Goal: Task Accomplishment & Management: Manage account settings

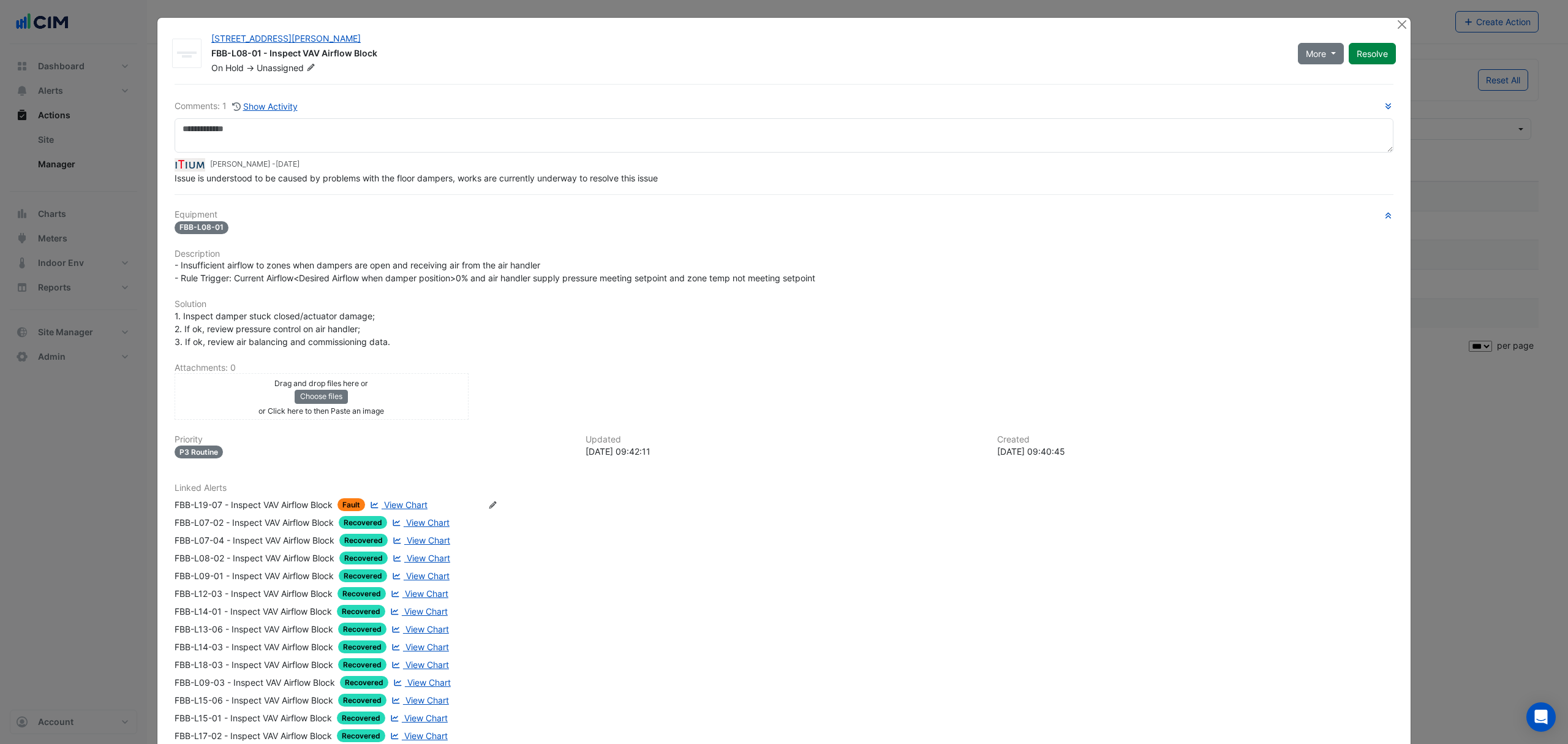
select select "***"
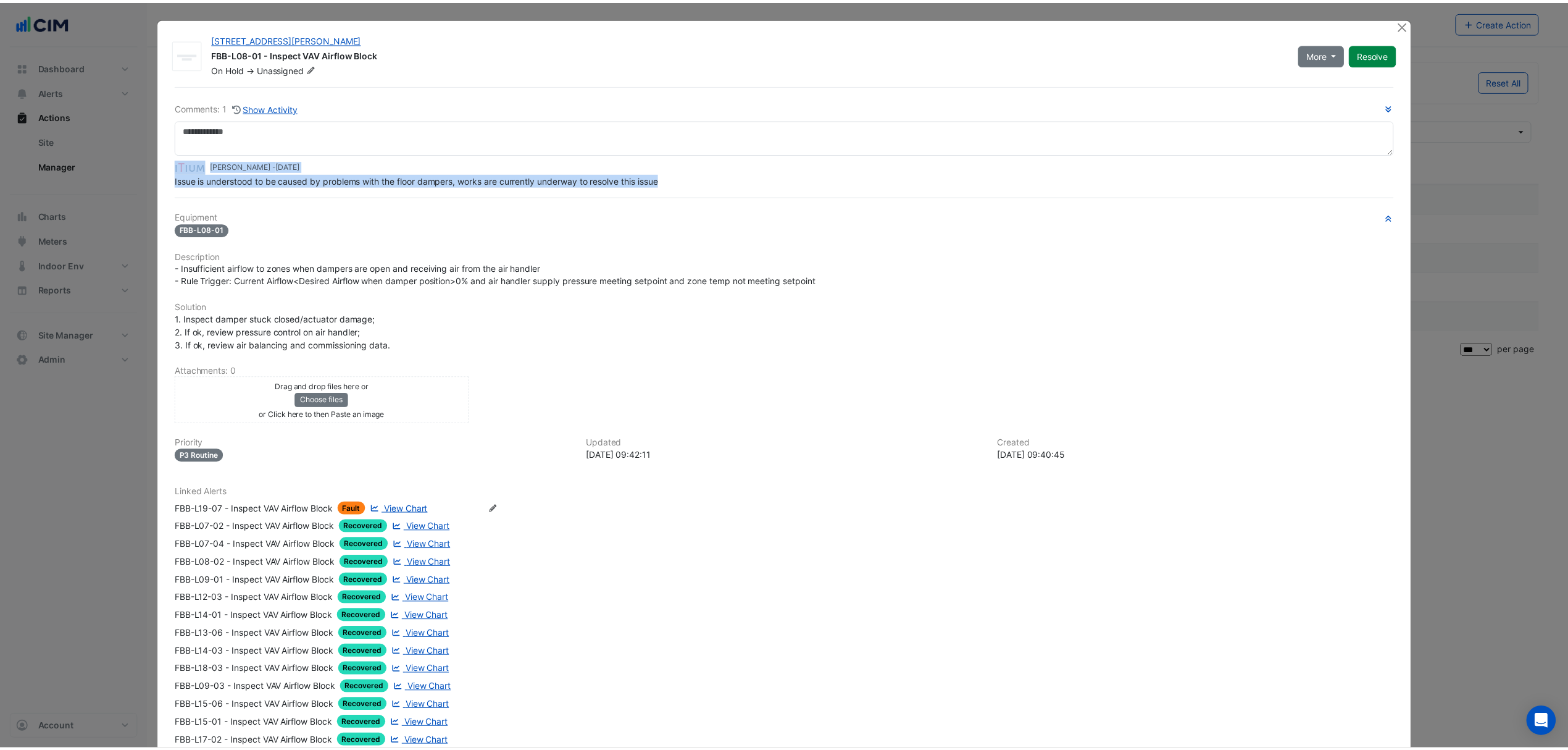
scroll to position [15, 0]
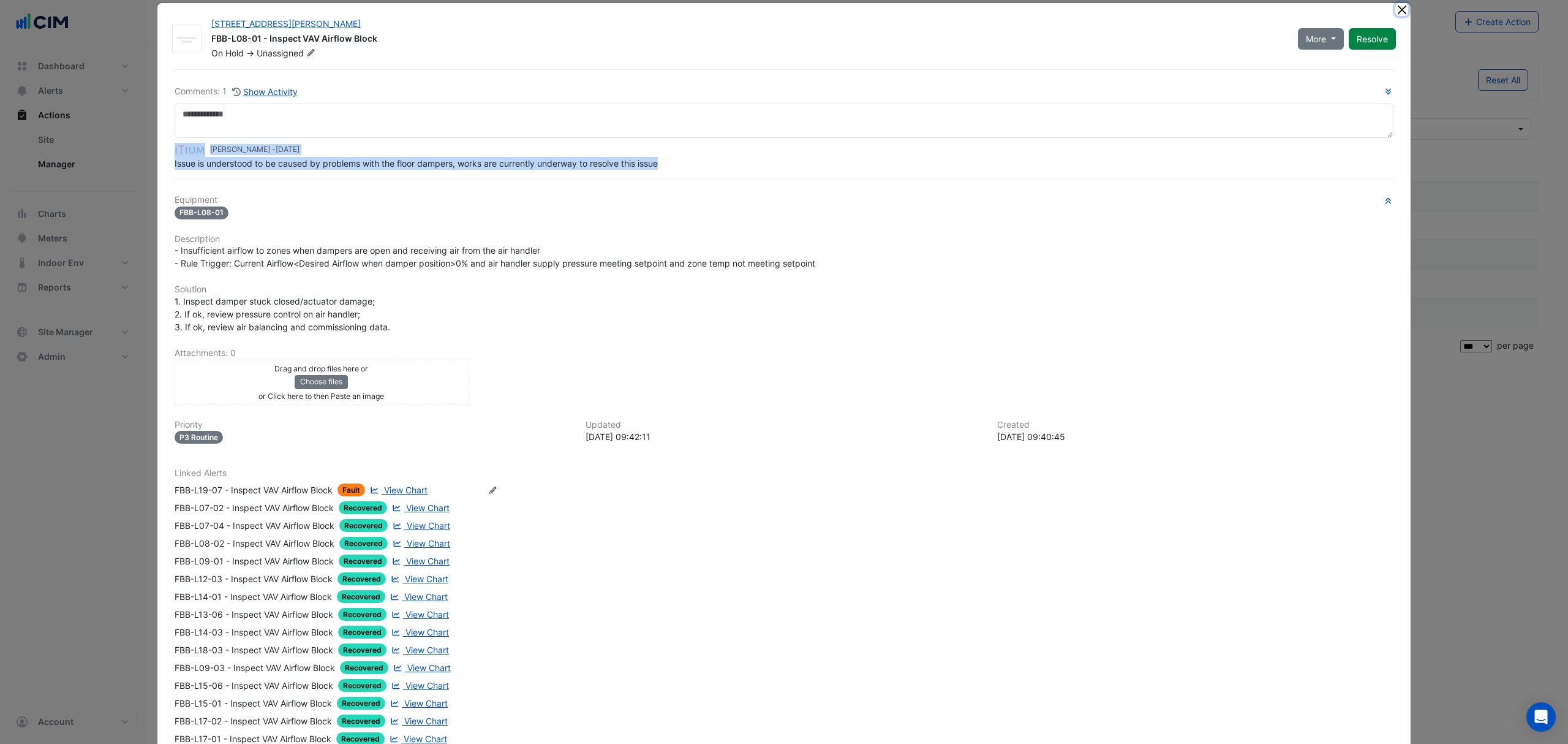
click at [1400, 8] on button "Close" at bounding box center [1401, 10] width 13 height 13
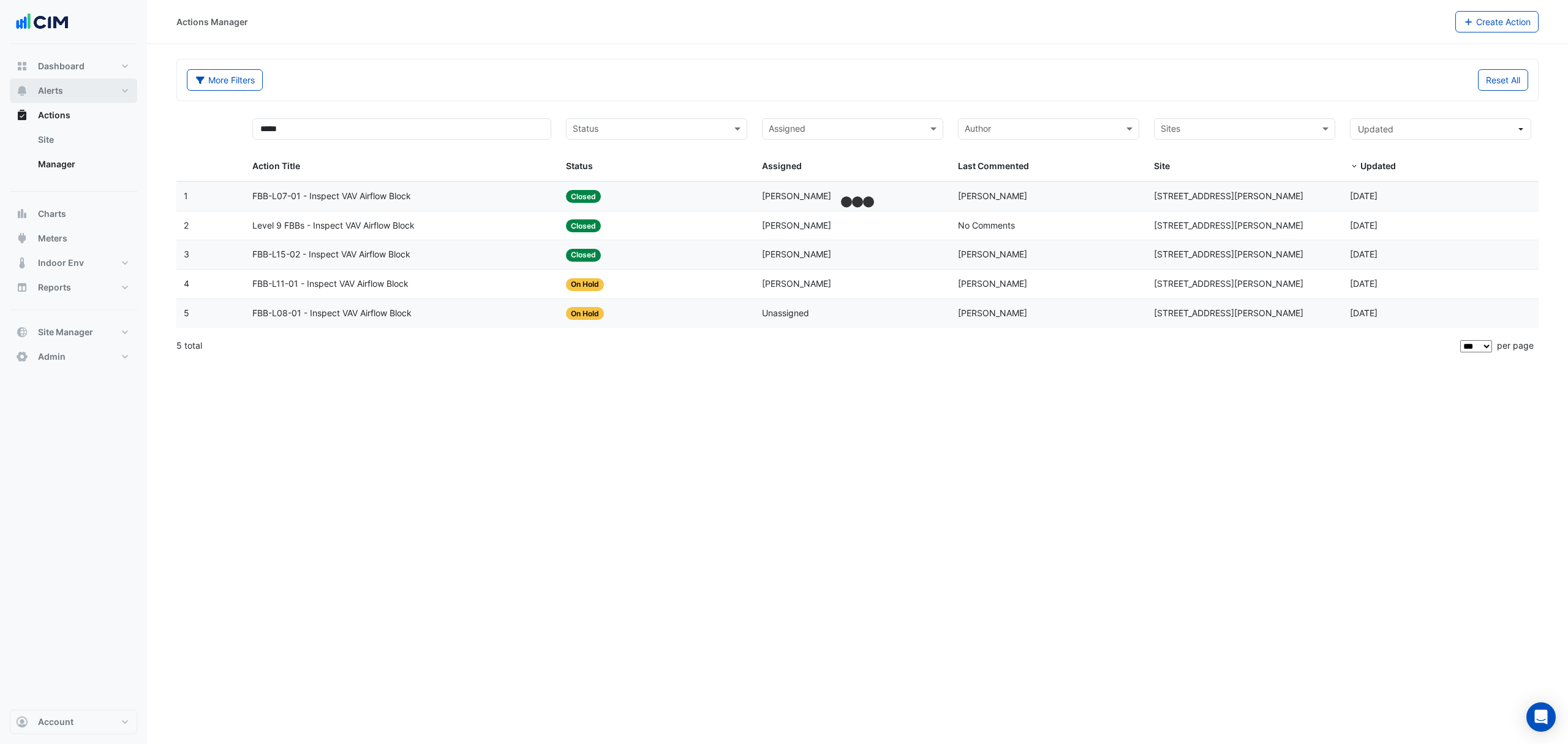
click at [59, 85] on span "Alerts" at bounding box center [50, 90] width 25 height 12
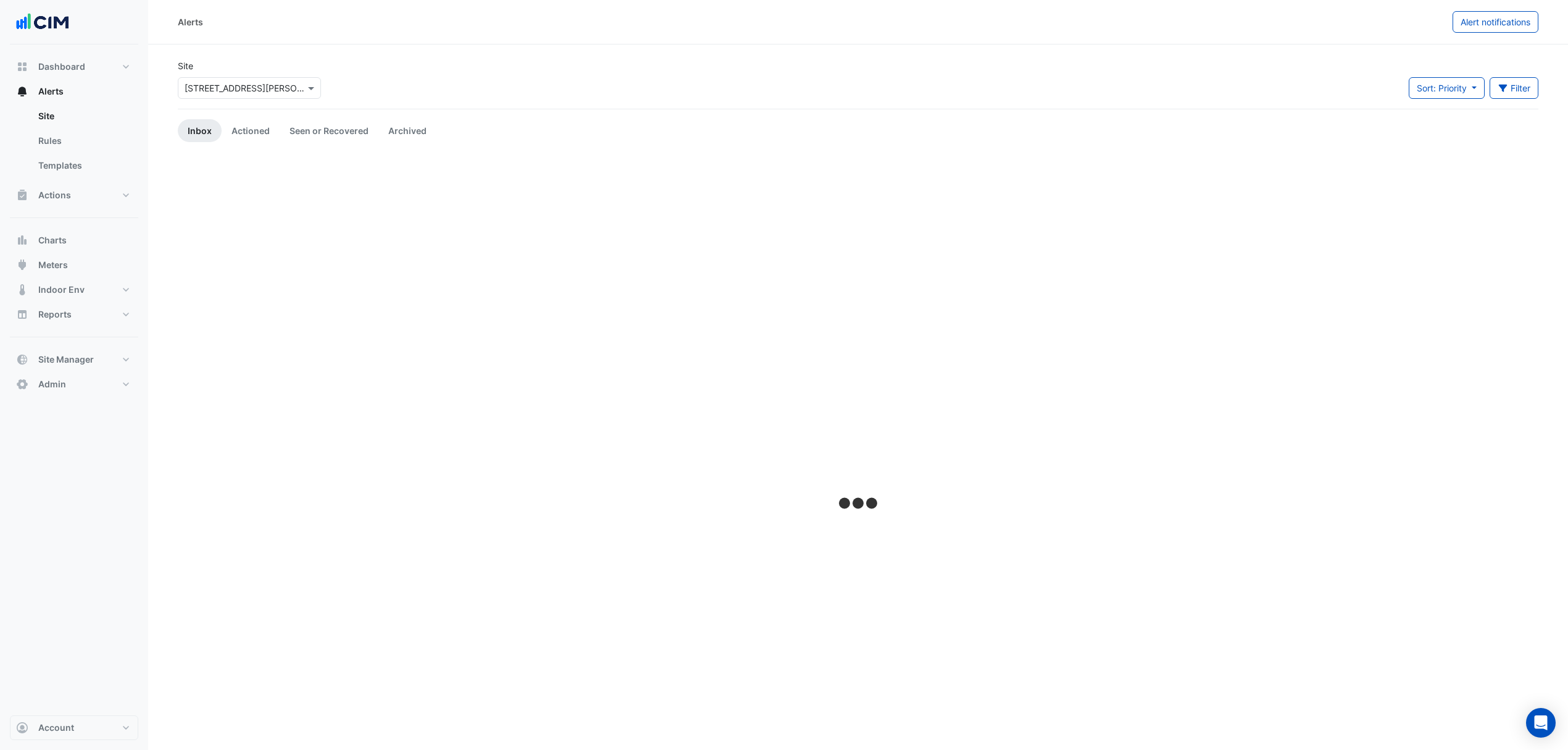
click at [277, 94] on div "Select a Site × 120 Spencer Street" at bounding box center [249, 88] width 143 height 22
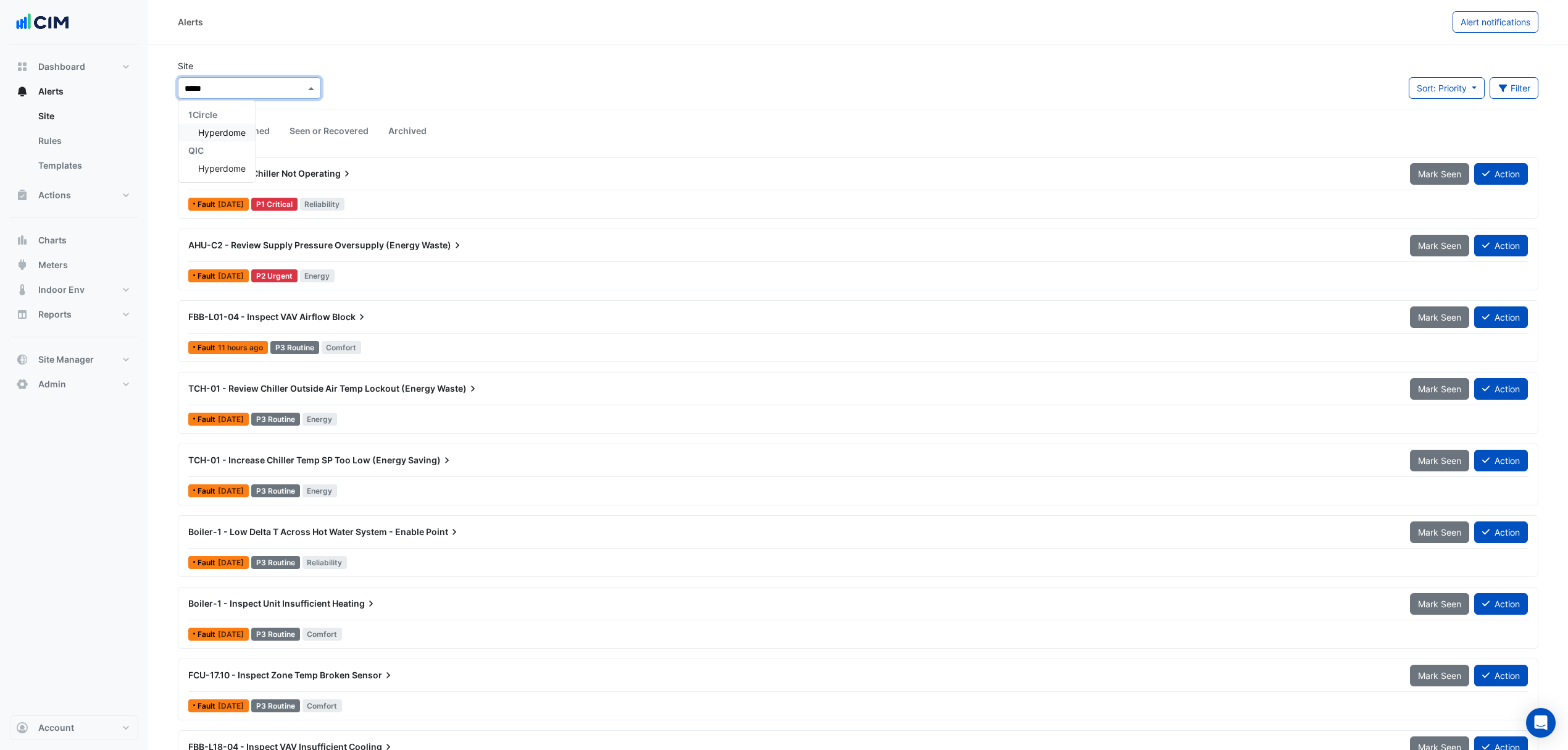
type input "******"
click at [236, 135] on span "Hyperdome" at bounding box center [222, 133] width 47 height 10
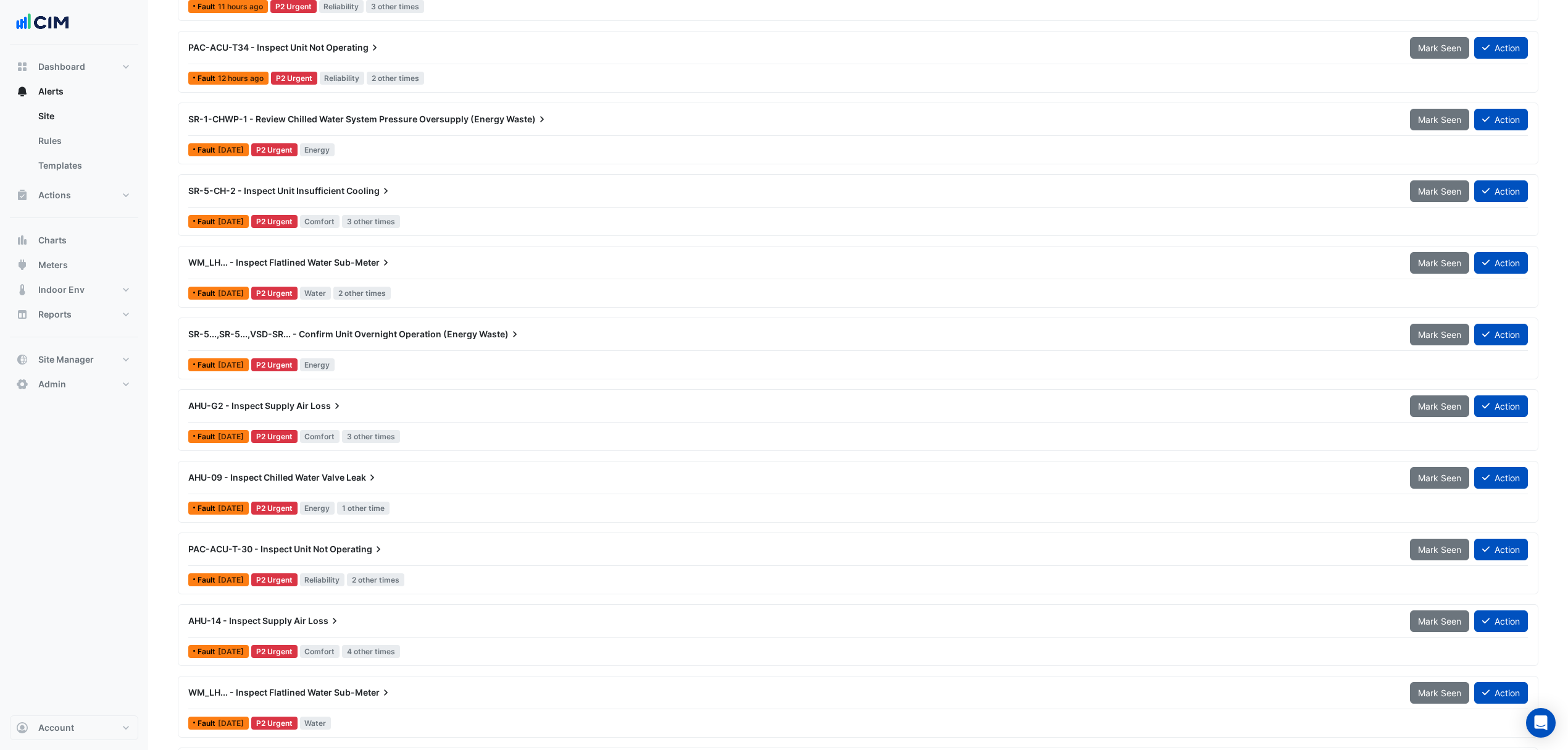
scroll to position [494, 0]
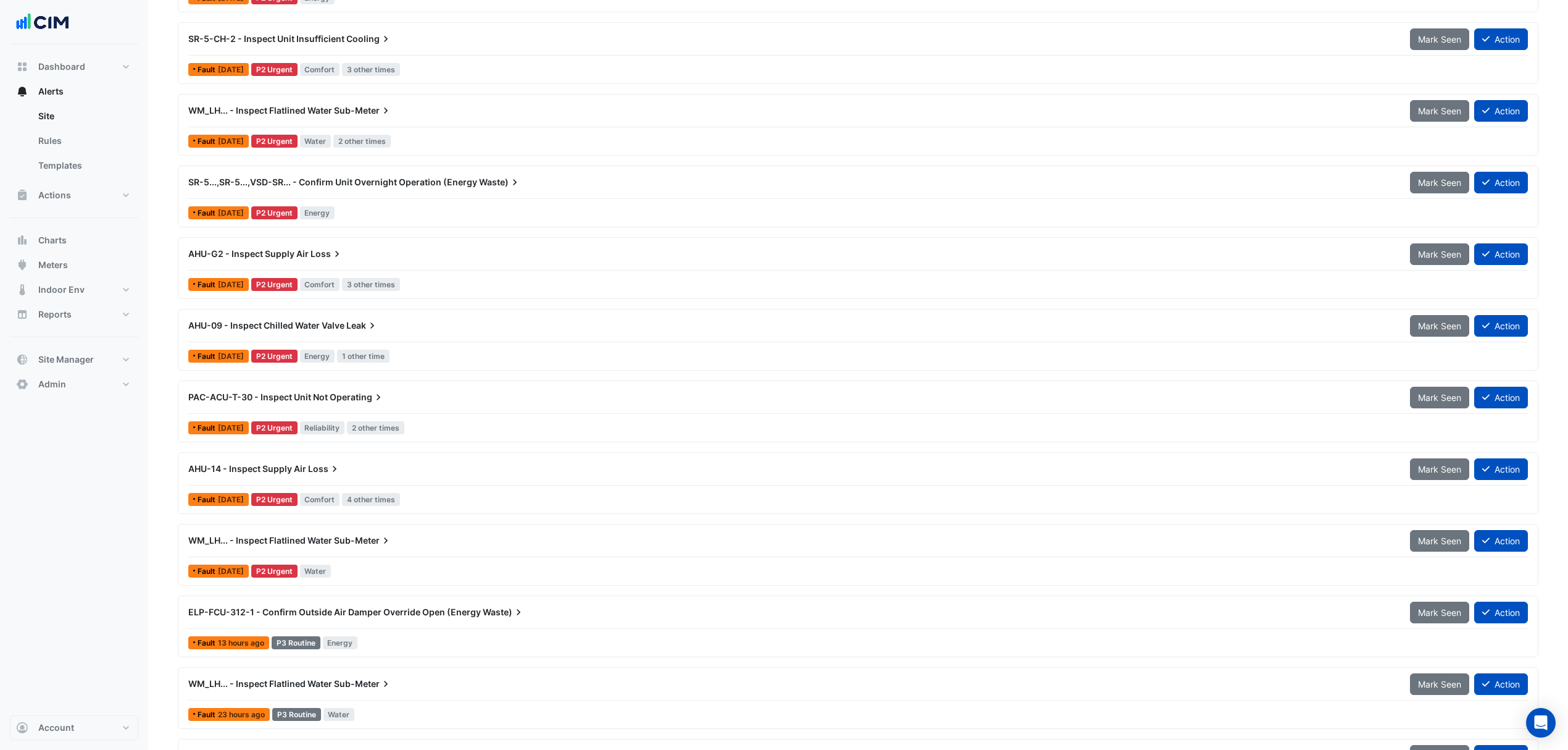
click at [416, 194] on div "SR-5...,SR-5...,VSD-SR... - Confirm Unit Overnight Operation (Energy Waste)" at bounding box center [792, 182] width 1222 height 22
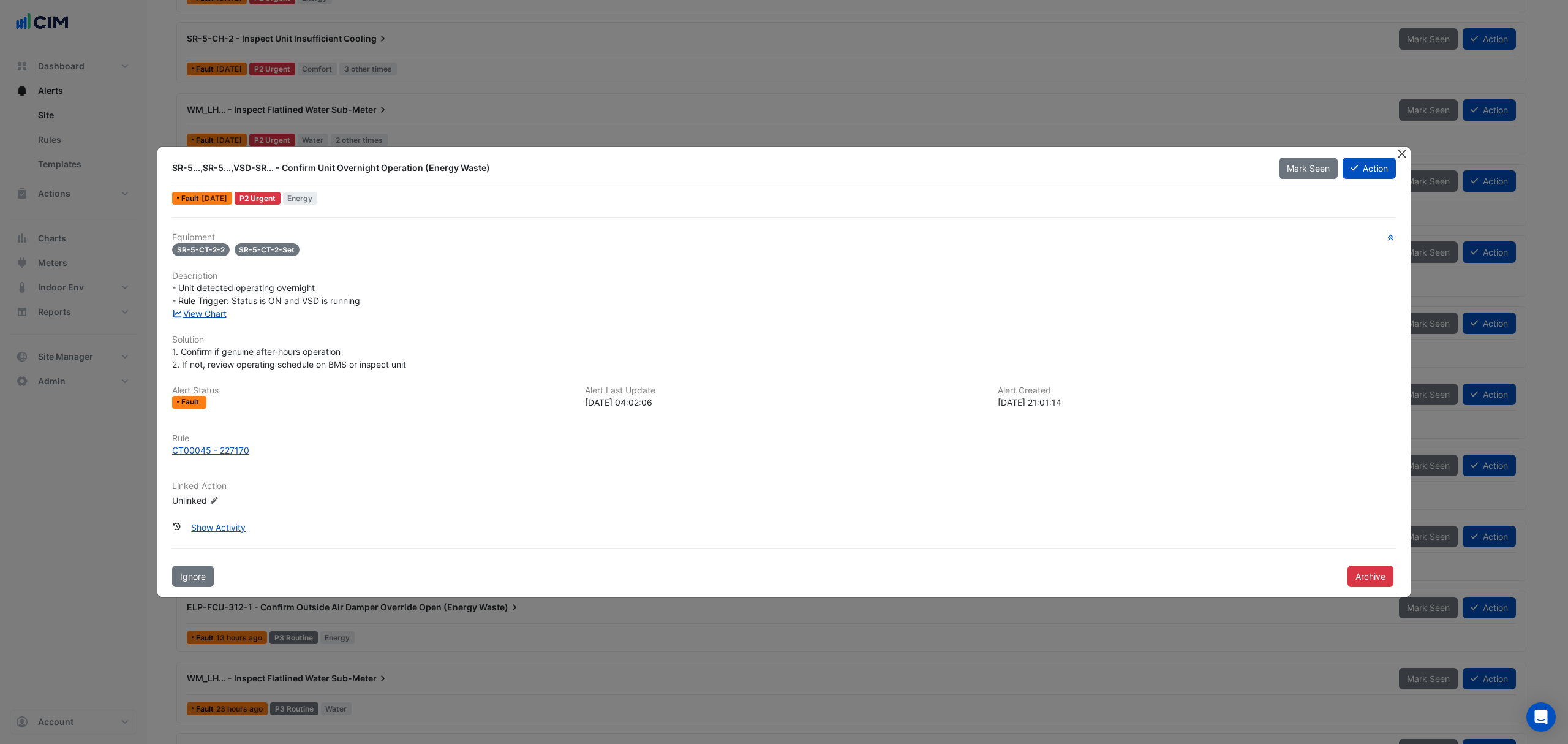
click at [1397, 153] on button "Close" at bounding box center [1401, 154] width 13 height 13
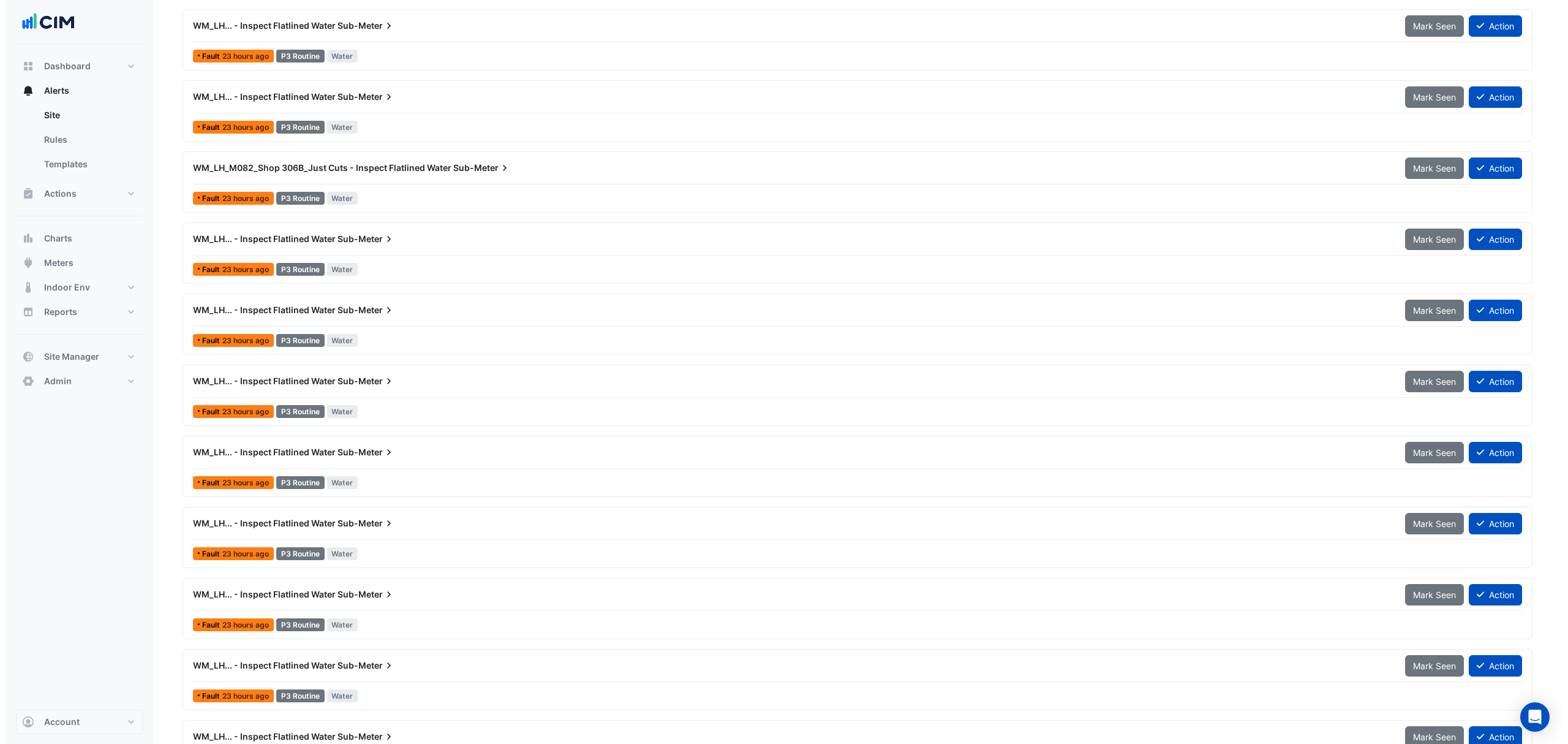
scroll to position [1307, 0]
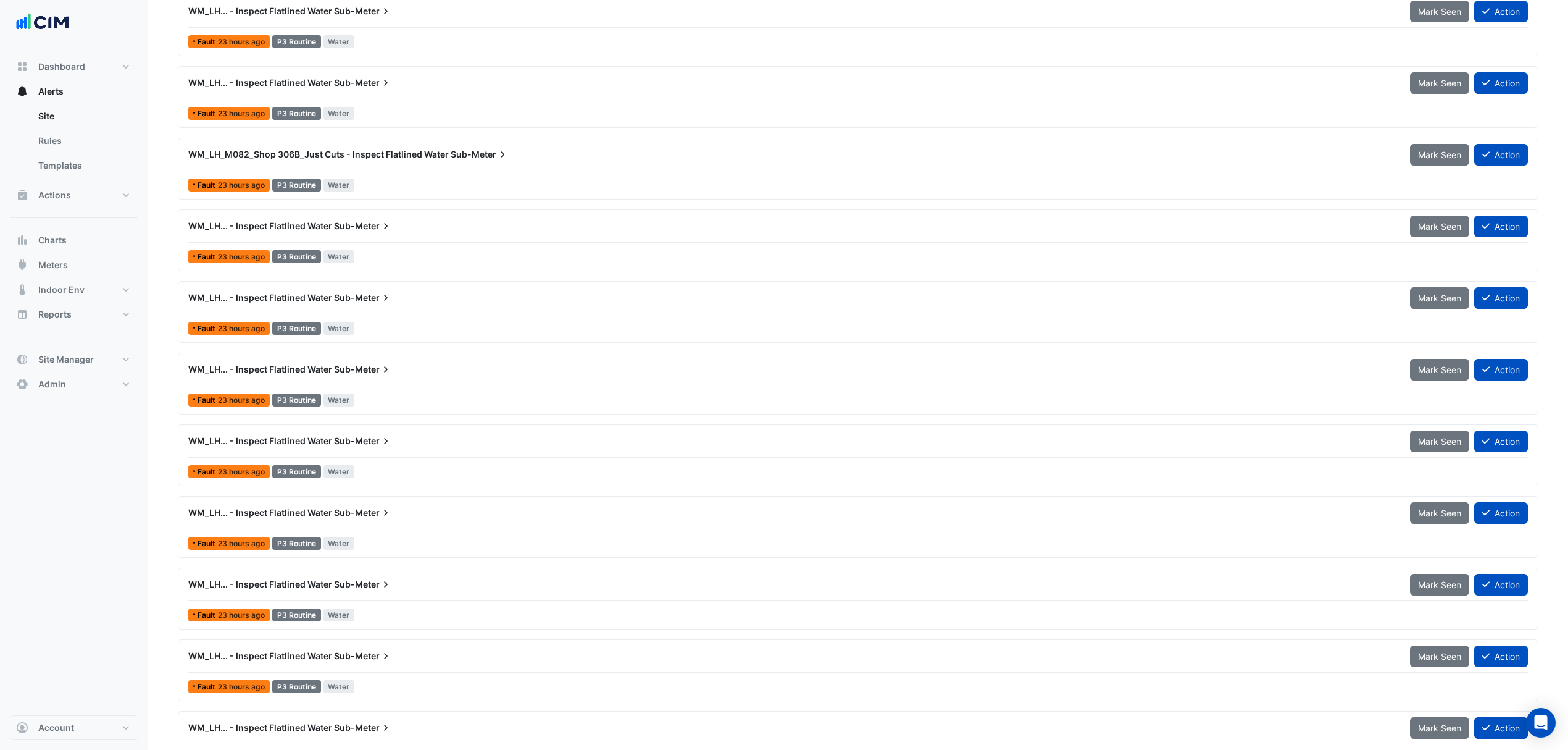
click at [366, 290] on div "WM_LH... - Inspect Flatlined Water Sub-Meter" at bounding box center [792, 298] width 1222 height 22
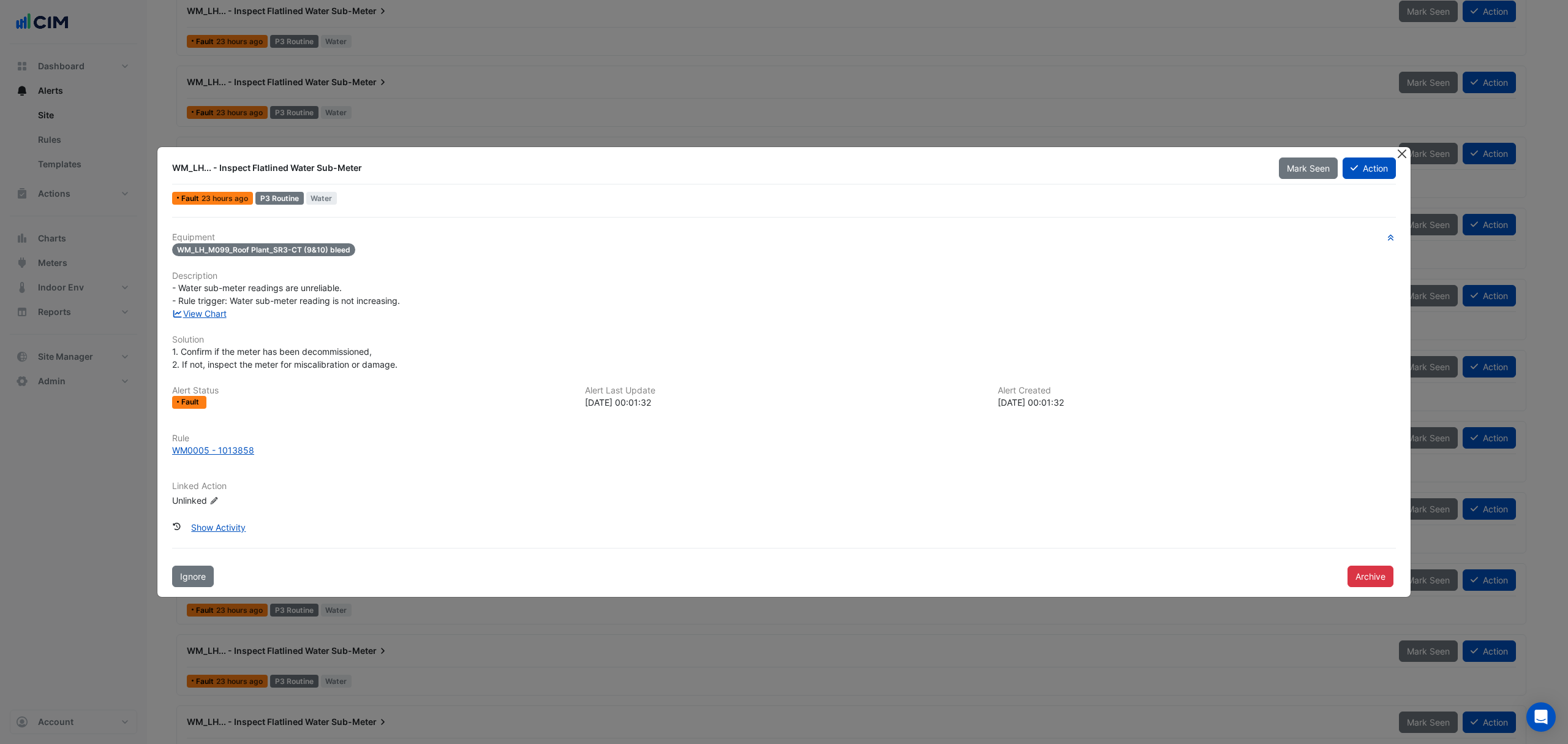
click at [1400, 148] on button "Close" at bounding box center [1401, 154] width 13 height 13
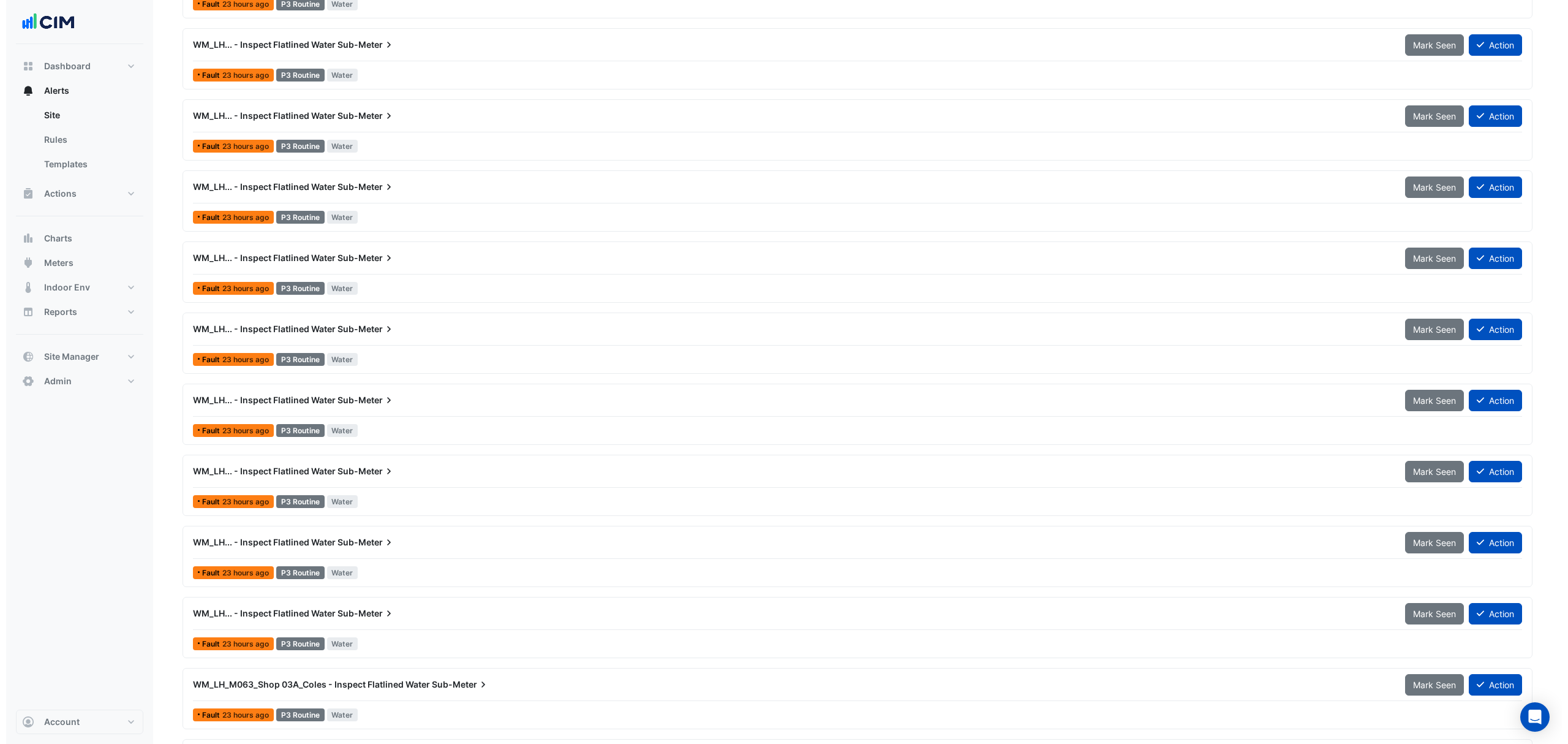
scroll to position [1634, 0]
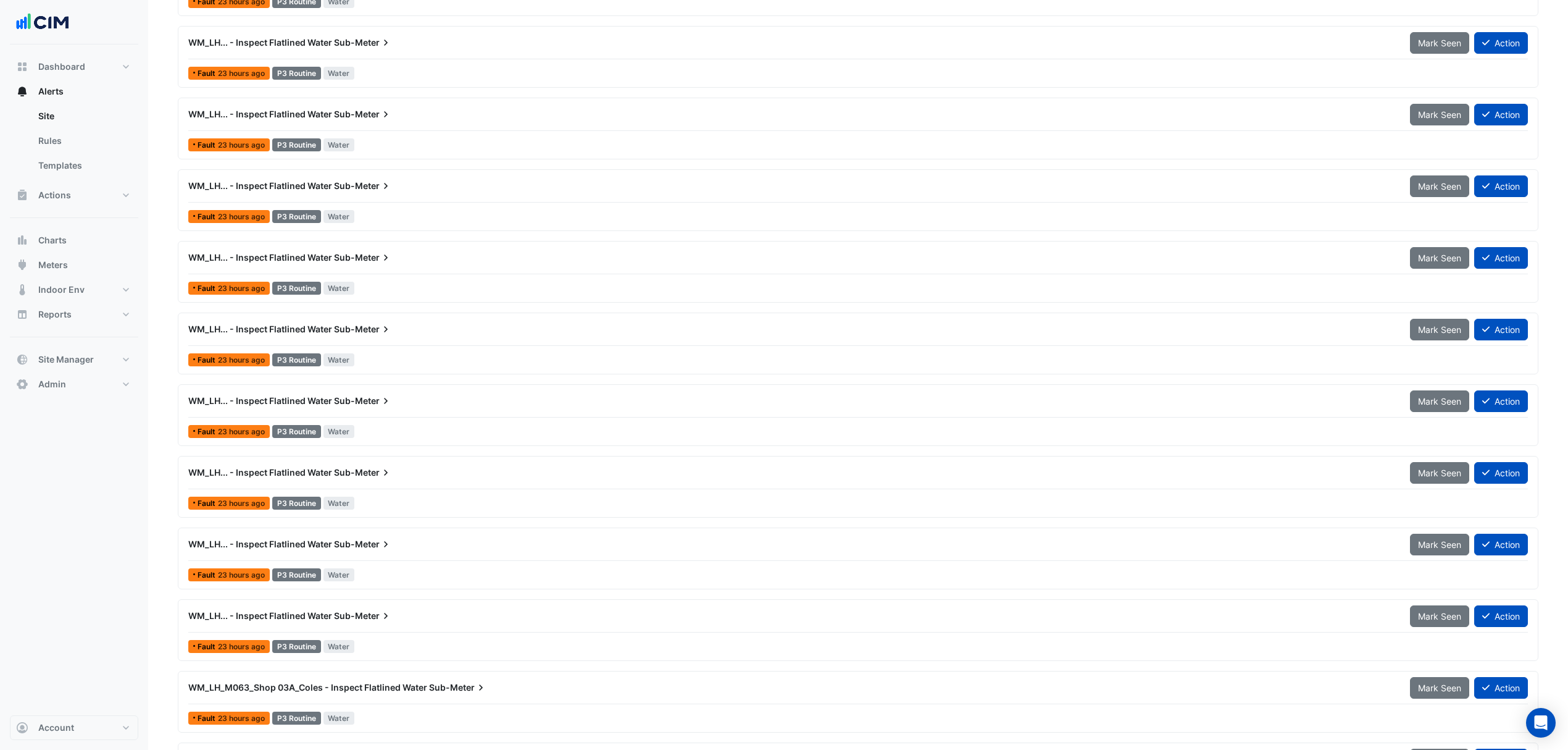
click at [343, 479] on span "Sub-Meter" at bounding box center [363, 472] width 58 height 12
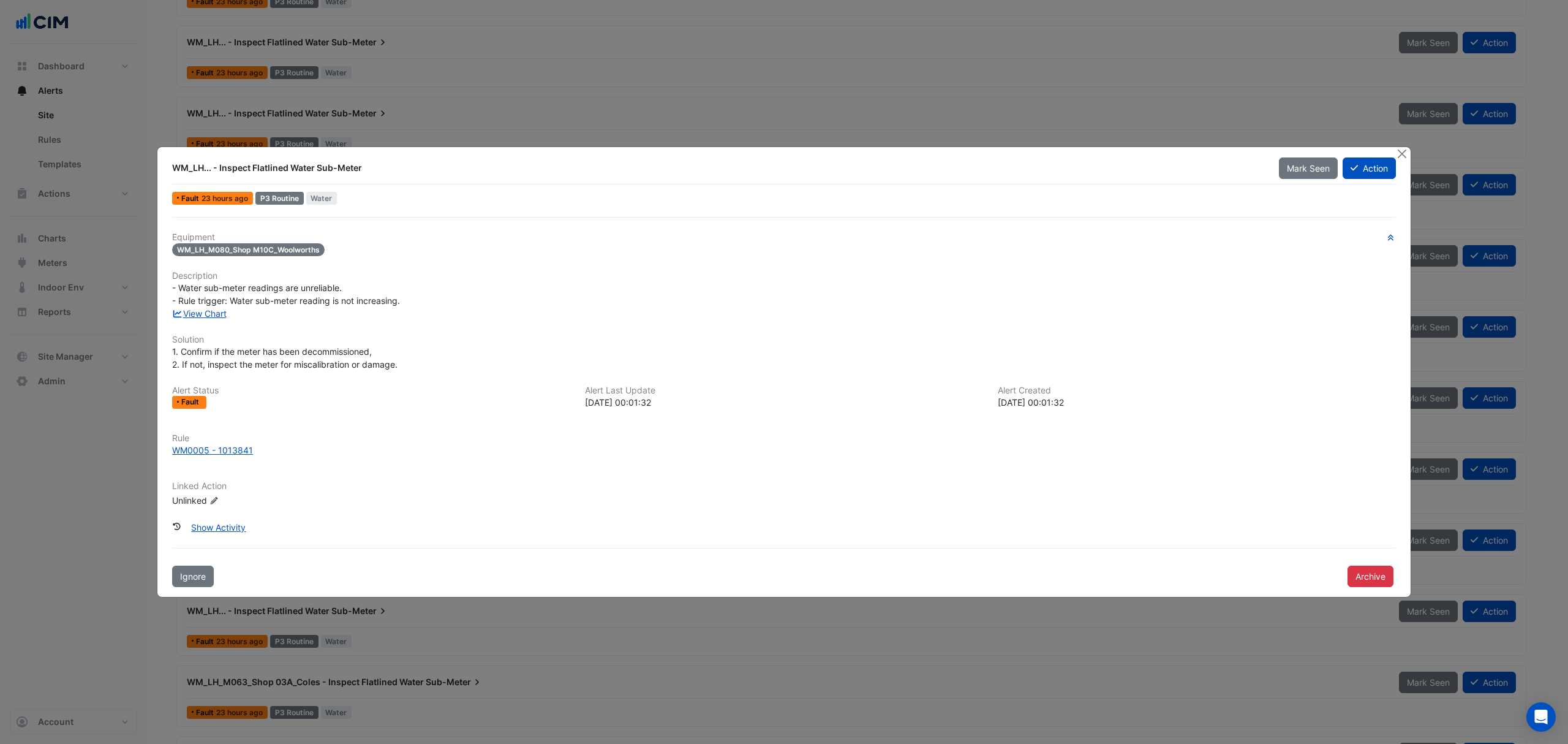
click at [1399, 161] on div at bounding box center [1403, 154] width 16 height 14
drag, startPoint x: 1401, startPoint y: 156, endPoint x: 1381, endPoint y: 162, distance: 20.9
click at [1401, 157] on button "Close" at bounding box center [1401, 154] width 13 height 13
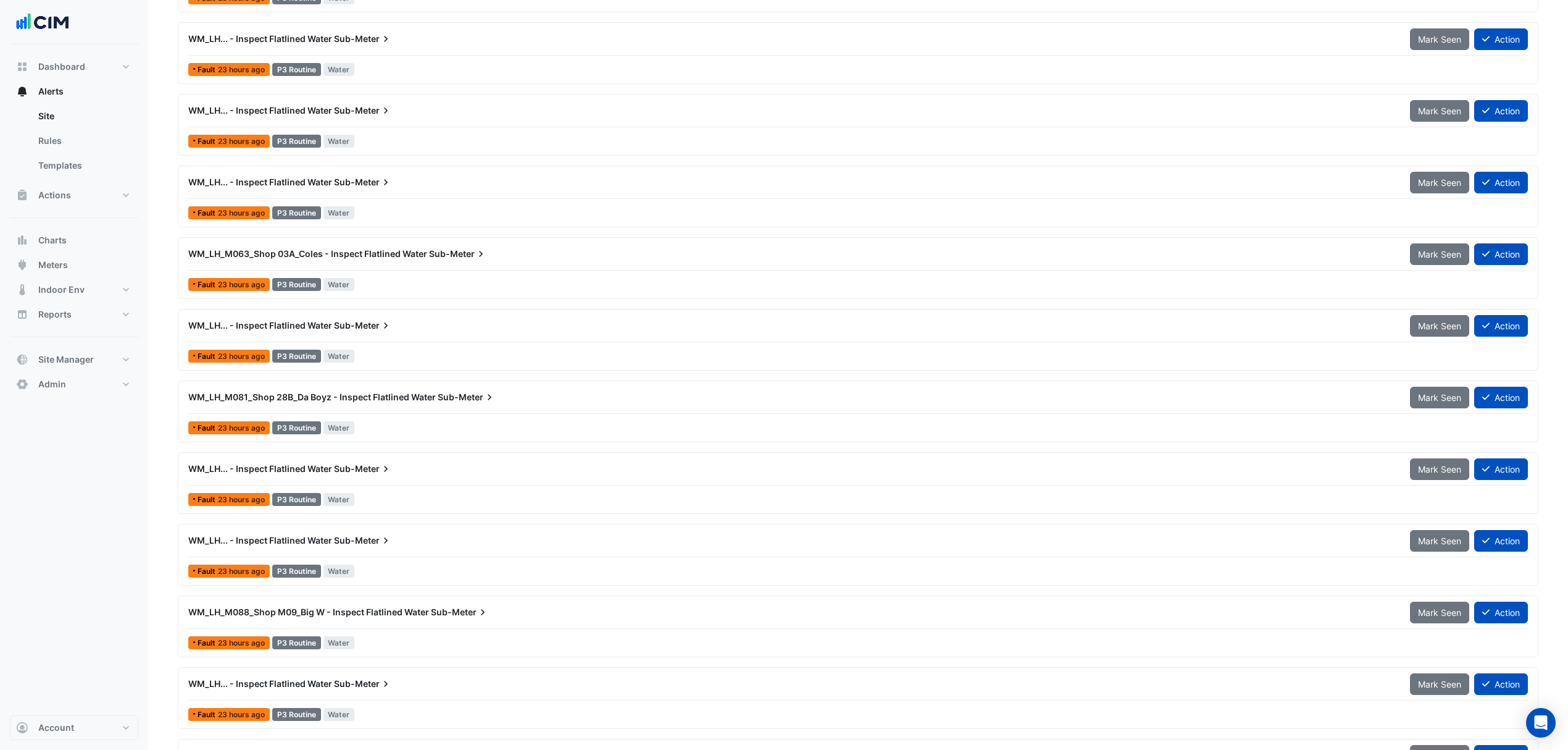
scroll to position [2224, 0]
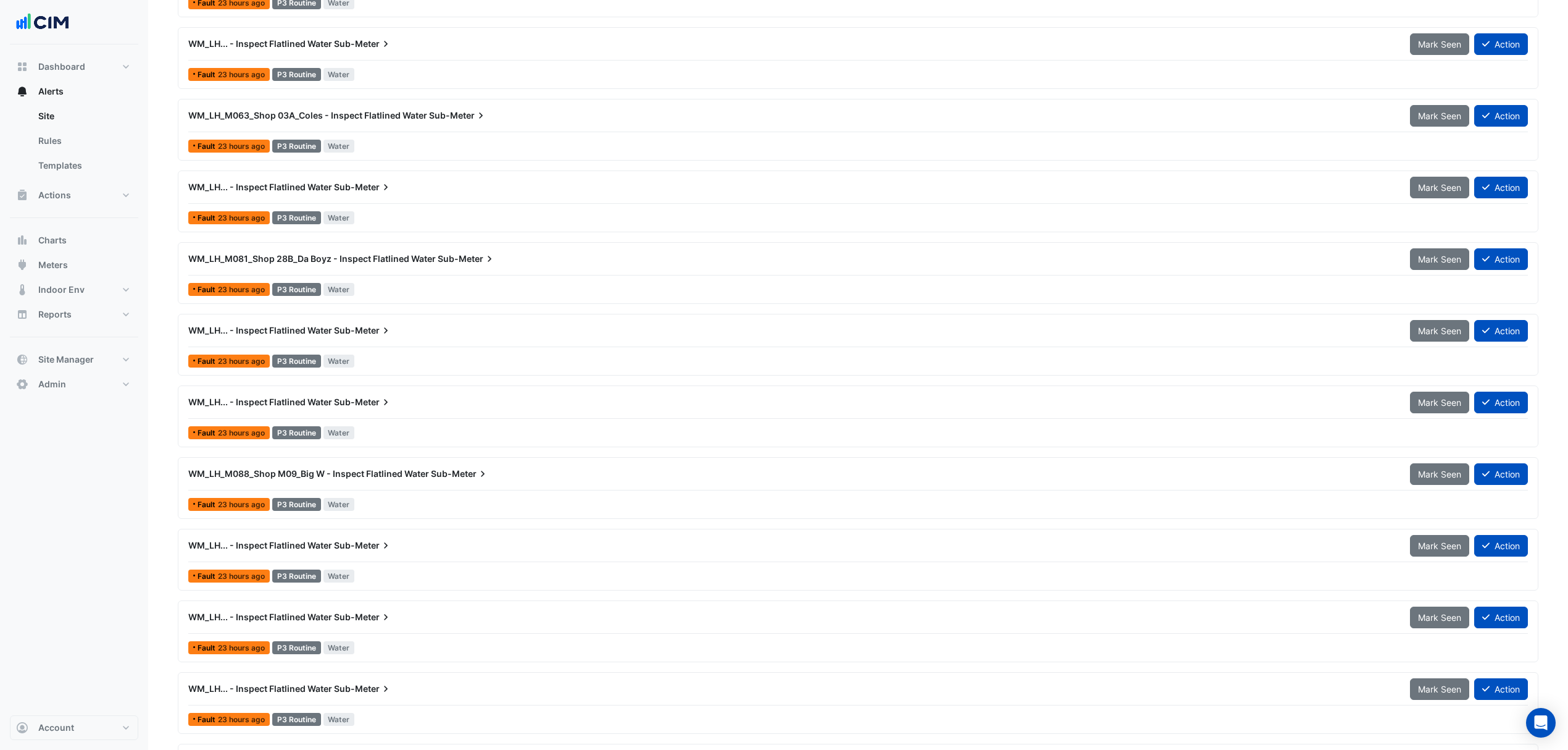
click at [296, 546] on div "WM_LH... - Inspect Flatlined Water Sub-Meter" at bounding box center [792, 545] width 1207 height 12
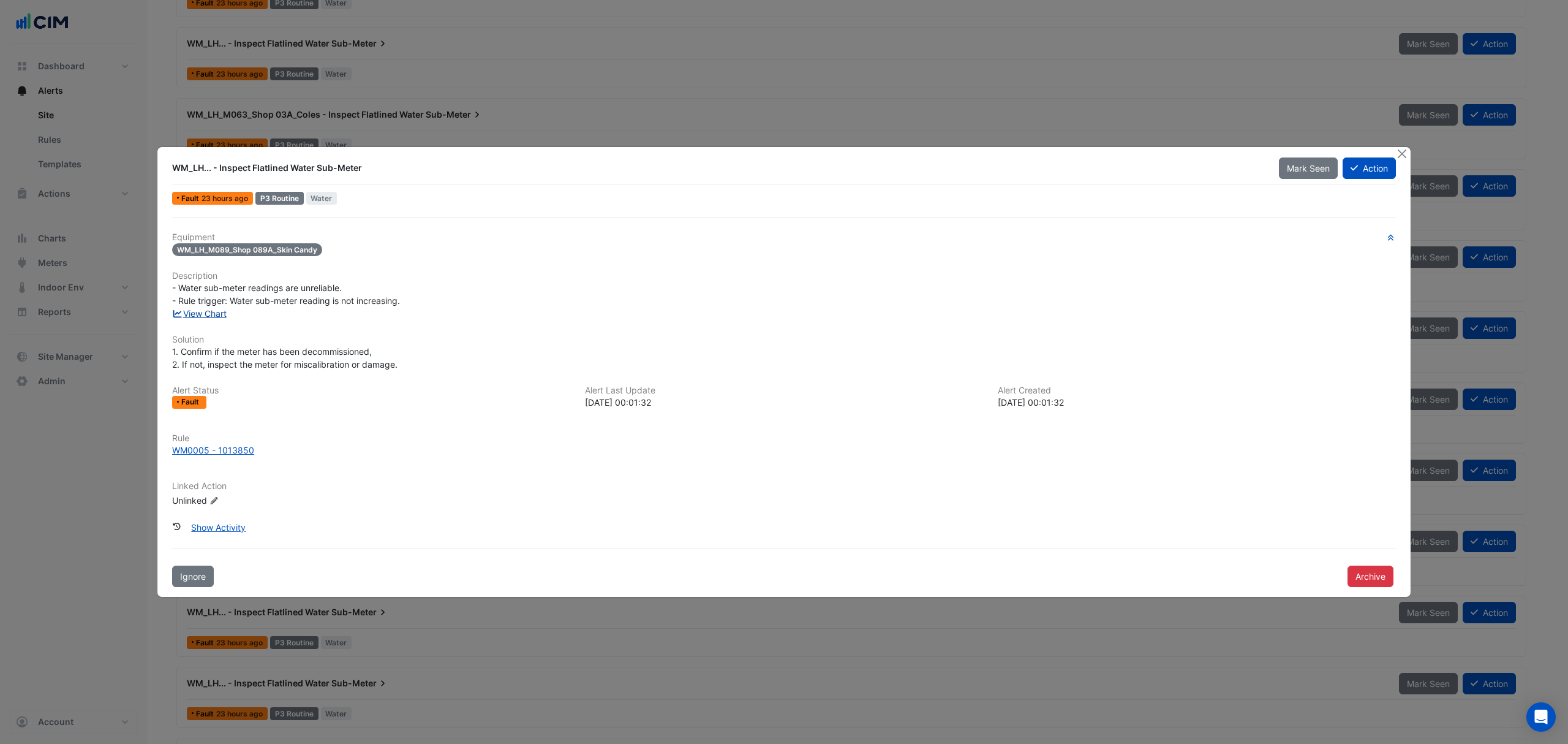
click at [204, 314] on link "View Chart" at bounding box center [200, 314] width 55 height 10
click at [217, 449] on div "WM0005 - 1013850" at bounding box center [213, 450] width 82 height 13
click at [228, 448] on div "WM0005 - 1013850" at bounding box center [213, 450] width 82 height 13
click at [1397, 152] on button "Close" at bounding box center [1401, 154] width 13 height 13
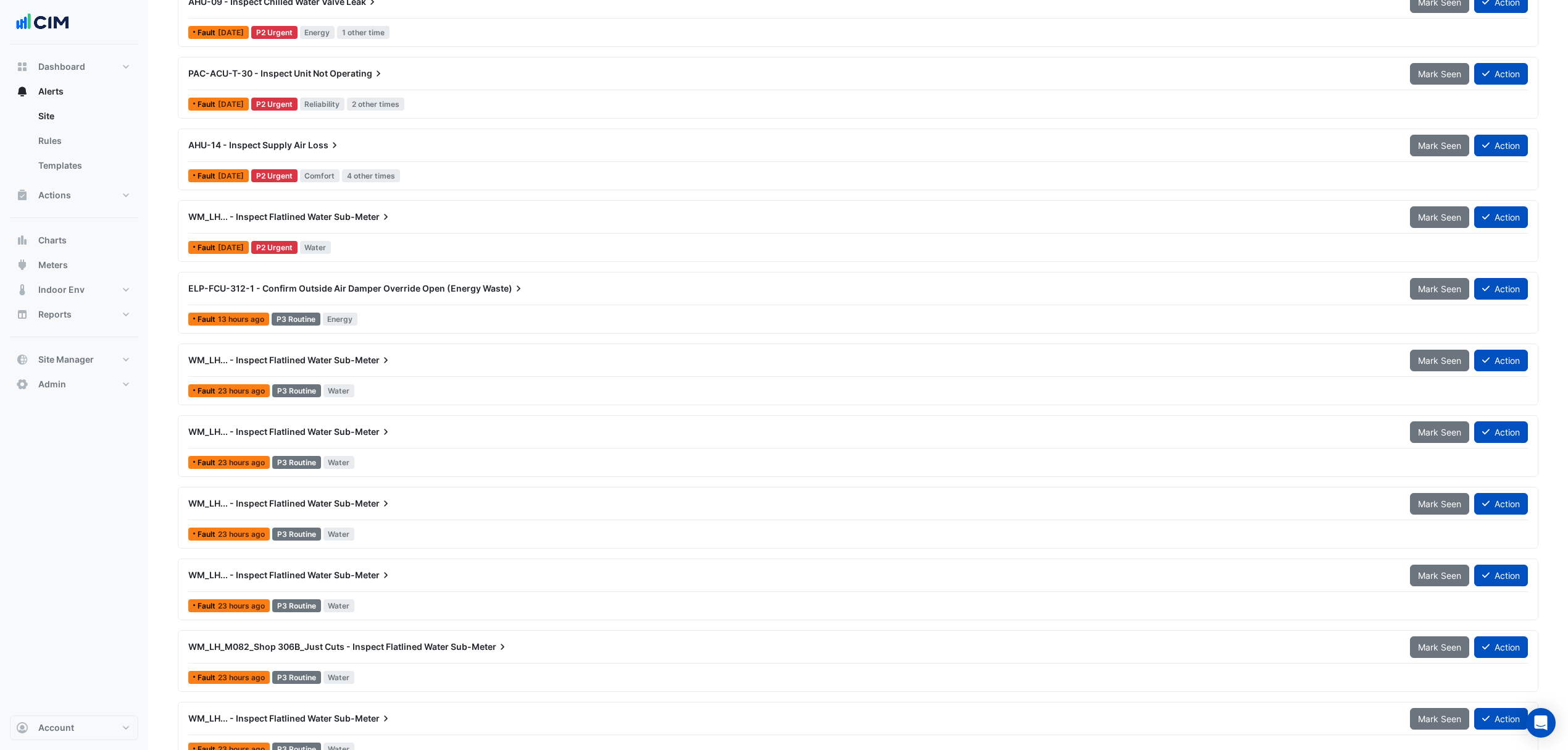
scroll to position [823, 0]
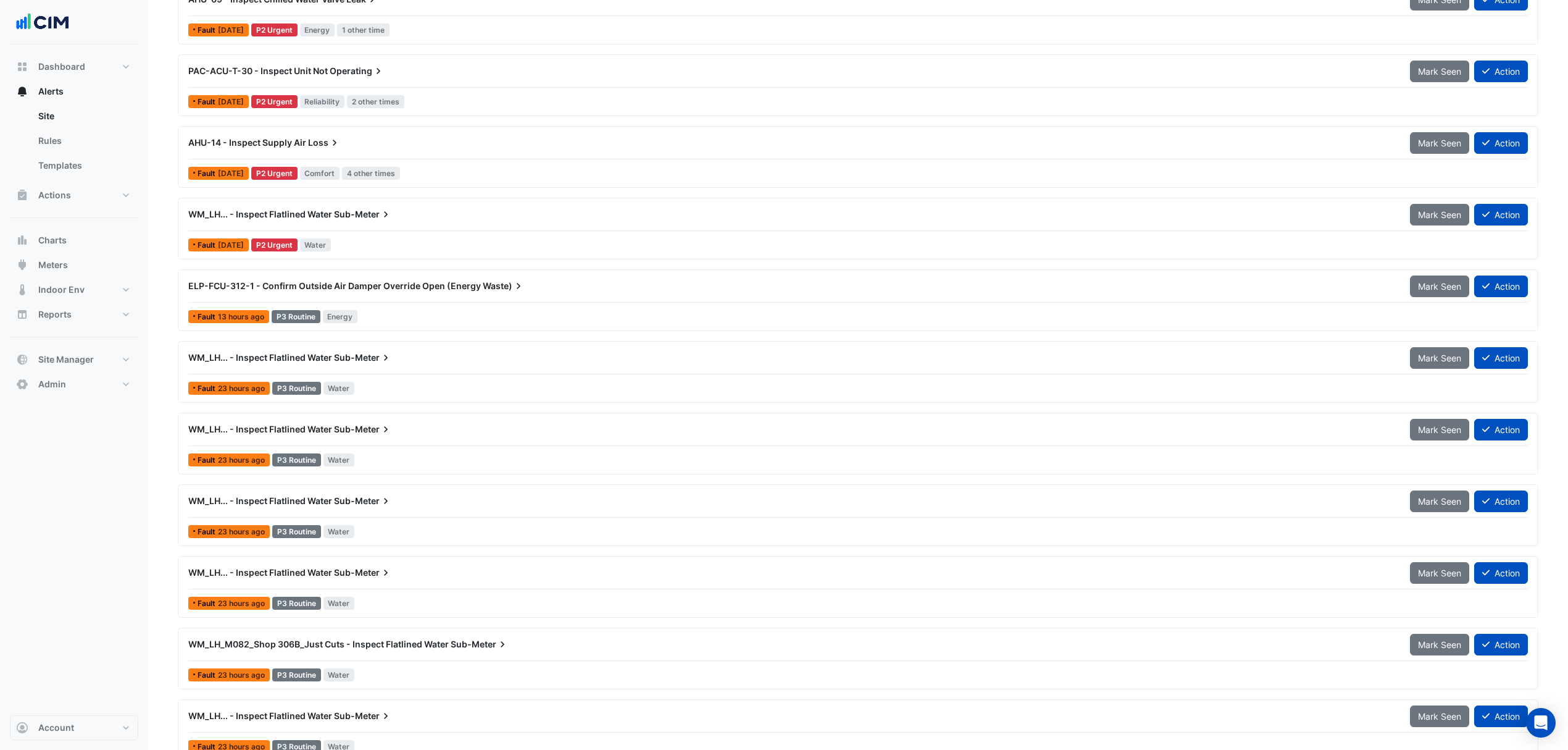
click at [479, 381] on div "WM_LH... - Inspect Flatlined Water Sub-Meter Mark Seen Action Fault 23 hours ag…" at bounding box center [858, 371] width 1350 height 51
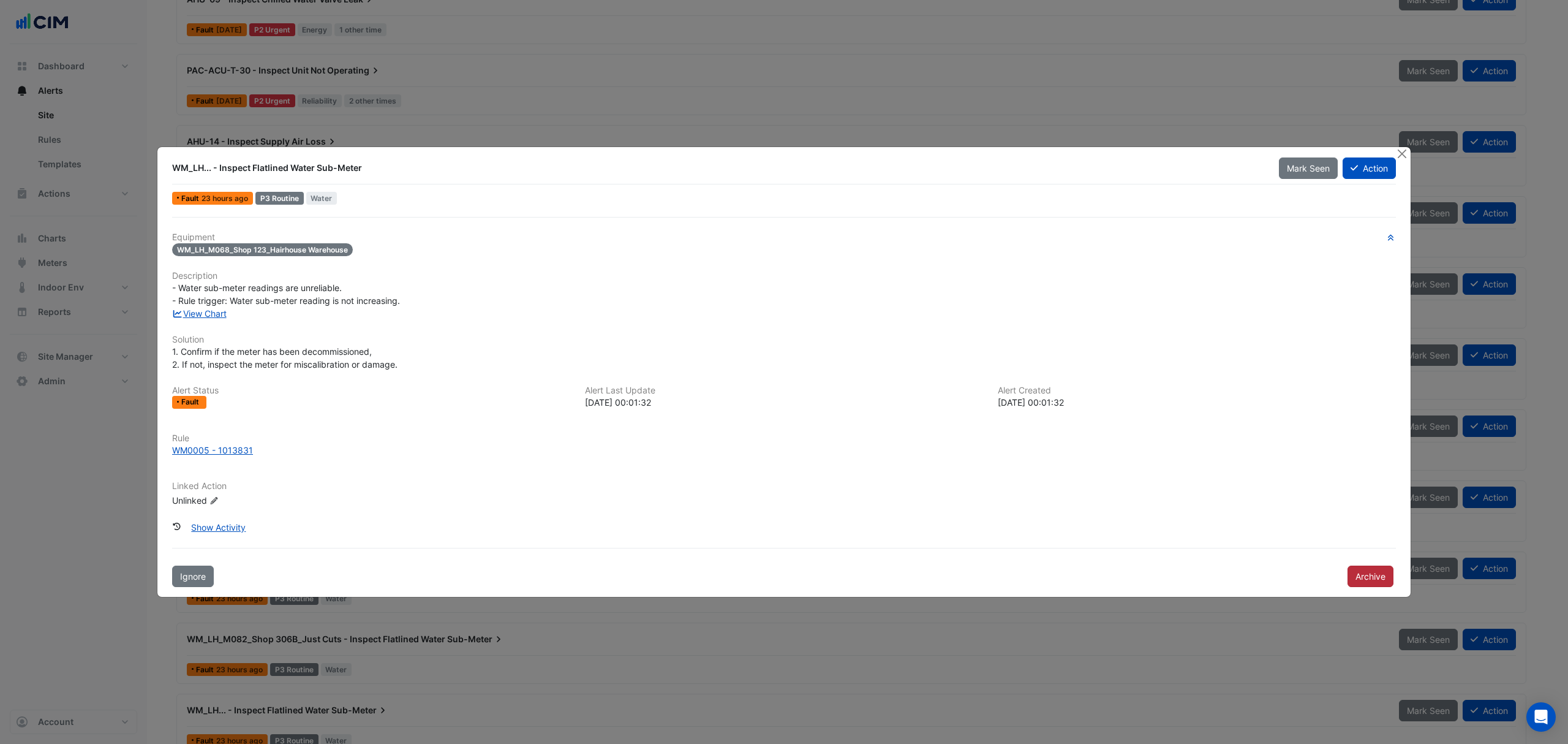
click at [1368, 579] on button "Archive" at bounding box center [1370, 576] width 46 height 21
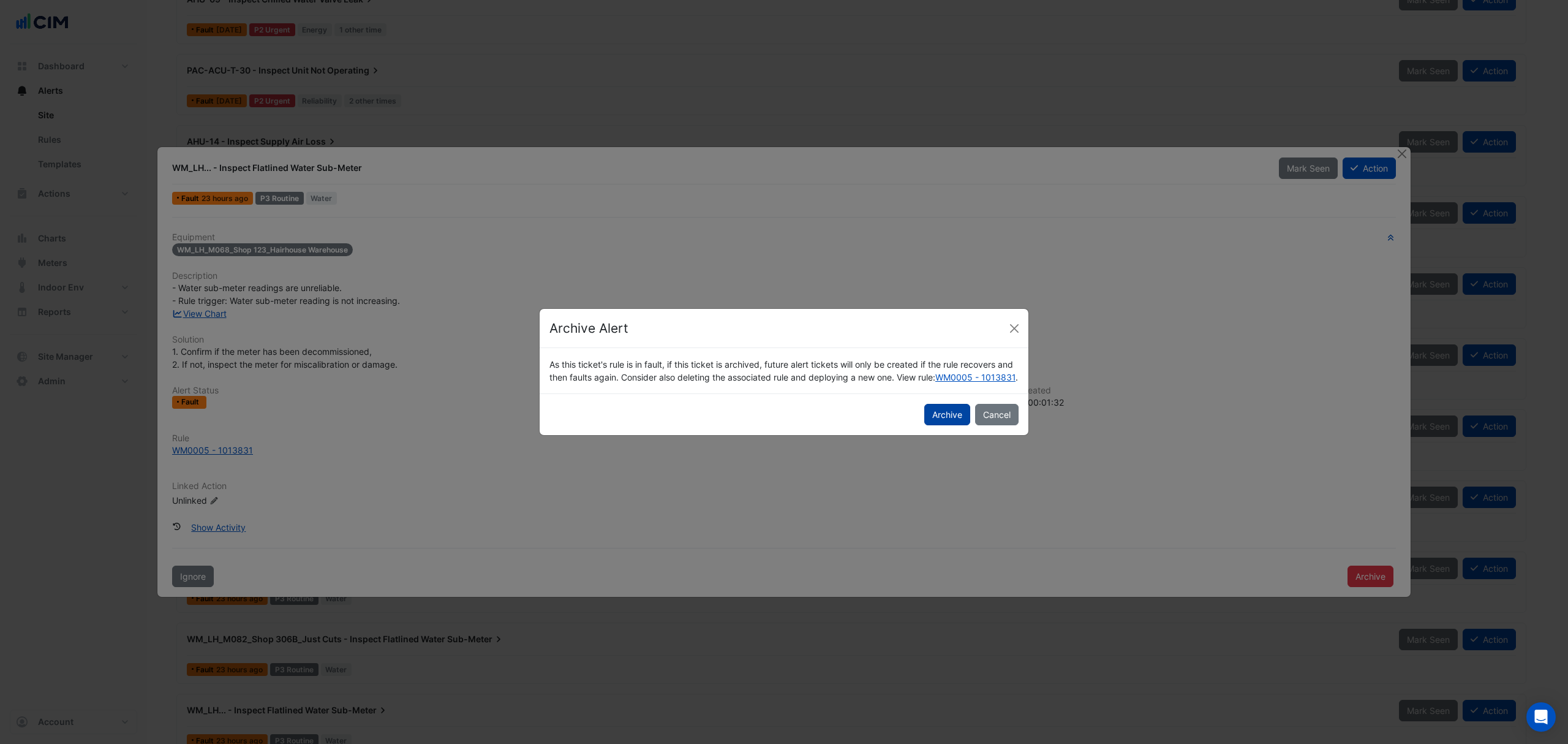
click at [954, 425] on button "Archive" at bounding box center [947, 414] width 46 height 21
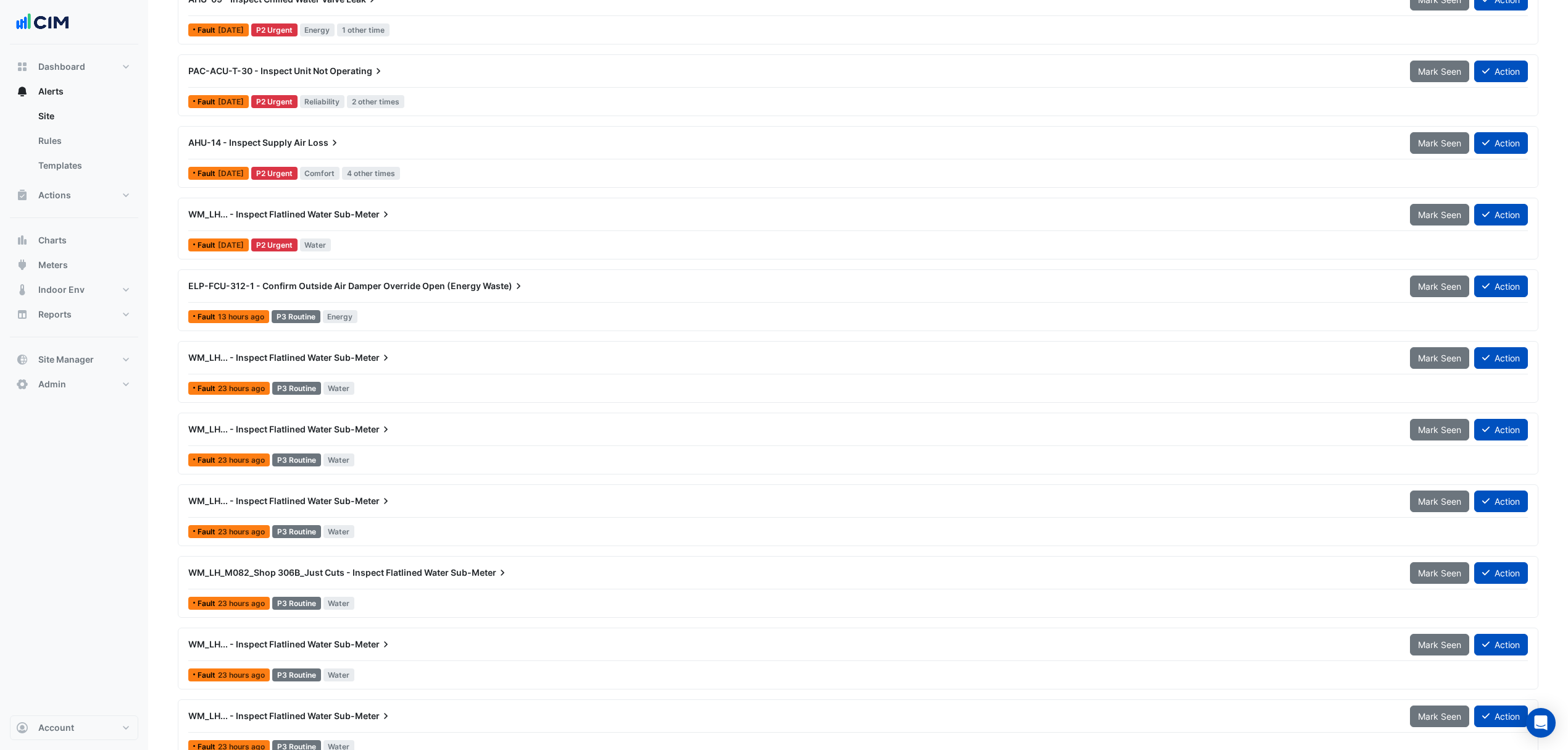
click at [403, 374] on div at bounding box center [858, 374] width 1340 height 1
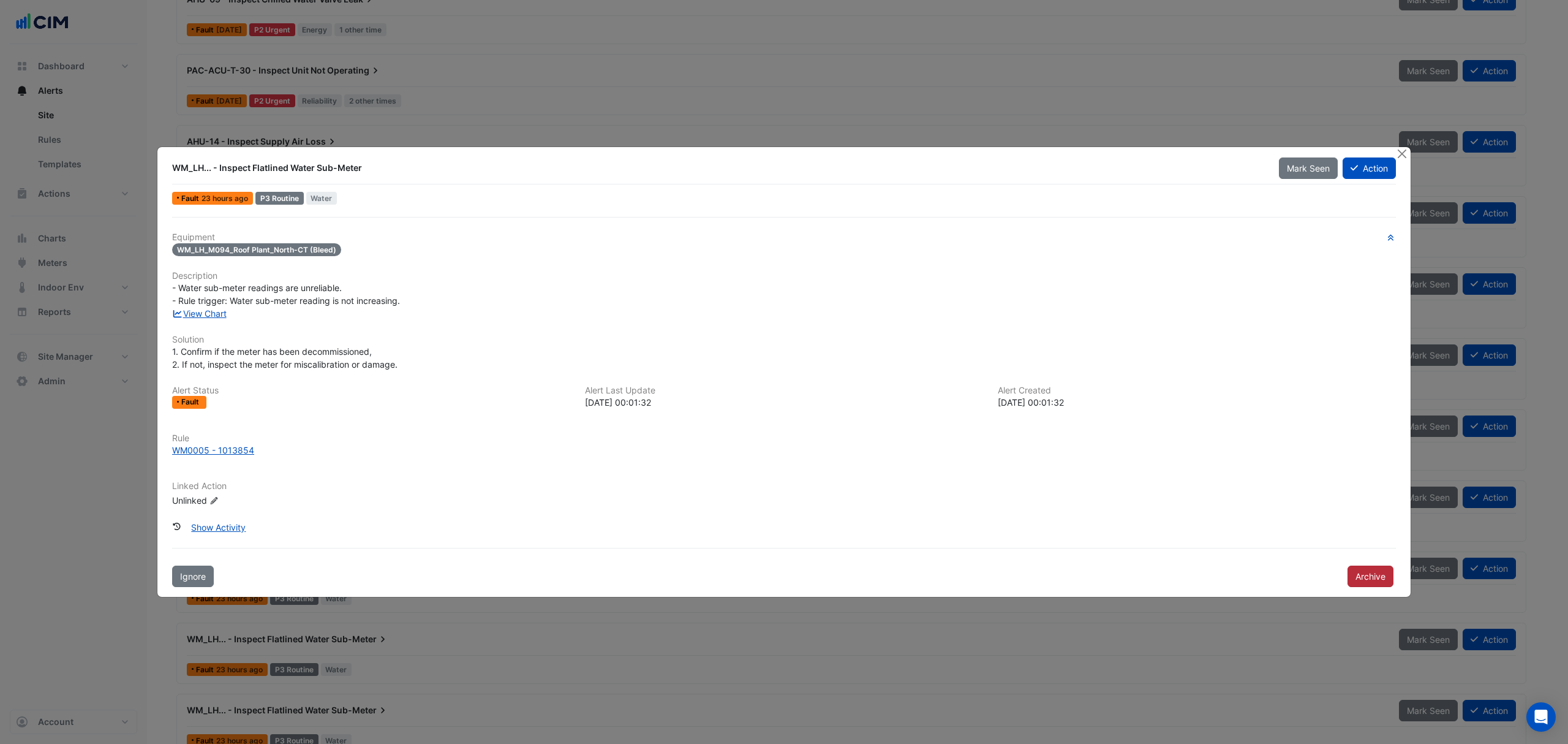
click at [1366, 581] on button "Archive" at bounding box center [1370, 576] width 46 height 21
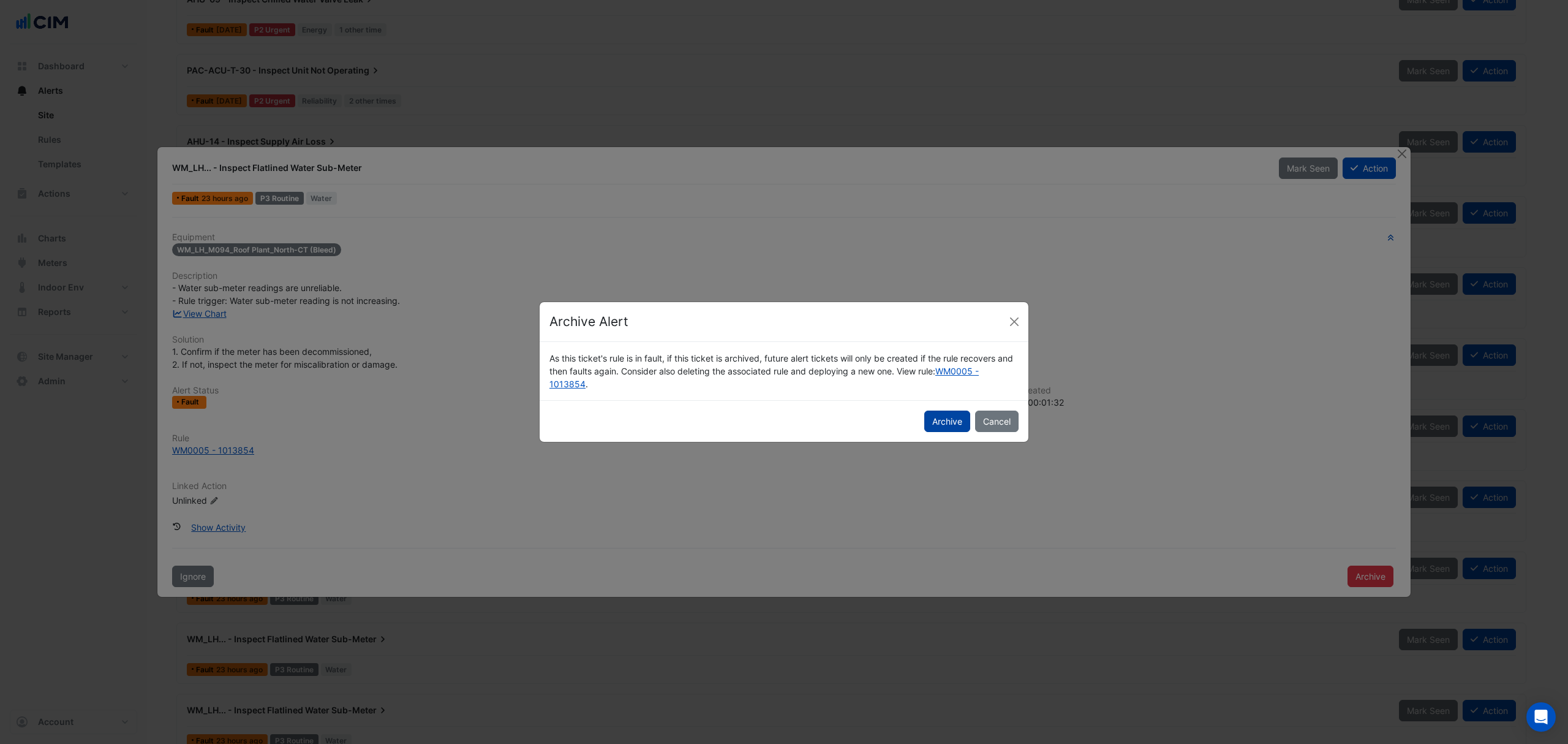
click at [956, 425] on button "Archive" at bounding box center [947, 421] width 46 height 21
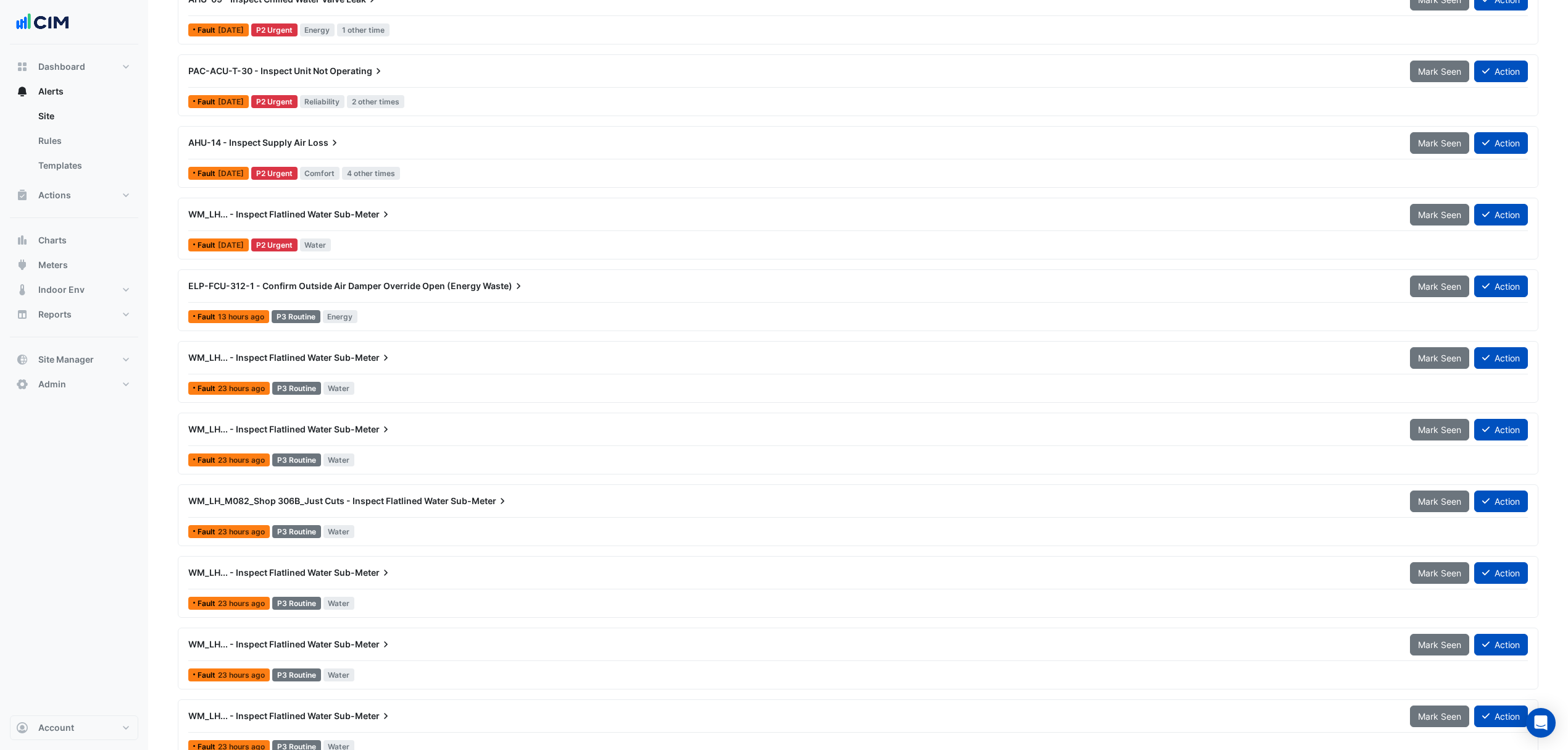
click at [361, 379] on div "WM_LH... - Inspect Flatlined Water Sub-Meter Mark Seen Action Fault 23 hours ag…" at bounding box center [858, 371] width 1350 height 51
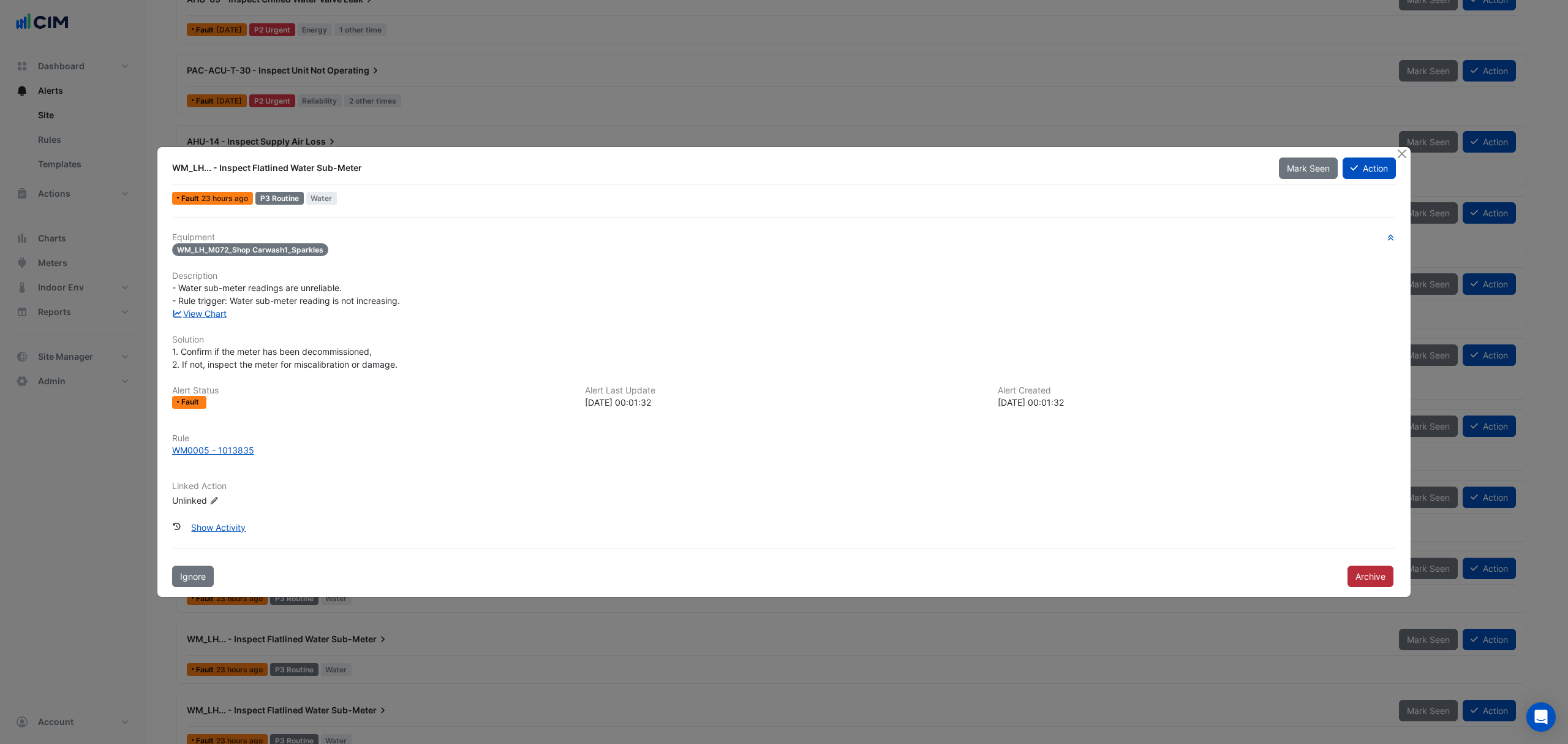
click at [1367, 568] on button "Archive" at bounding box center [1370, 576] width 46 height 21
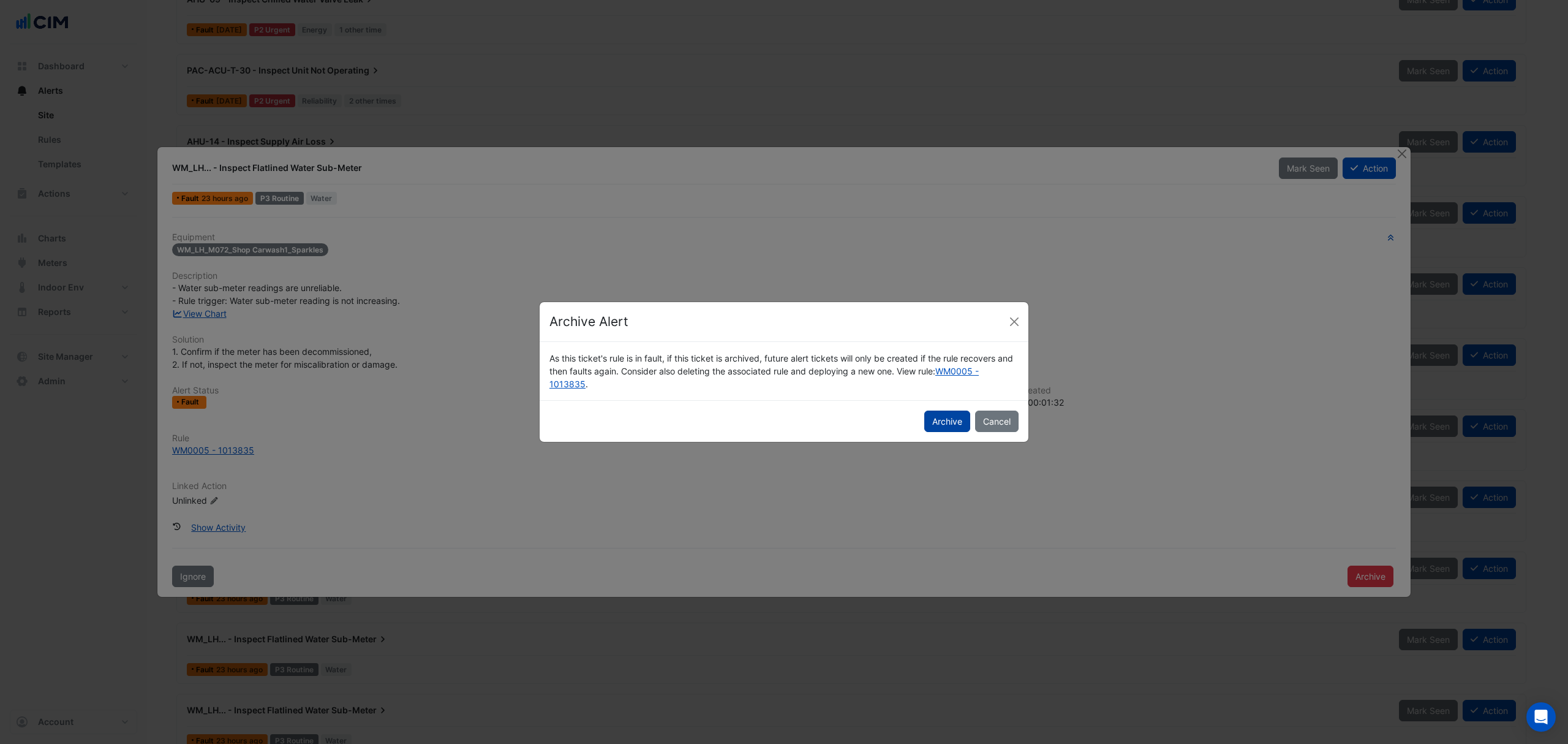
click at [958, 417] on button "Archive" at bounding box center [947, 421] width 46 height 21
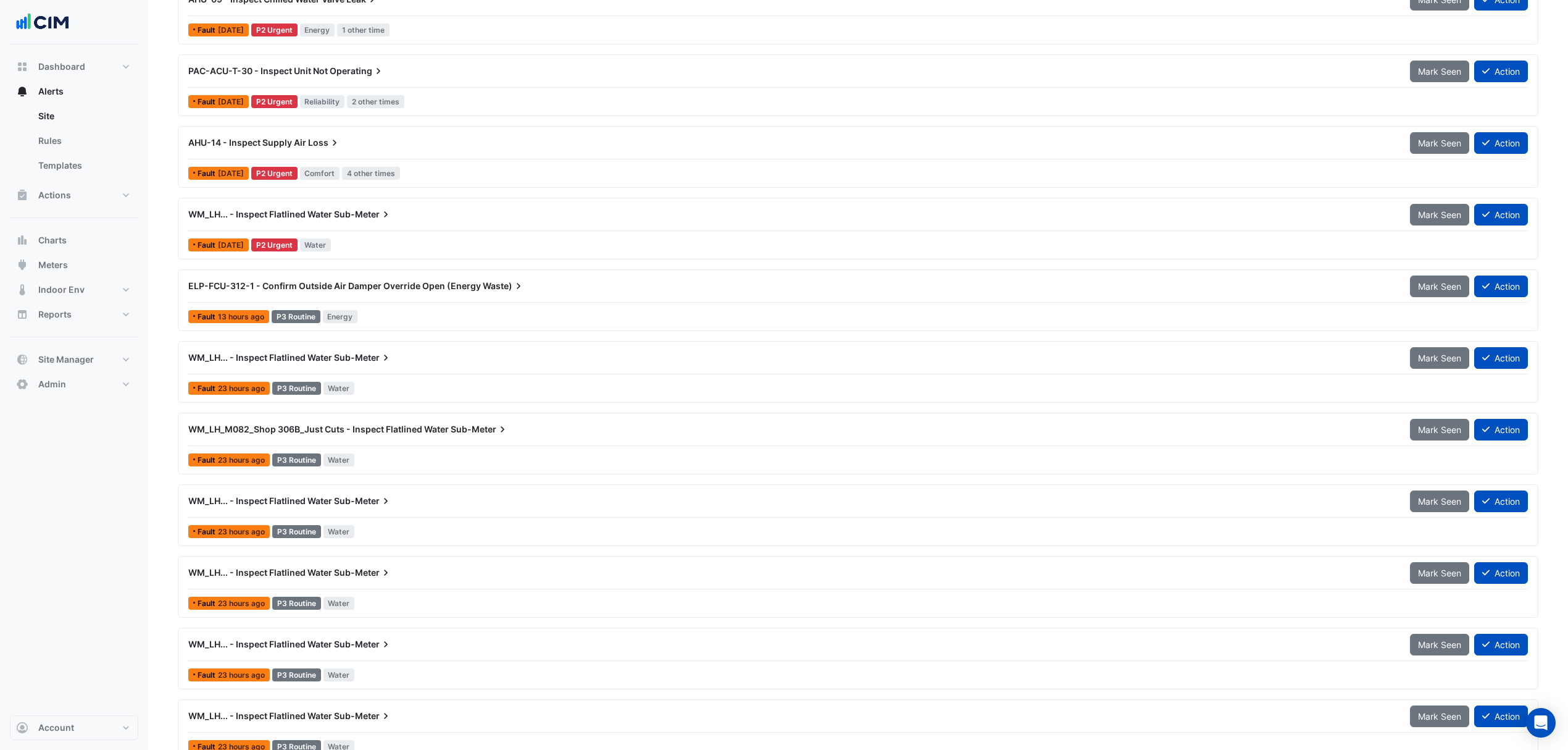
click at [398, 357] on div "WM_LH... - Inspect Flatlined Water Sub-Meter" at bounding box center [792, 358] width 1207 height 12
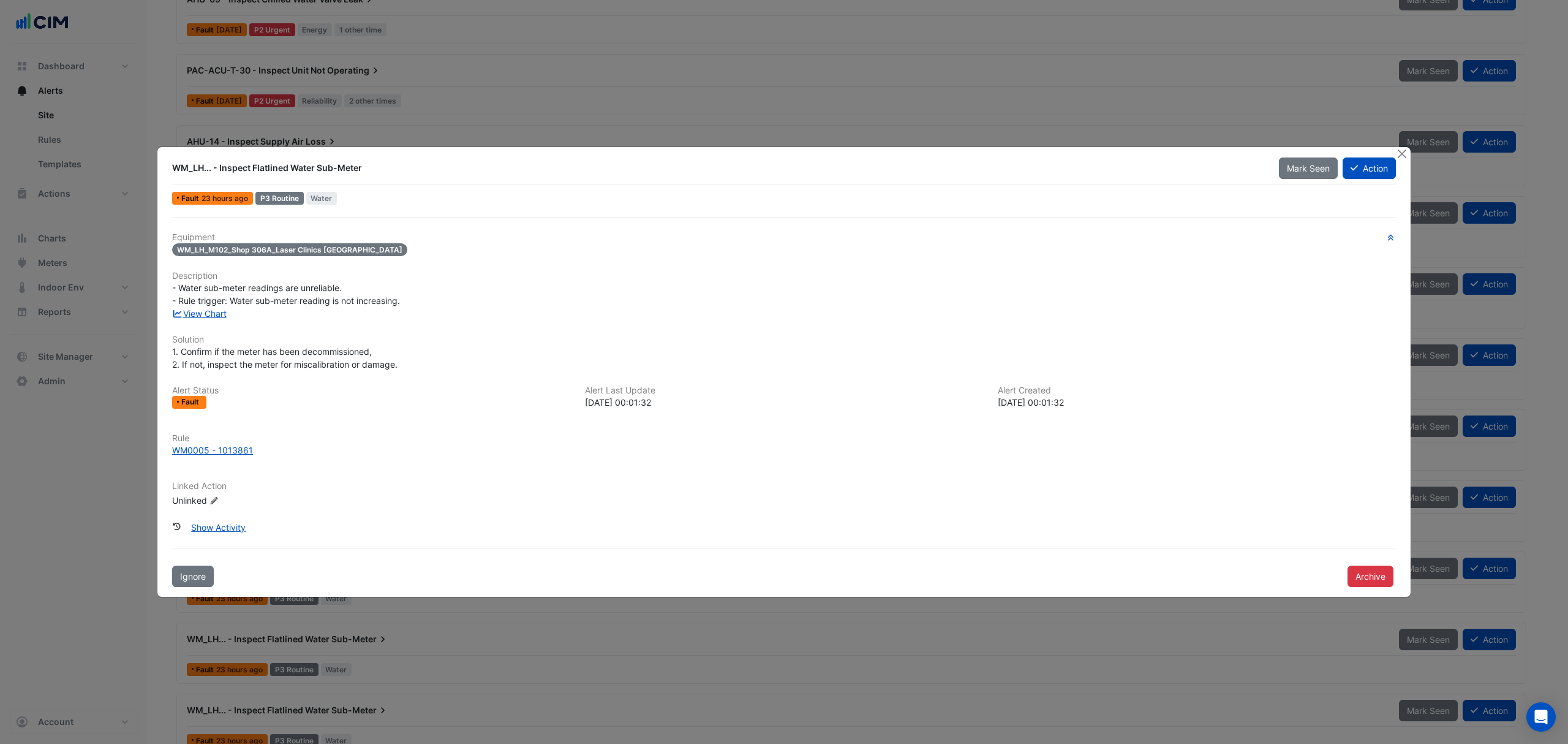
click at [1395, 569] on div "Archive" at bounding box center [1372, 575] width 63 height 24
click at [1366, 570] on button "Archive" at bounding box center [1370, 576] width 46 height 21
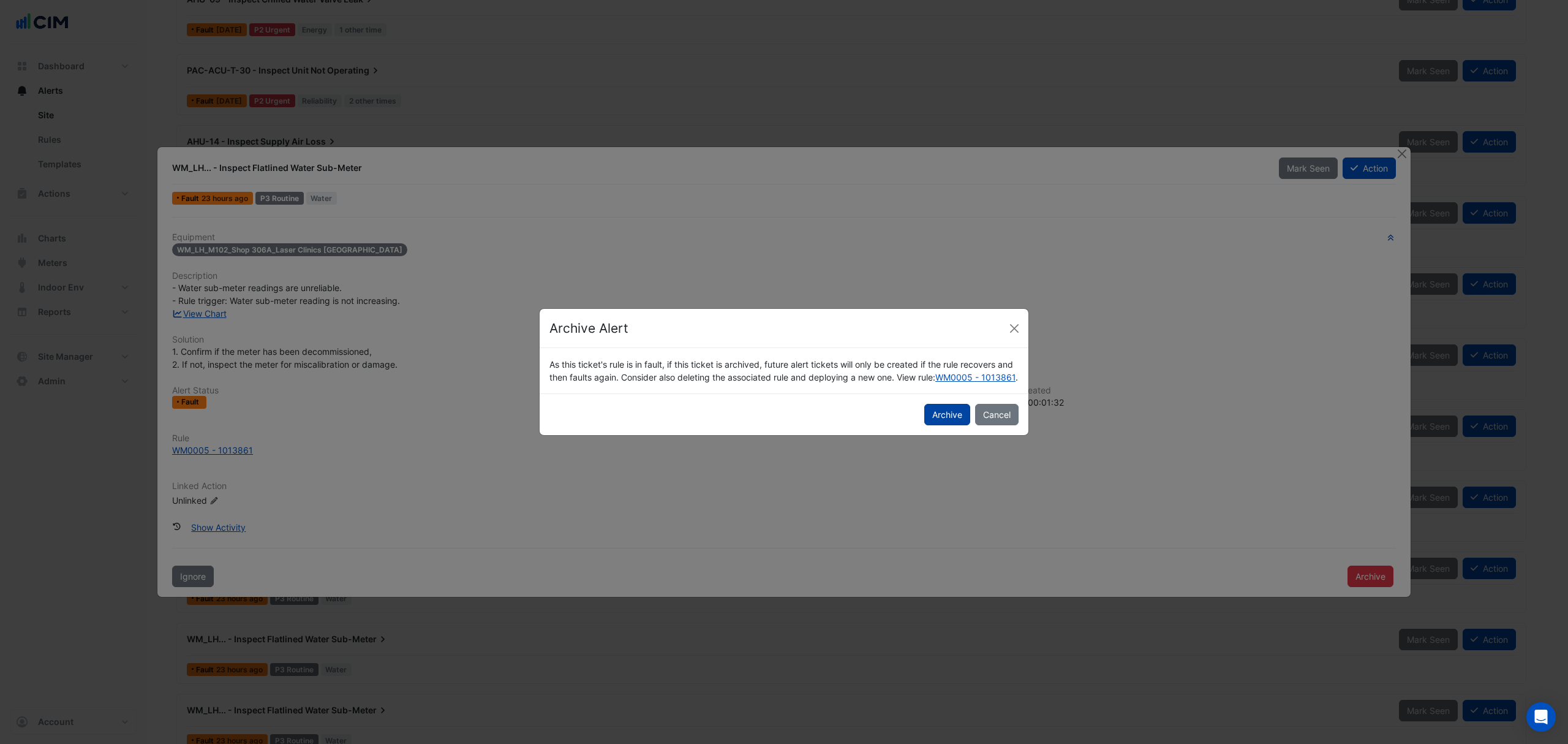
click at [934, 419] on button "Archive" at bounding box center [947, 414] width 46 height 21
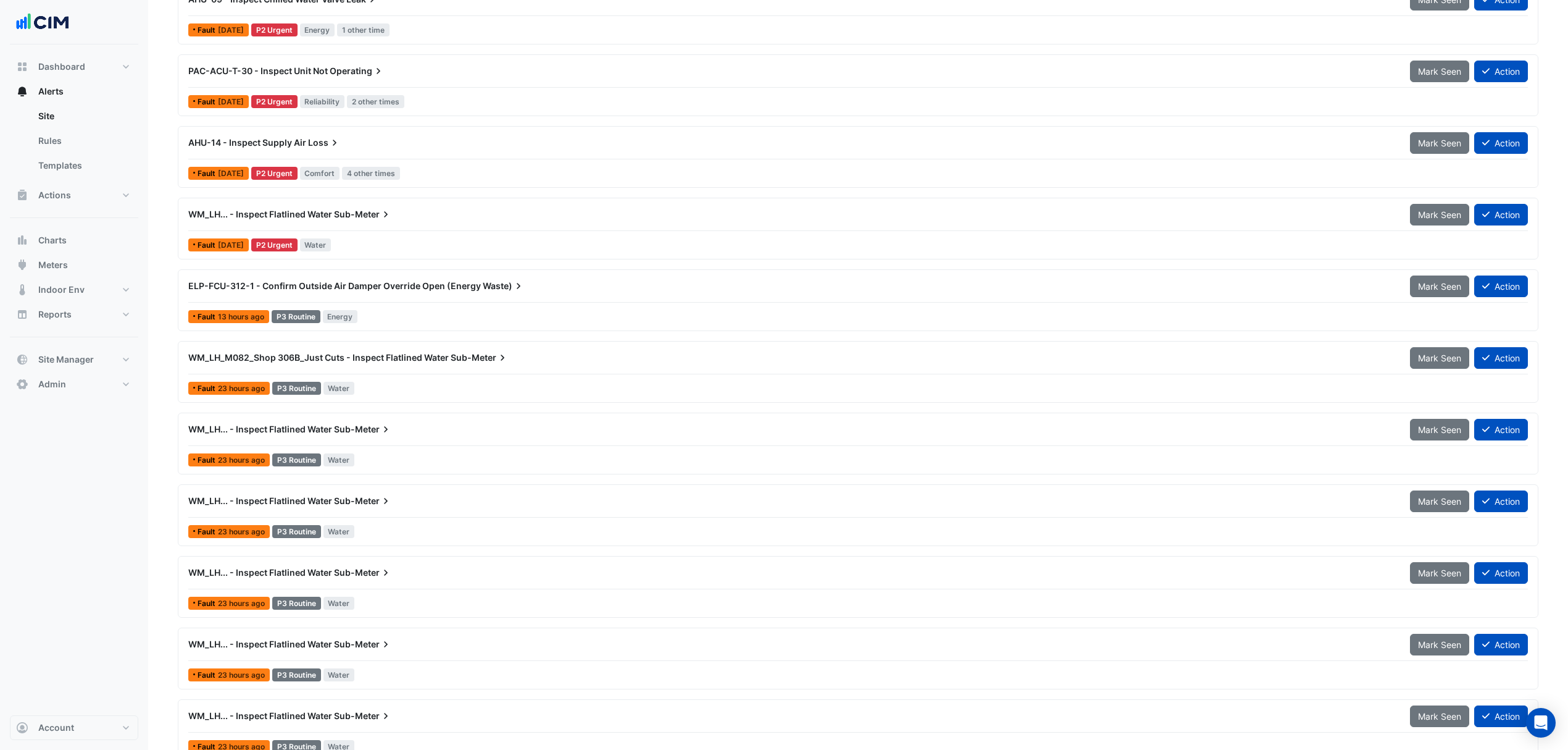
click at [416, 374] on div "WM_LH_M082_Shop 306B_Just Cuts - Inspect Flatlined Water Sub-Meter Mark Seen Ac…" at bounding box center [858, 360] width 1340 height 28
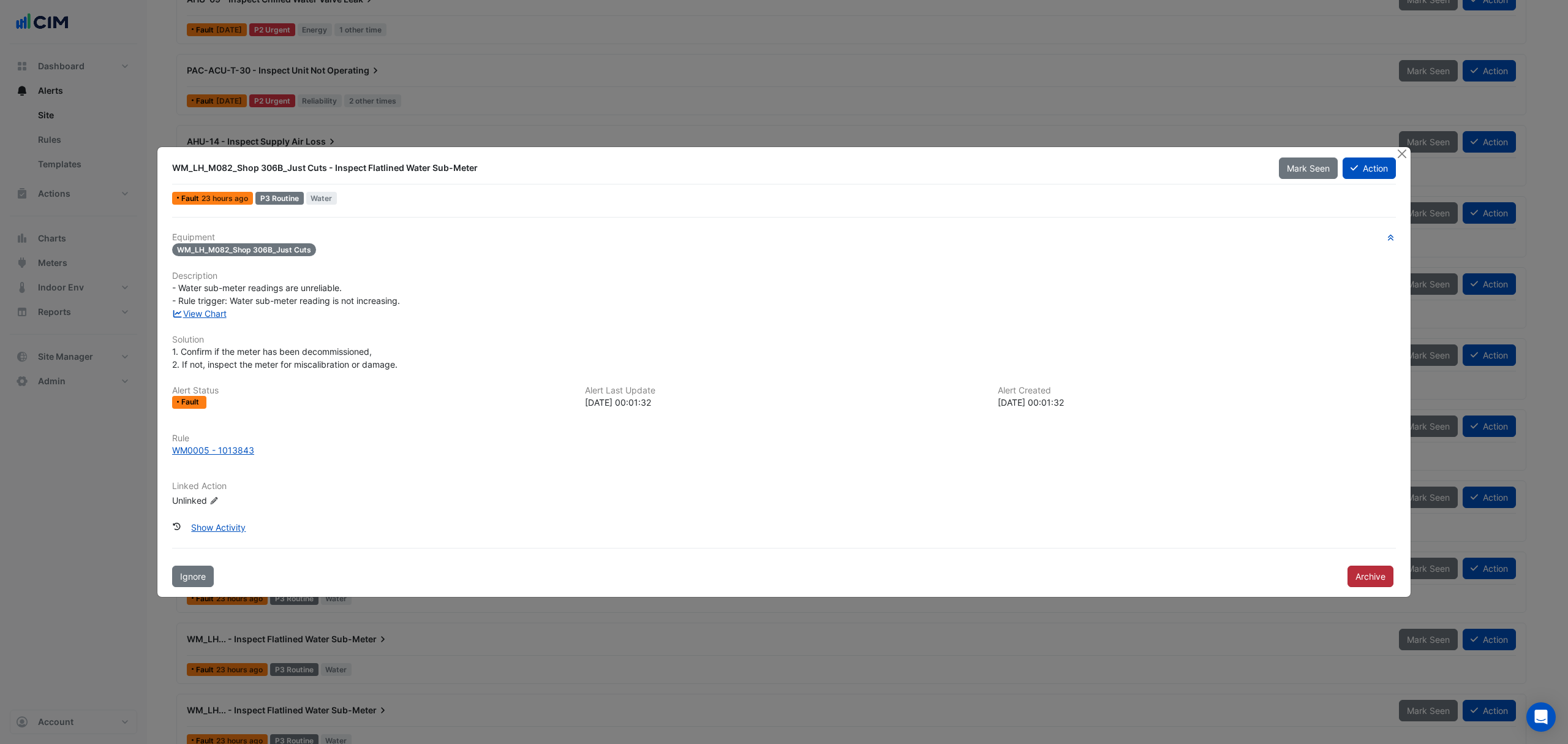
click at [1364, 574] on button "Archive" at bounding box center [1370, 576] width 46 height 21
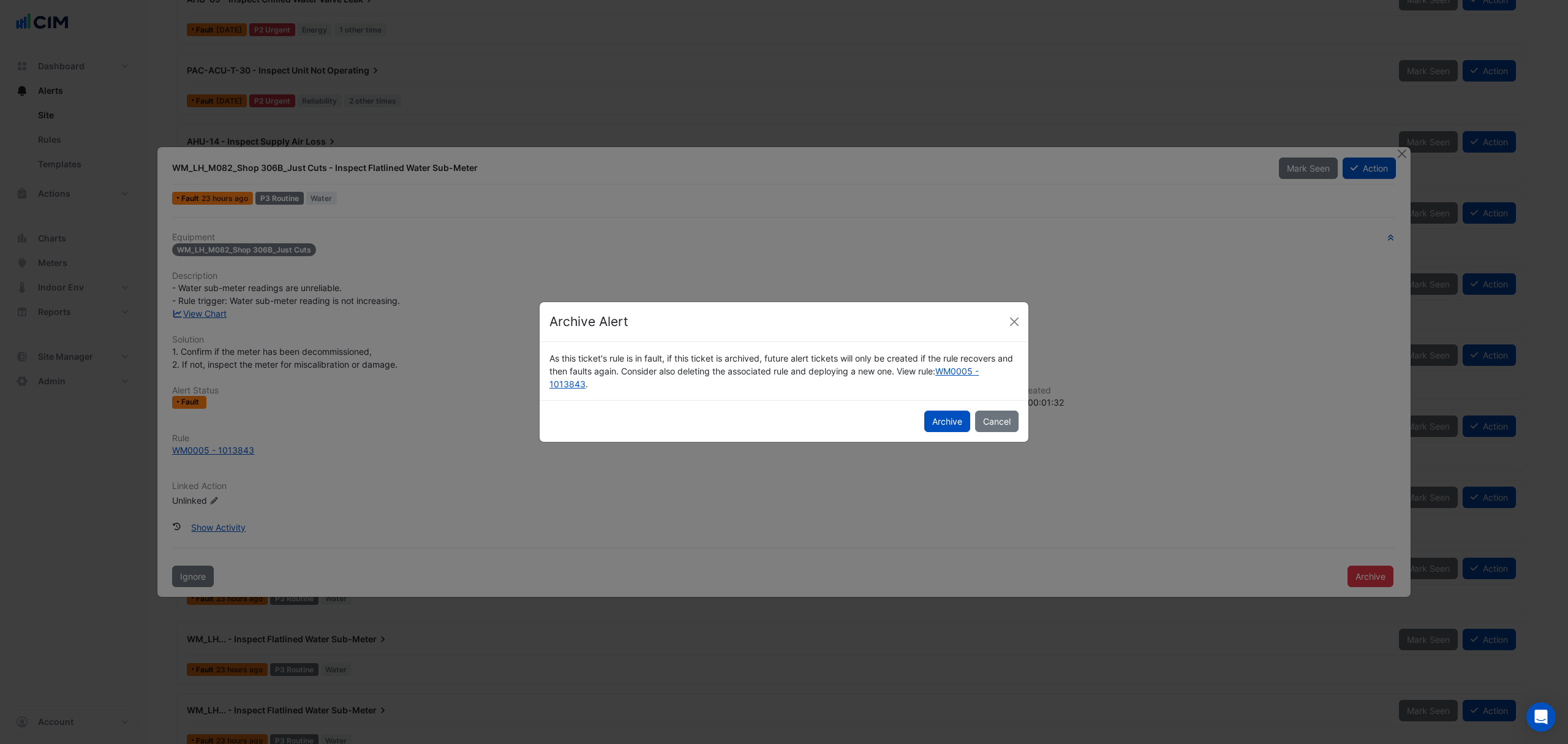
click at [934, 418] on button "Archive" at bounding box center [947, 421] width 46 height 21
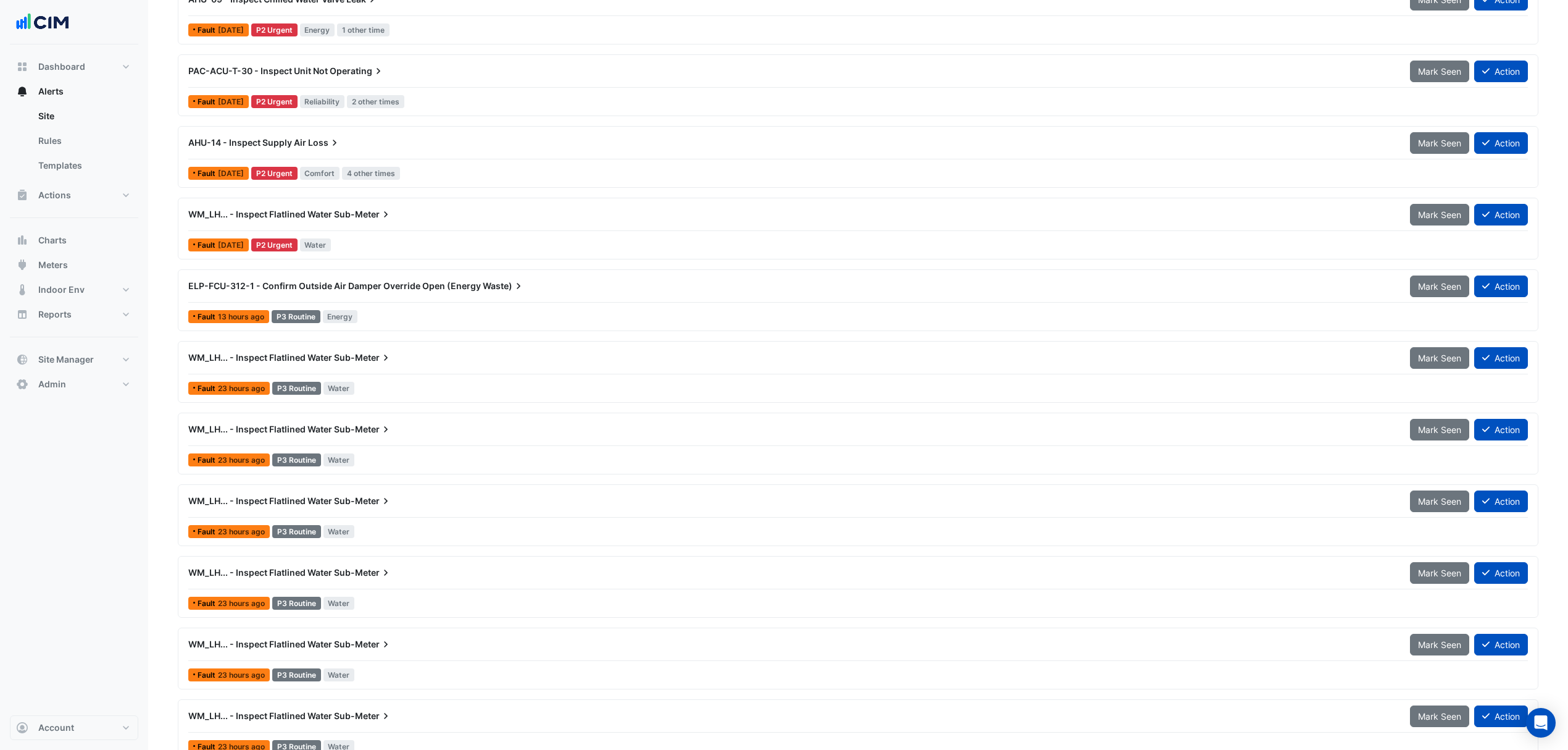
click at [353, 369] on div "WM_LH... - Inspect Flatlined Water Sub-Meter" at bounding box center [792, 358] width 1222 height 22
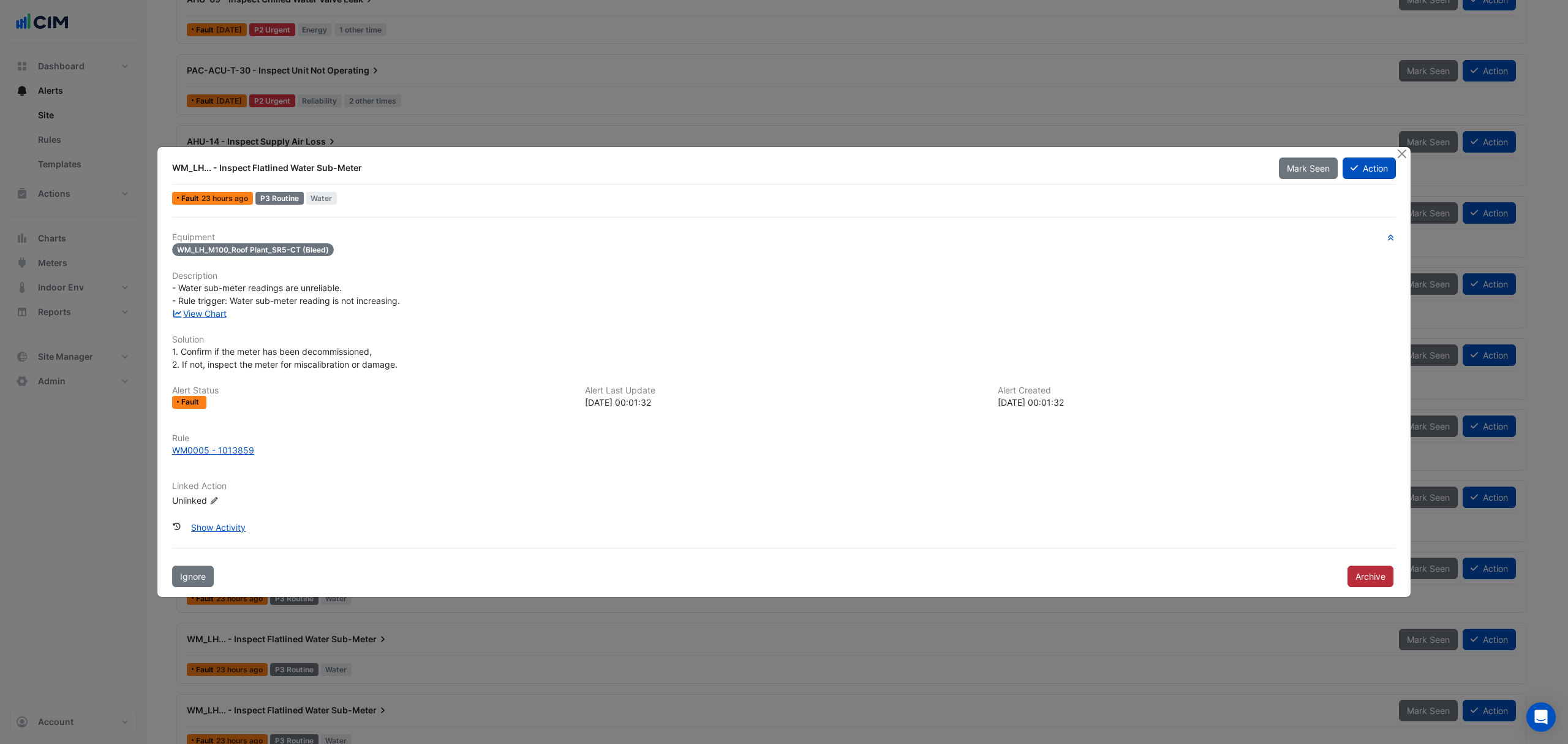
click at [1357, 571] on button "Archive" at bounding box center [1370, 576] width 46 height 21
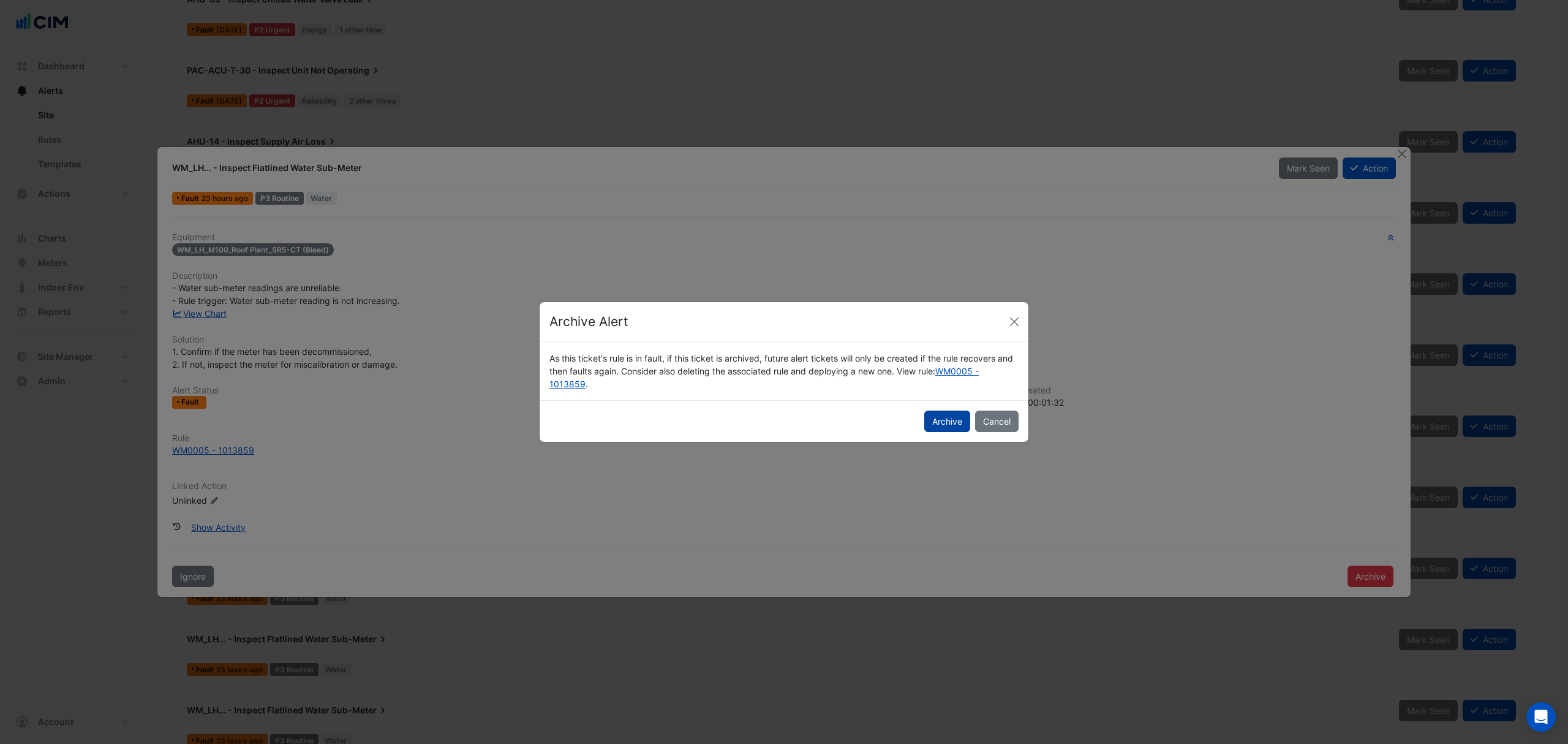
click at [947, 430] on button "Archive" at bounding box center [947, 421] width 46 height 21
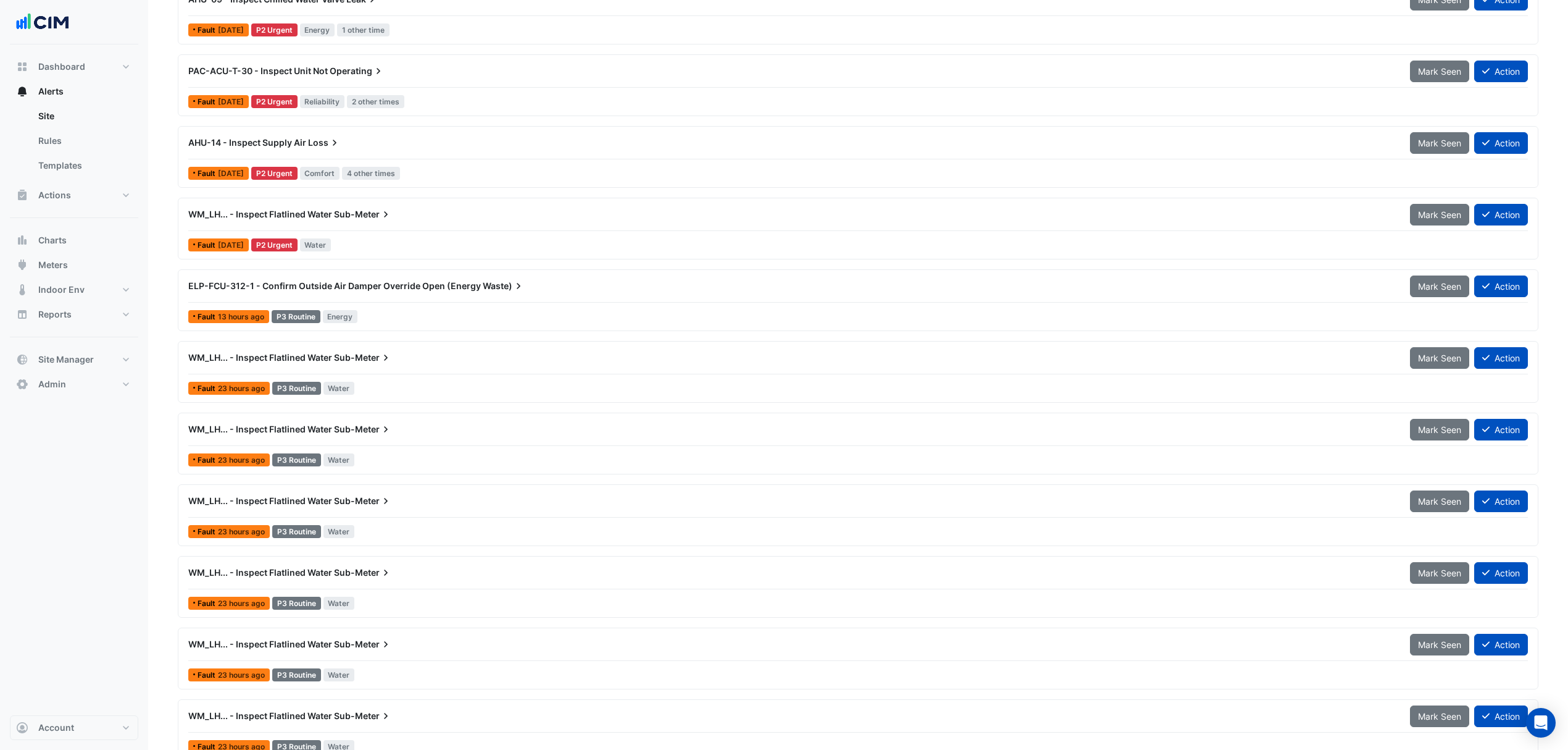
click at [386, 379] on div "WM_LH... - Inspect Flatlined Water Sub-Meter Mark Seen Action Fault 23 hours ag…" at bounding box center [858, 371] width 1350 height 51
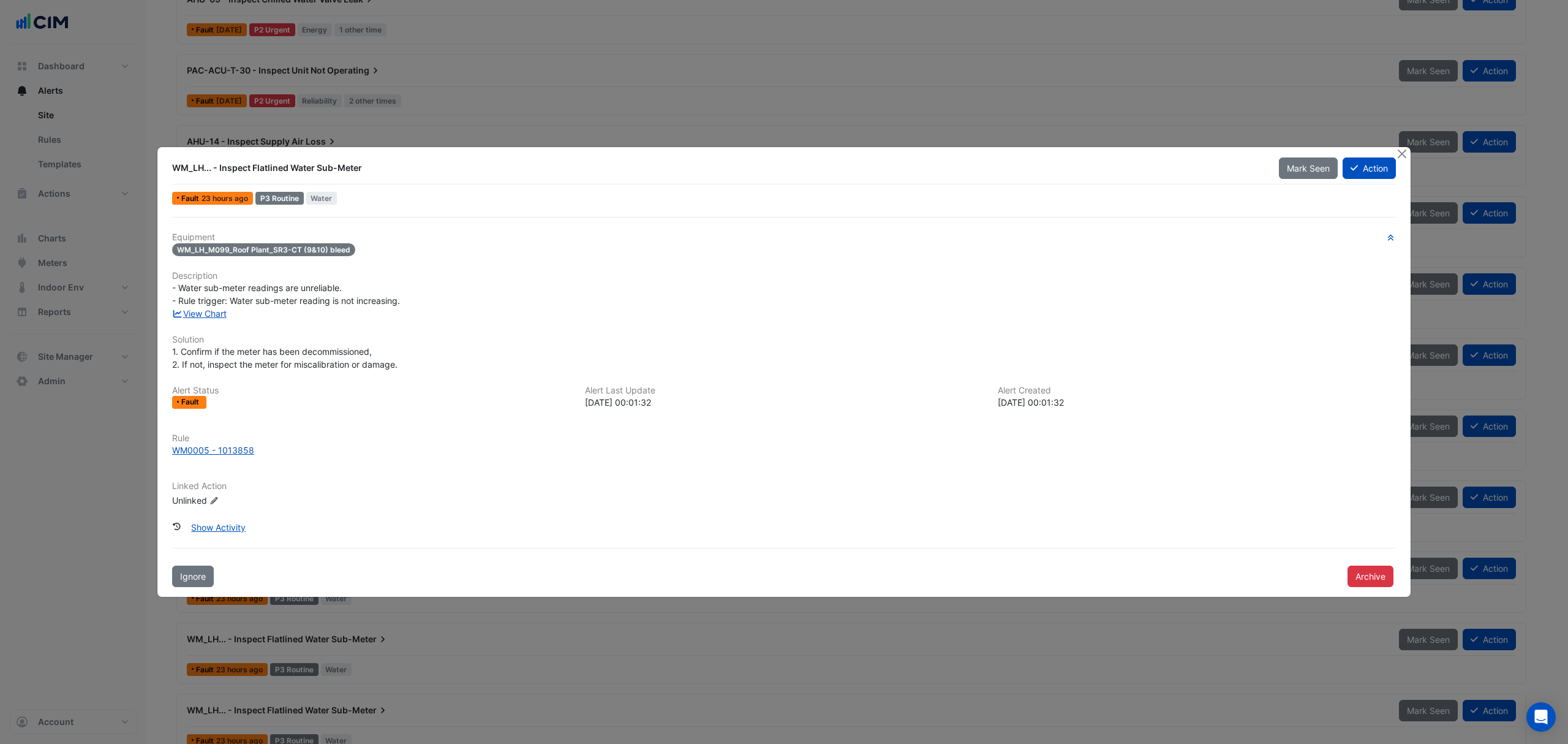
click at [1381, 587] on div "WM_LH... - Inspect Flatlined Water Sub-Meter Mark Seen Action Fault 23 hours ag…" at bounding box center [784, 372] width 1253 height 450
click at [1381, 579] on button "Archive" at bounding box center [1370, 576] width 46 height 21
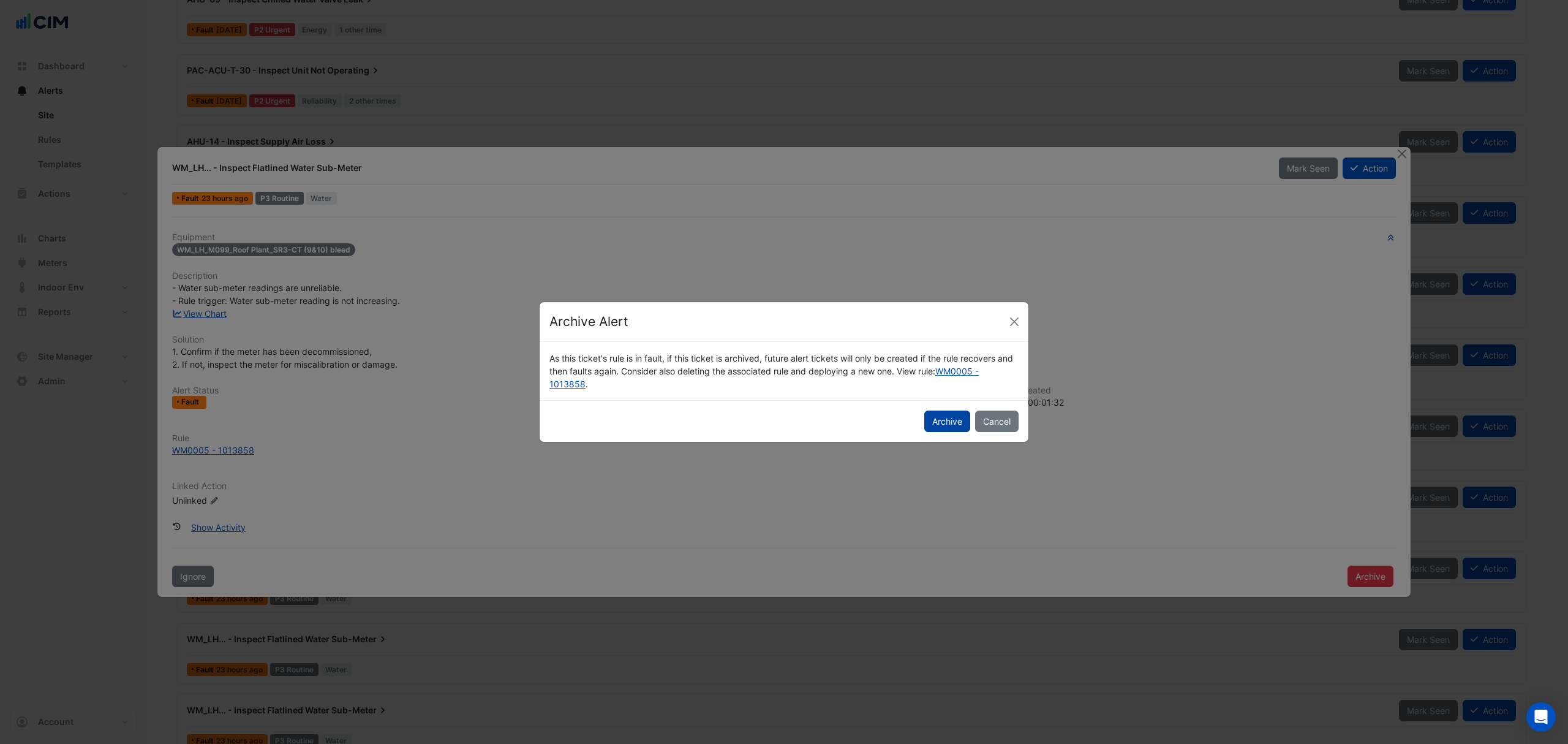
click at [945, 425] on button "Archive" at bounding box center [947, 421] width 46 height 21
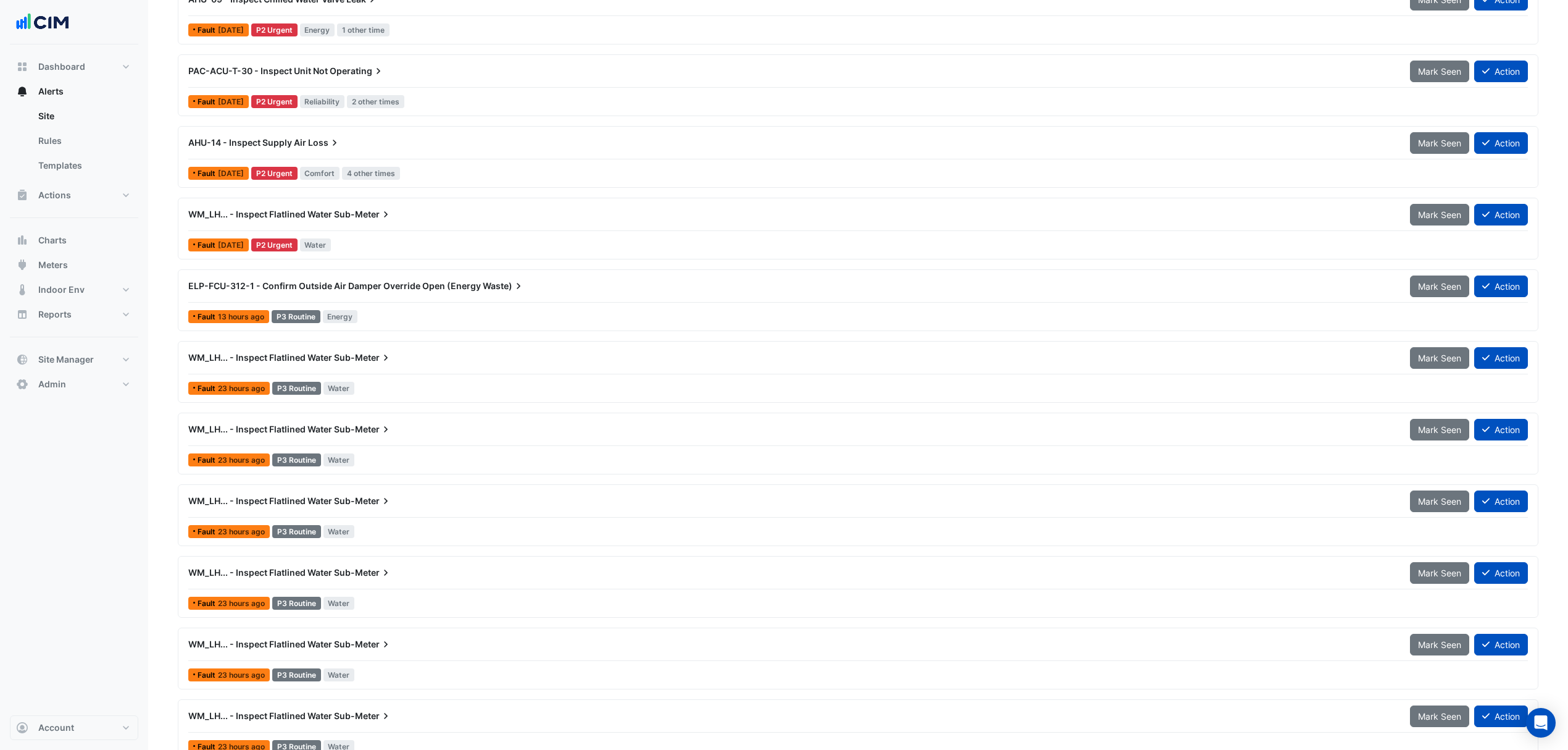
click at [529, 364] on div "WM_LH... - Inspect Flatlined Water Sub-Meter" at bounding box center [792, 358] width 1207 height 12
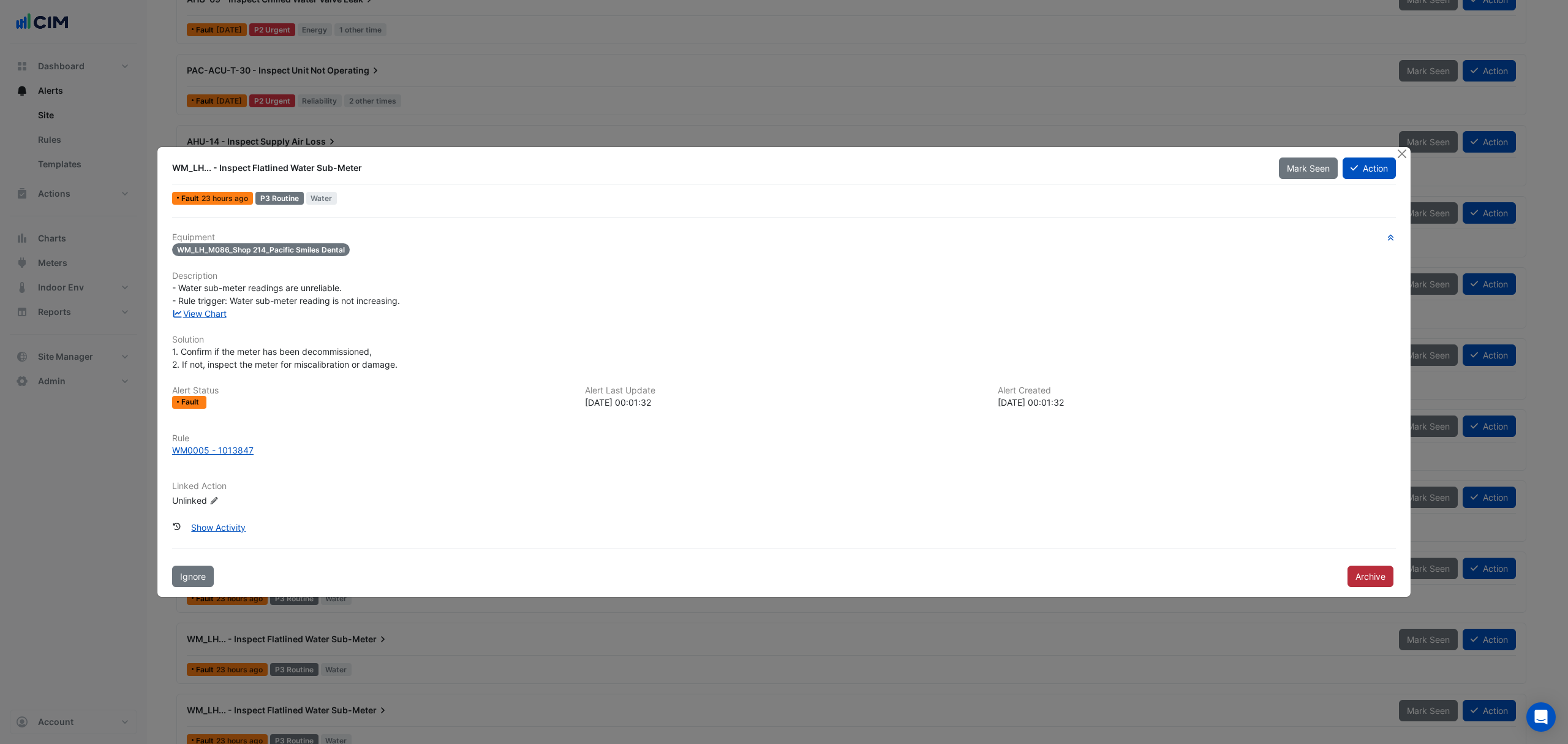
click at [1373, 582] on button "Archive" at bounding box center [1370, 576] width 46 height 21
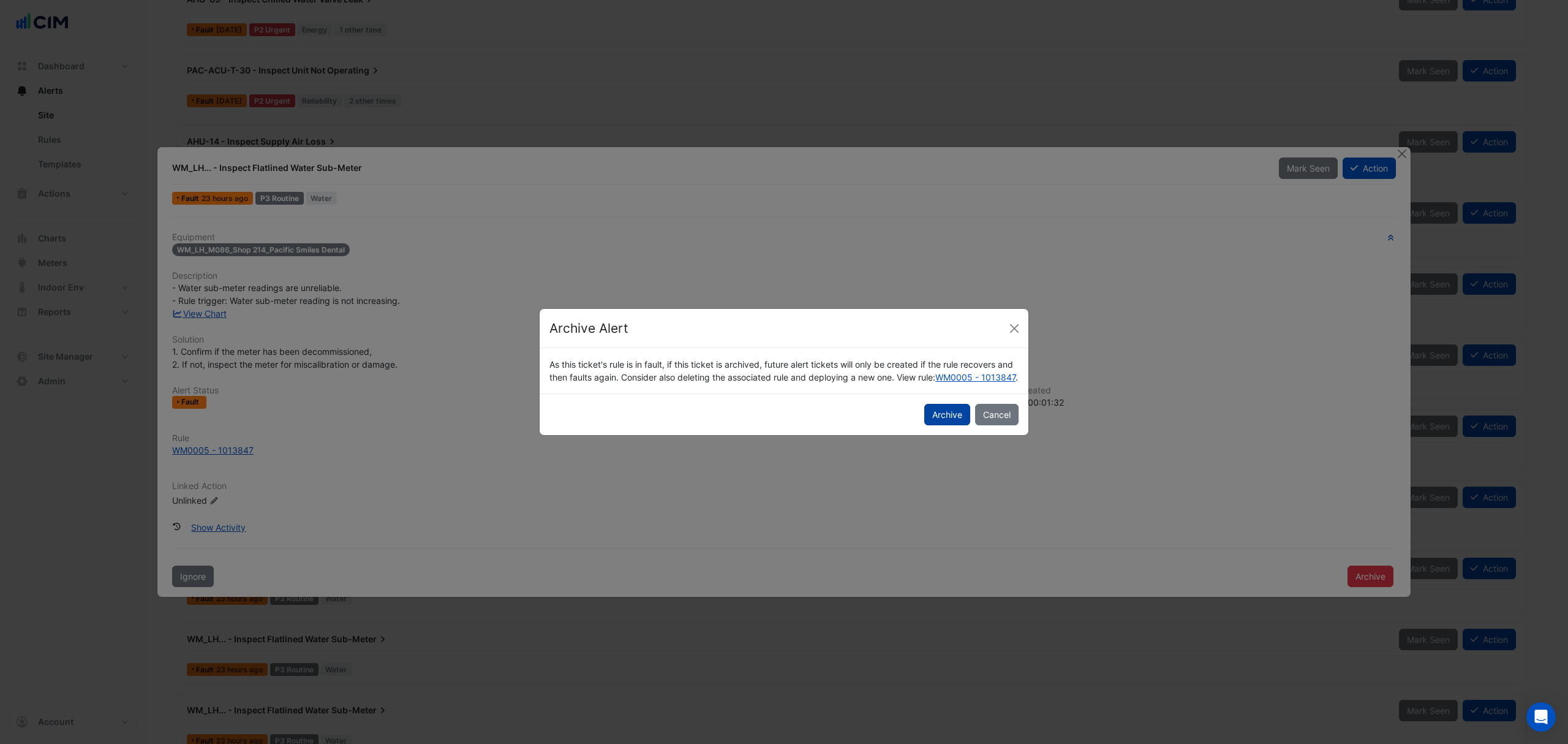
click at [929, 424] on button "Archive" at bounding box center [947, 414] width 46 height 21
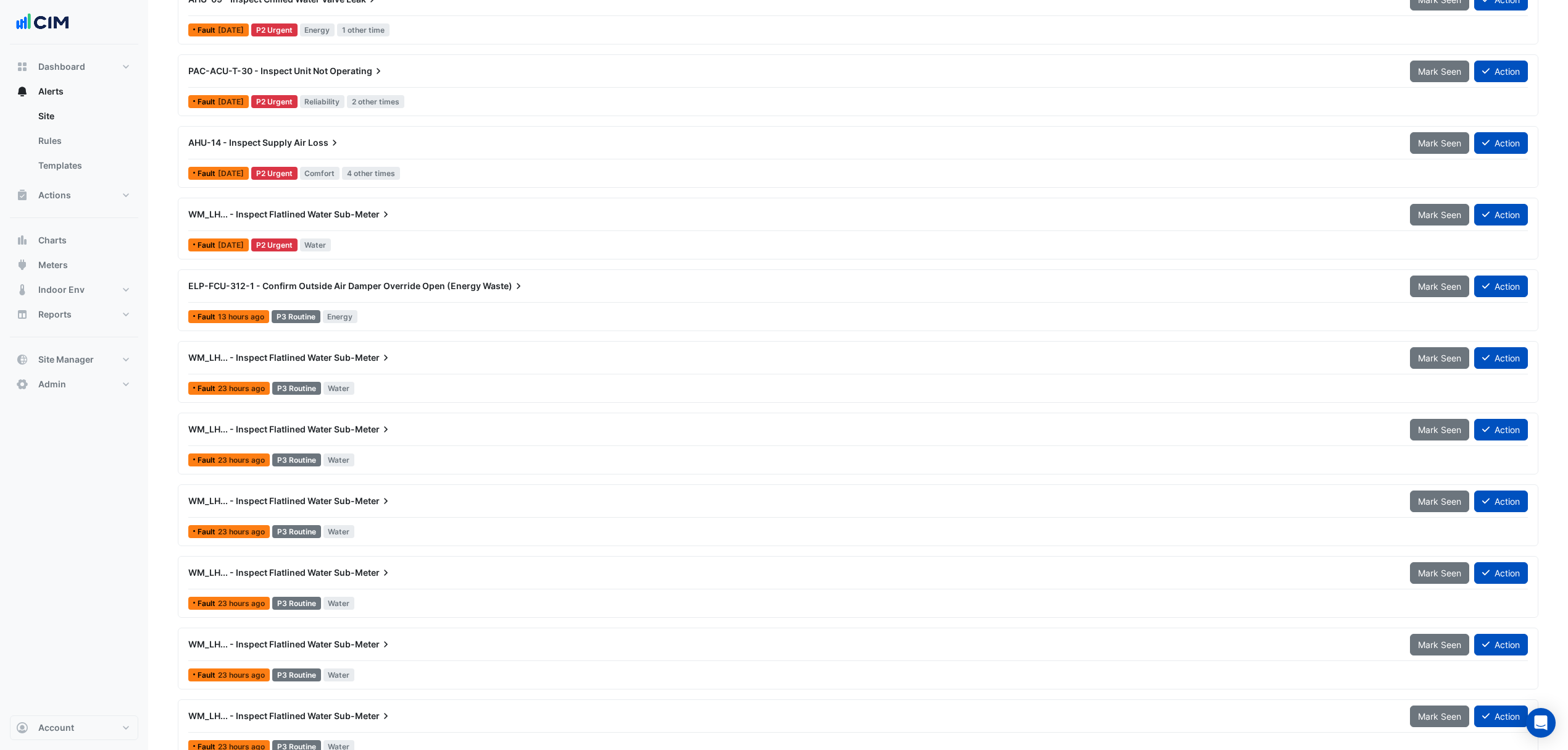
click at [416, 369] on div "WM_LH... - Inspect Flatlined Water Sub-Meter" at bounding box center [792, 358] width 1222 height 22
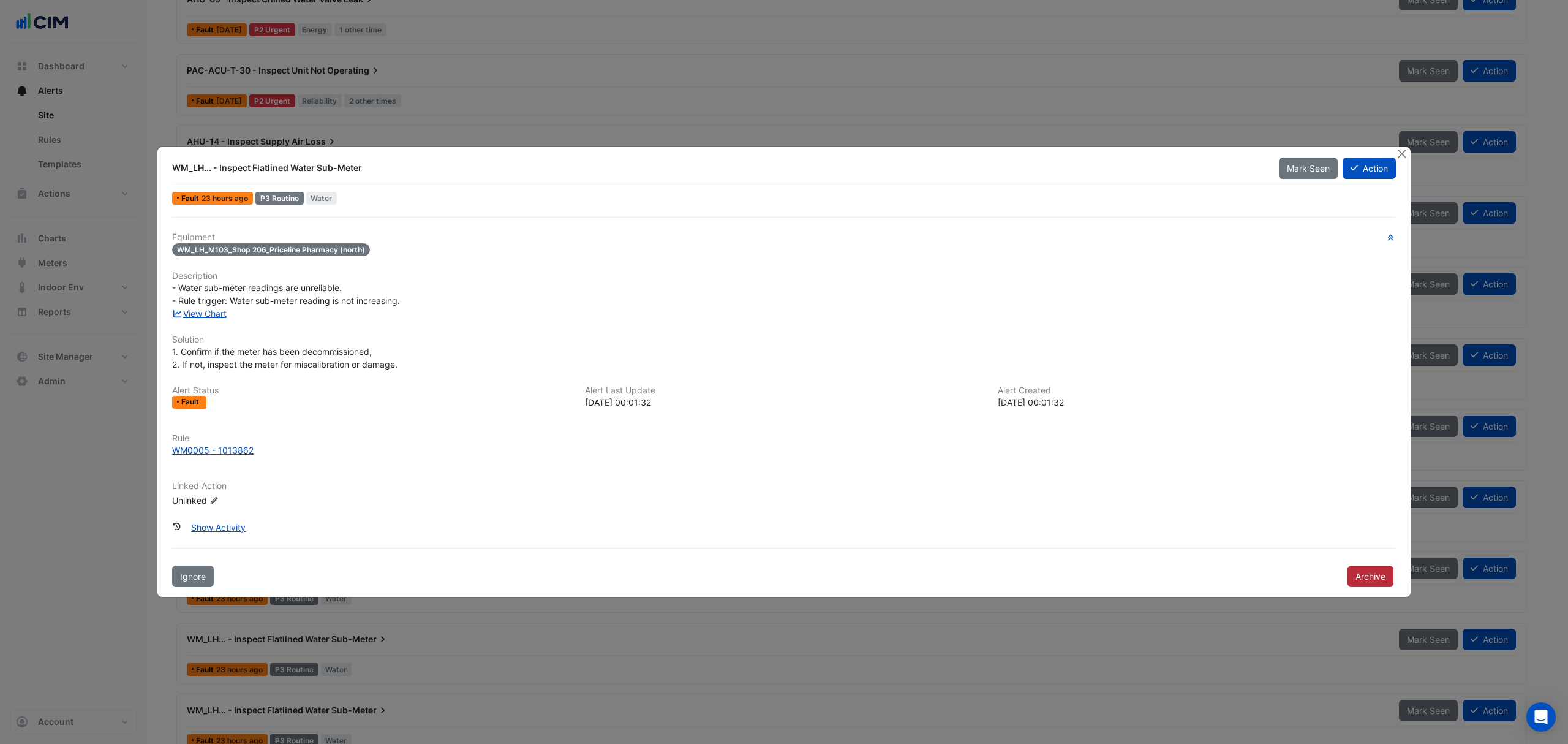
click at [1361, 571] on button "Archive" at bounding box center [1370, 576] width 46 height 21
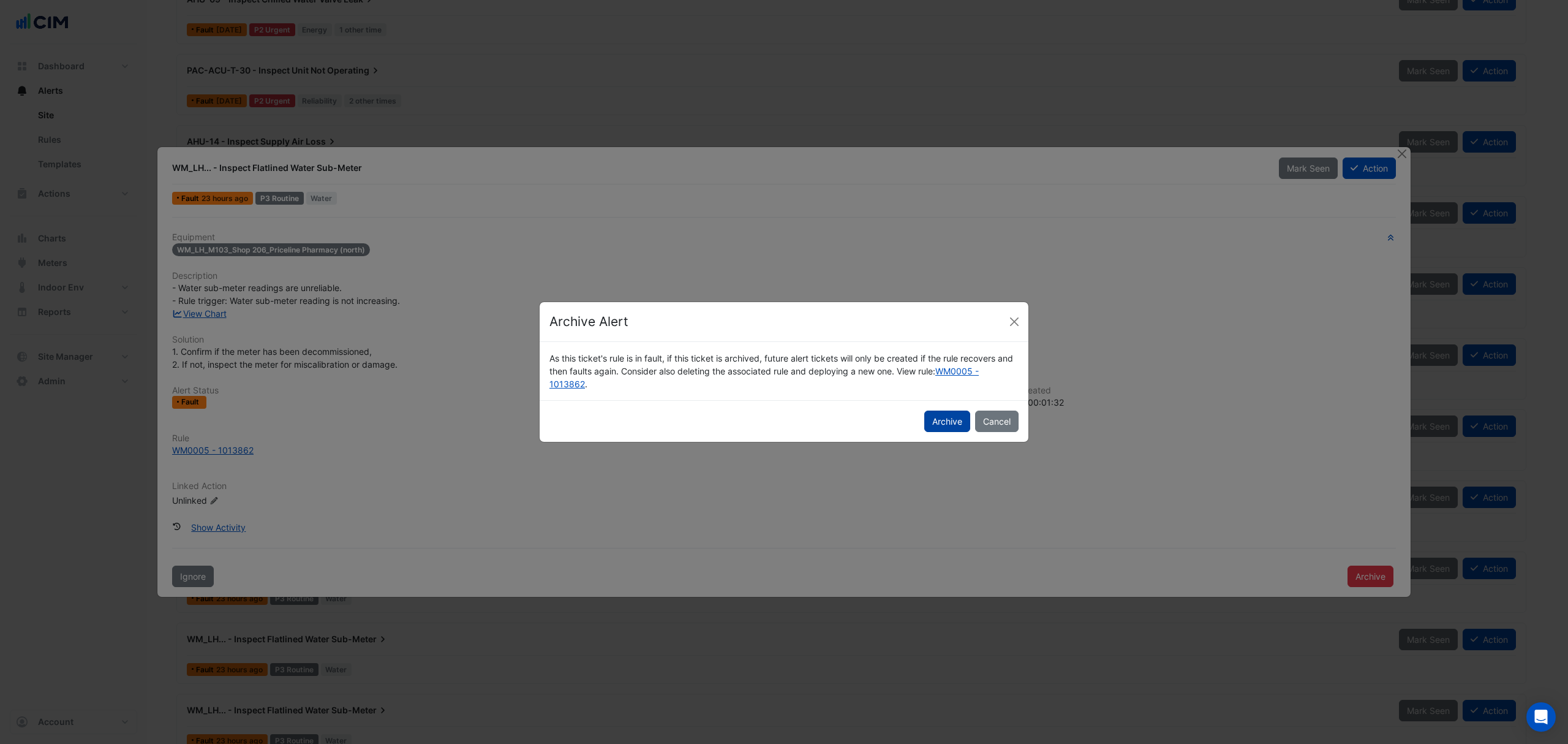
click at [926, 420] on button "Archive" at bounding box center [947, 421] width 46 height 21
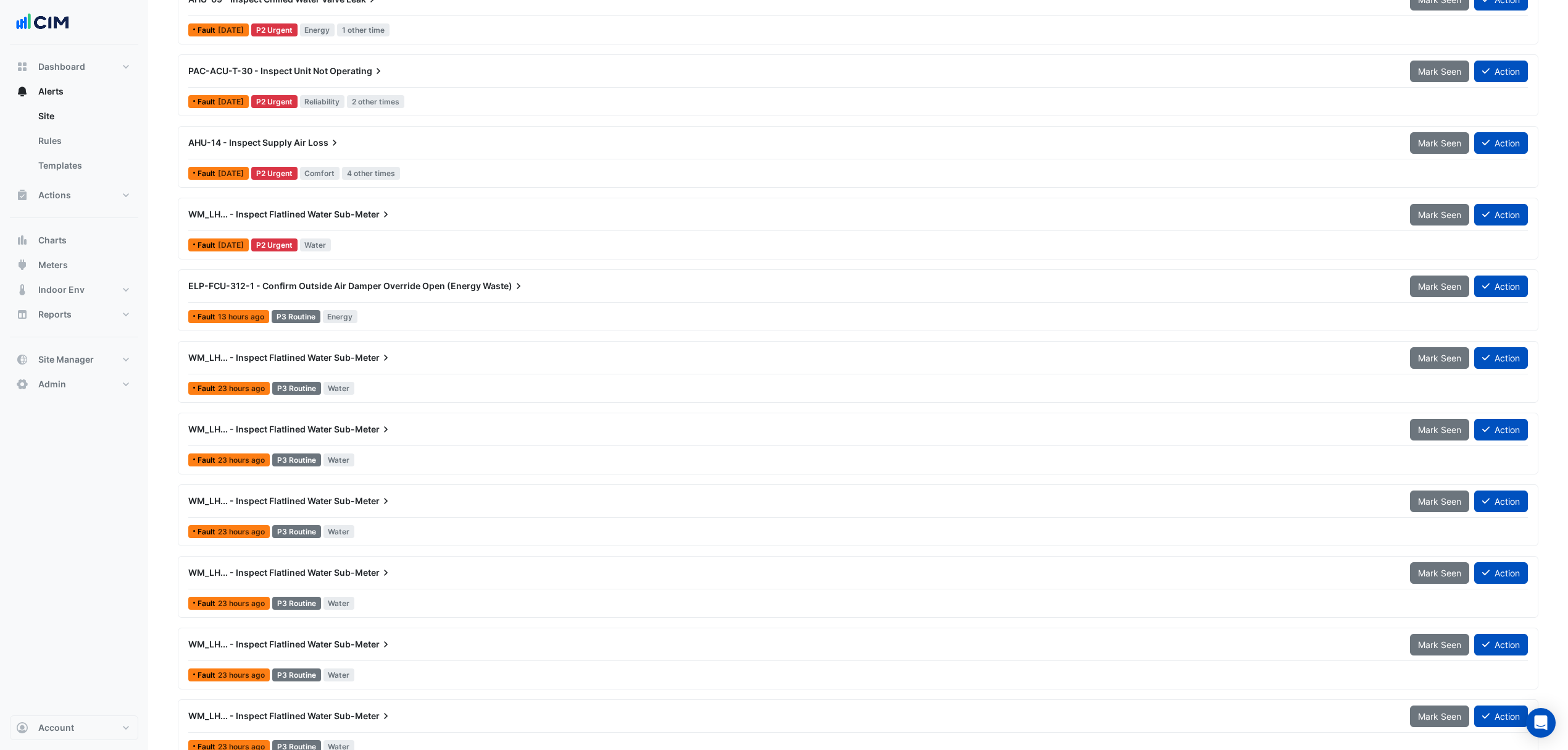
click at [405, 391] on div "Fault 23 hours ago P3 Routine Water" at bounding box center [858, 388] width 1342 height 18
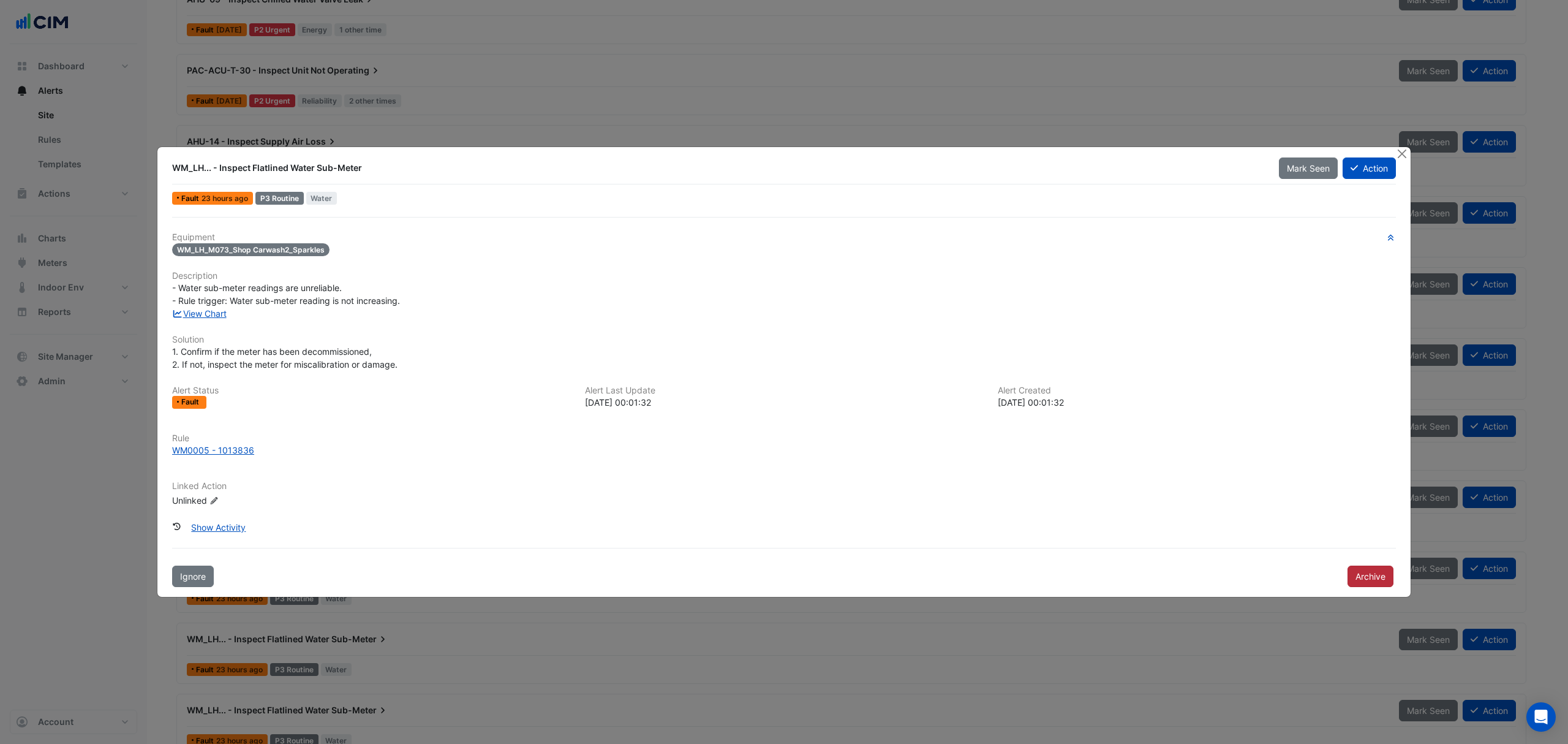
click at [1355, 570] on button "Archive" at bounding box center [1370, 576] width 46 height 21
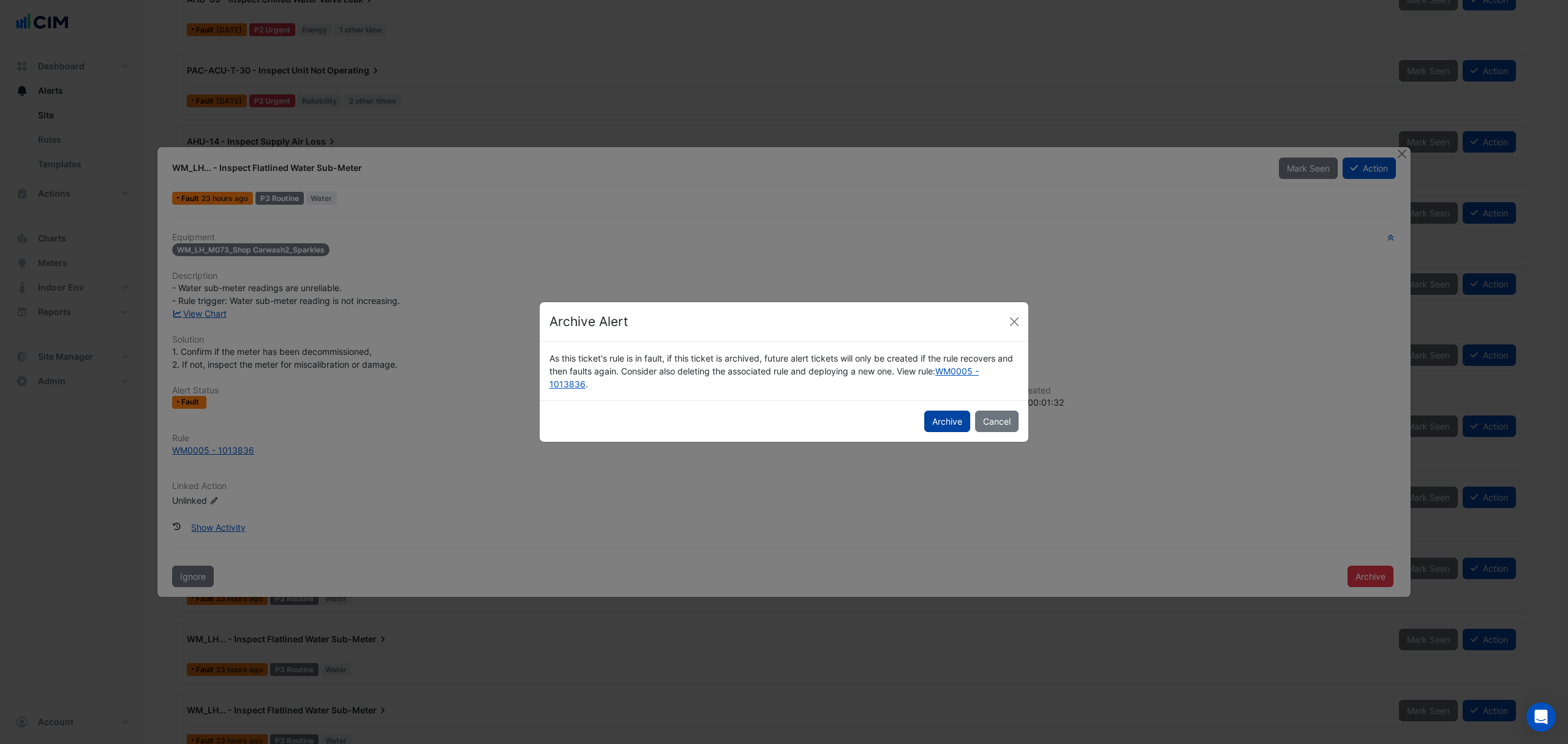
click at [949, 428] on button "Archive" at bounding box center [947, 421] width 46 height 21
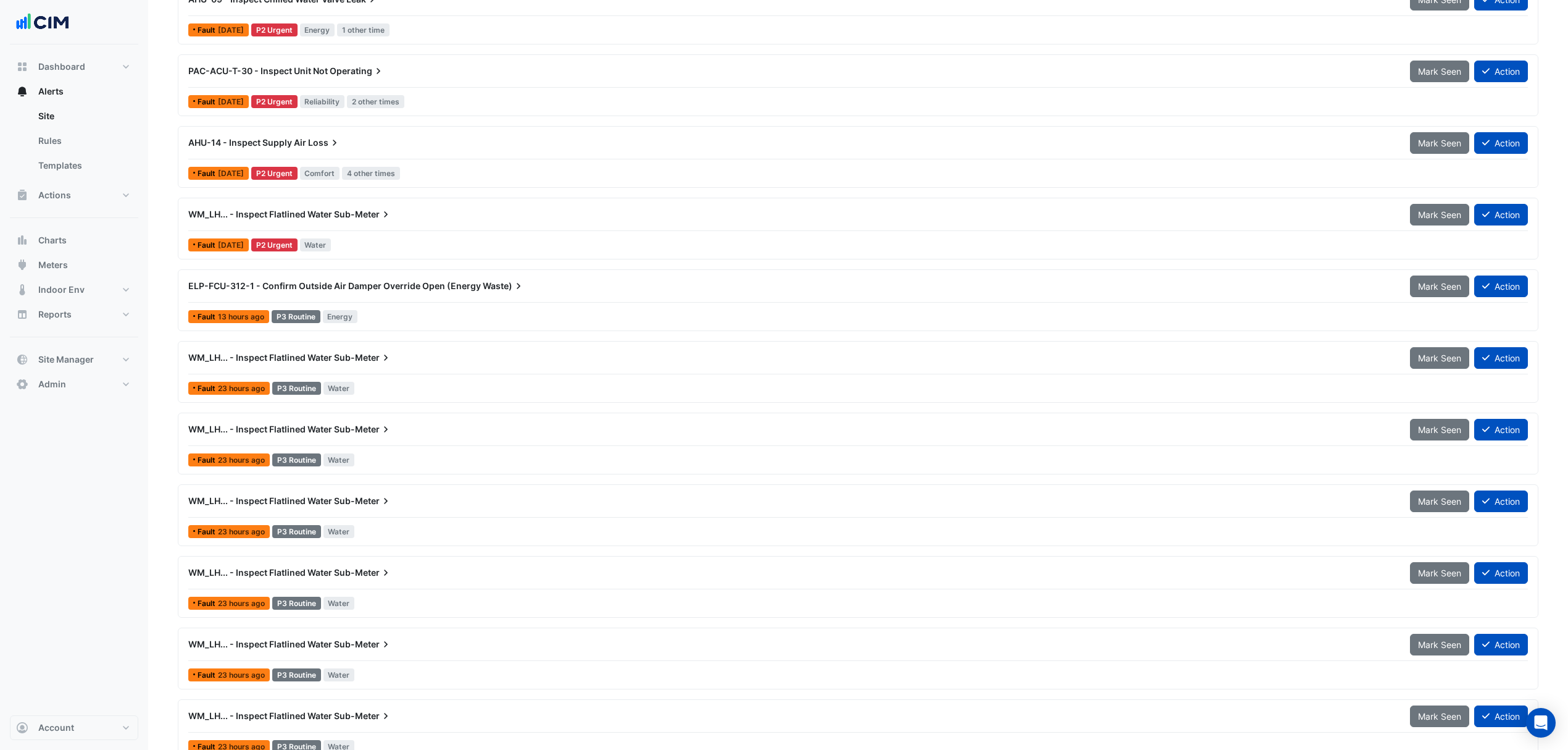
click at [467, 383] on div "WM_LH... - Inspect Flatlined Water Sub-Meter Mark Seen Action Fault 23 hours ag…" at bounding box center [858, 371] width 1350 height 51
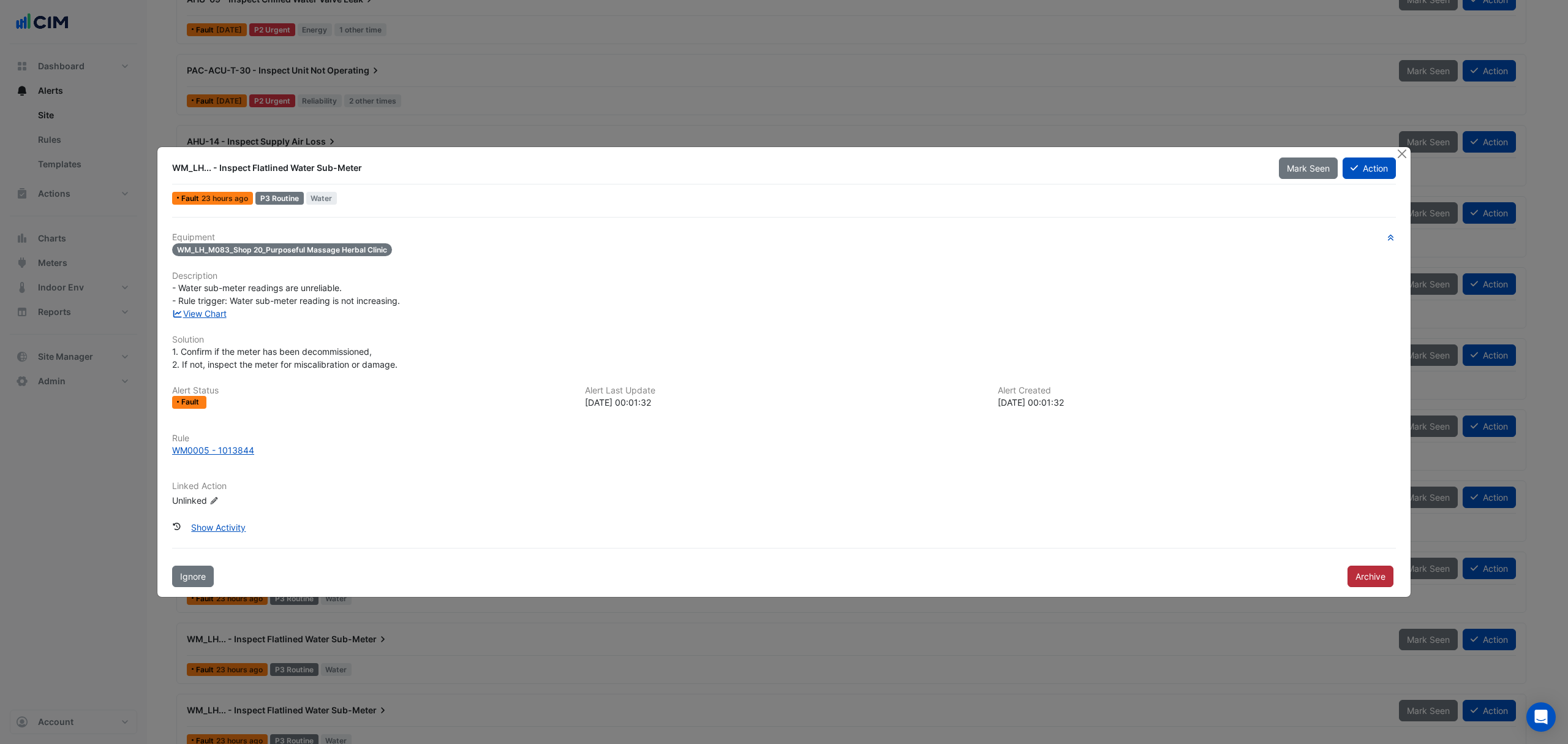
click at [1375, 579] on button "Archive" at bounding box center [1370, 576] width 46 height 21
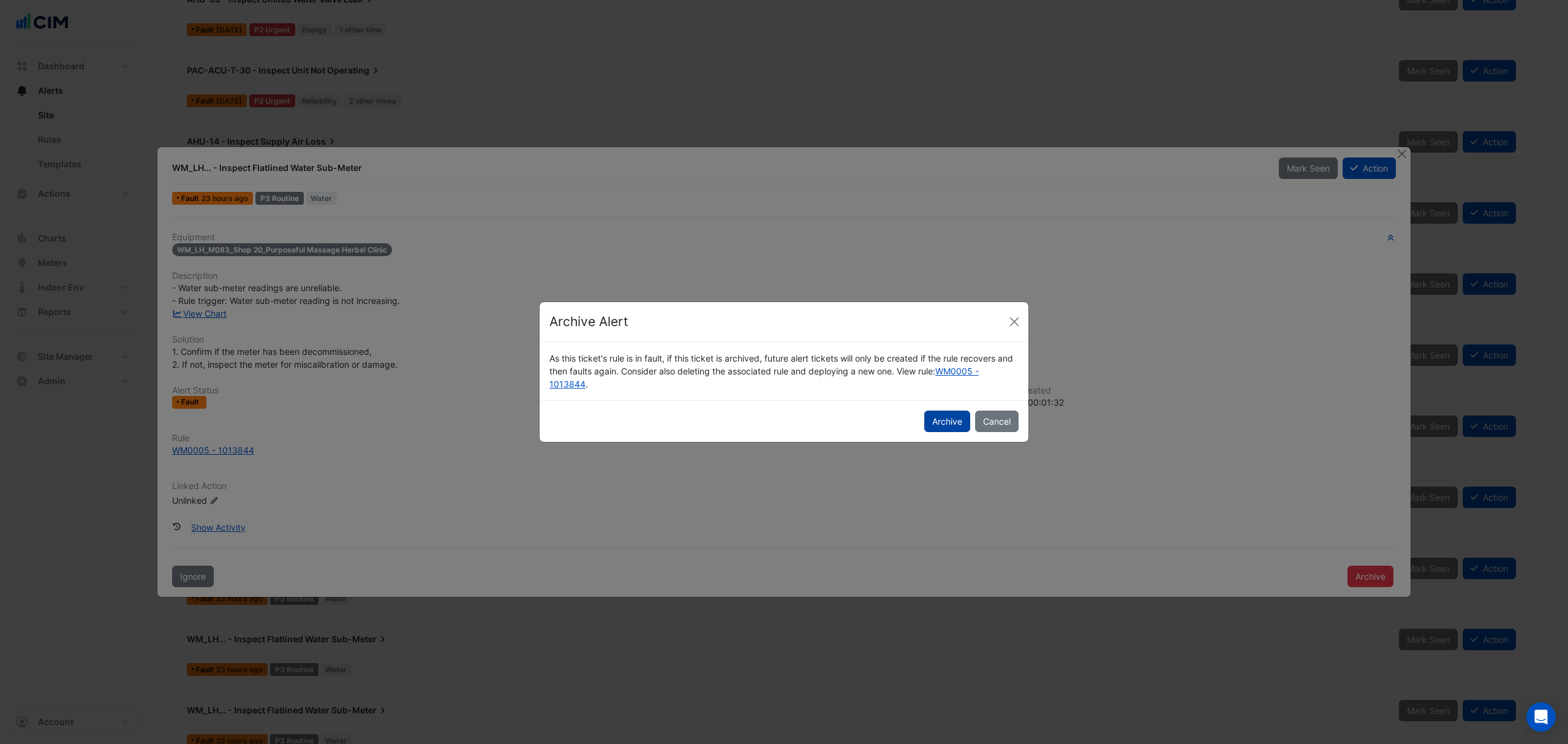
click at [948, 426] on button "Archive" at bounding box center [947, 421] width 46 height 21
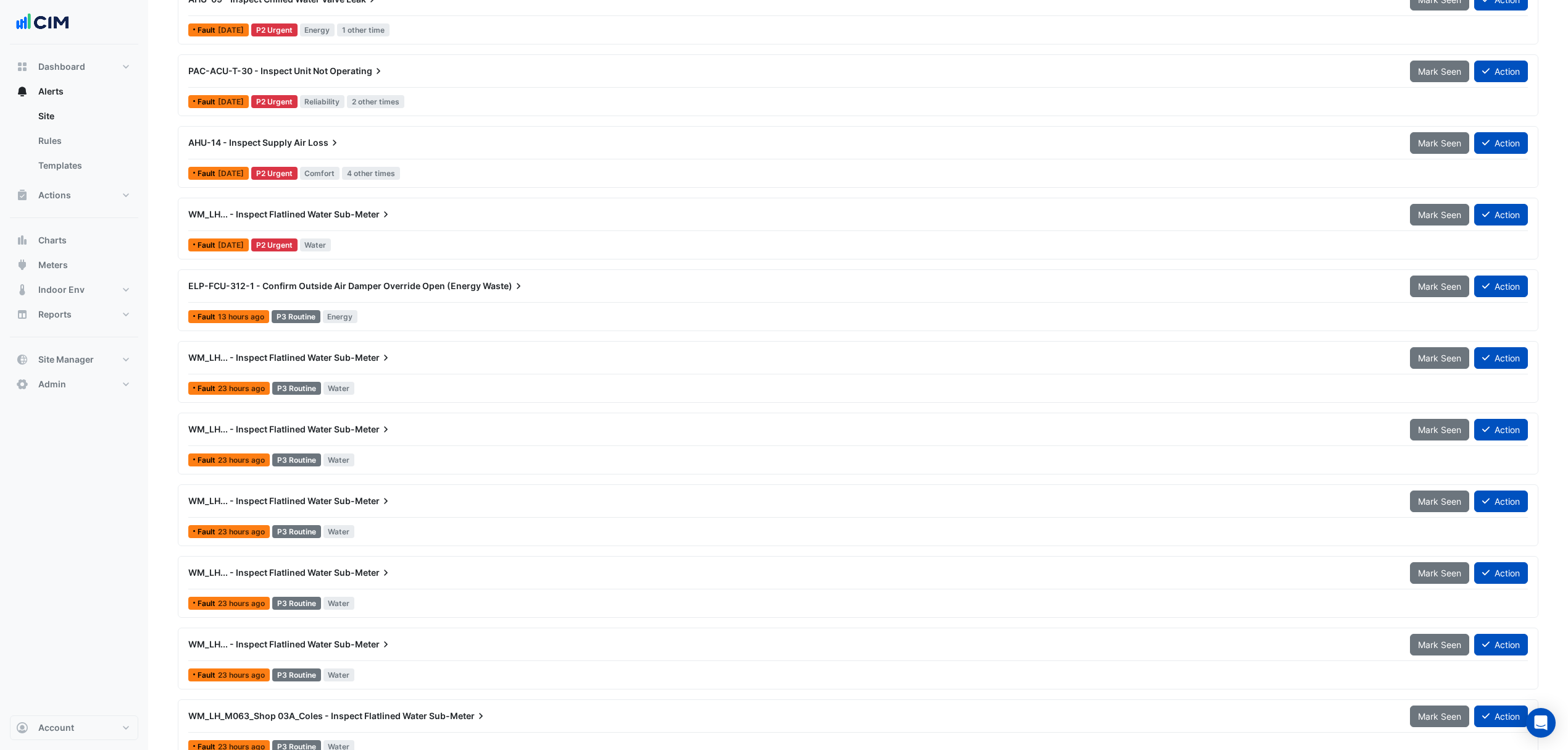
click at [388, 364] on icon at bounding box center [386, 358] width 12 height 12
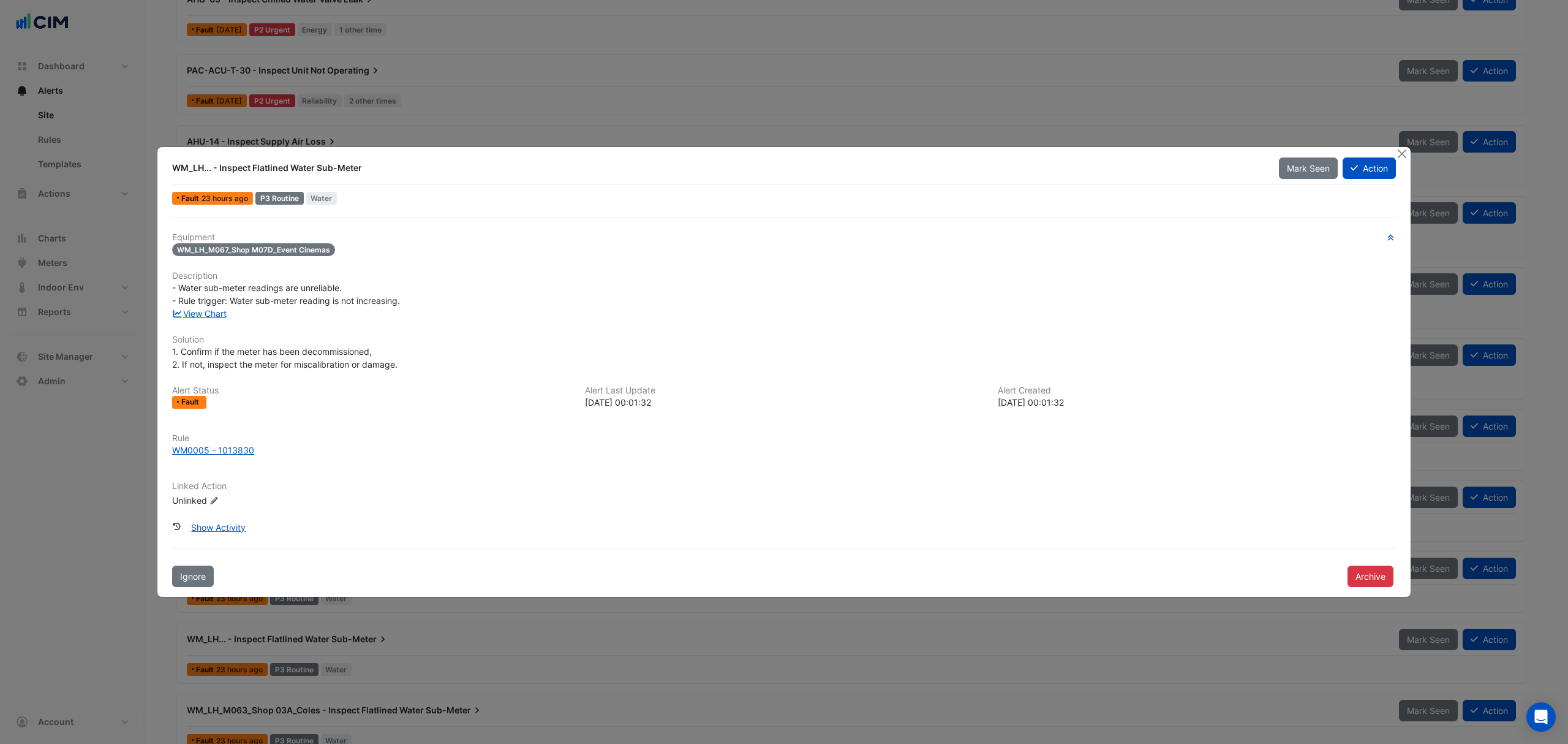
click at [1357, 563] on div "Archive" at bounding box center [1372, 575] width 63 height 24
click at [1358, 564] on div "Archive" at bounding box center [1372, 575] width 63 height 24
click at [1355, 573] on button "Archive" at bounding box center [1370, 576] width 46 height 21
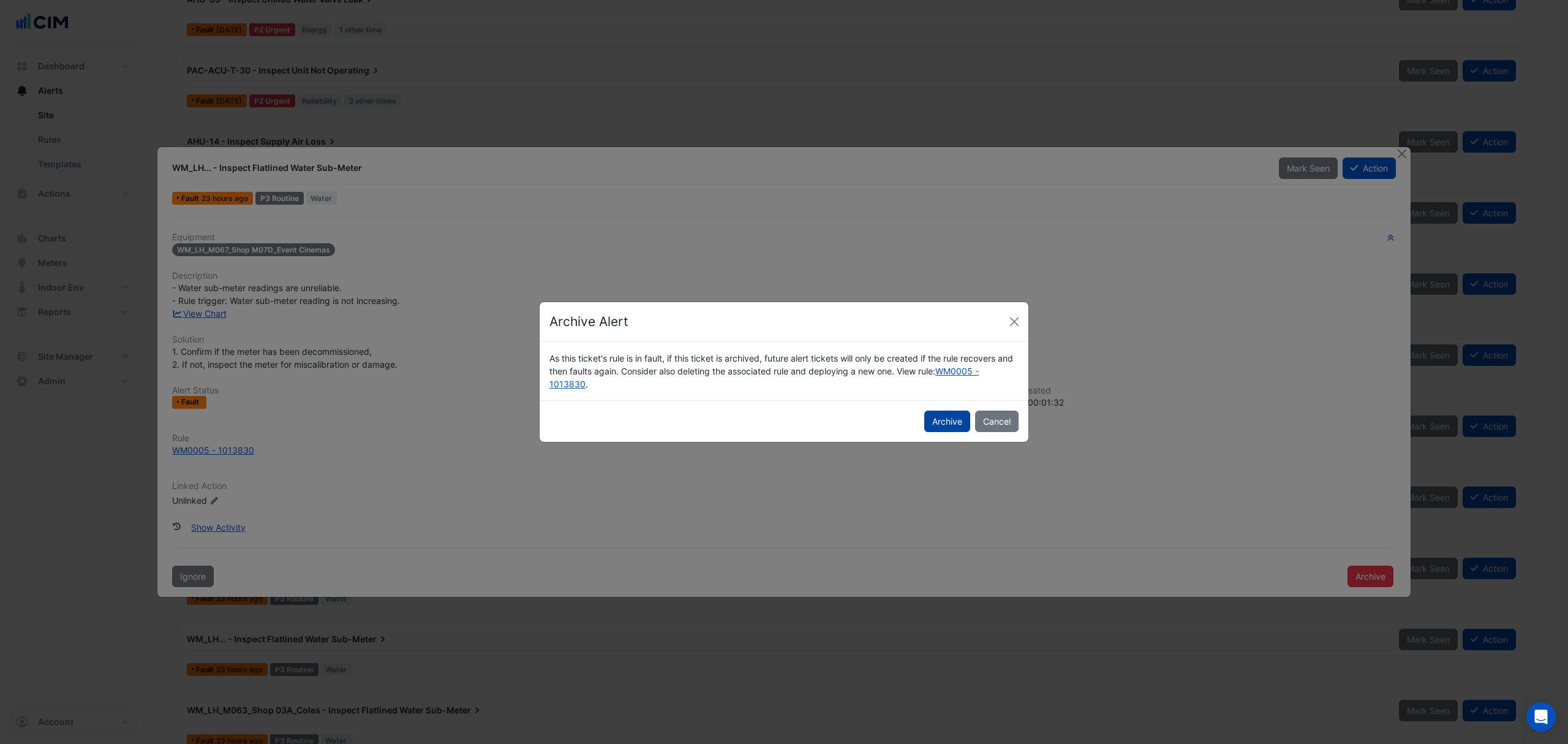
click at [937, 423] on button "Archive" at bounding box center [947, 421] width 46 height 21
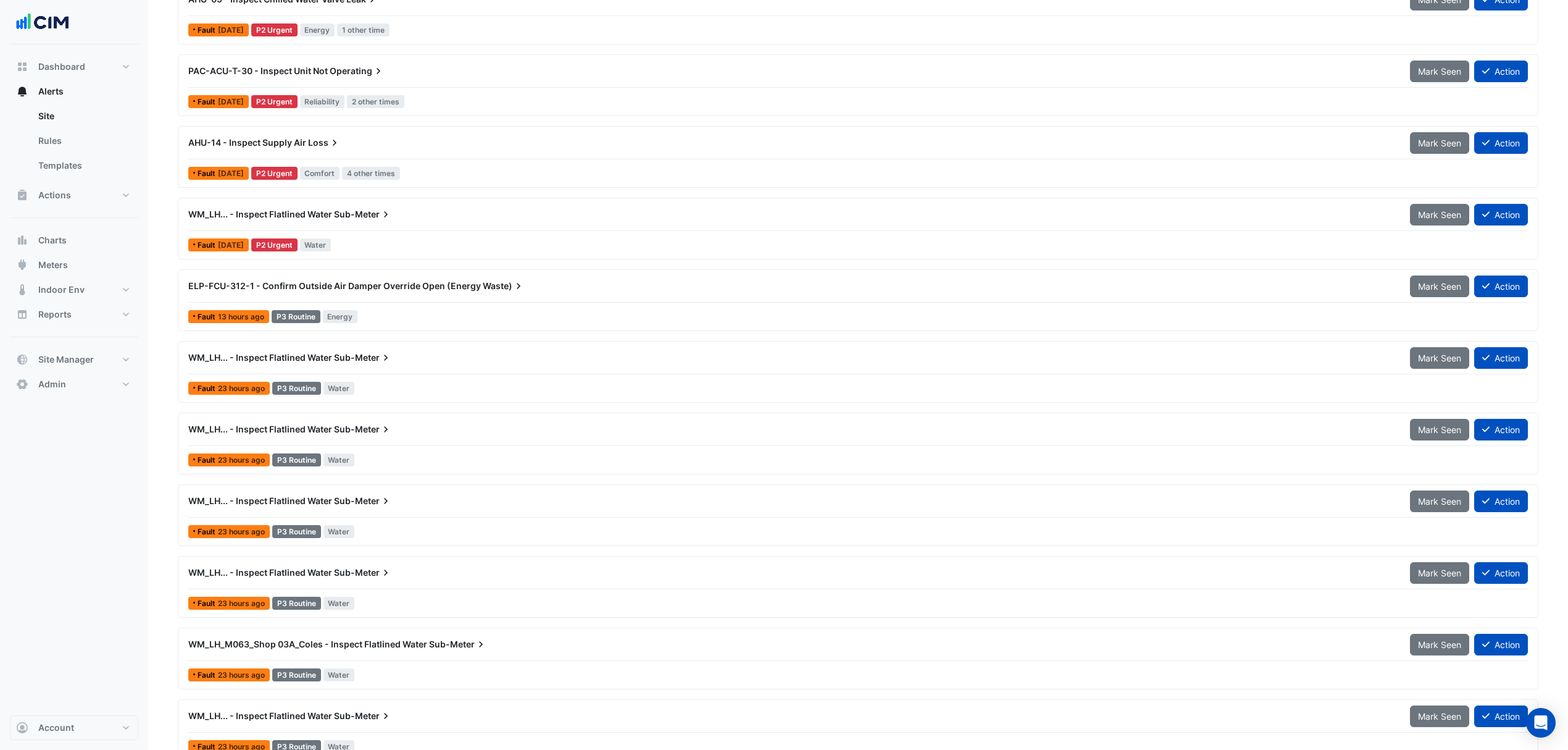
click at [435, 385] on div "Fault 23 hours ago P3 Routine Water" at bounding box center [858, 388] width 1342 height 18
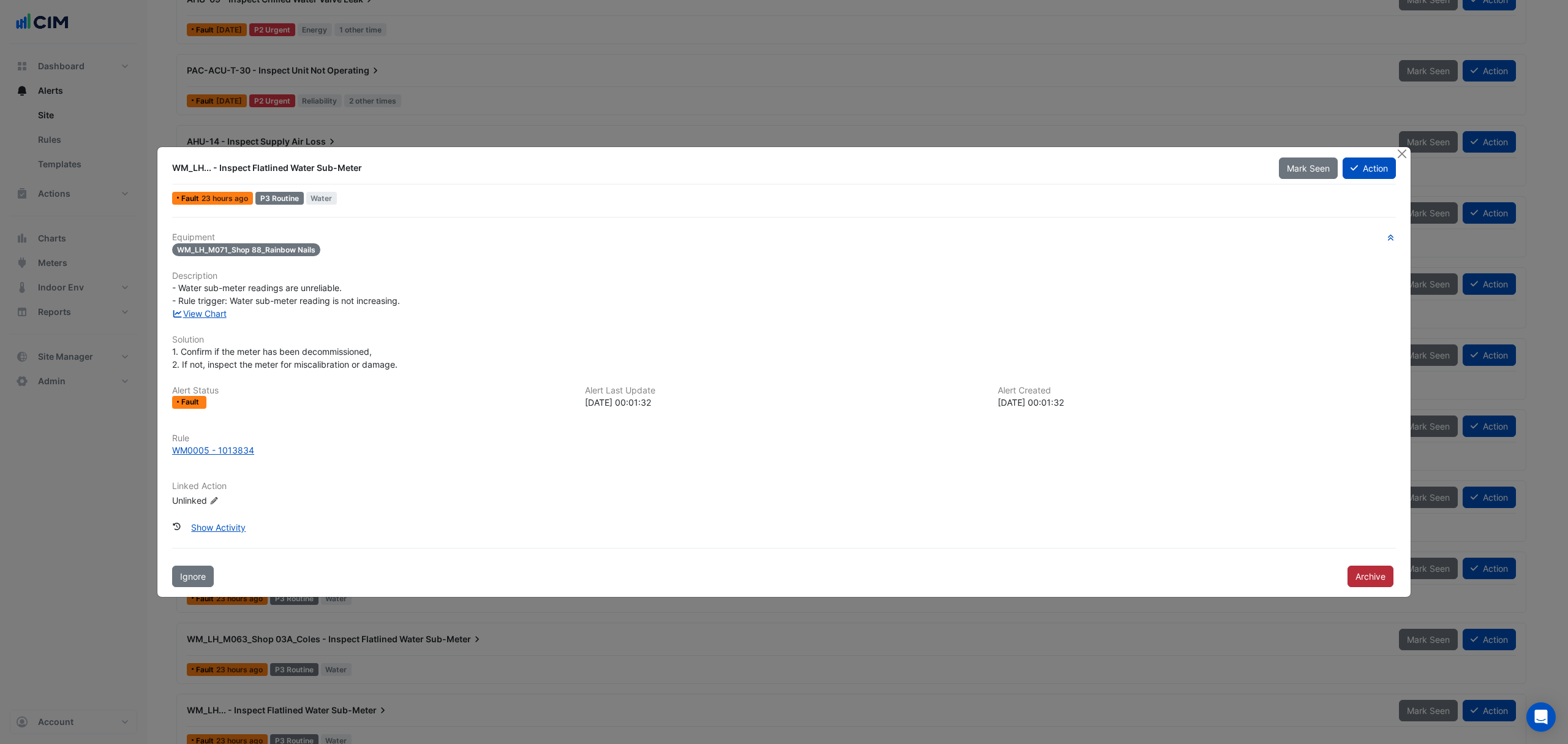
click at [1365, 580] on button "Archive" at bounding box center [1370, 576] width 46 height 21
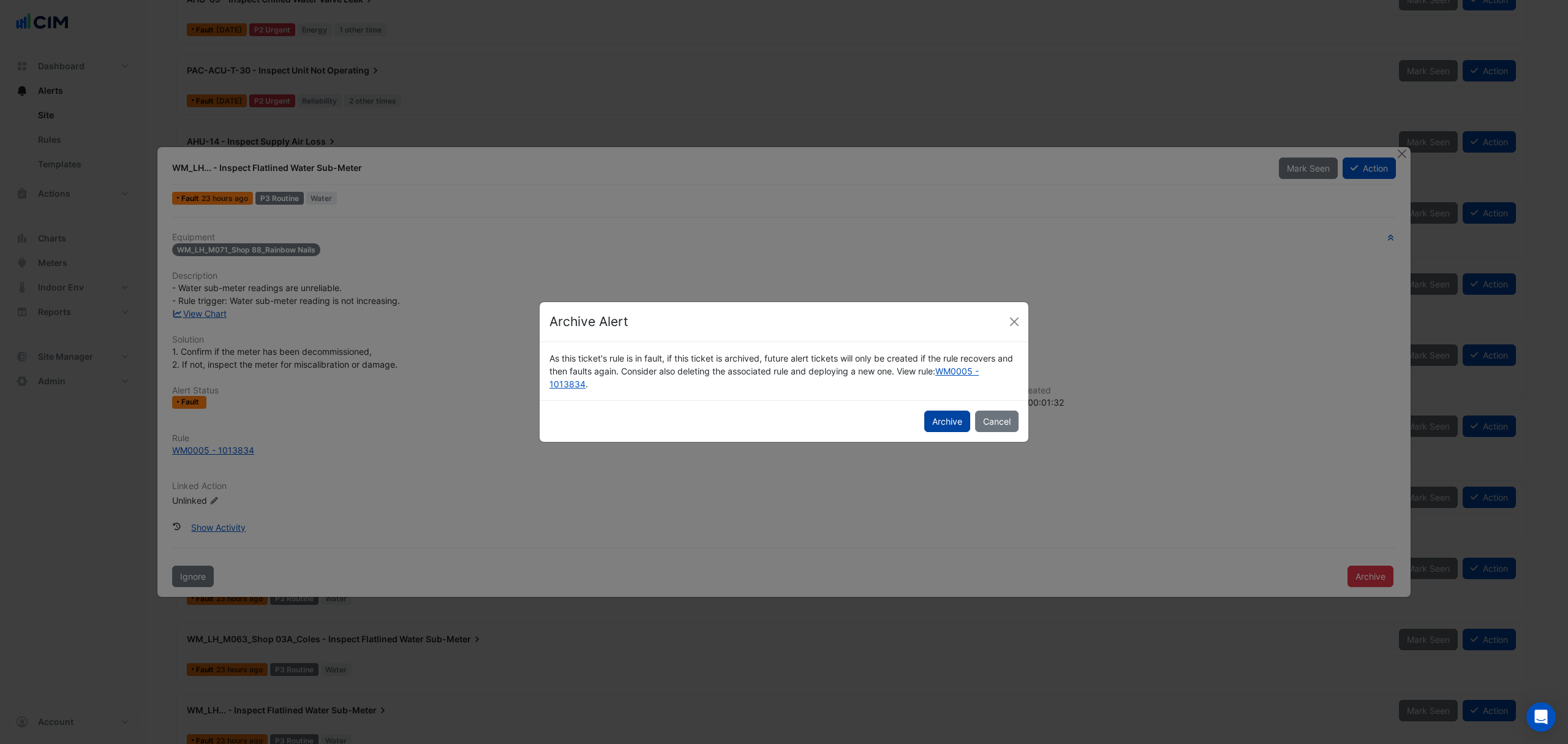
click at [942, 420] on button "Archive" at bounding box center [947, 421] width 46 height 21
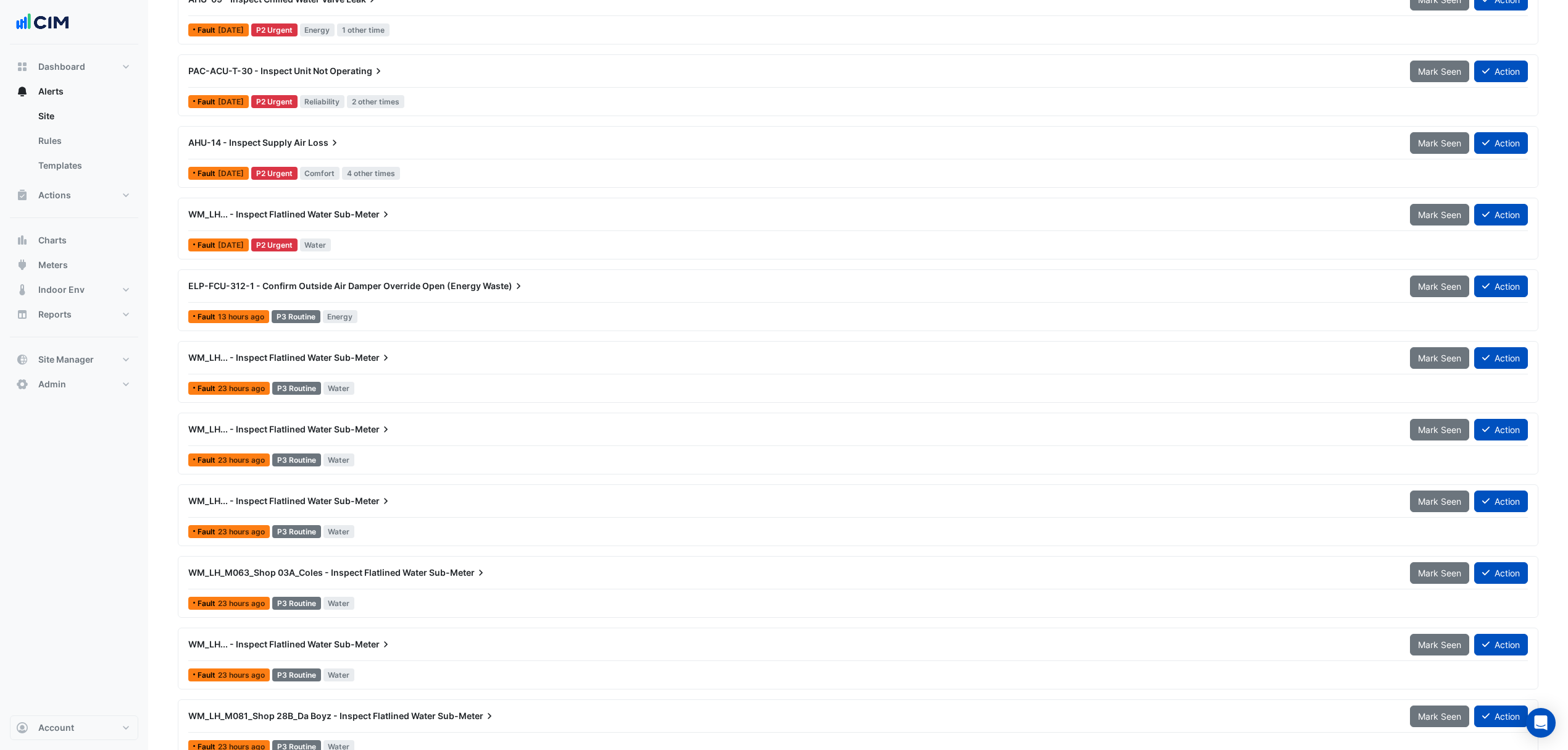
click at [398, 369] on div "WM_LH... - Inspect Flatlined Water Sub-Meter" at bounding box center [792, 358] width 1222 height 22
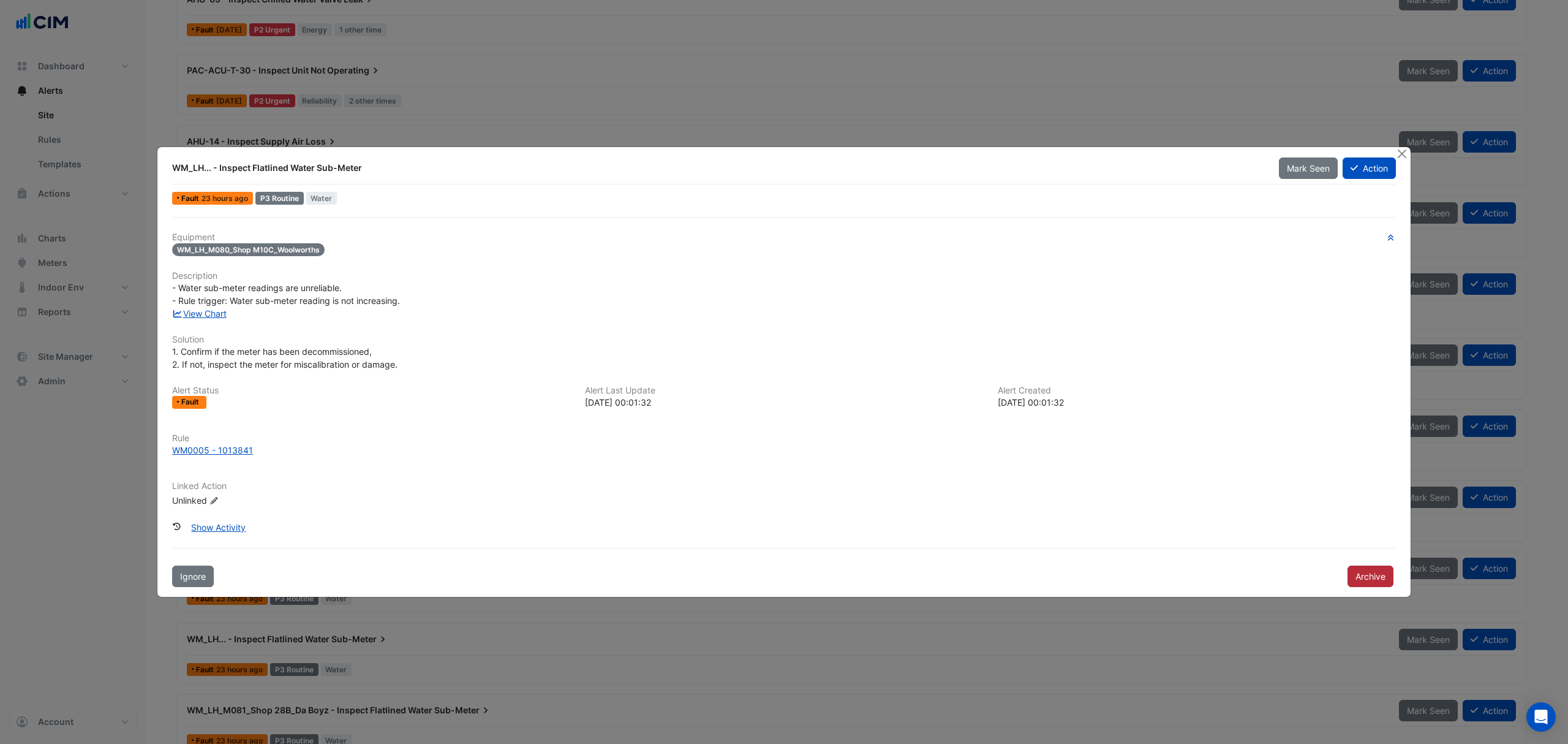
click at [1349, 574] on button "Archive" at bounding box center [1370, 576] width 46 height 21
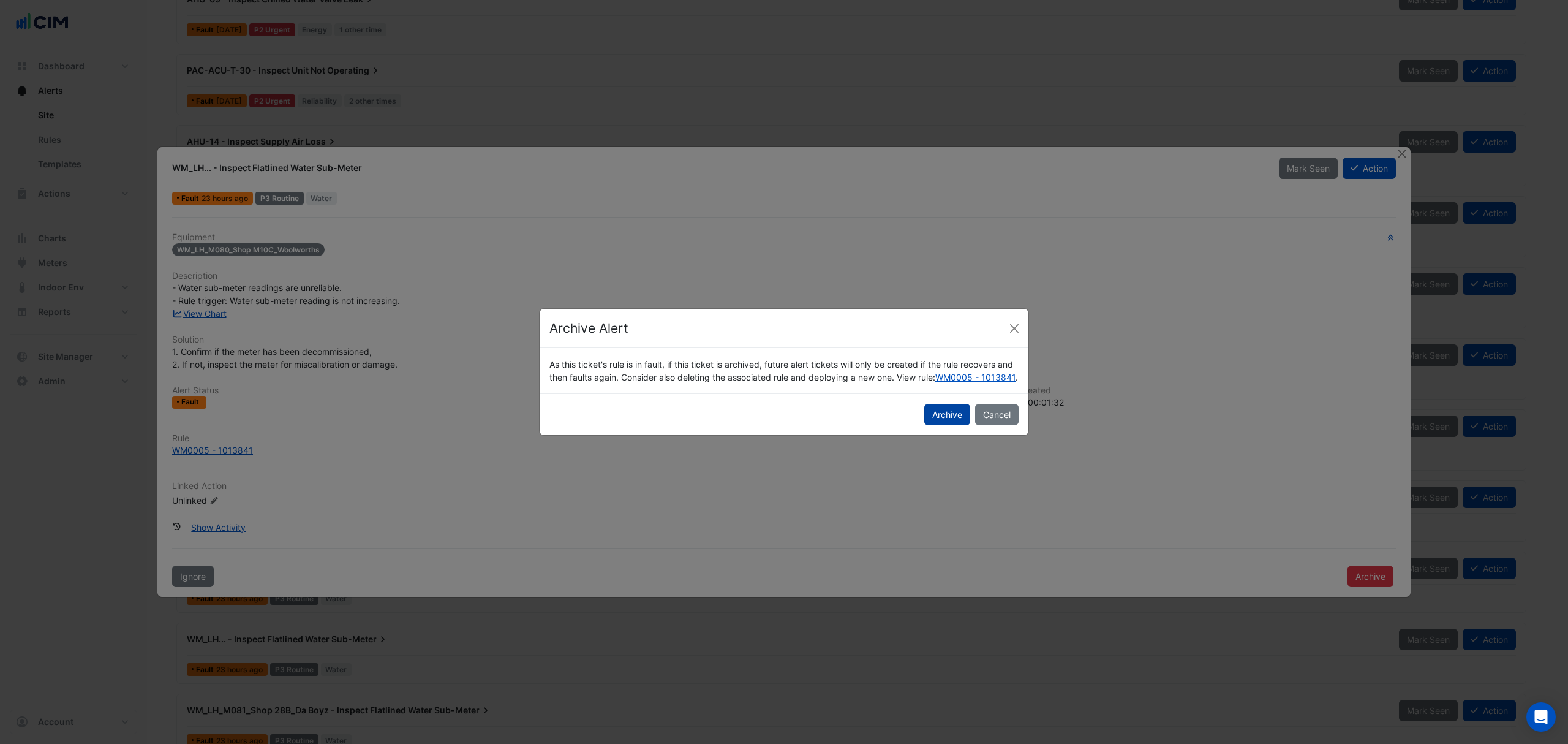
click at [952, 422] on button "Archive" at bounding box center [947, 414] width 46 height 21
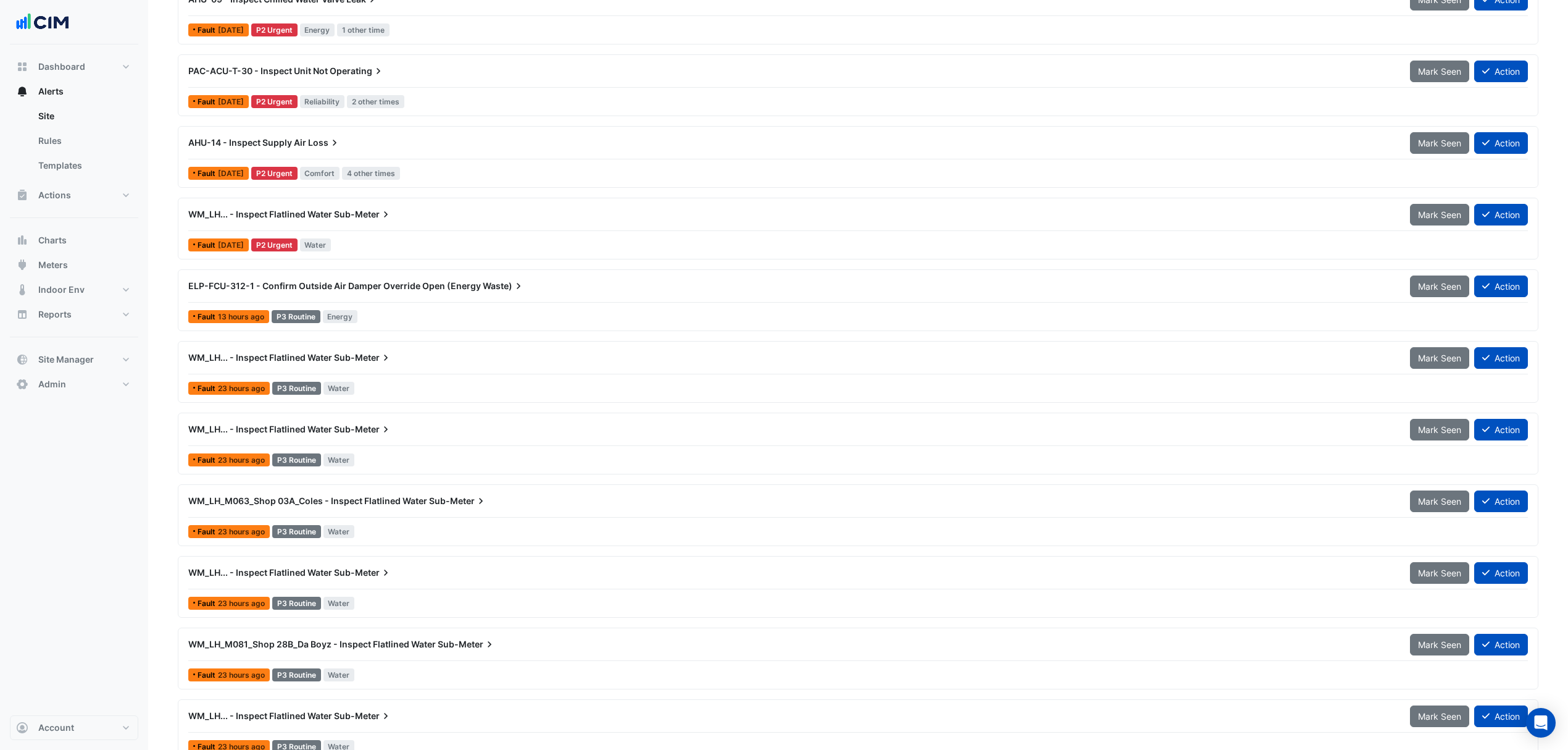
click at [542, 396] on div "Fault 23 hours ago P3 Routine Water" at bounding box center [858, 388] width 1342 height 18
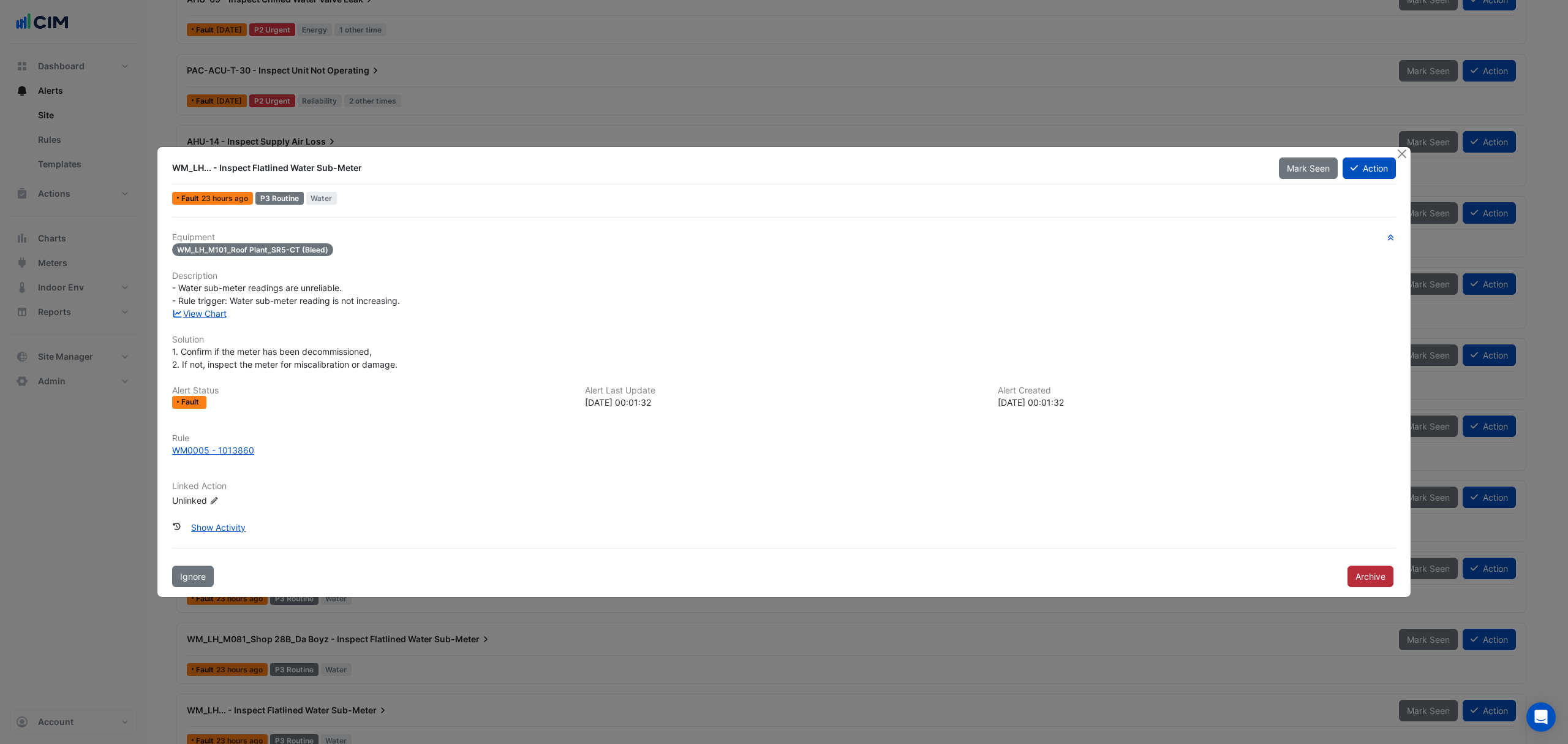
click at [1351, 575] on button "Archive" at bounding box center [1370, 576] width 46 height 21
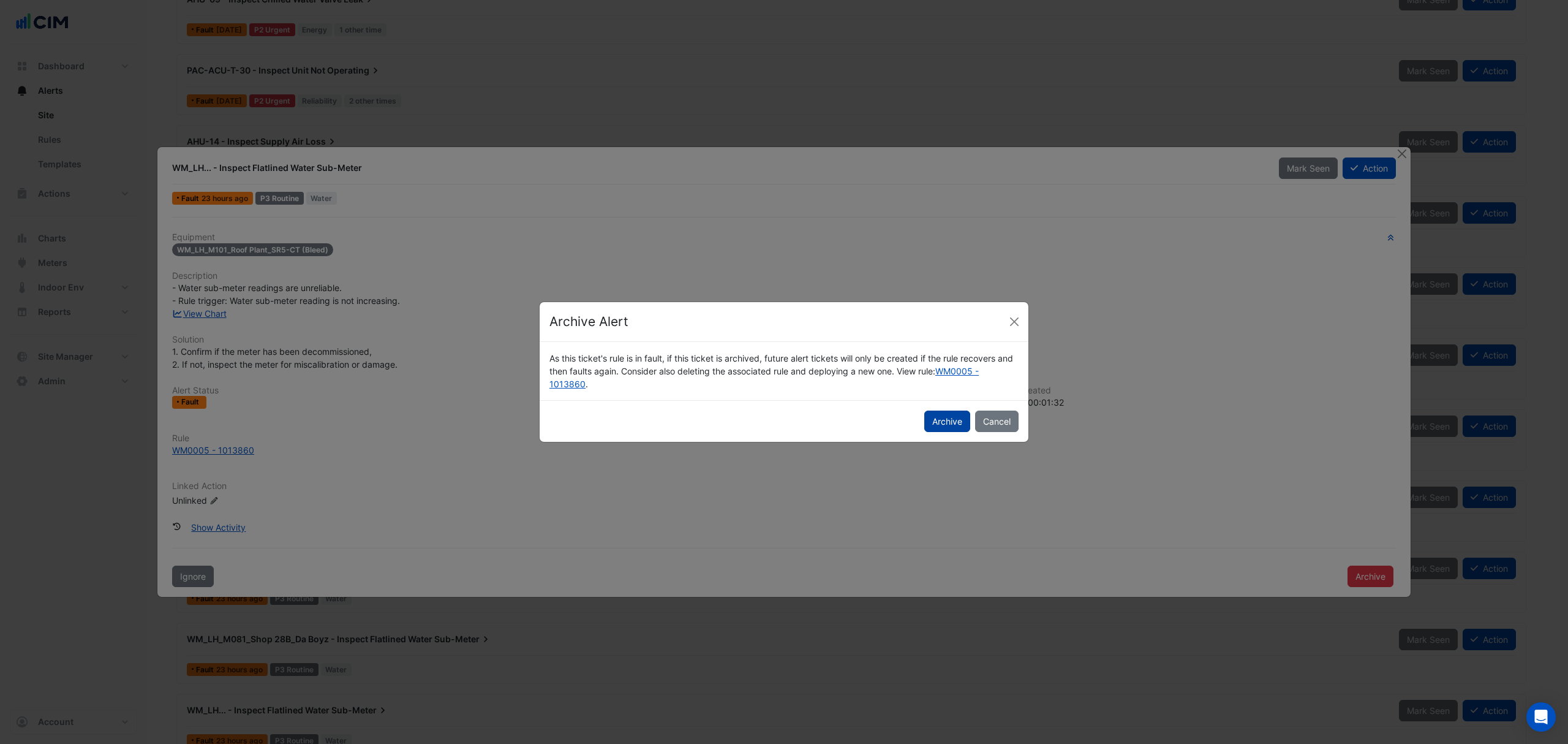
click at [943, 413] on button "Archive" at bounding box center [947, 421] width 46 height 21
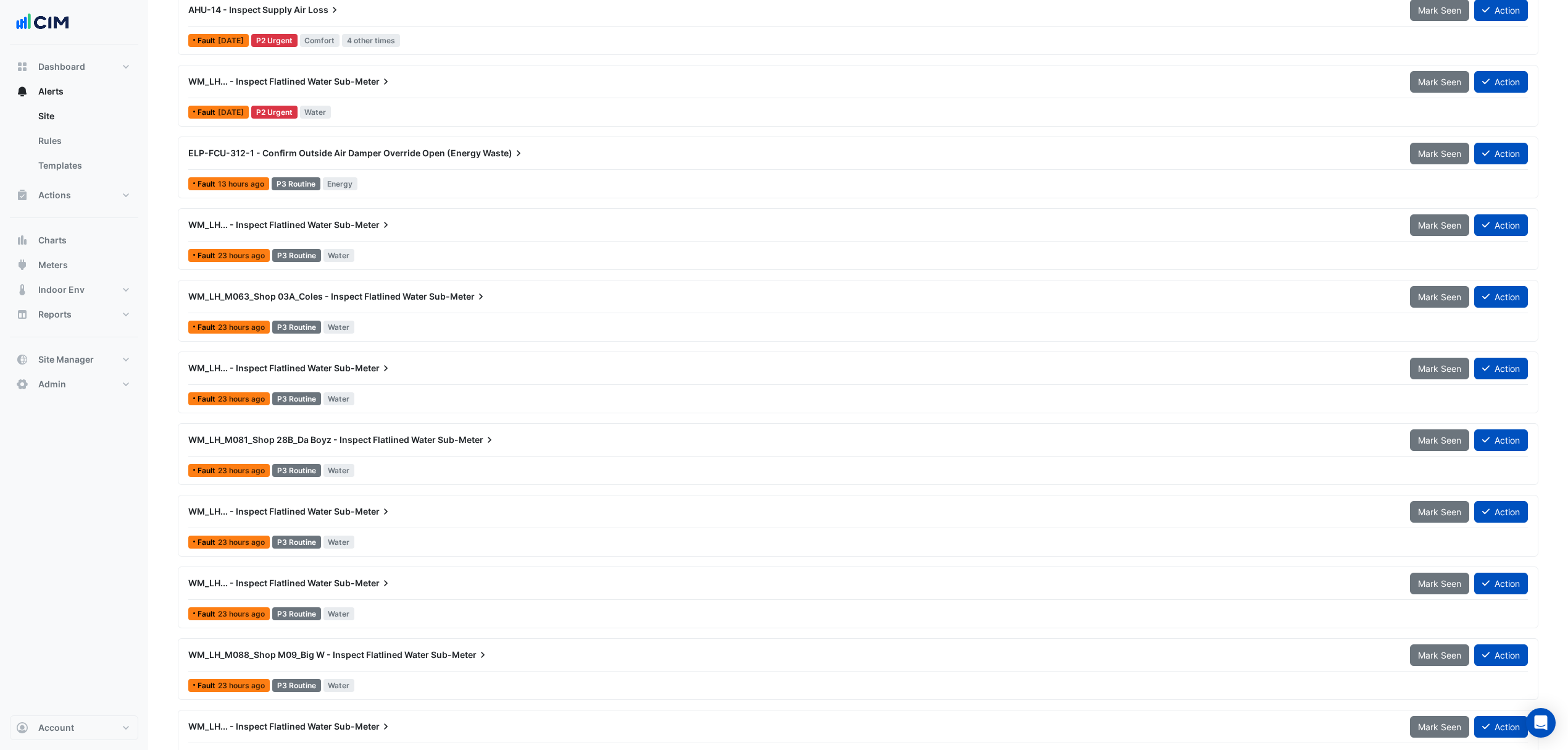
scroll to position [988, 0]
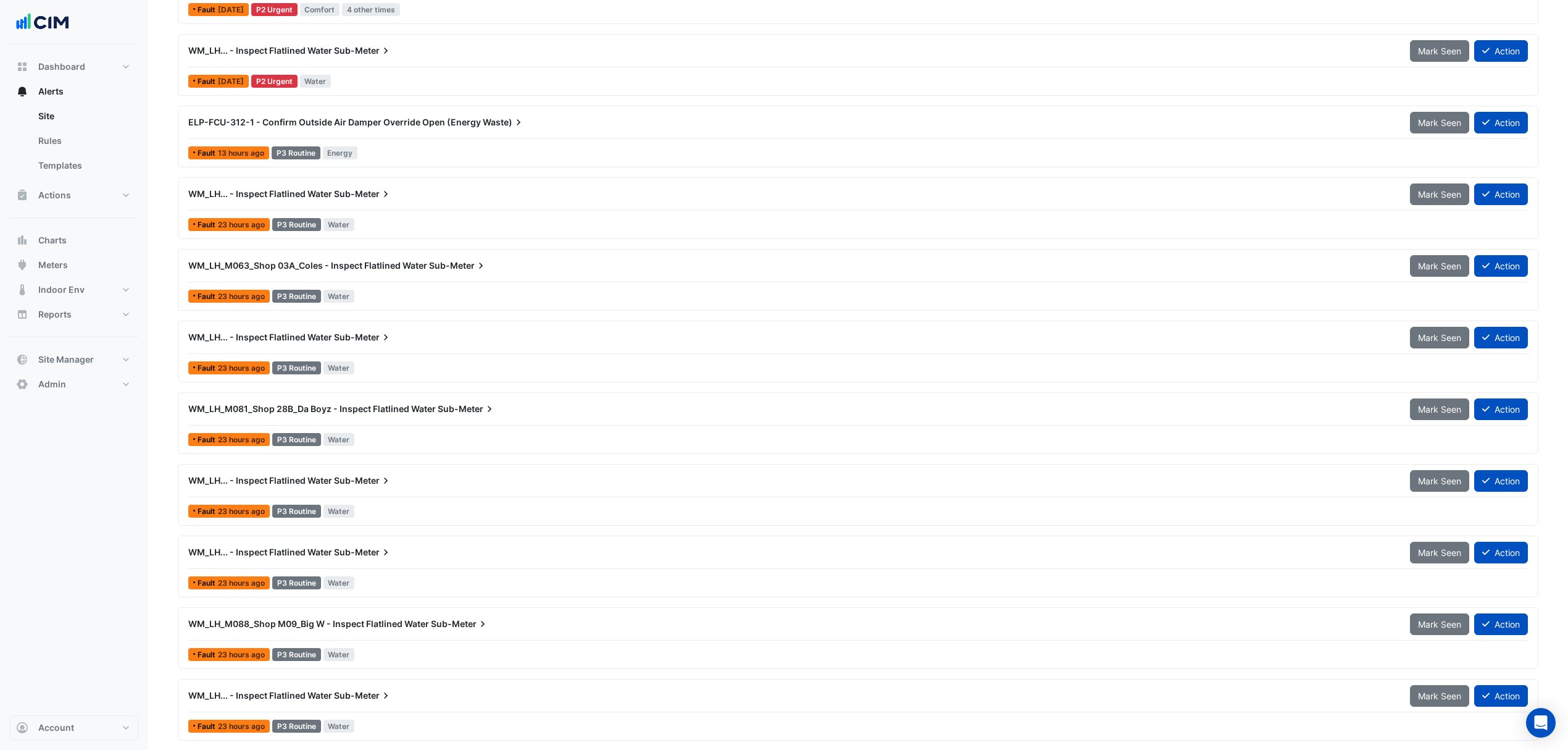
click at [385, 200] on icon at bounding box center [386, 194] width 12 height 12
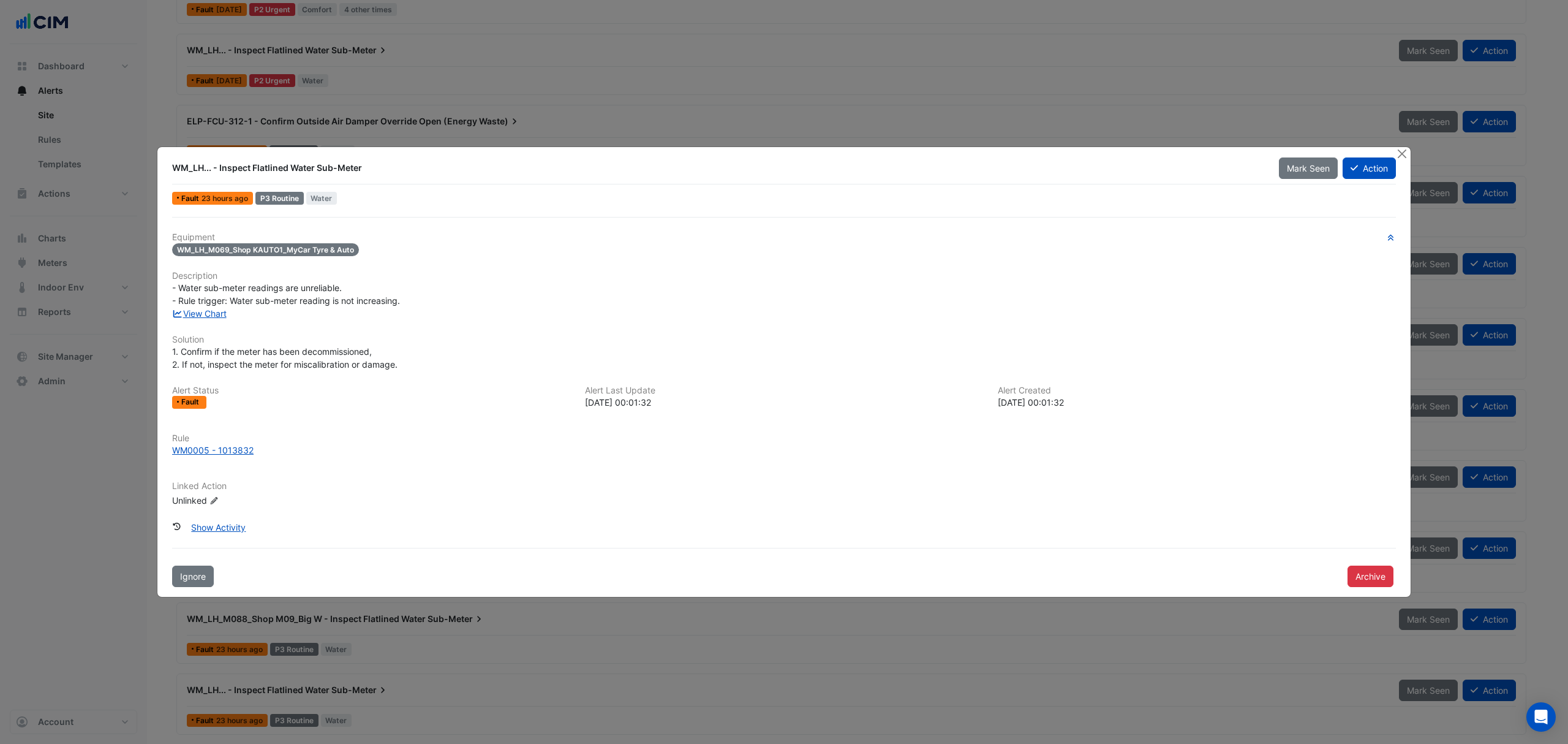
click at [1394, 581] on div "Archive" at bounding box center [1372, 575] width 63 height 24
click at [1378, 577] on button "Archive" at bounding box center [1370, 576] width 46 height 21
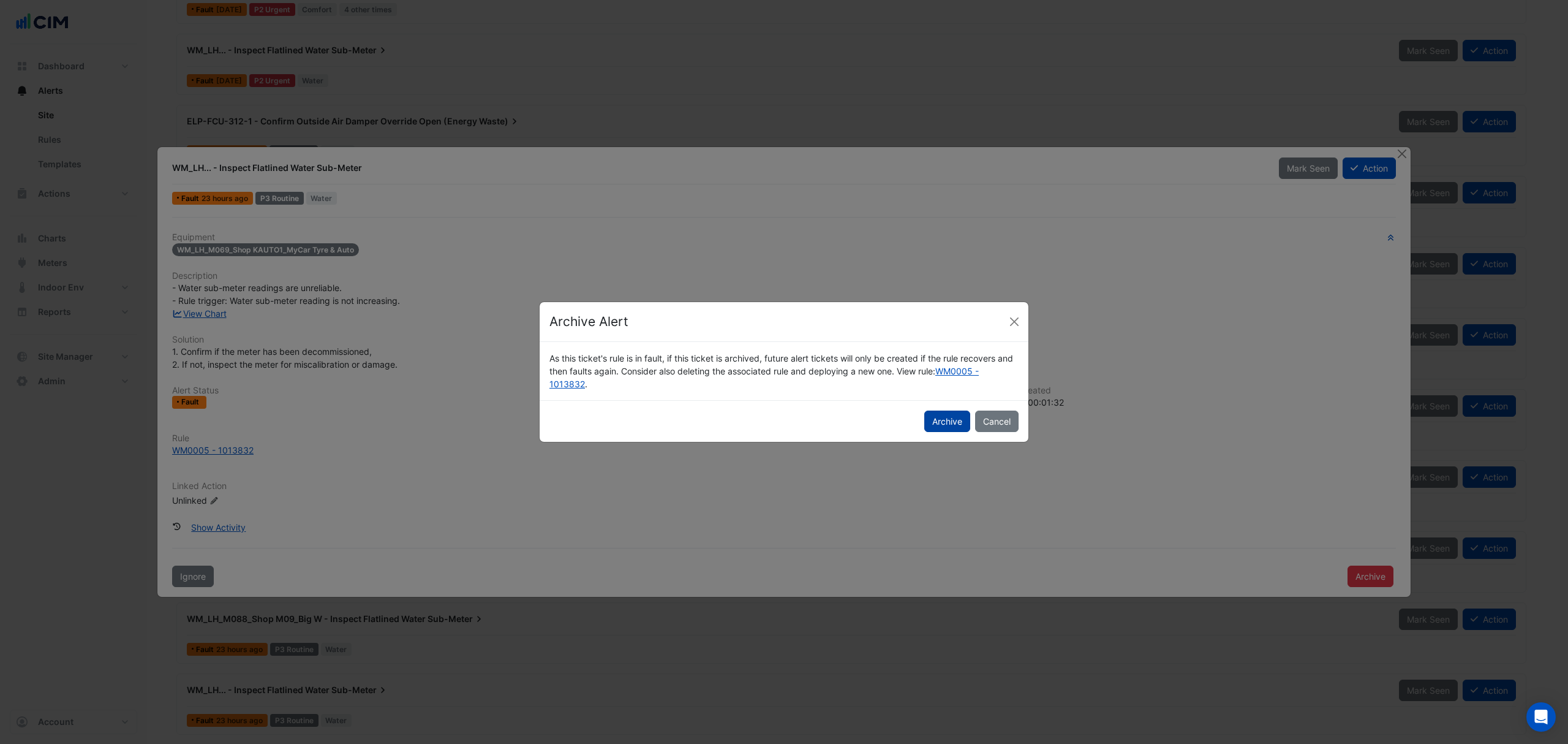
click at [958, 428] on button "Archive" at bounding box center [947, 421] width 46 height 21
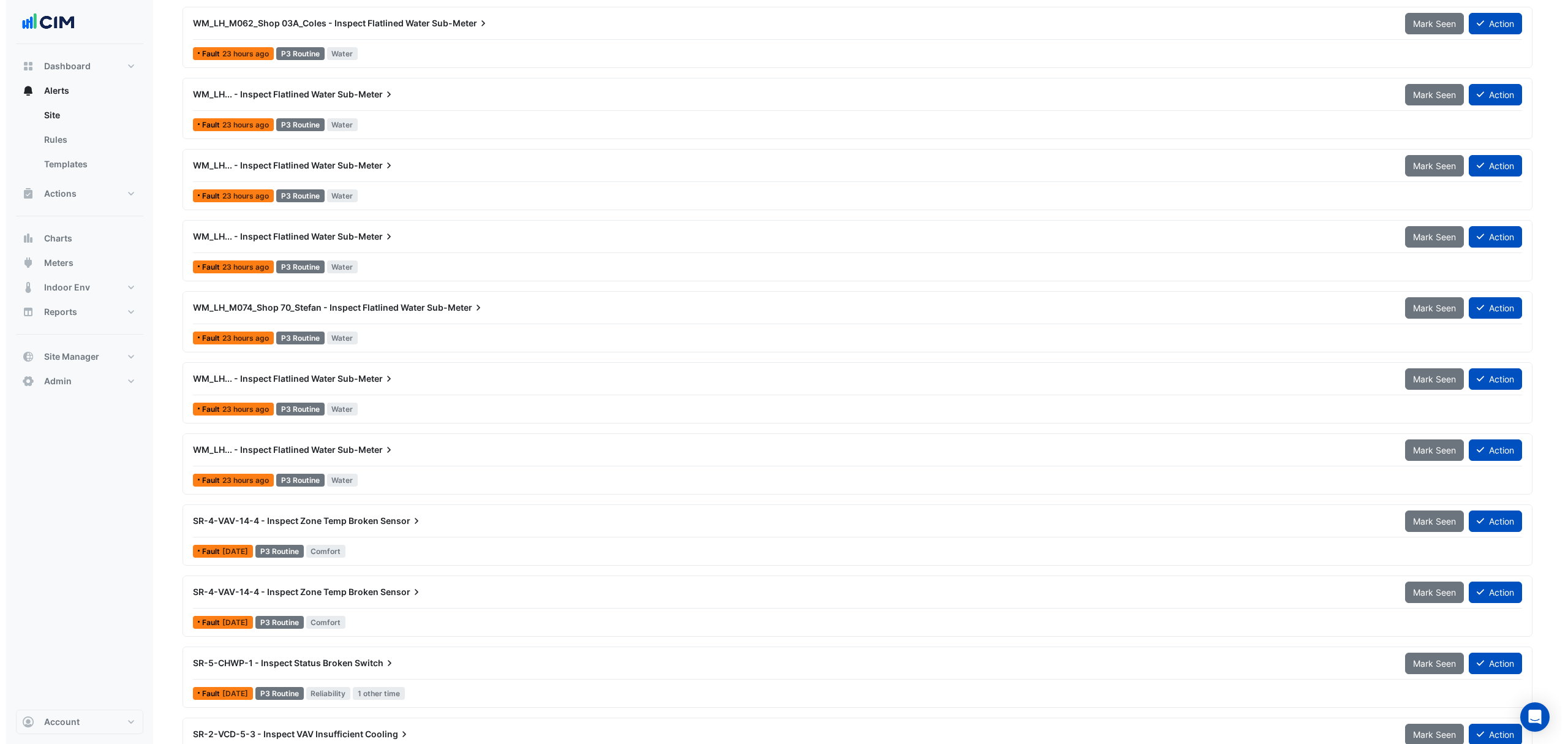
scroll to position [1910, 0]
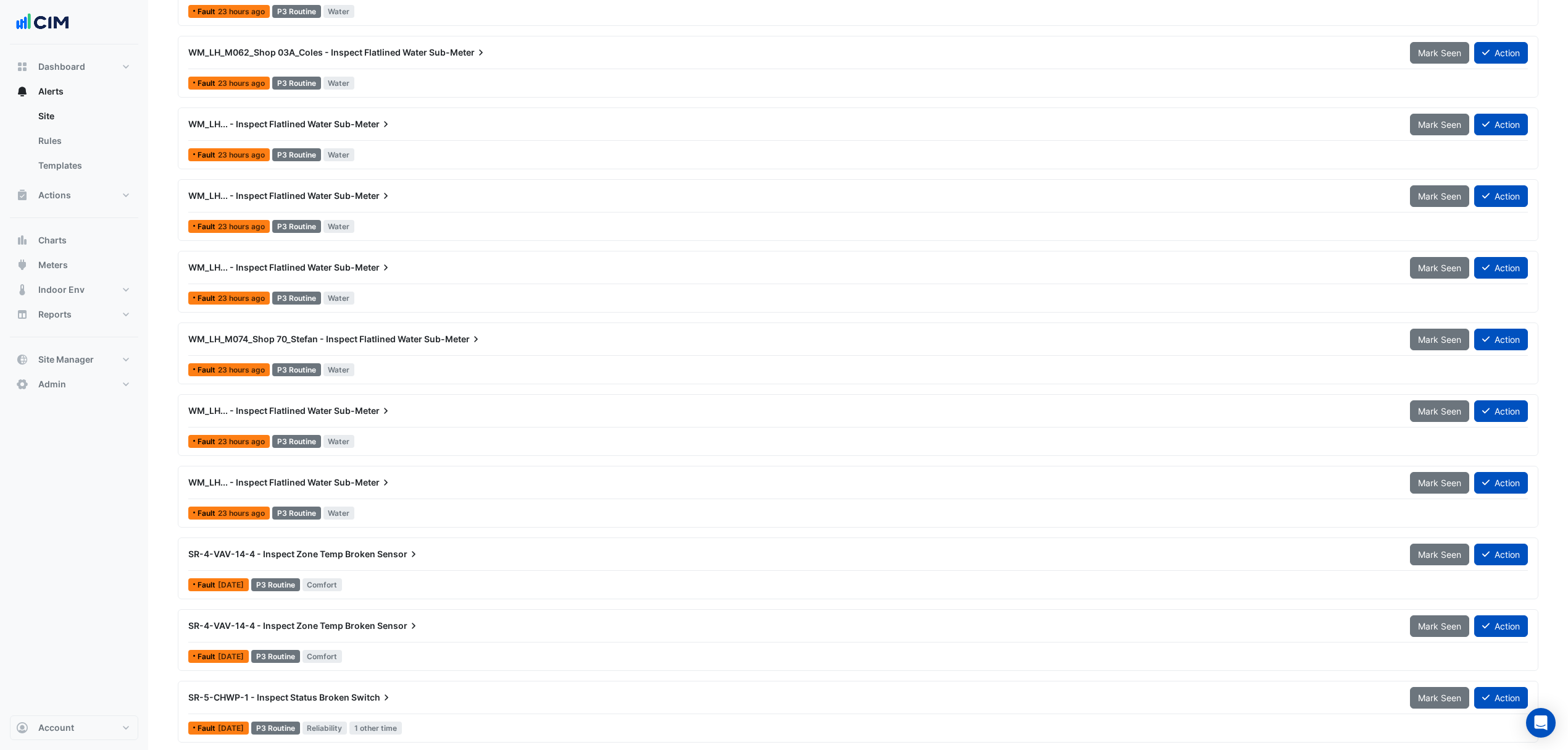
click at [376, 507] on div "WM_LH... - Inspect Flatlined Water Sub-Meter Mark Seen Action Fault 23 hours ag…" at bounding box center [858, 496] width 1350 height 51
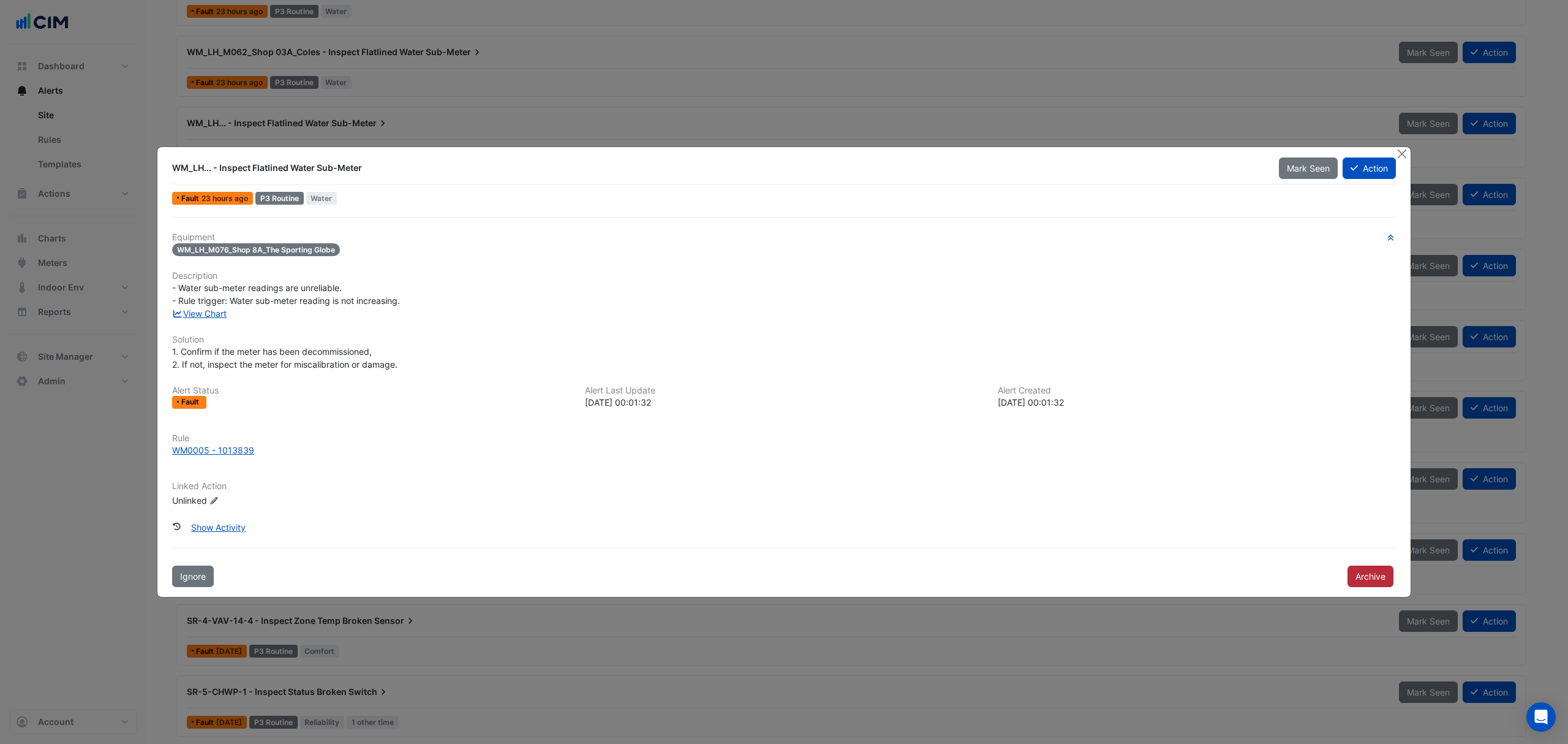
click at [1358, 580] on button "Archive" at bounding box center [1370, 576] width 46 height 21
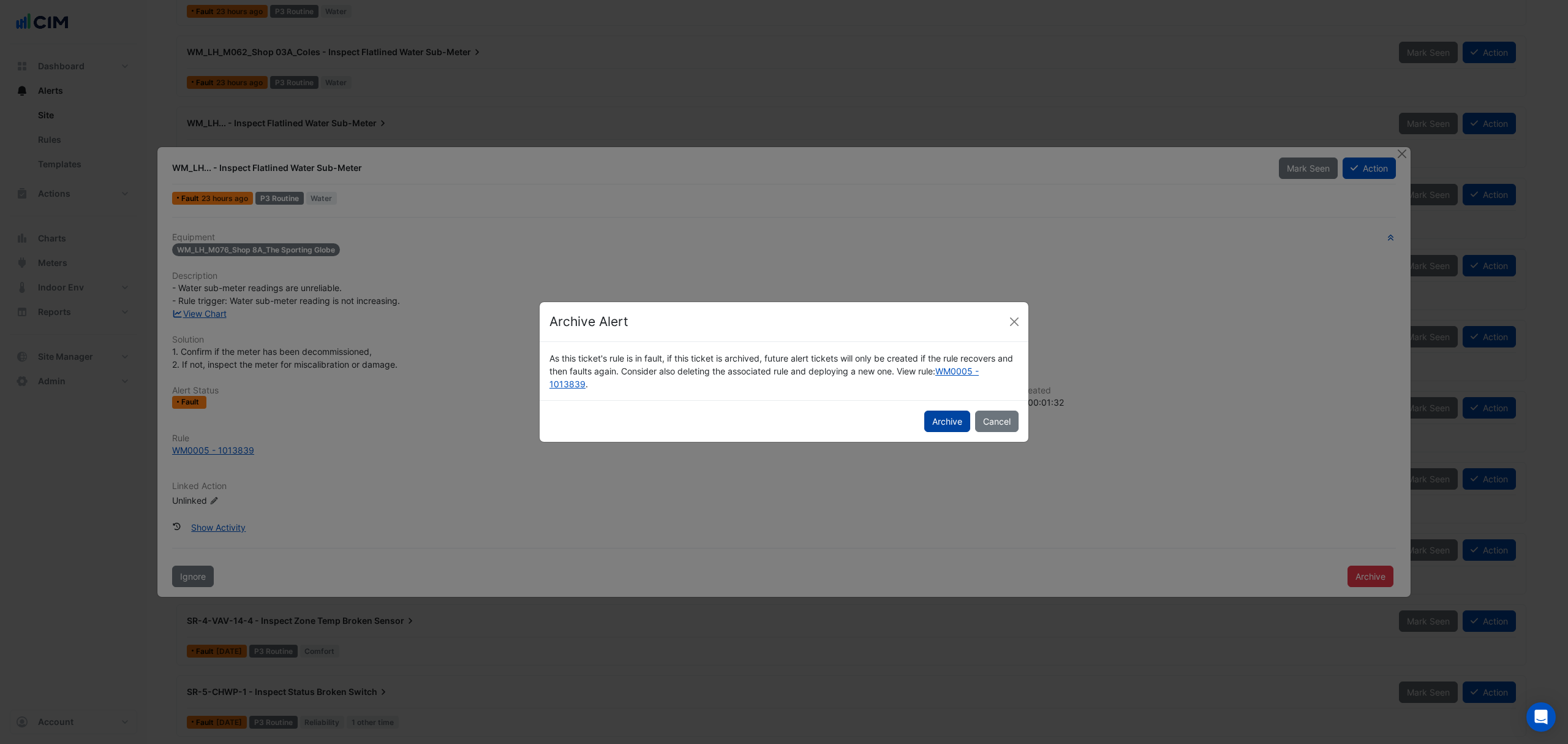
click at [936, 412] on button "Archive" at bounding box center [947, 421] width 46 height 21
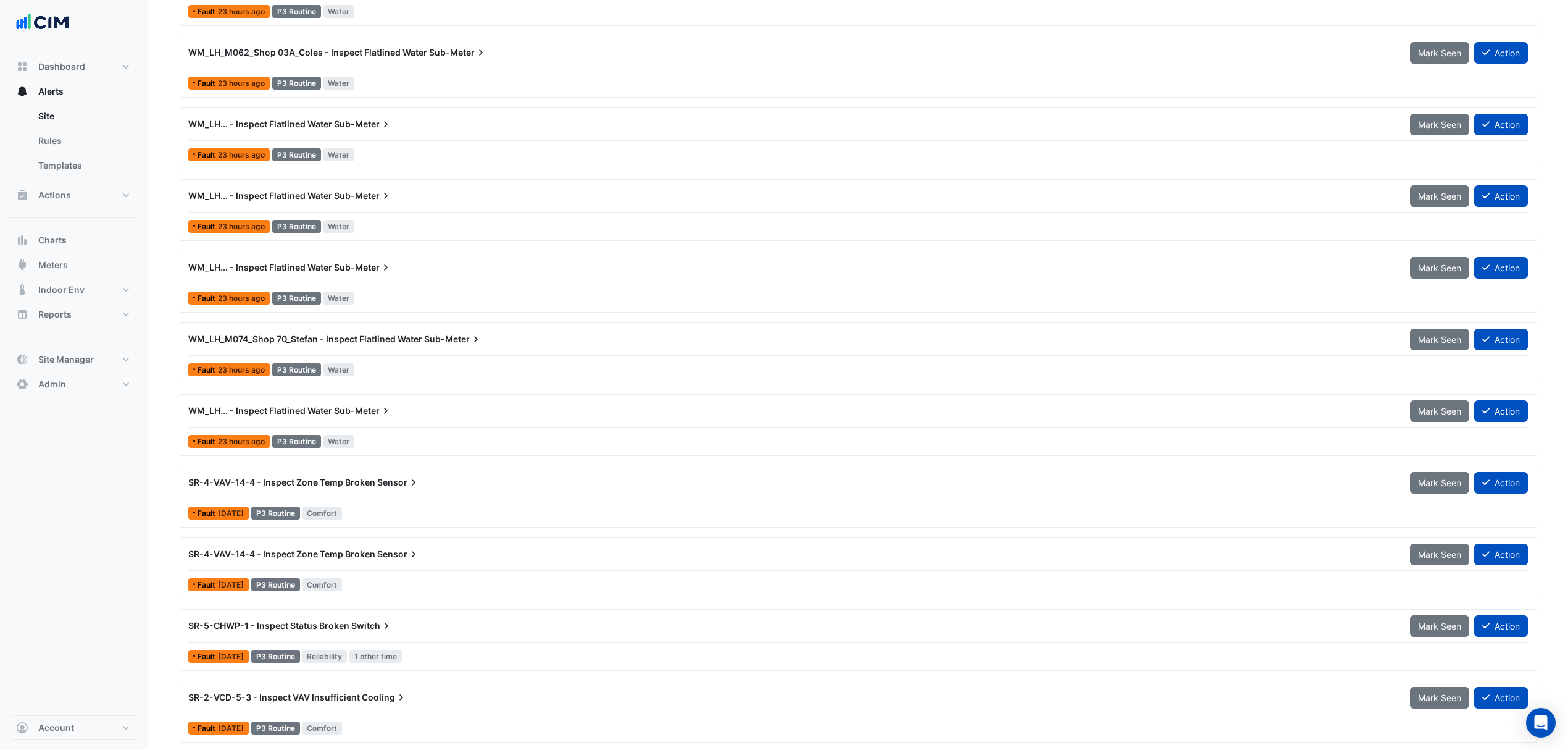
click at [349, 422] on div "WM_LH... - Inspect Flatlined Water Sub-Meter" at bounding box center [792, 411] width 1222 height 22
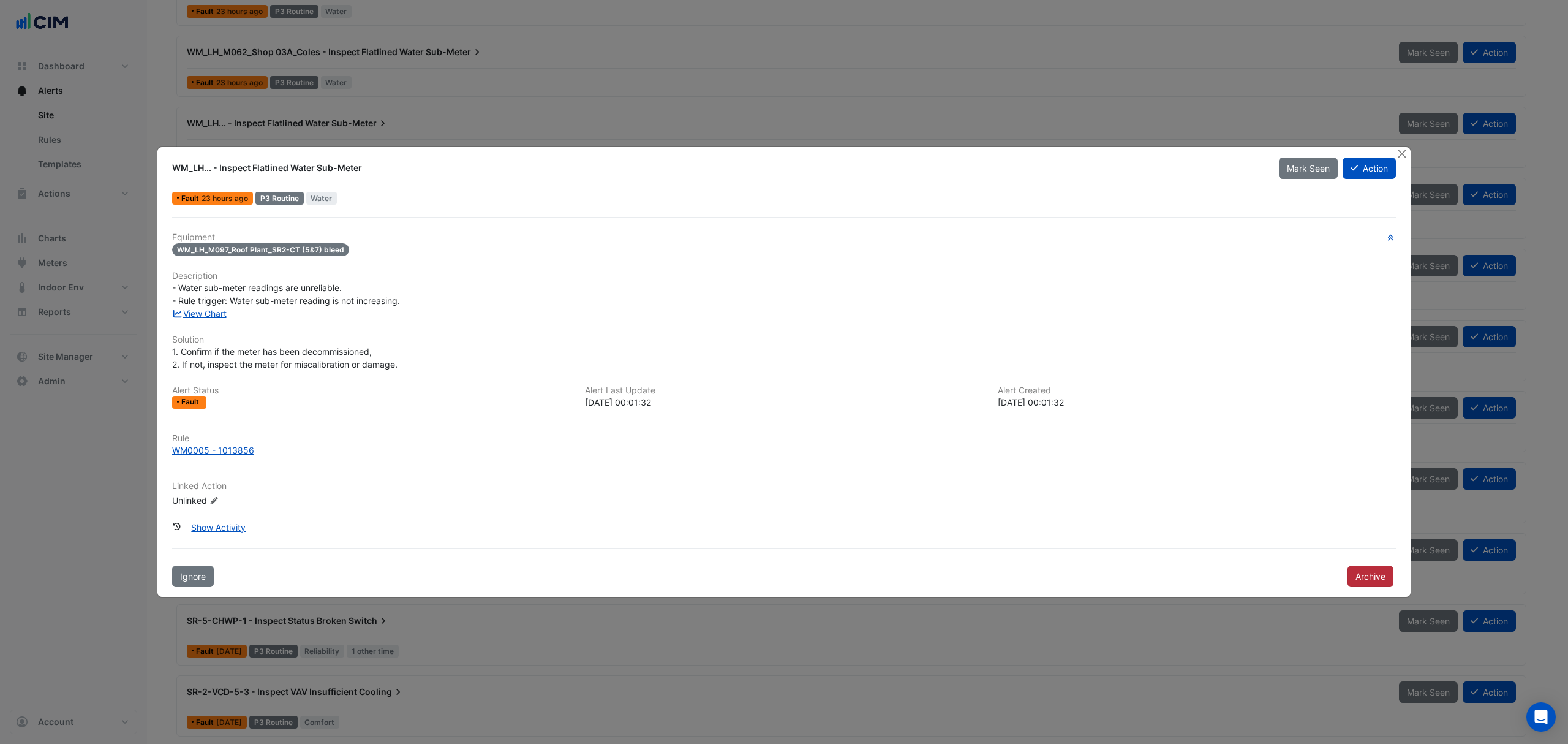
click at [1358, 574] on button "Archive" at bounding box center [1370, 576] width 46 height 21
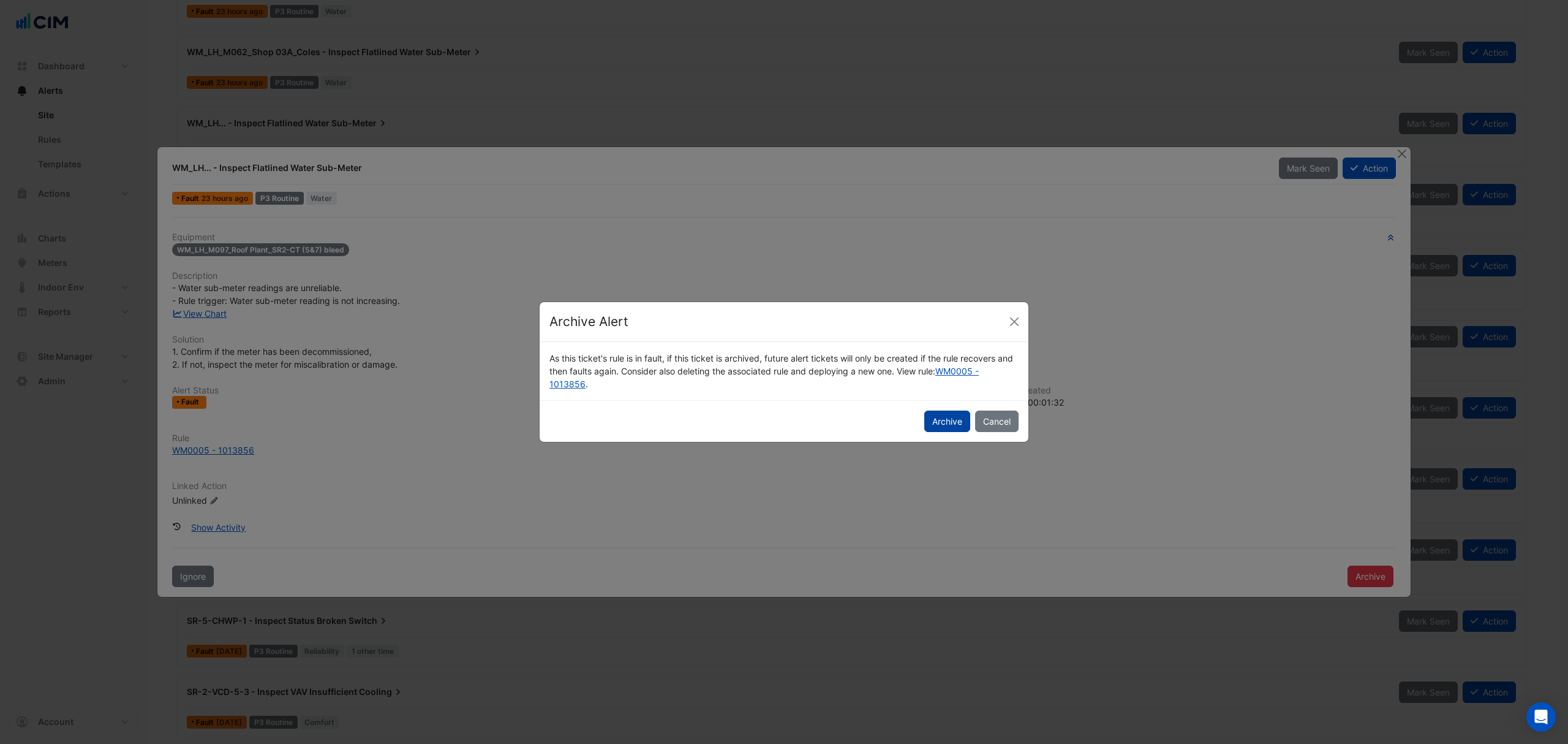
click at [962, 422] on button "Archive" at bounding box center [947, 421] width 46 height 21
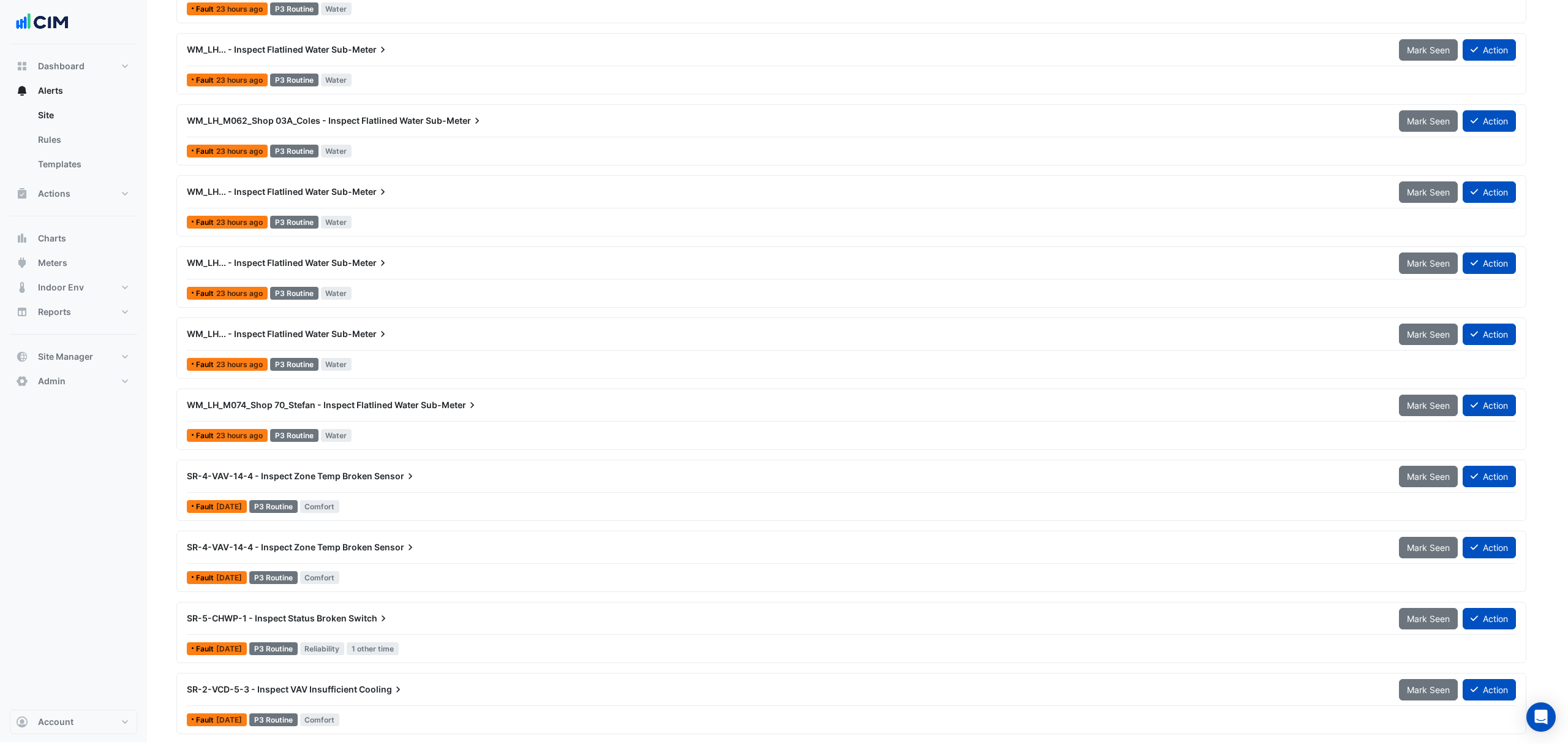
scroll to position [1849, 0]
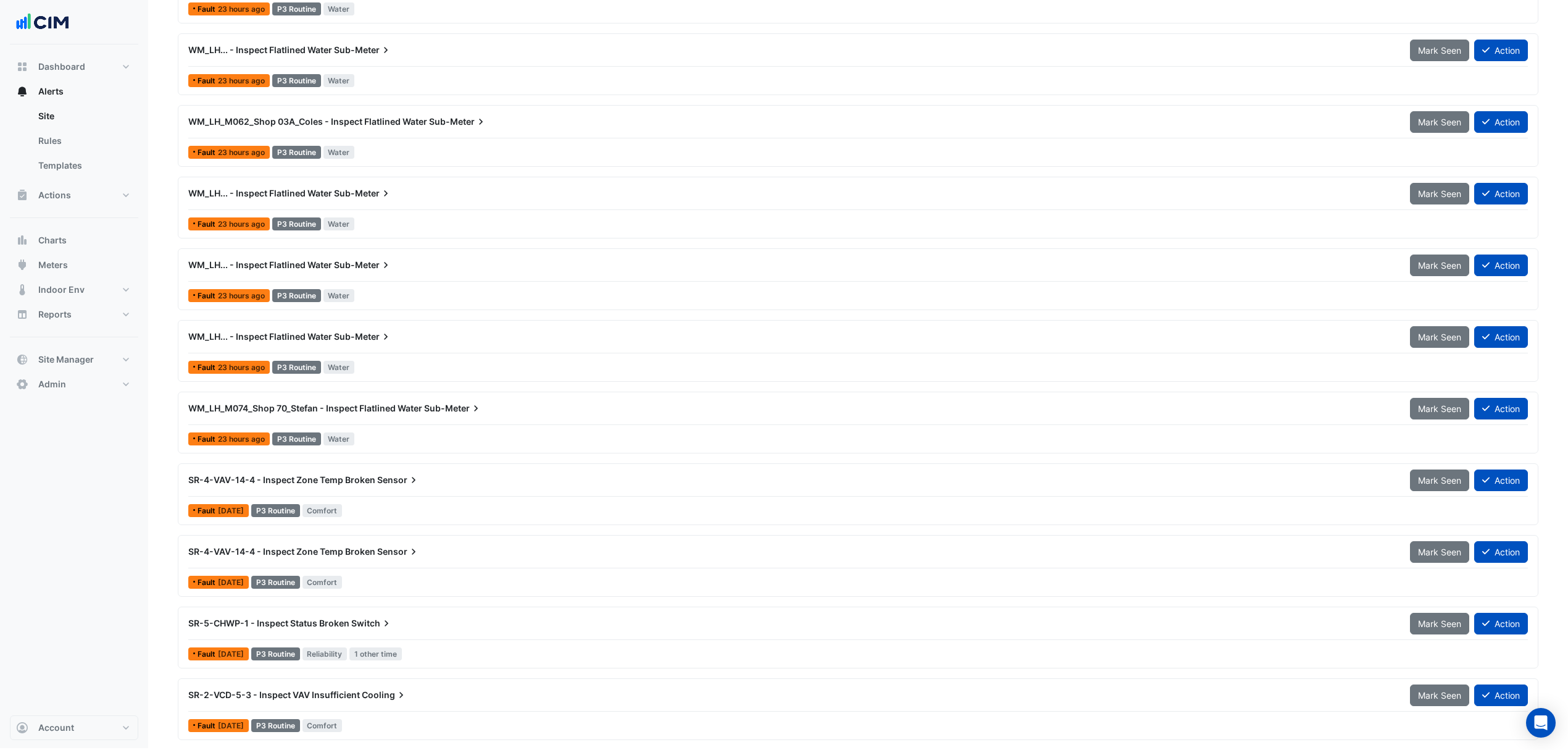
click at [365, 343] on div "WM_LH... - Inspect Flatlined Water Sub-Meter" at bounding box center [792, 337] width 1222 height 22
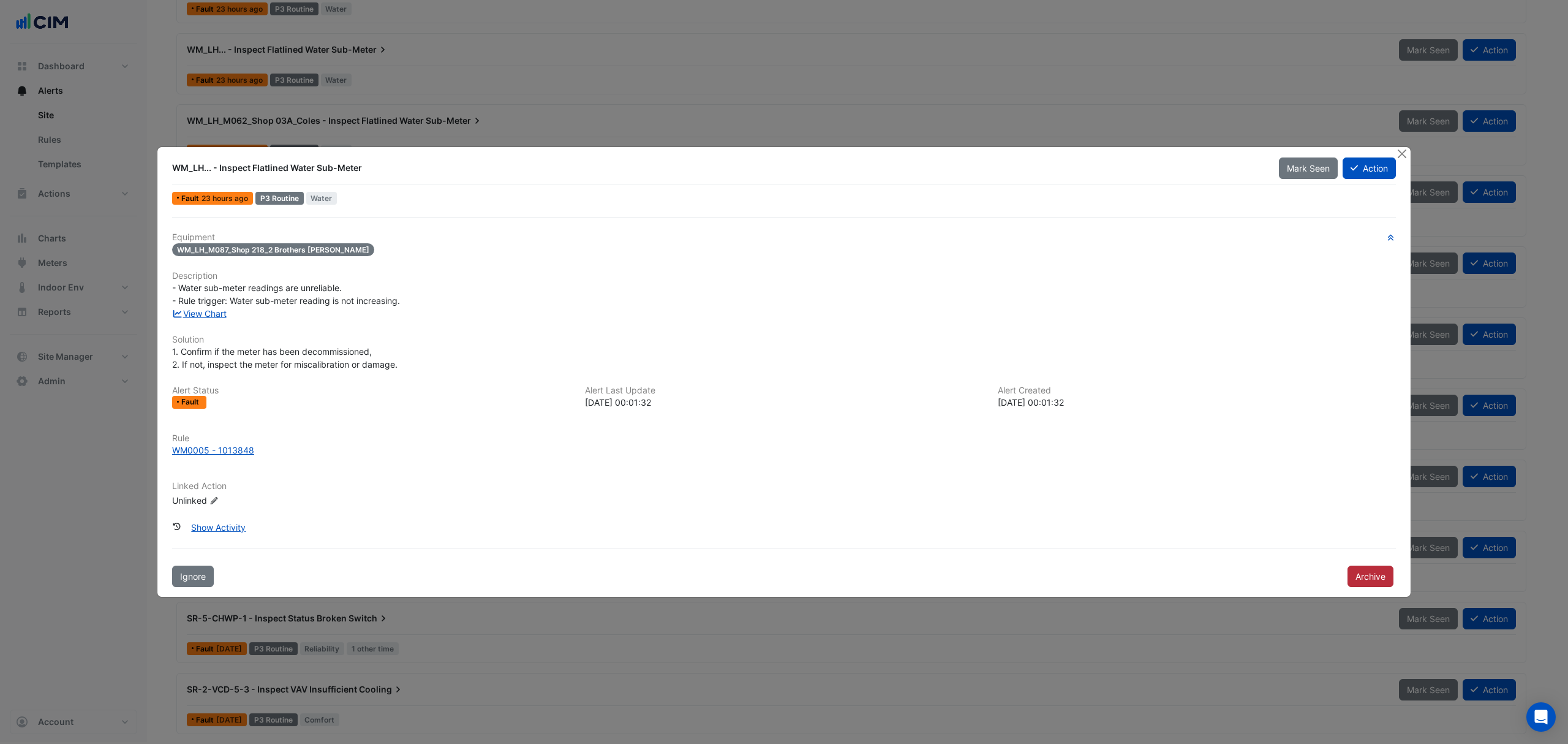
click at [1371, 579] on button "Archive" at bounding box center [1370, 576] width 46 height 21
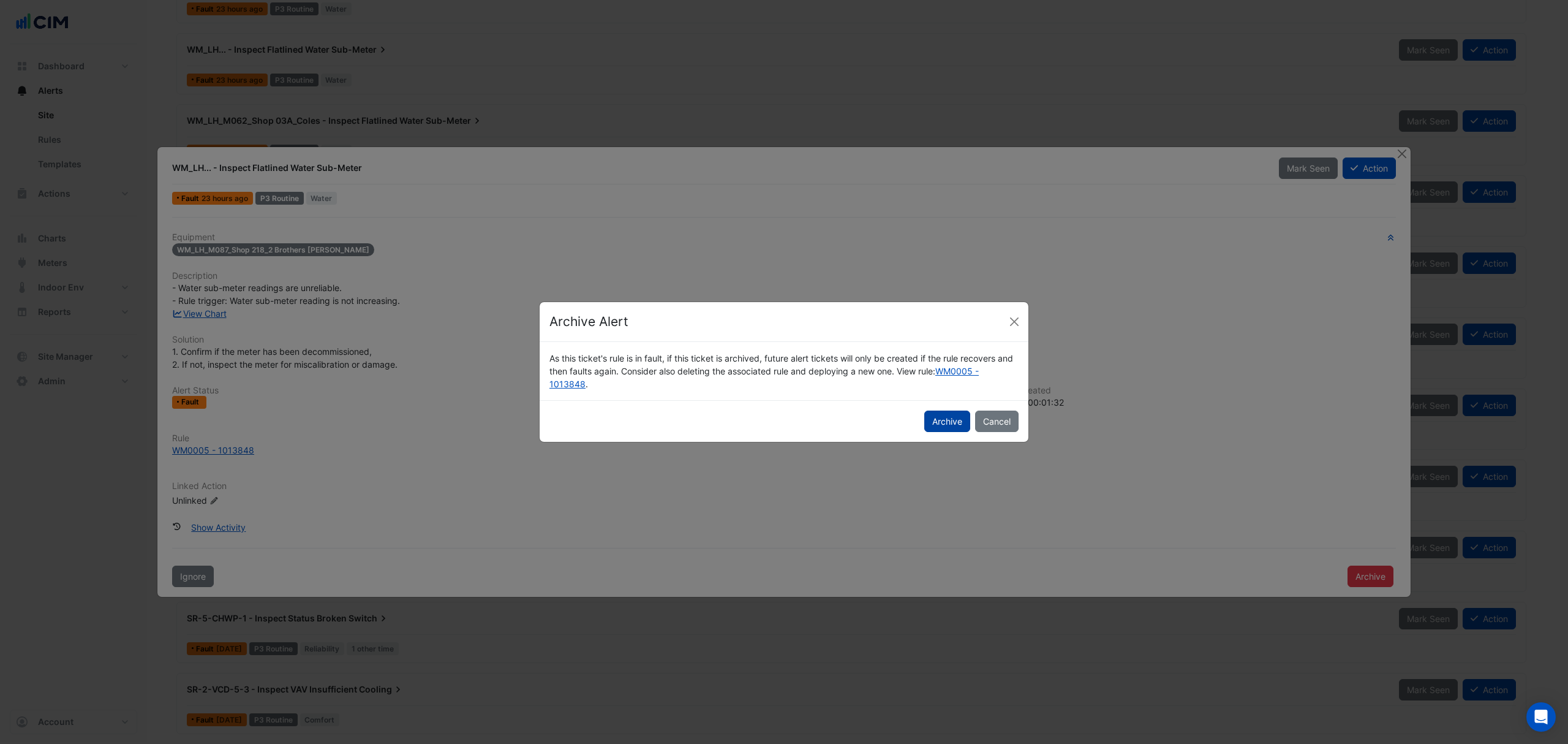
click at [934, 415] on button "Archive" at bounding box center [947, 421] width 46 height 21
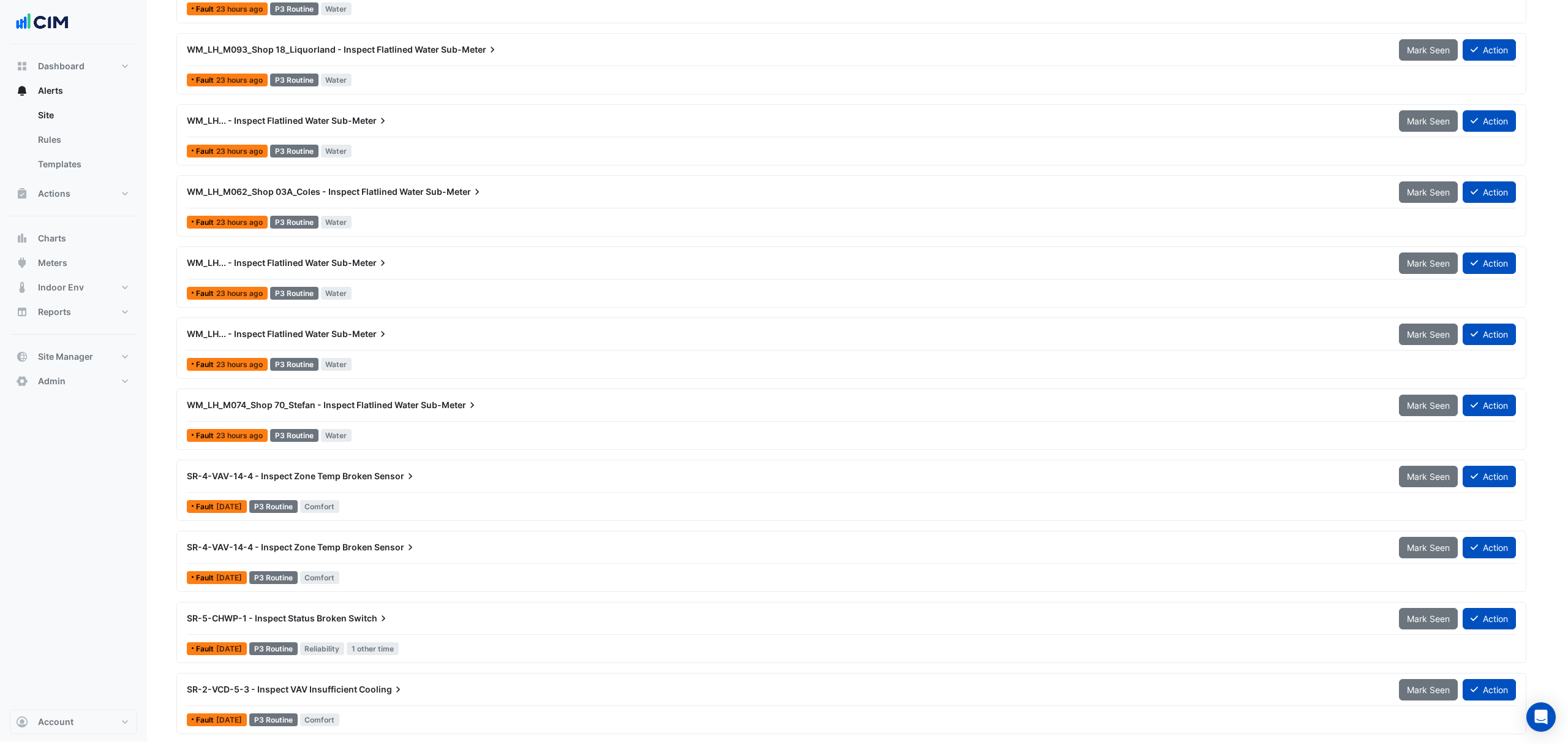
scroll to position [1778, 0]
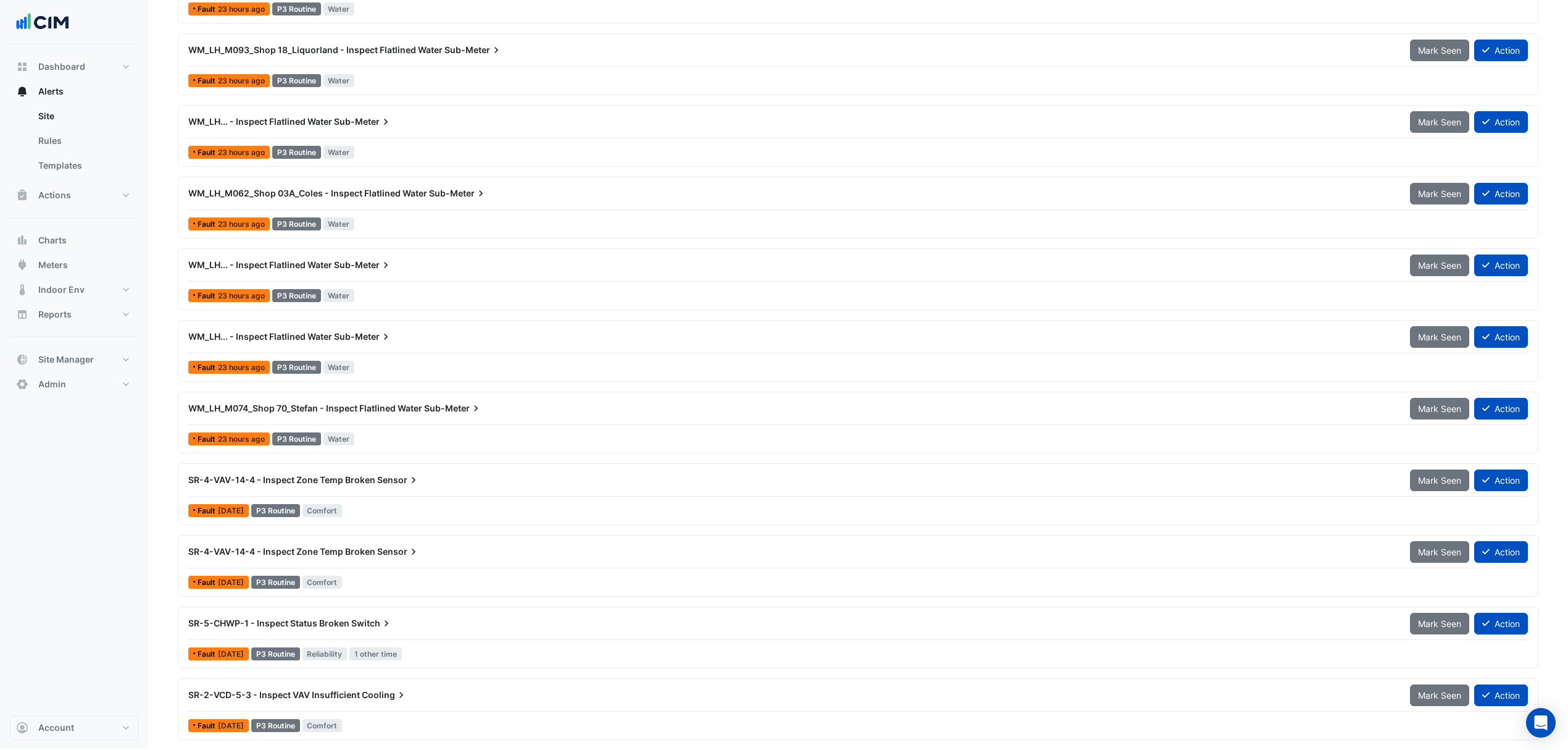
click at [364, 398] on div "WM_LH_M074_Shop 70_Stefan - Inspect Flatlined Water Sub-Meter" at bounding box center [792, 408] width 1222 height 22
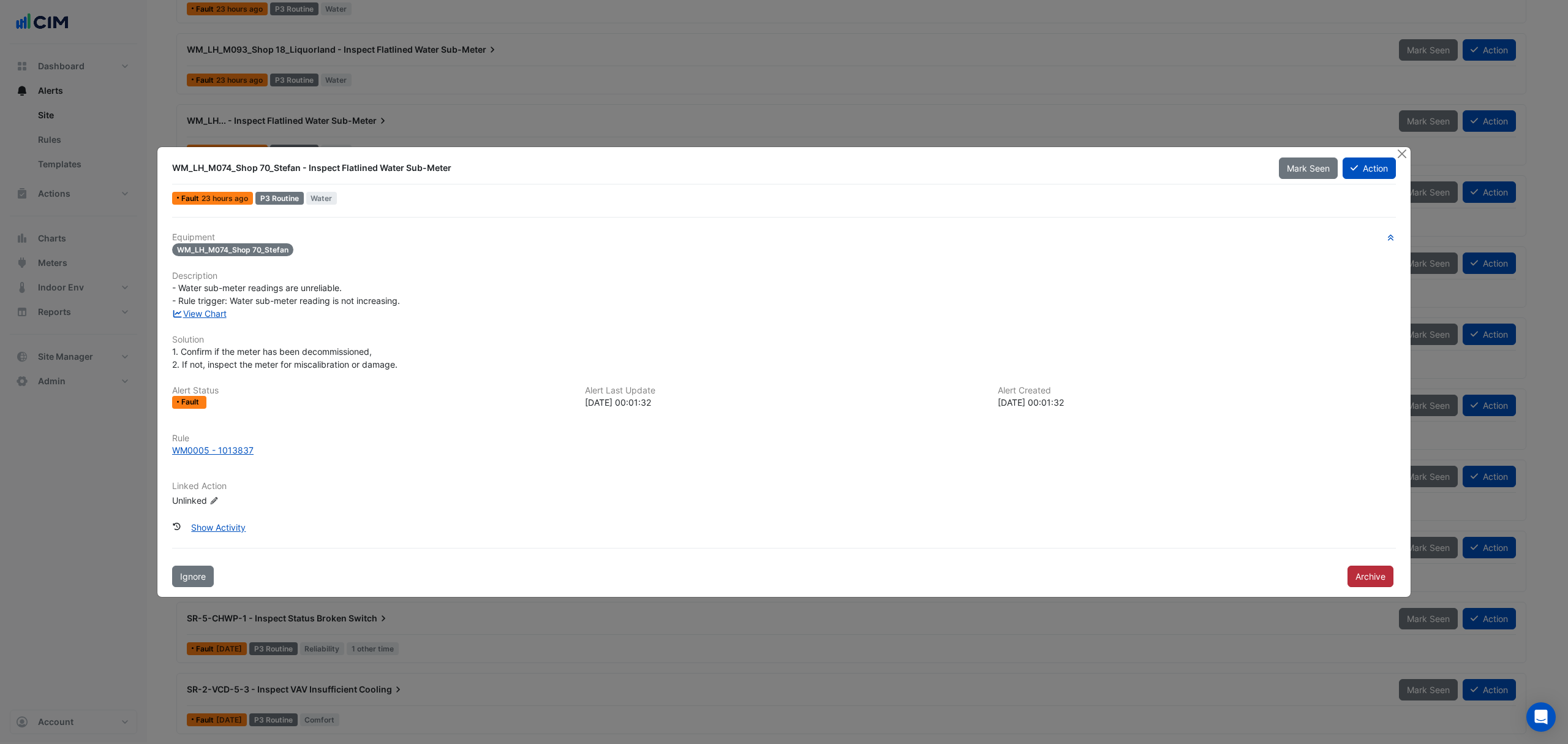
click at [1378, 576] on button "Archive" at bounding box center [1370, 576] width 46 height 21
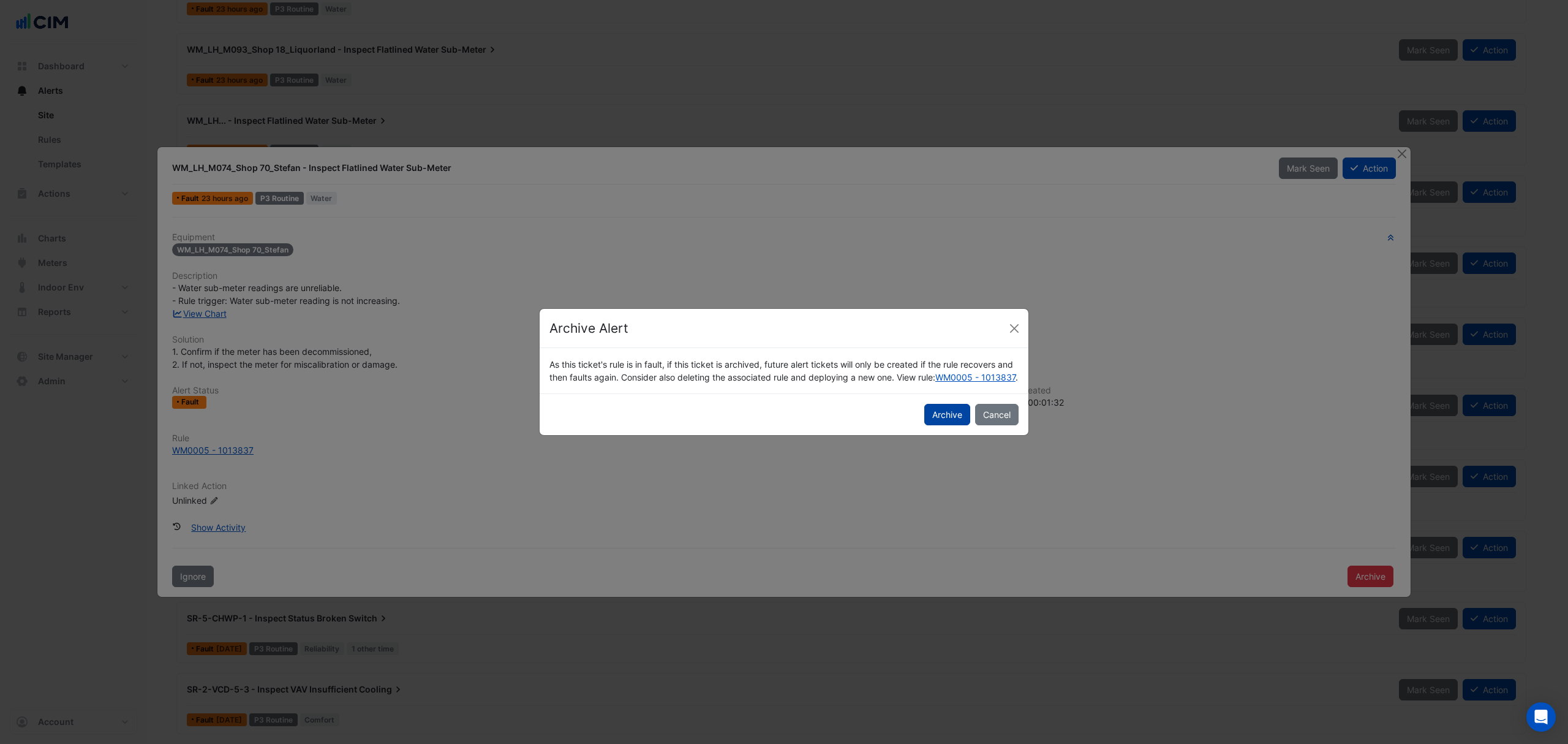
click at [947, 425] on button "Archive" at bounding box center [947, 414] width 46 height 21
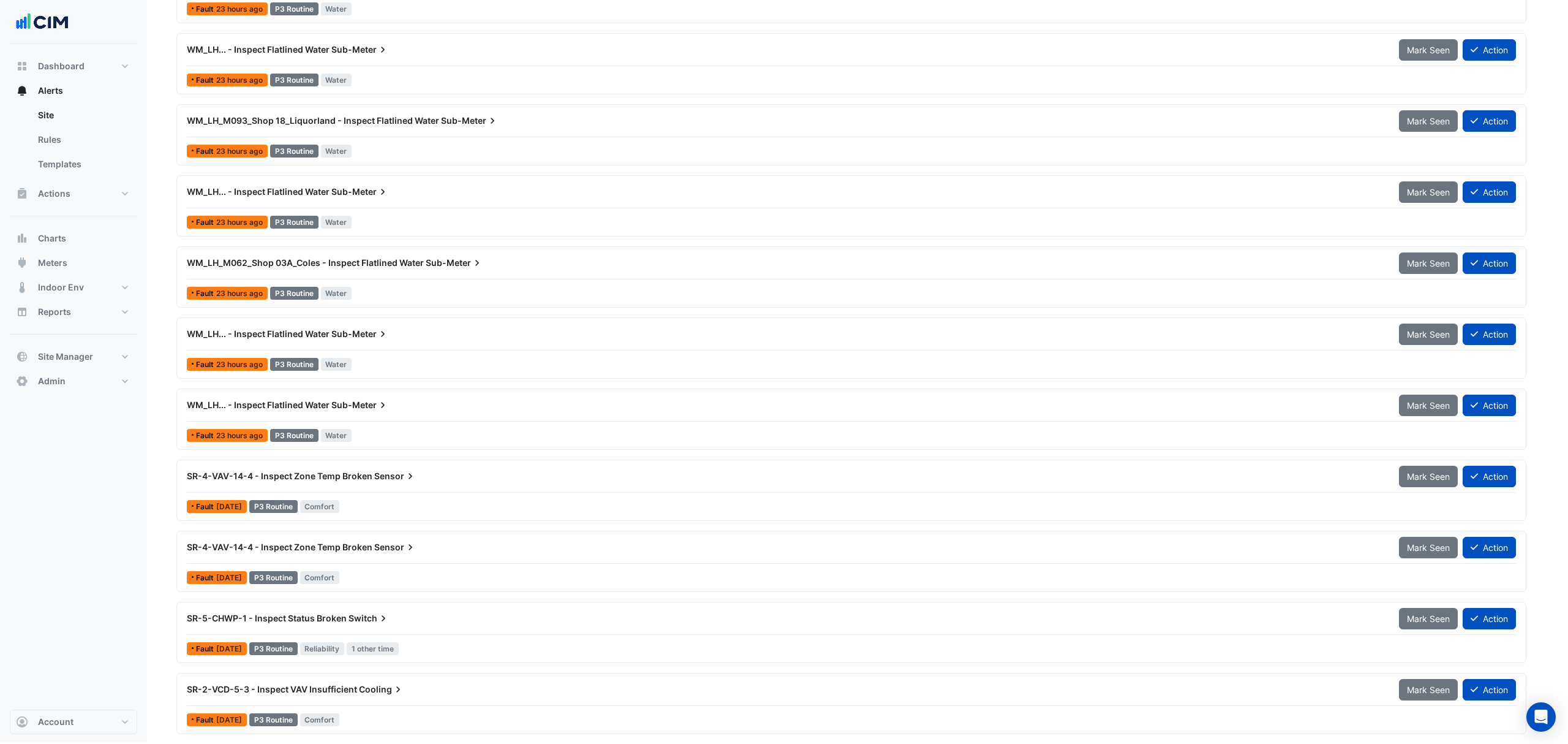
scroll to position [1706, 0]
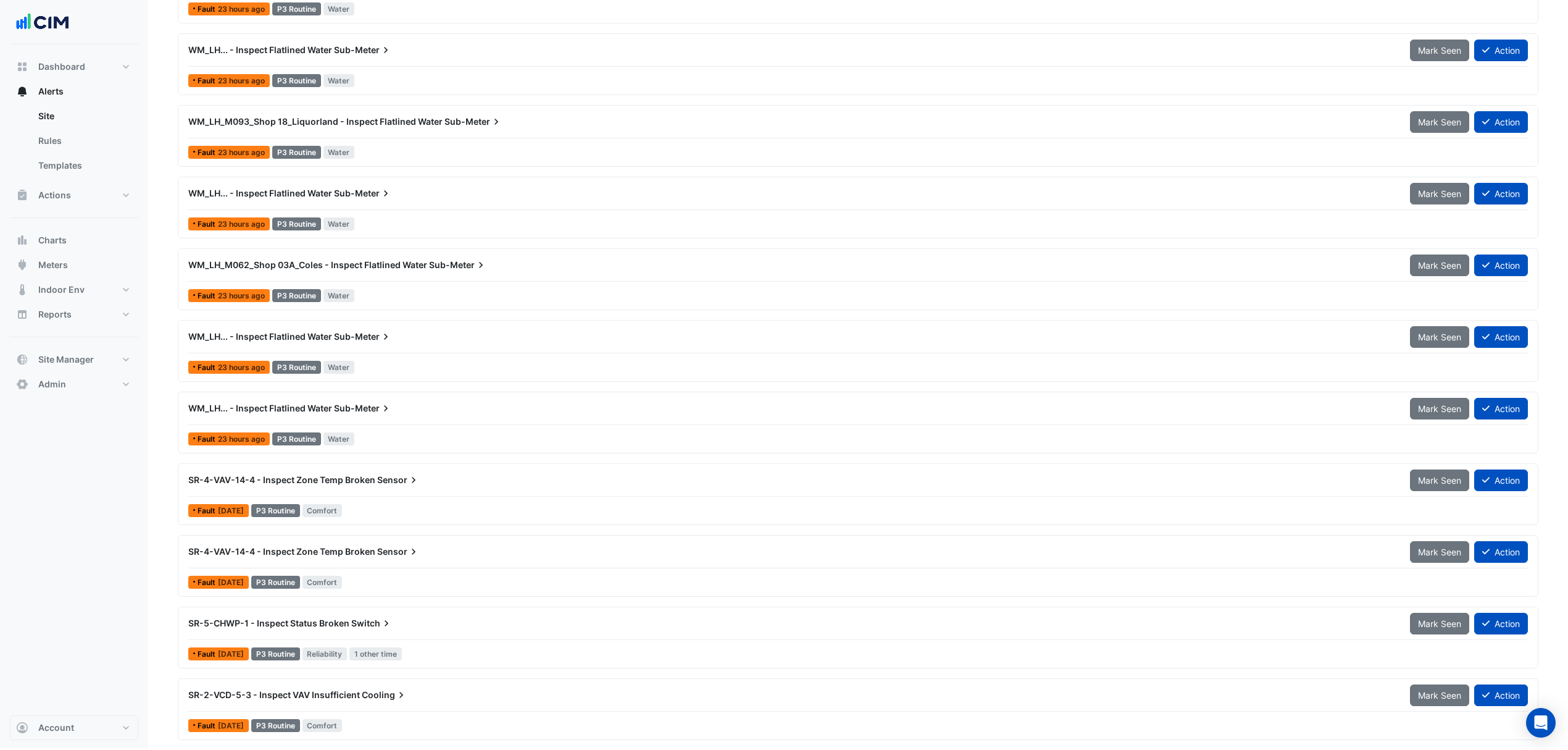
click at [216, 393] on div "WM_LH... - Inspect Flatlined Water Sub-Meter Mark Seen Action Fault 23 hours ag…" at bounding box center [858, 423] width 1361 height 62
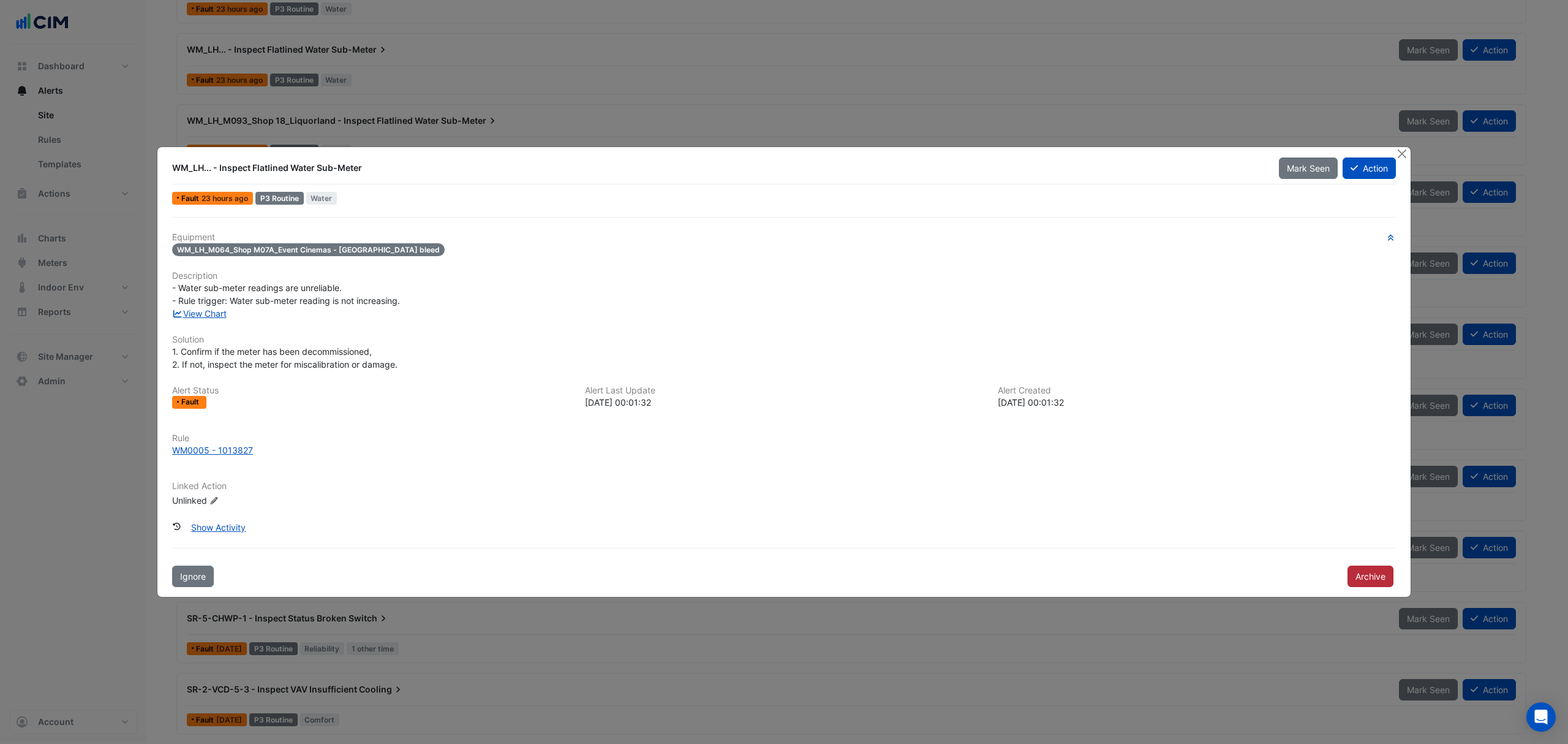
click at [1363, 569] on button "Archive" at bounding box center [1370, 576] width 46 height 21
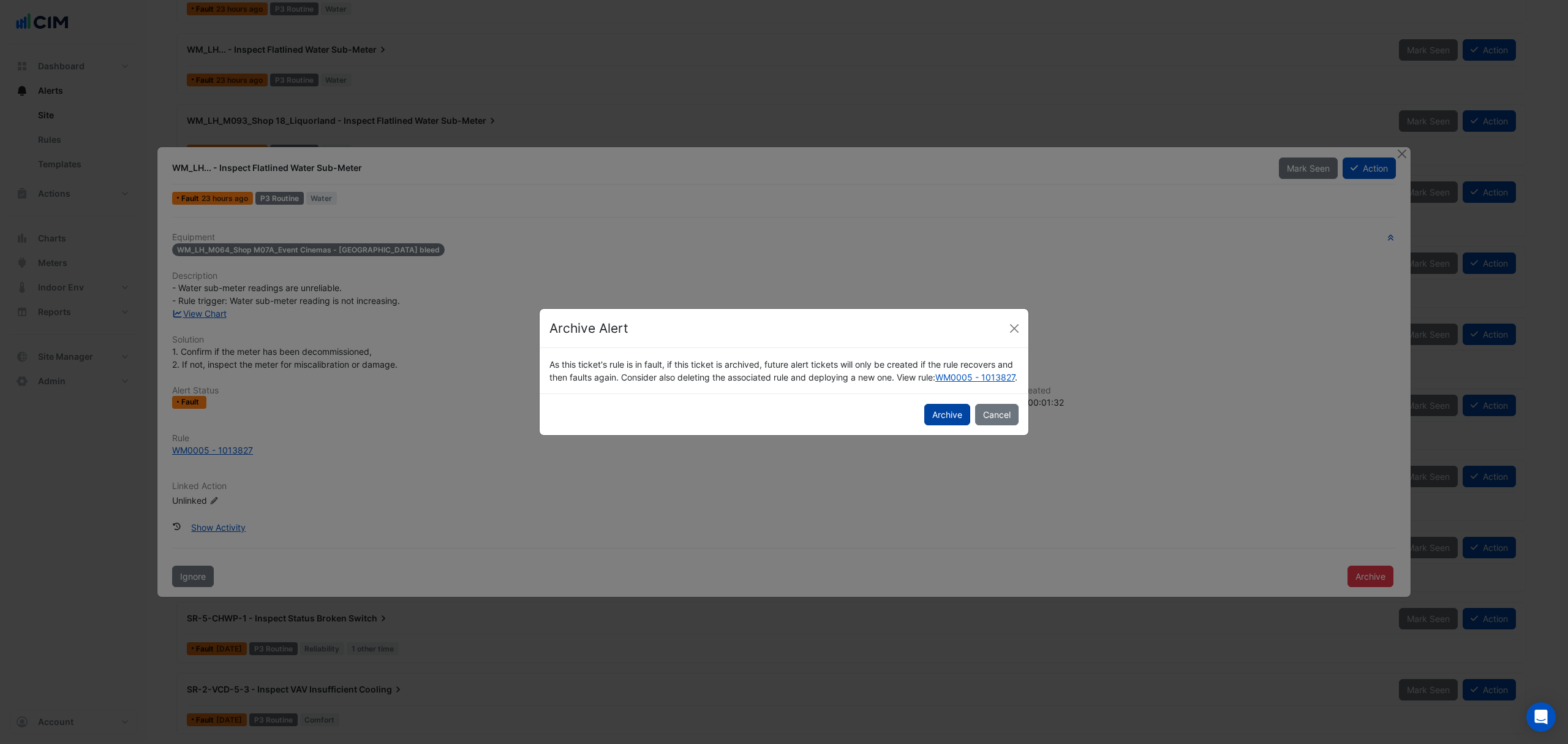
click at [958, 419] on button "Archive" at bounding box center [947, 414] width 46 height 21
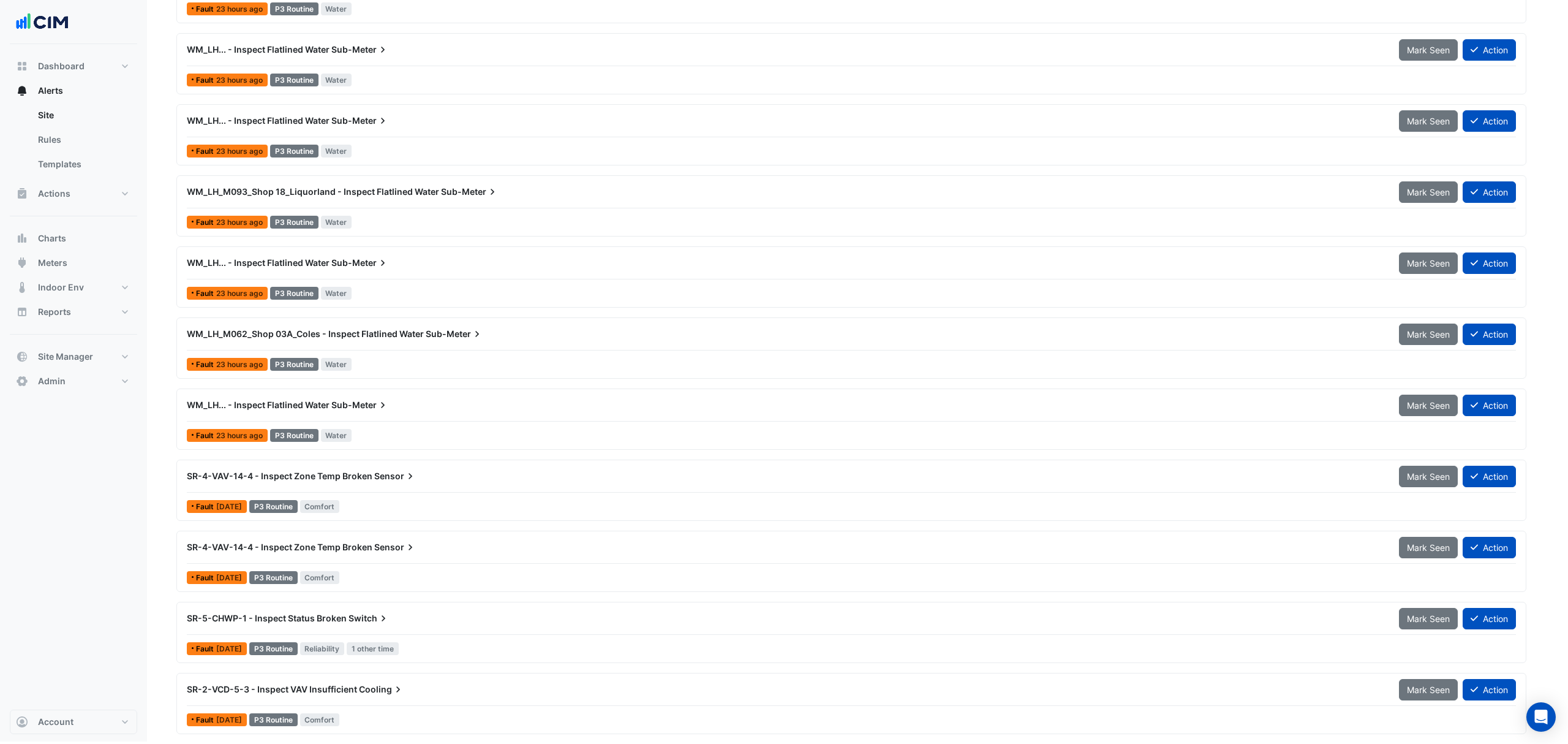
scroll to position [1634, 0]
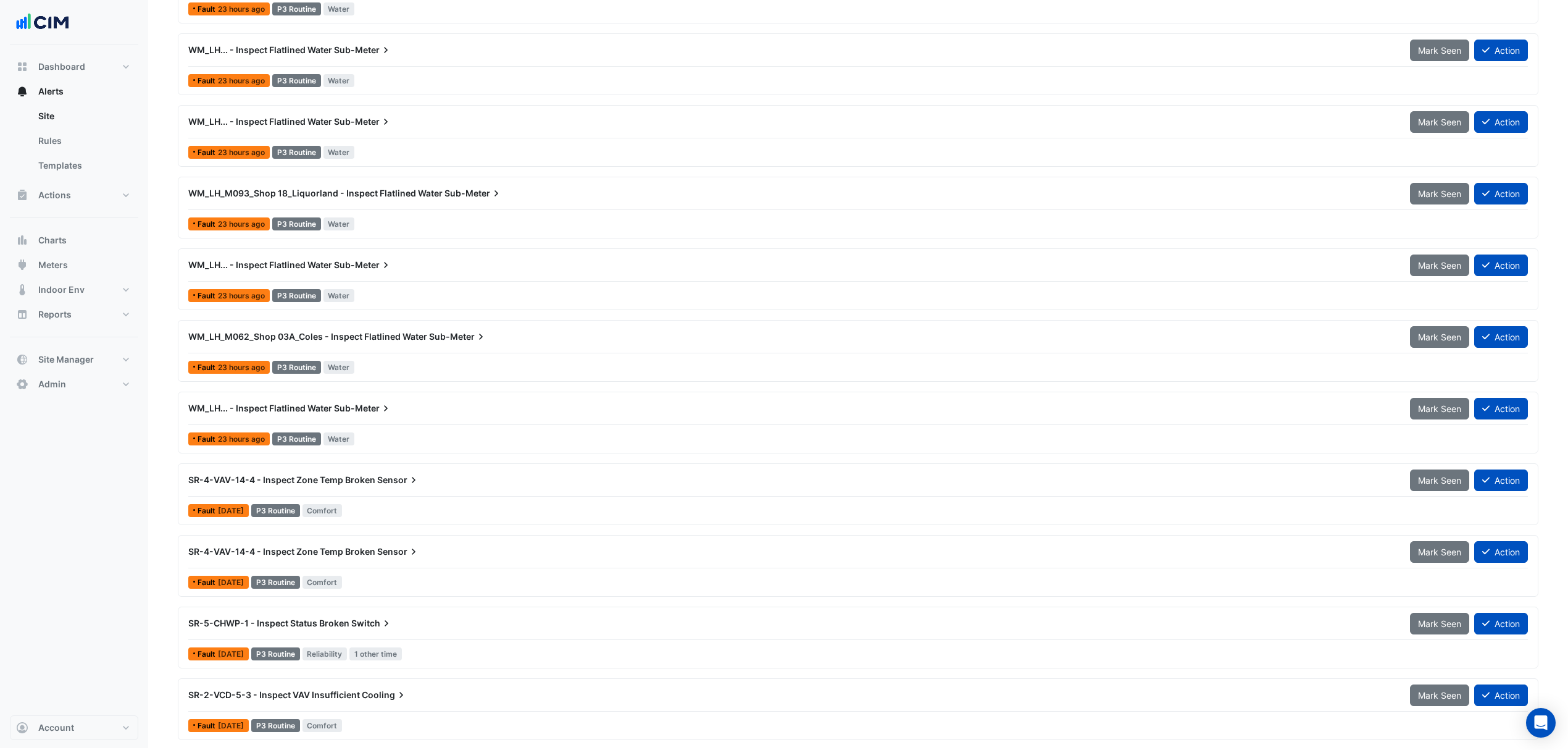
click at [329, 403] on span "WM_LH... - Inspect Flatlined Water" at bounding box center [260, 408] width 144 height 10
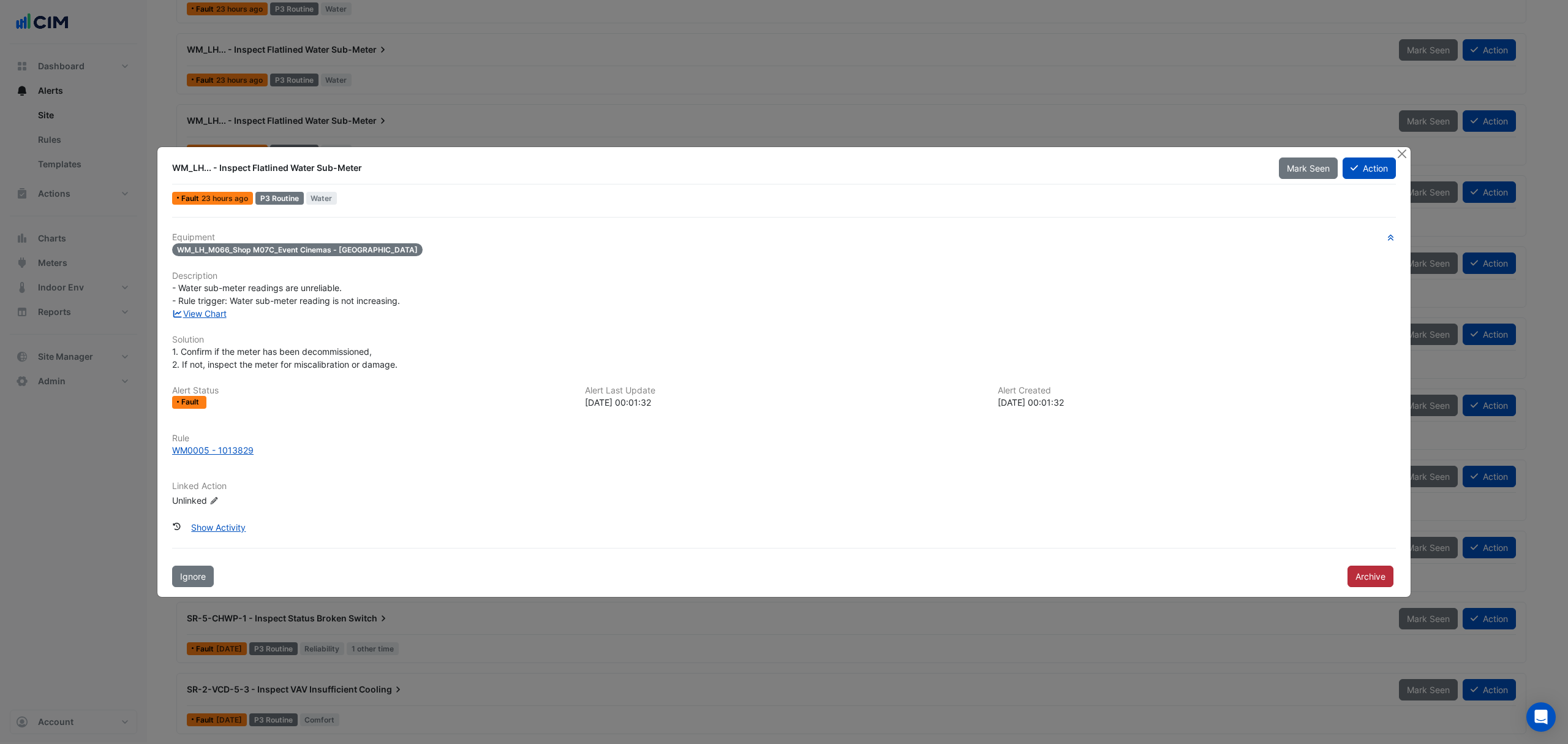
click at [1362, 577] on button "Archive" at bounding box center [1370, 576] width 46 height 21
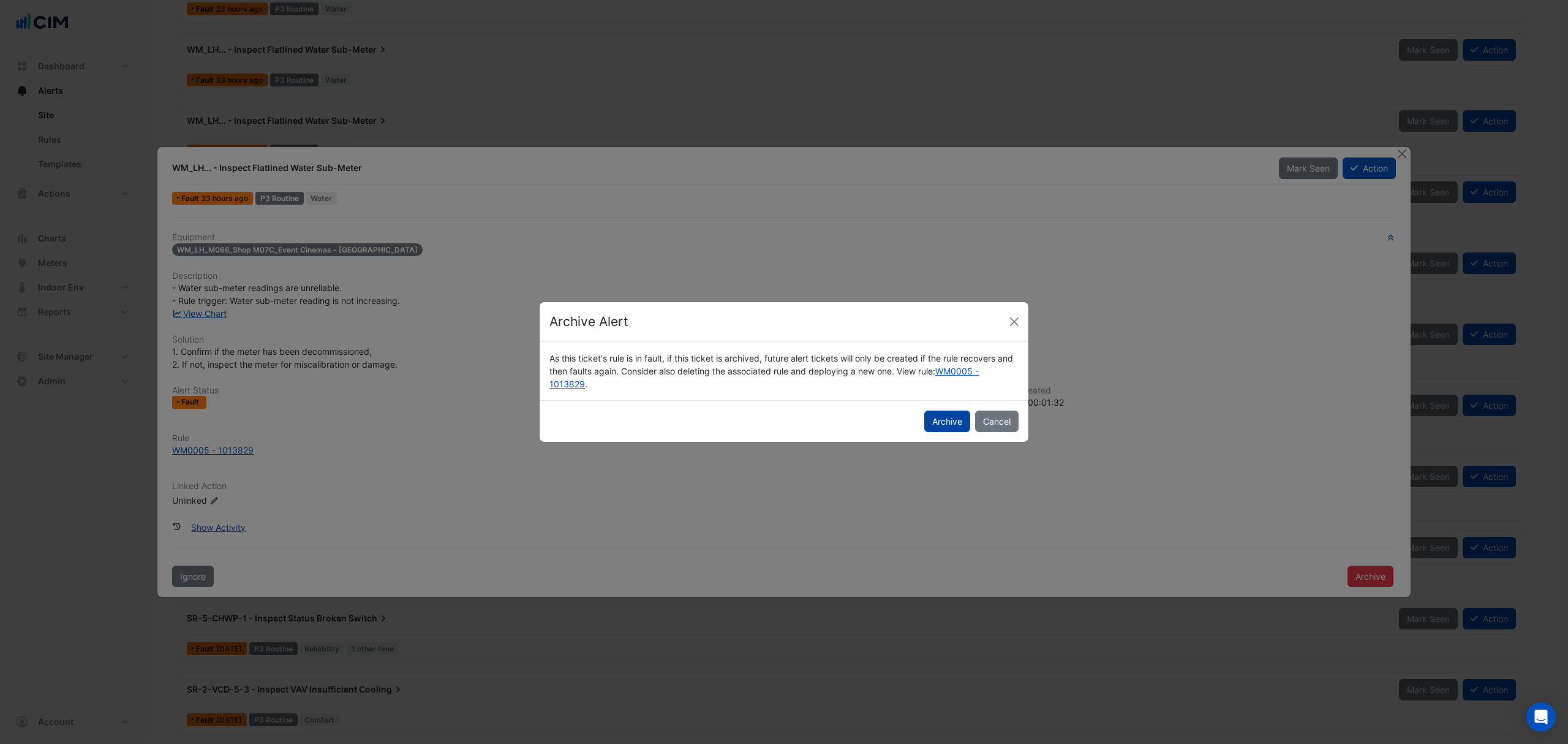
click at [956, 419] on button "Archive" at bounding box center [947, 421] width 46 height 21
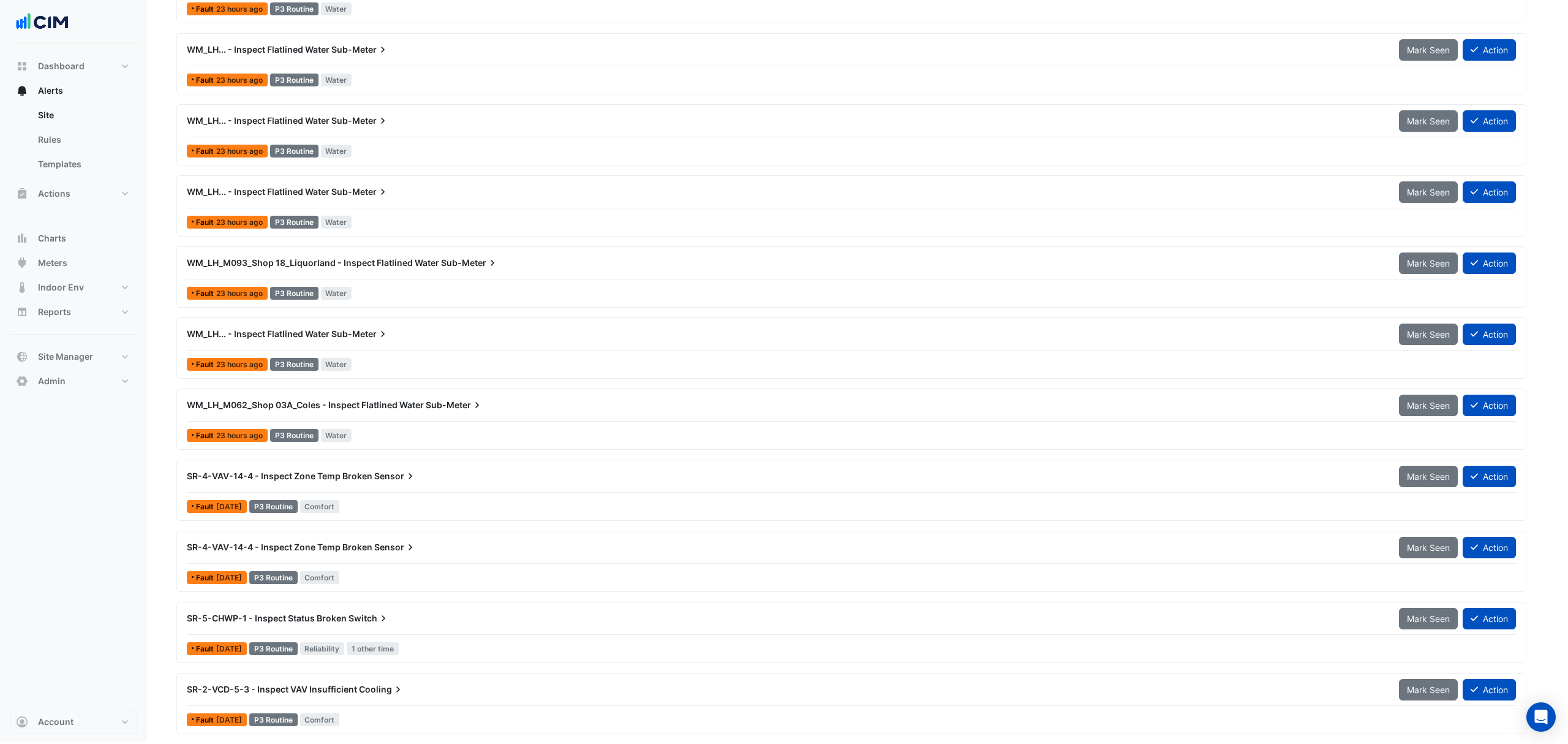
scroll to position [1562, 0]
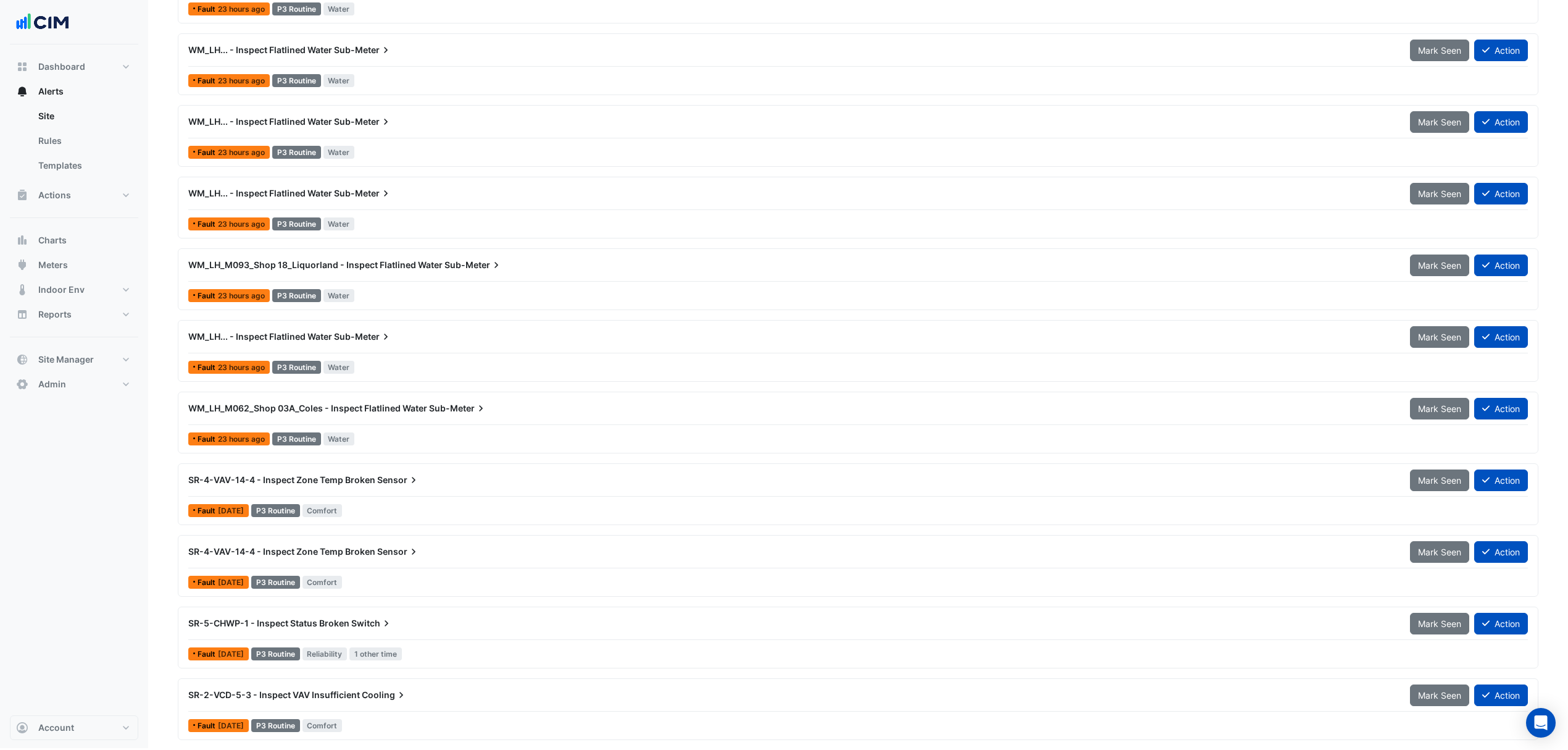
click at [334, 402] on div "WM_LH_M062_Shop 03A_Coles - Inspect Flatlined Water Sub-Meter" at bounding box center [792, 408] width 1207 height 12
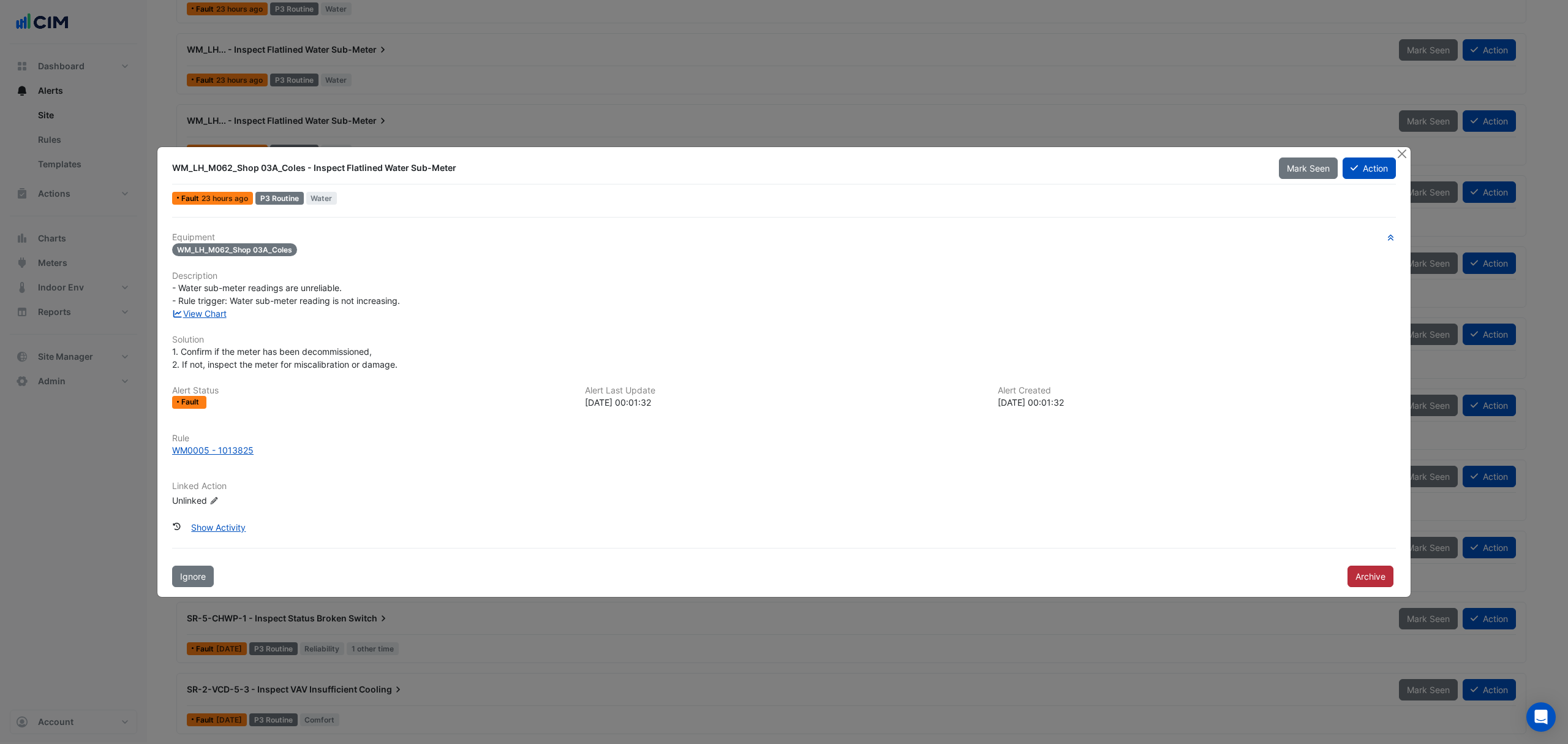
click at [1353, 569] on button "Archive" at bounding box center [1370, 576] width 46 height 21
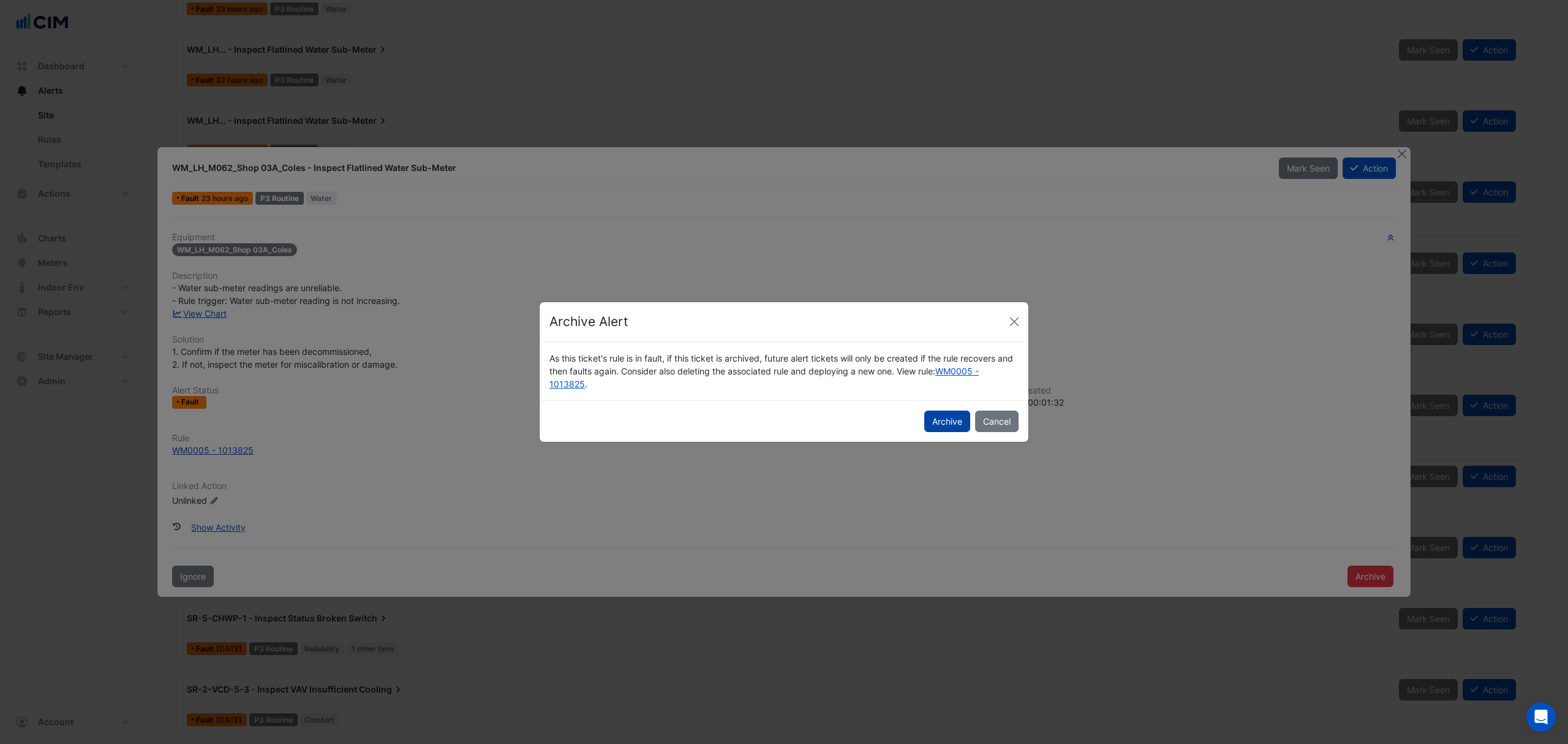
click at [951, 414] on button "Archive" at bounding box center [947, 421] width 46 height 21
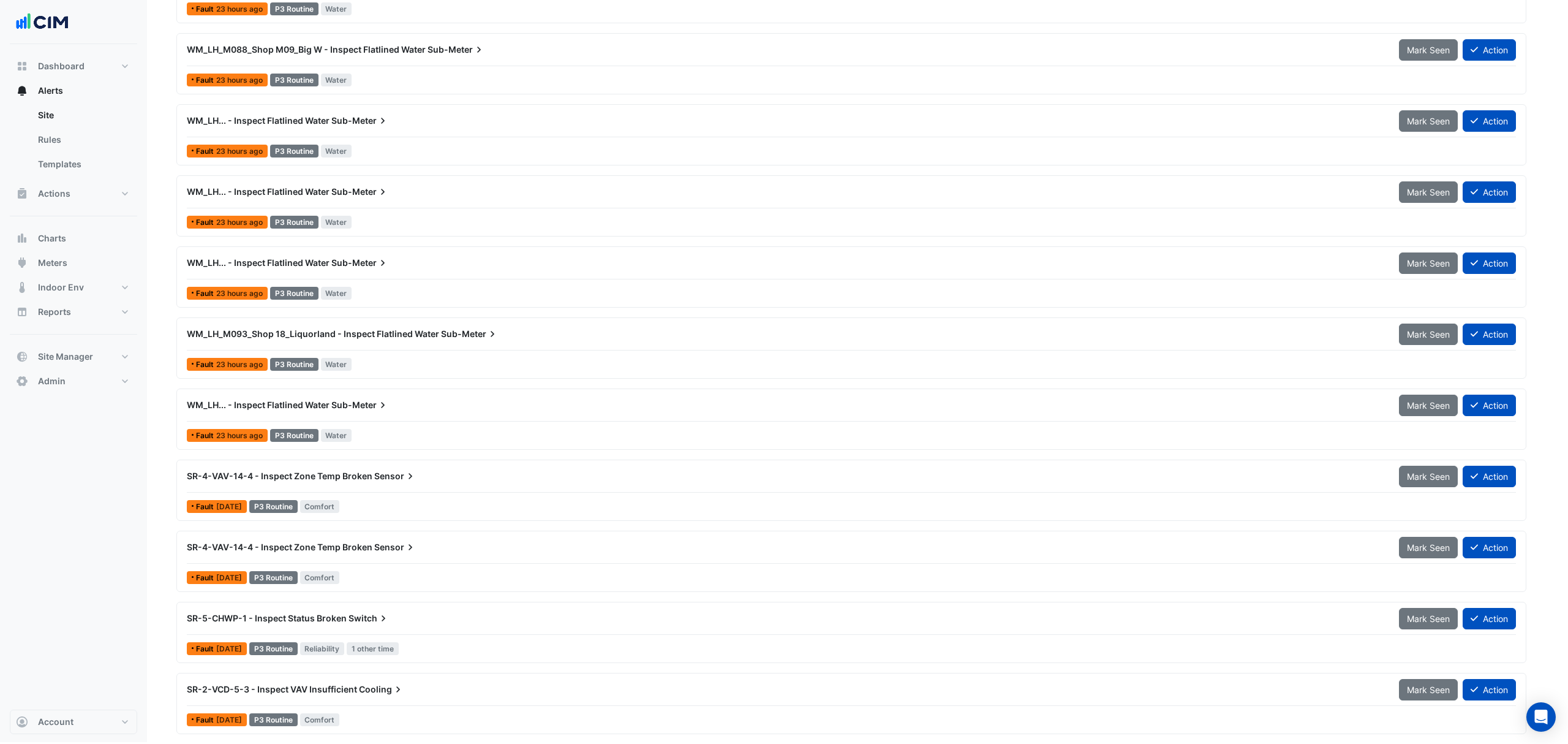
scroll to position [1491, 0]
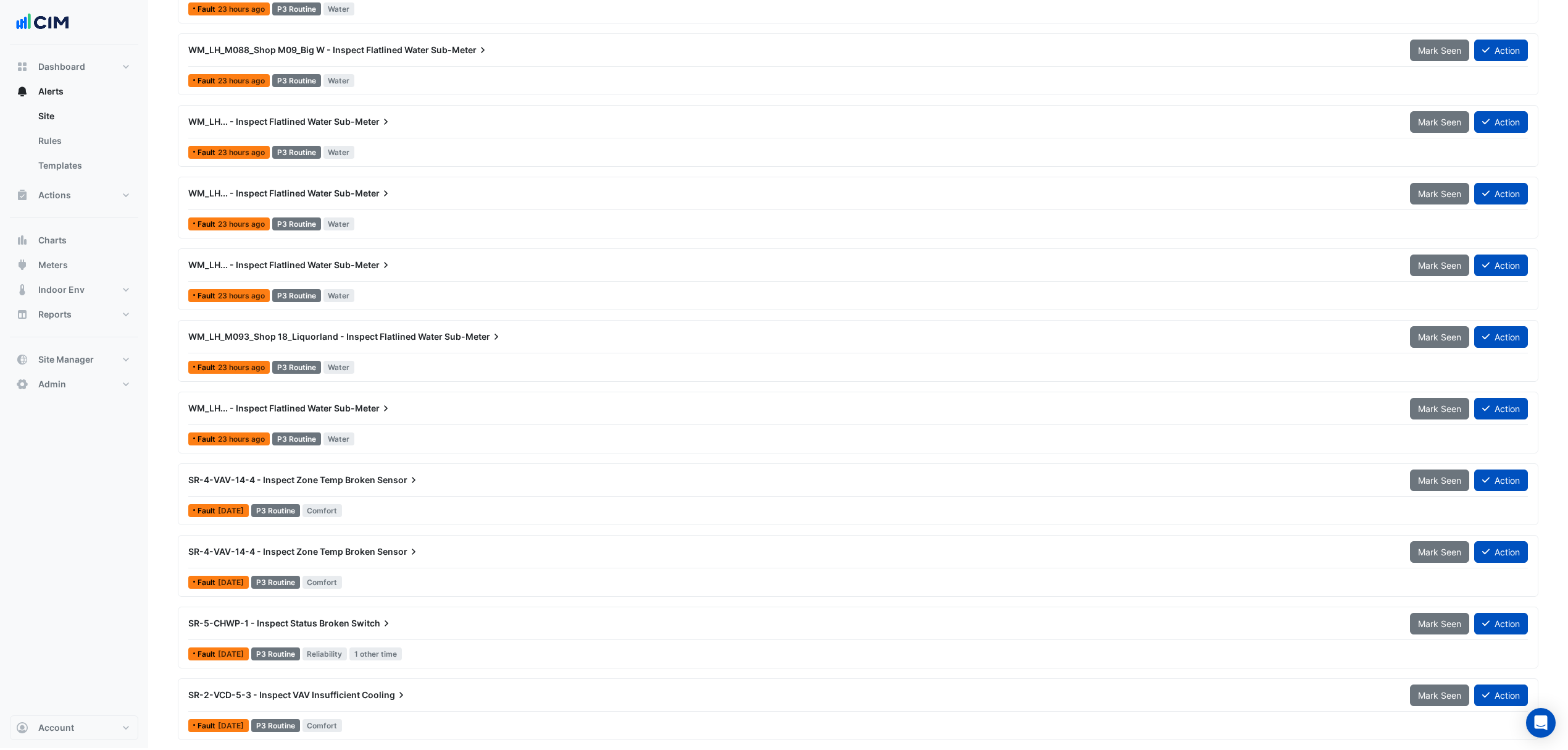
click at [304, 406] on span "WM_LH... - Inspect Flatlined Water" at bounding box center [260, 408] width 144 height 10
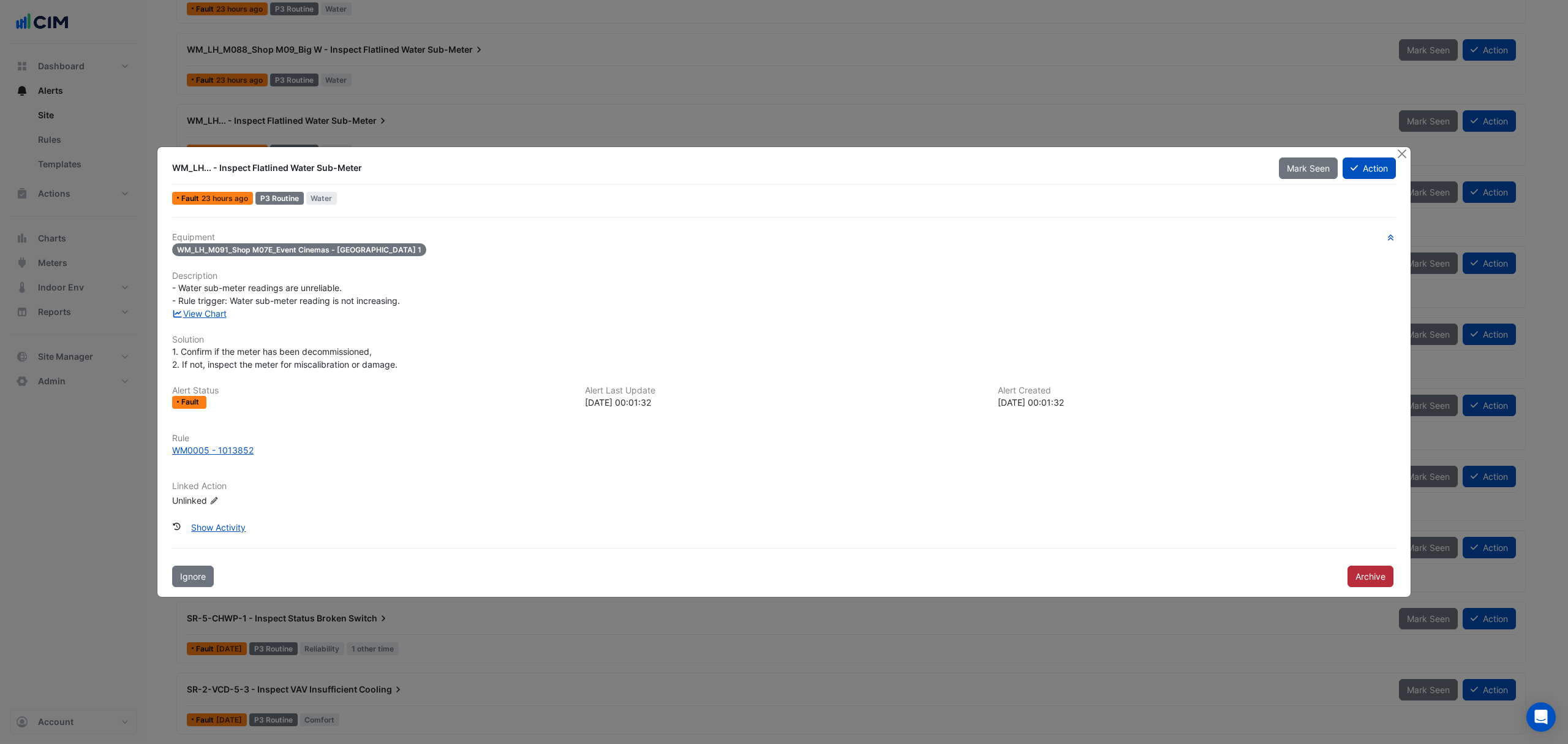
click at [1383, 572] on button "Archive" at bounding box center [1370, 576] width 46 height 21
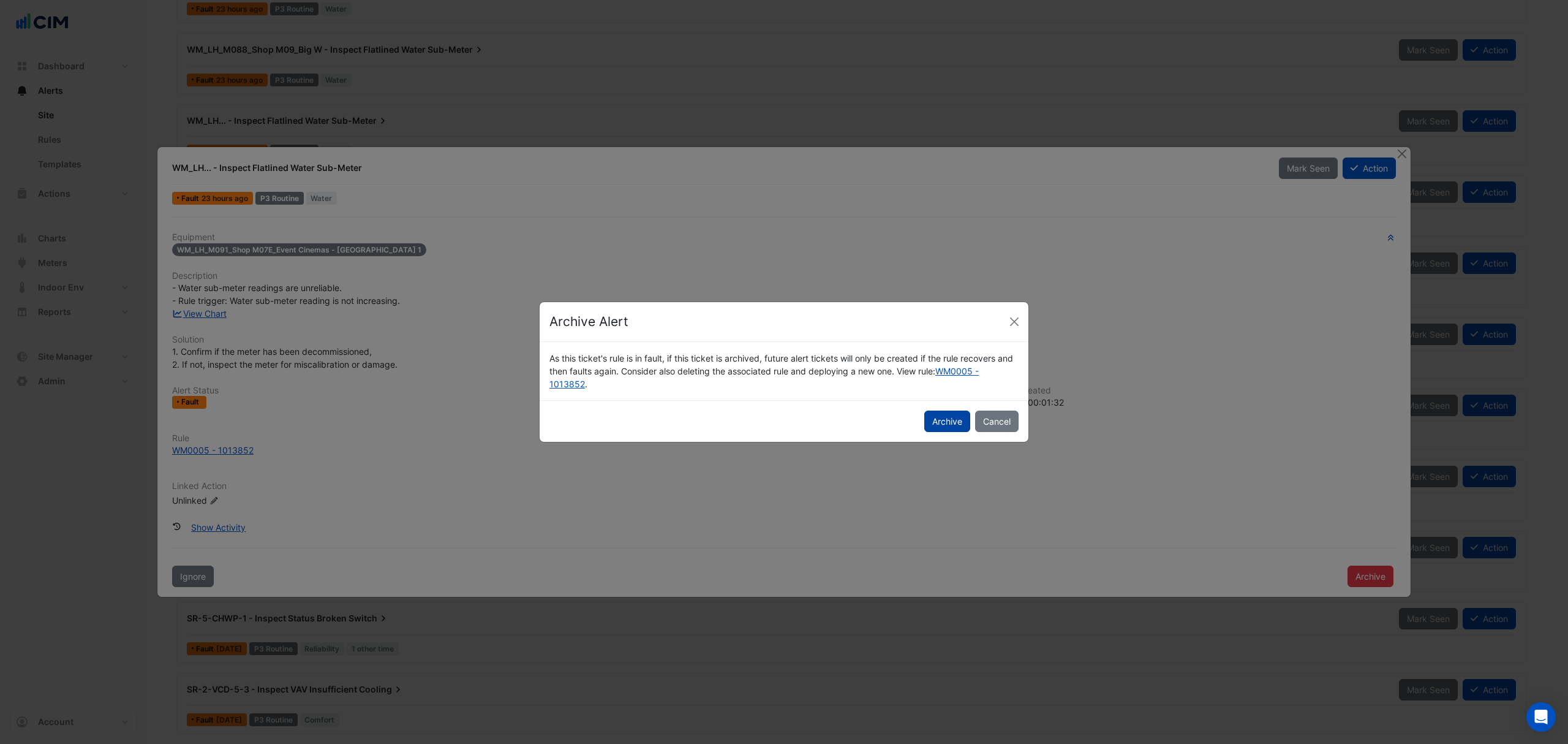
click at [953, 411] on button "Archive" at bounding box center [947, 421] width 46 height 21
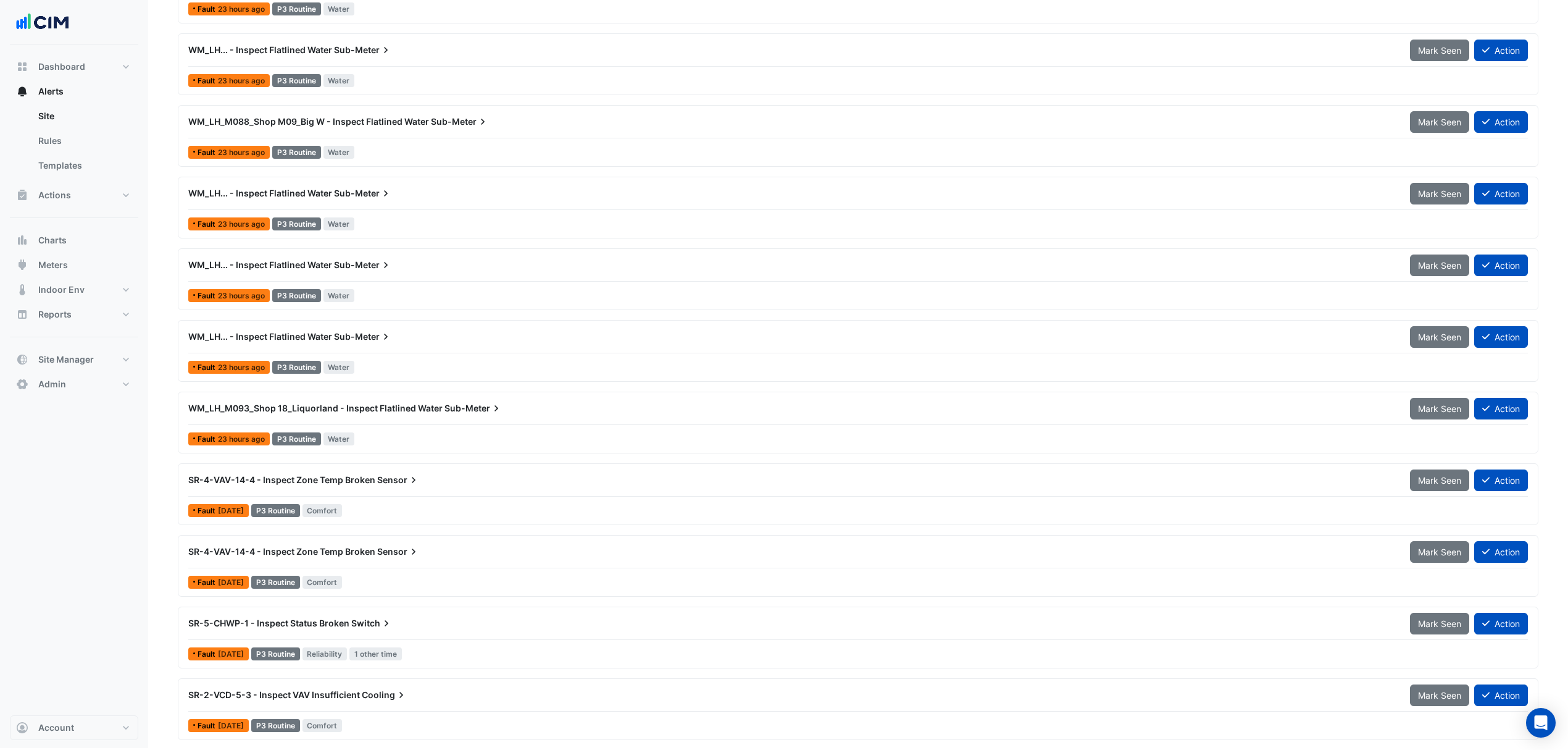
click at [304, 403] on span "WM_LH_M093_Shop 18_Liquorland - Inspect Flatlined Water" at bounding box center [315, 408] width 254 height 10
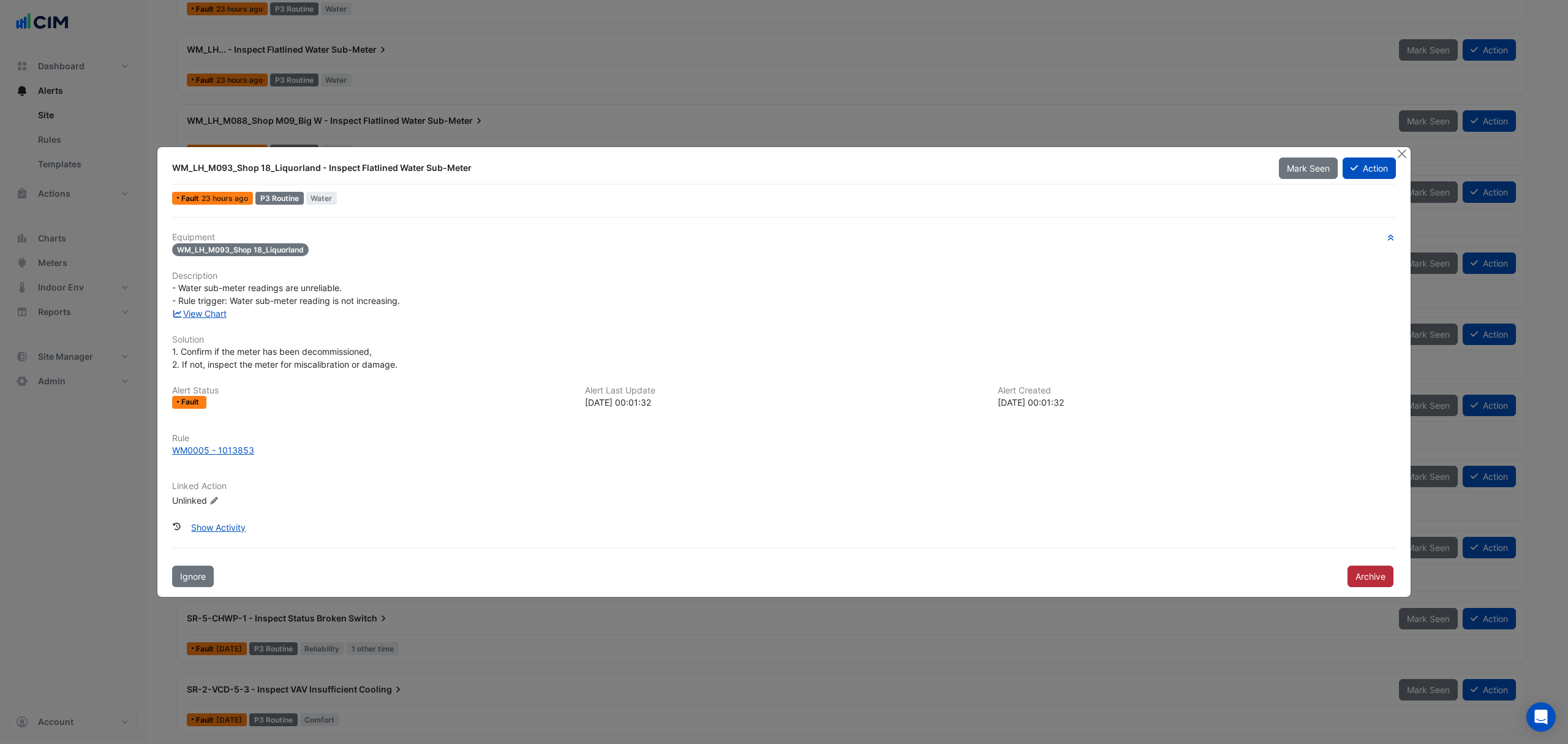
click at [1353, 576] on button "Archive" at bounding box center [1370, 576] width 46 height 21
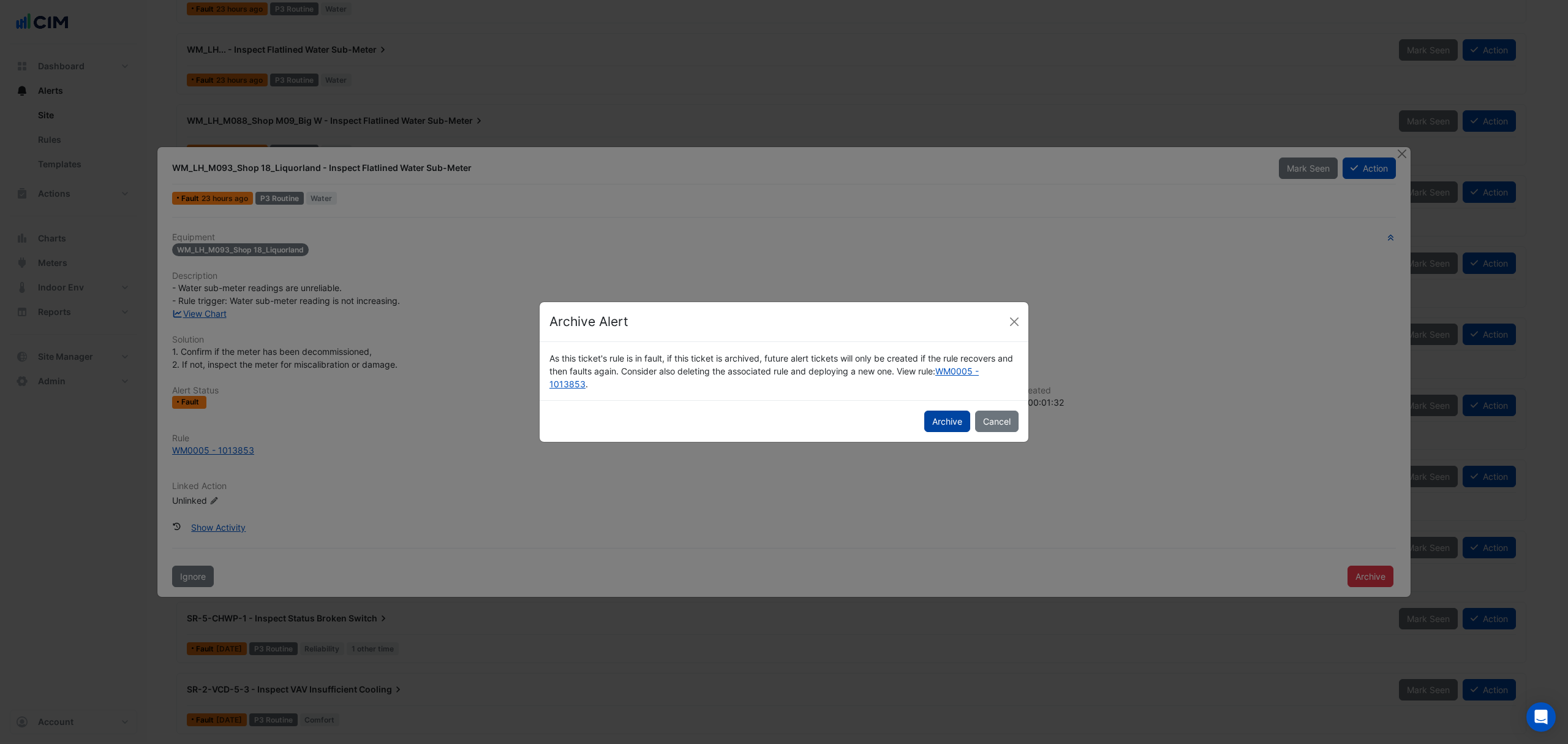
click at [946, 424] on button "Archive" at bounding box center [947, 421] width 46 height 21
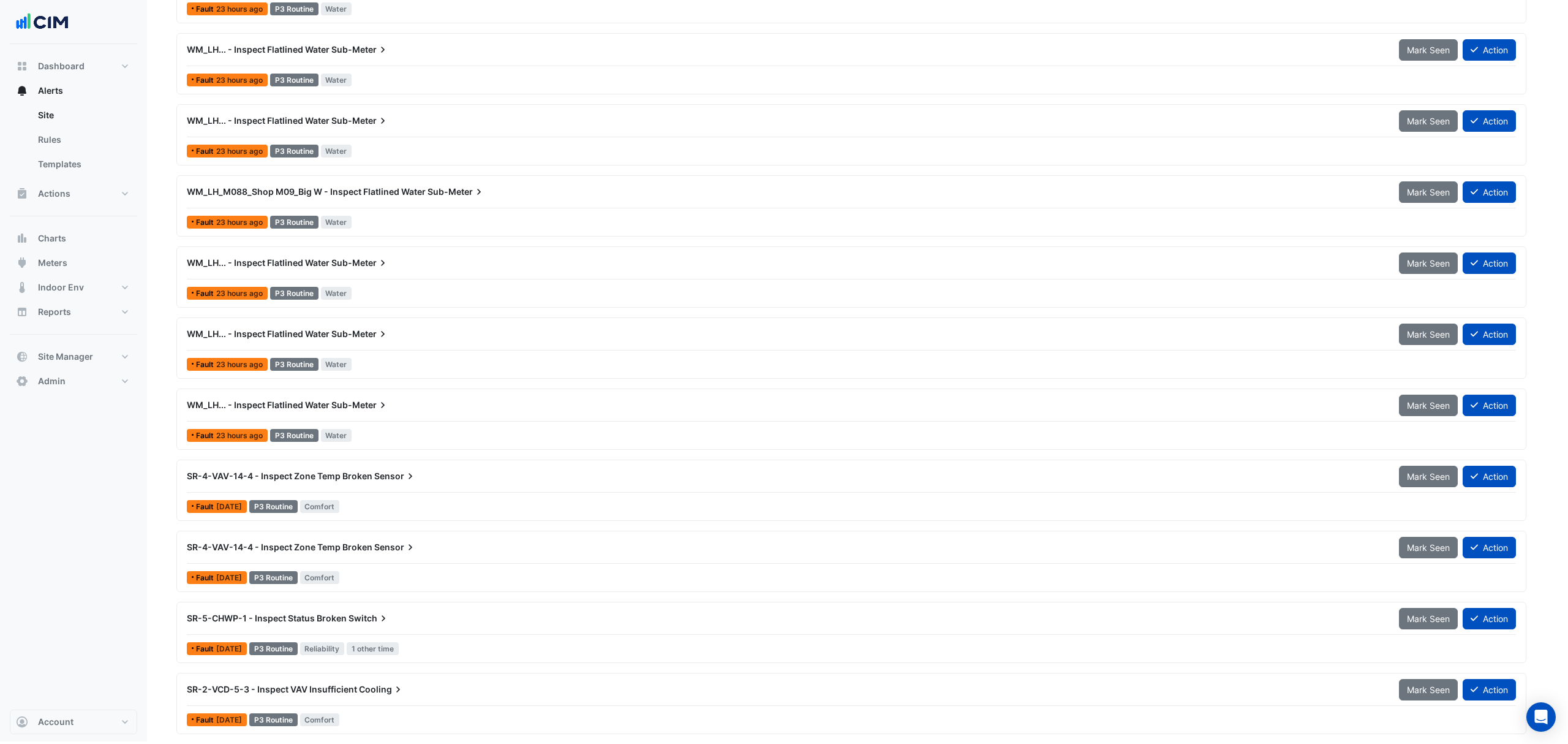
scroll to position [1347, 0]
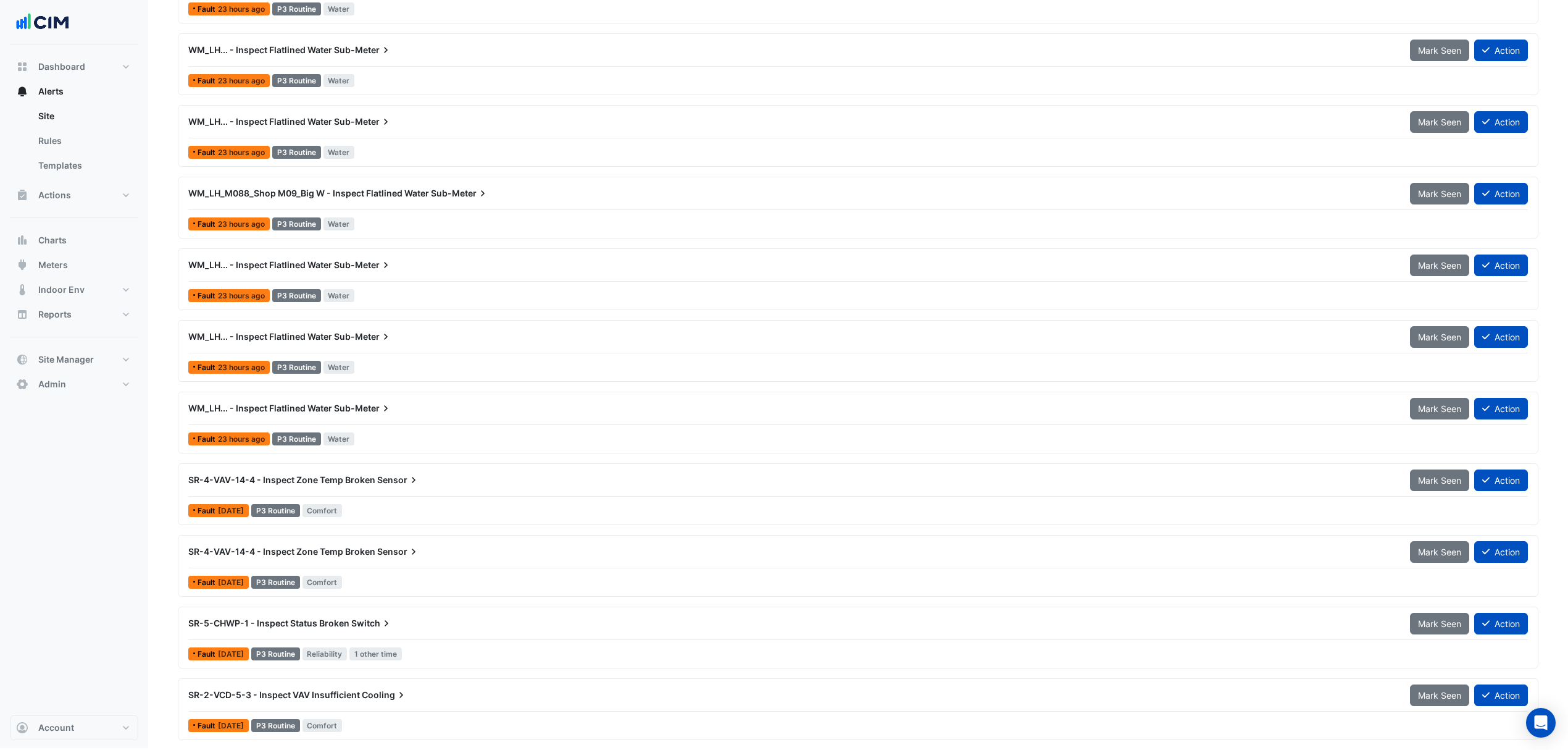
click at [300, 402] on div "WM_LH... - Inspect Flatlined Water Sub-Meter" at bounding box center [792, 408] width 1207 height 12
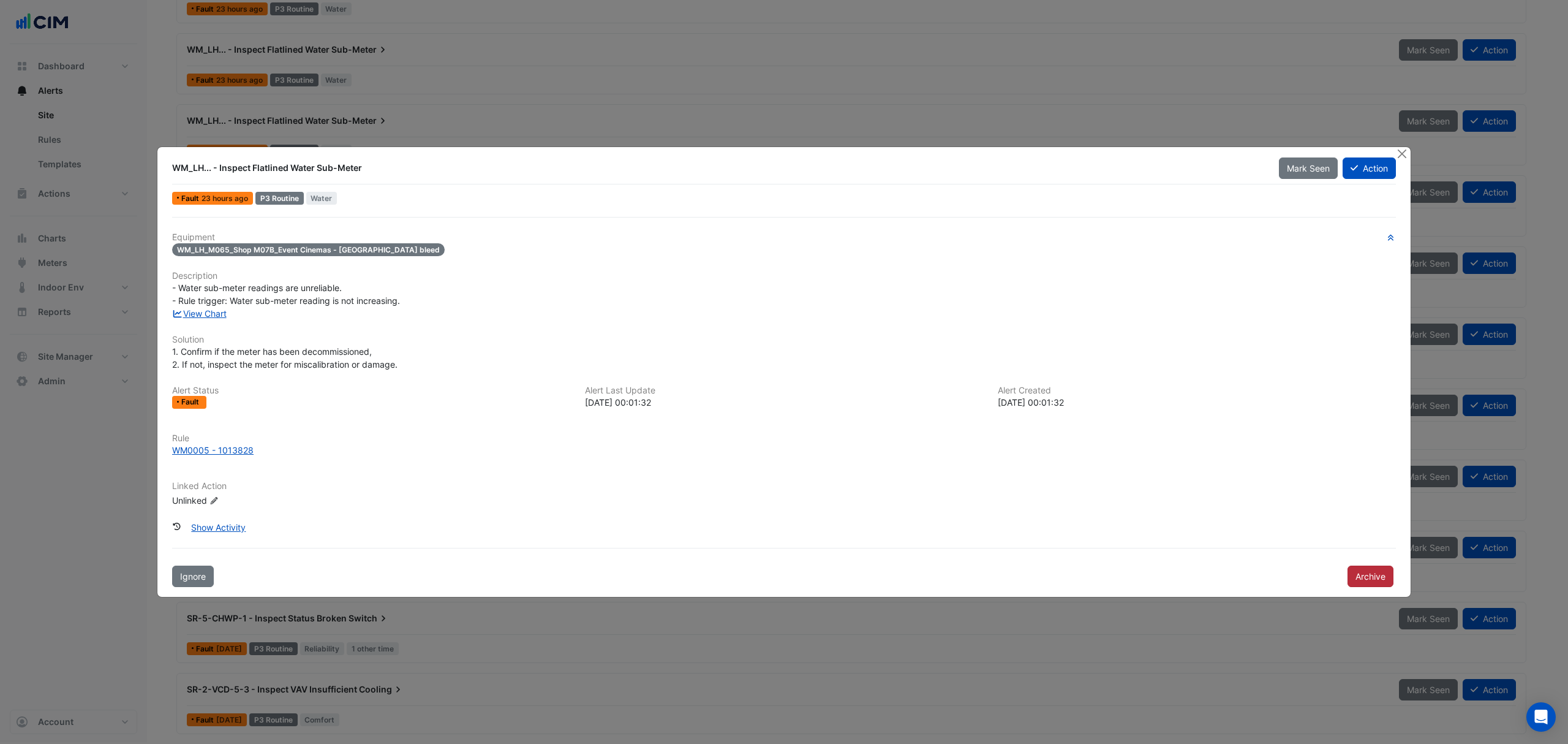
click at [1392, 577] on button "Archive" at bounding box center [1370, 576] width 46 height 21
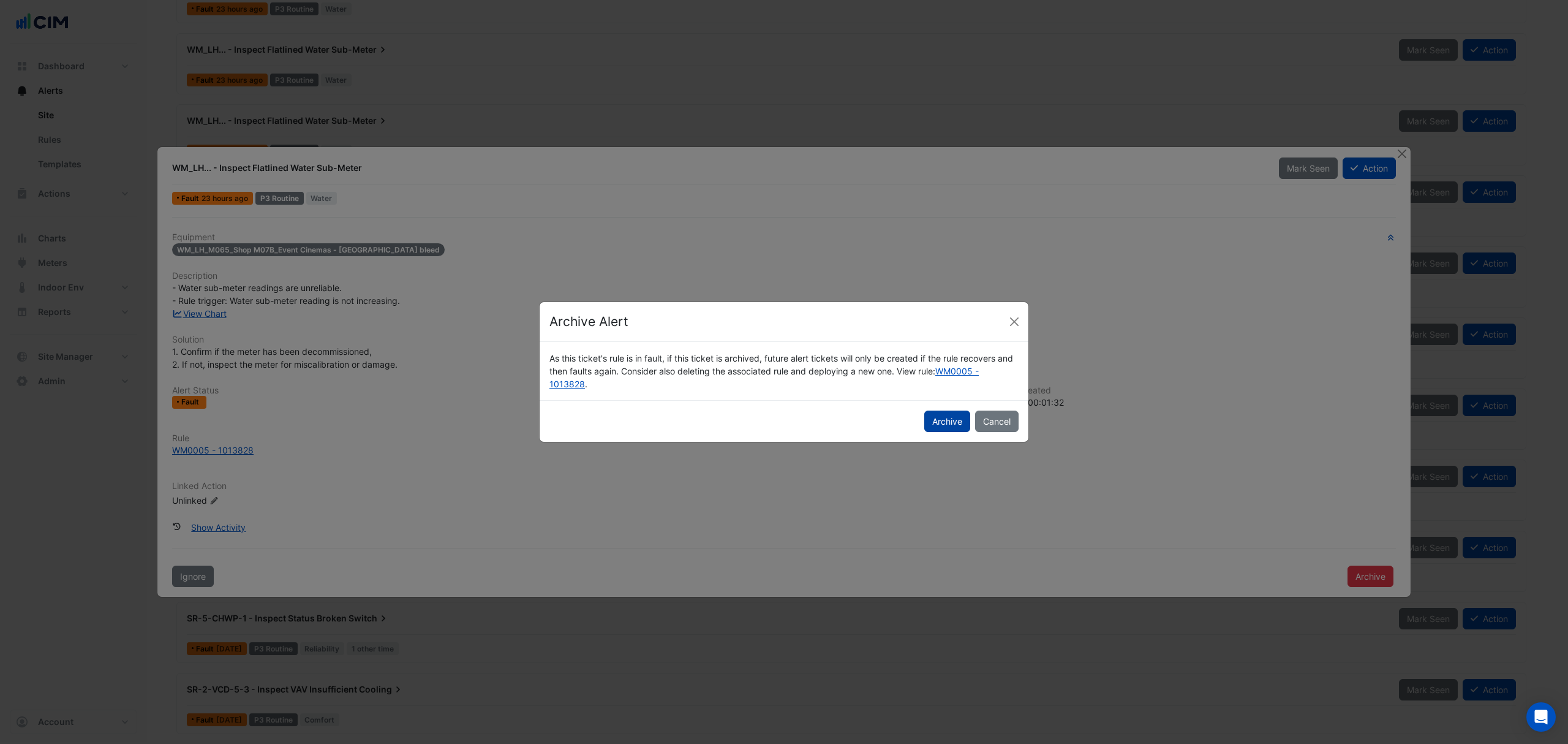
click at [941, 420] on button "Archive" at bounding box center [947, 421] width 46 height 21
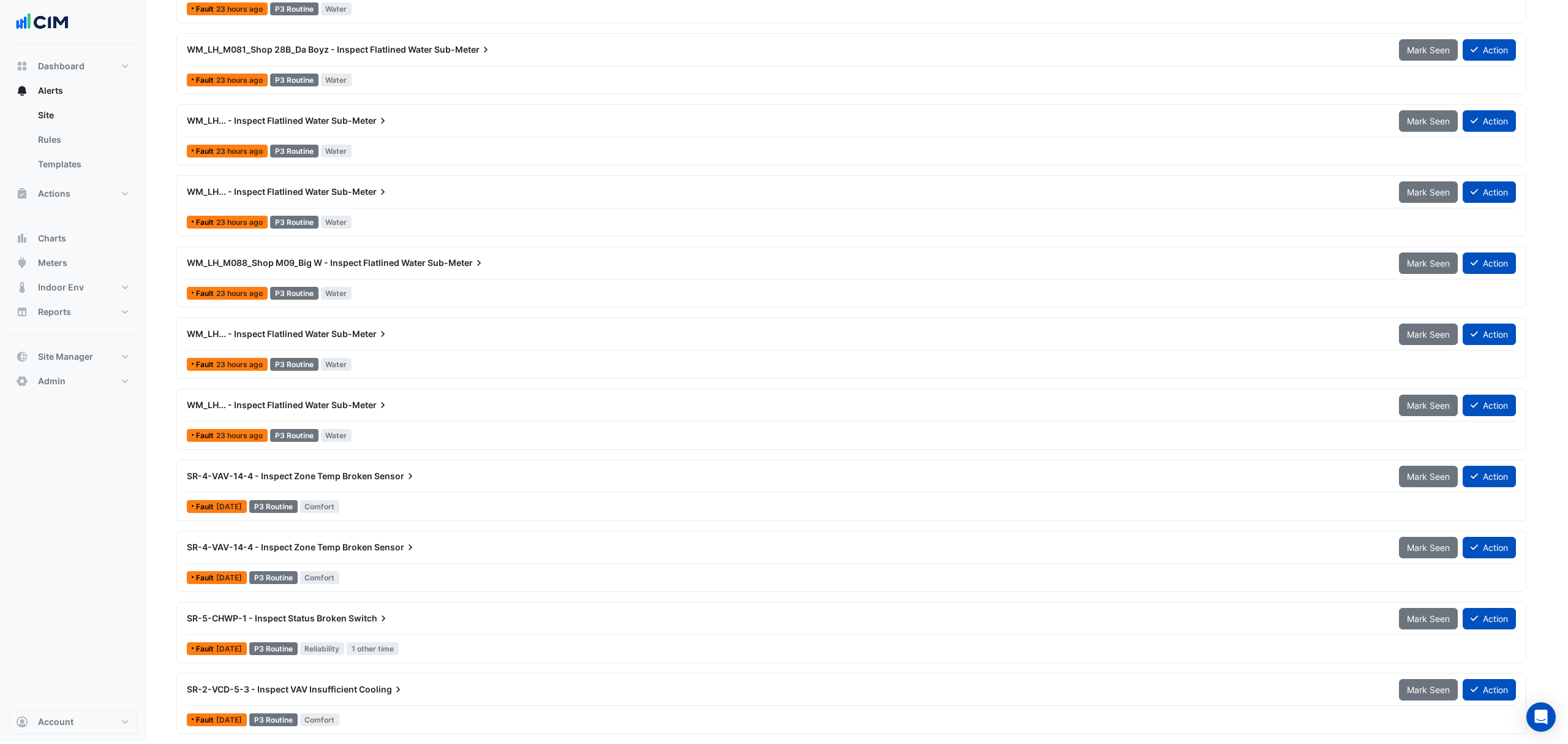
scroll to position [1275, 0]
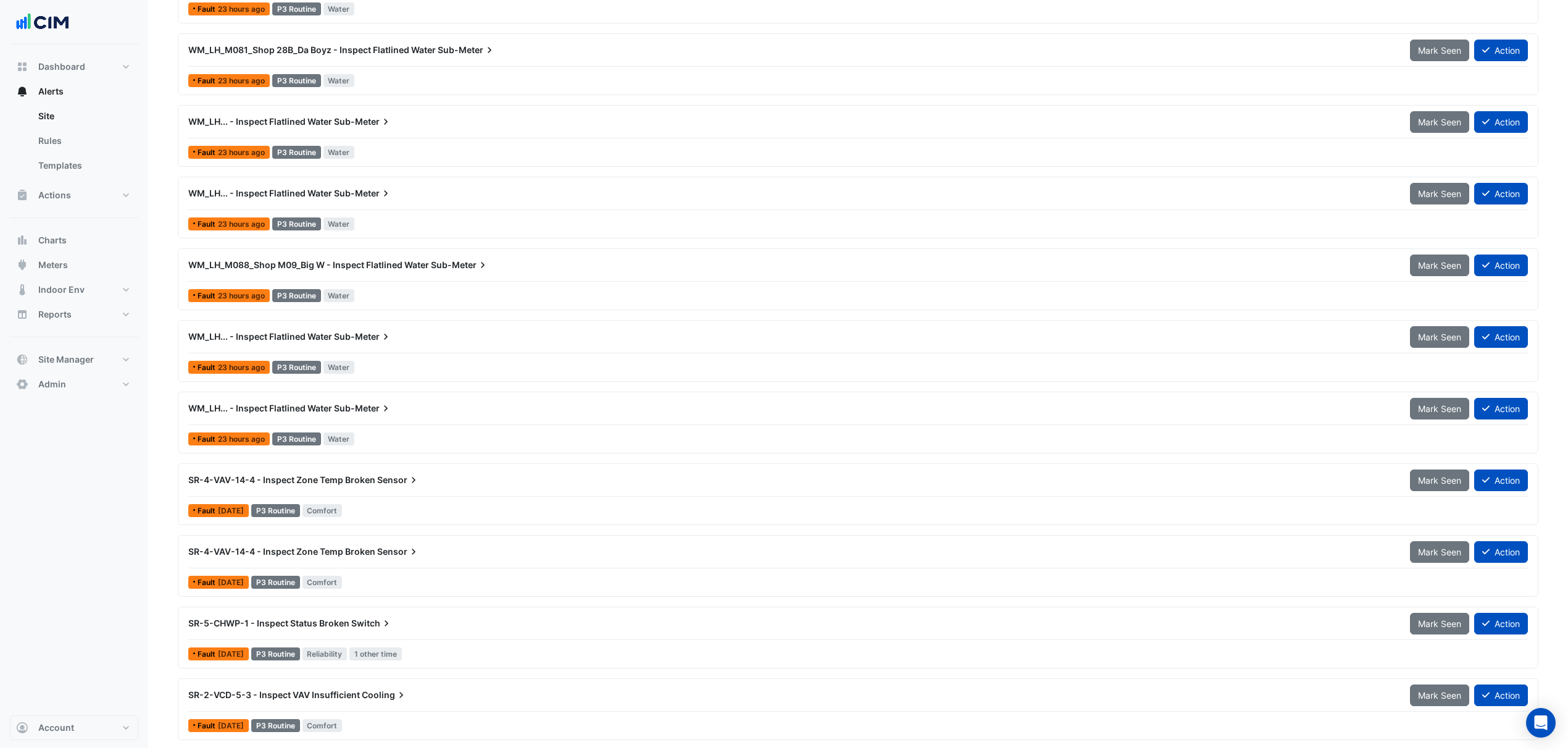
click at [292, 398] on div "WM_LH... - Inspect Flatlined Water Sub-Meter" at bounding box center [792, 408] width 1222 height 22
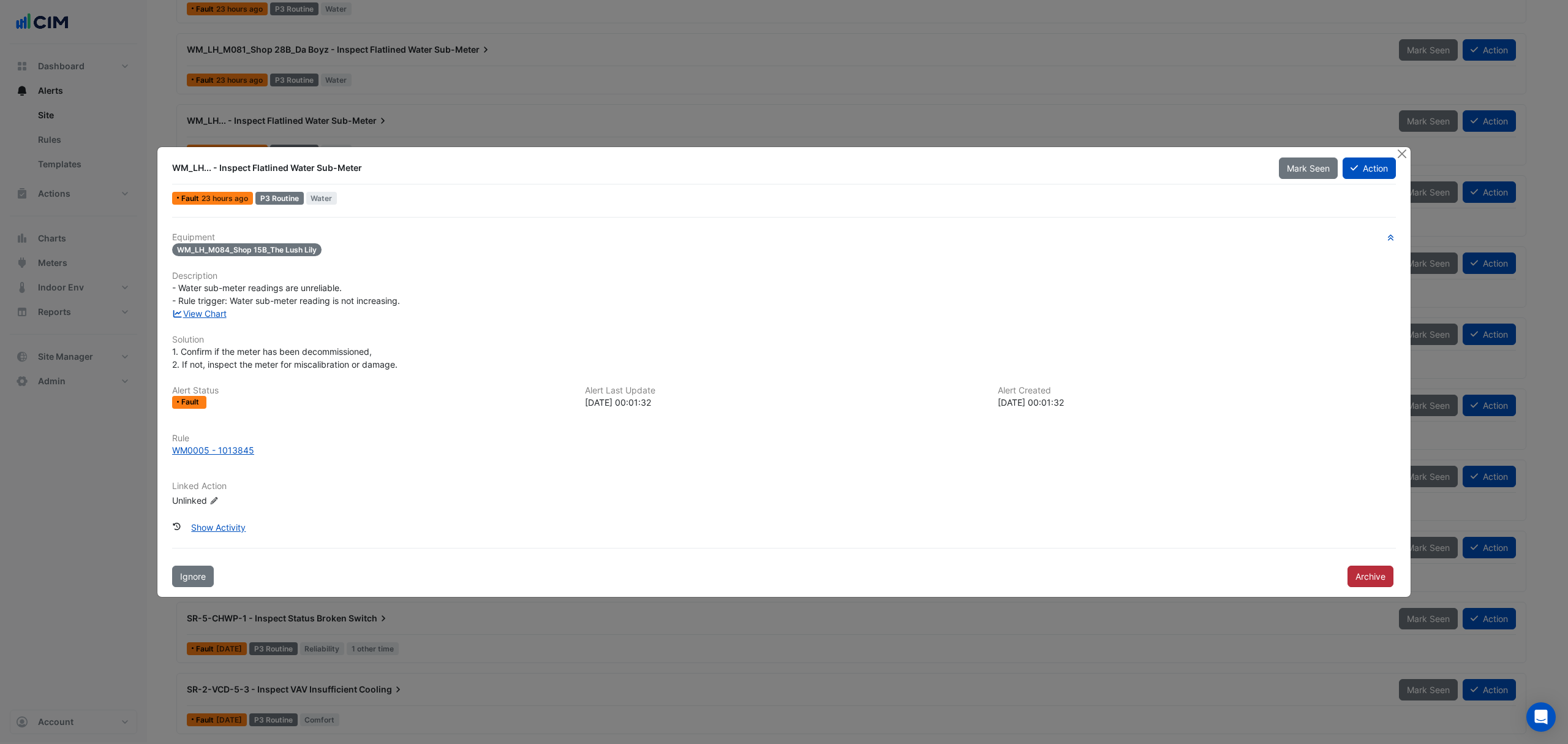
click at [1380, 577] on button "Archive" at bounding box center [1370, 576] width 46 height 21
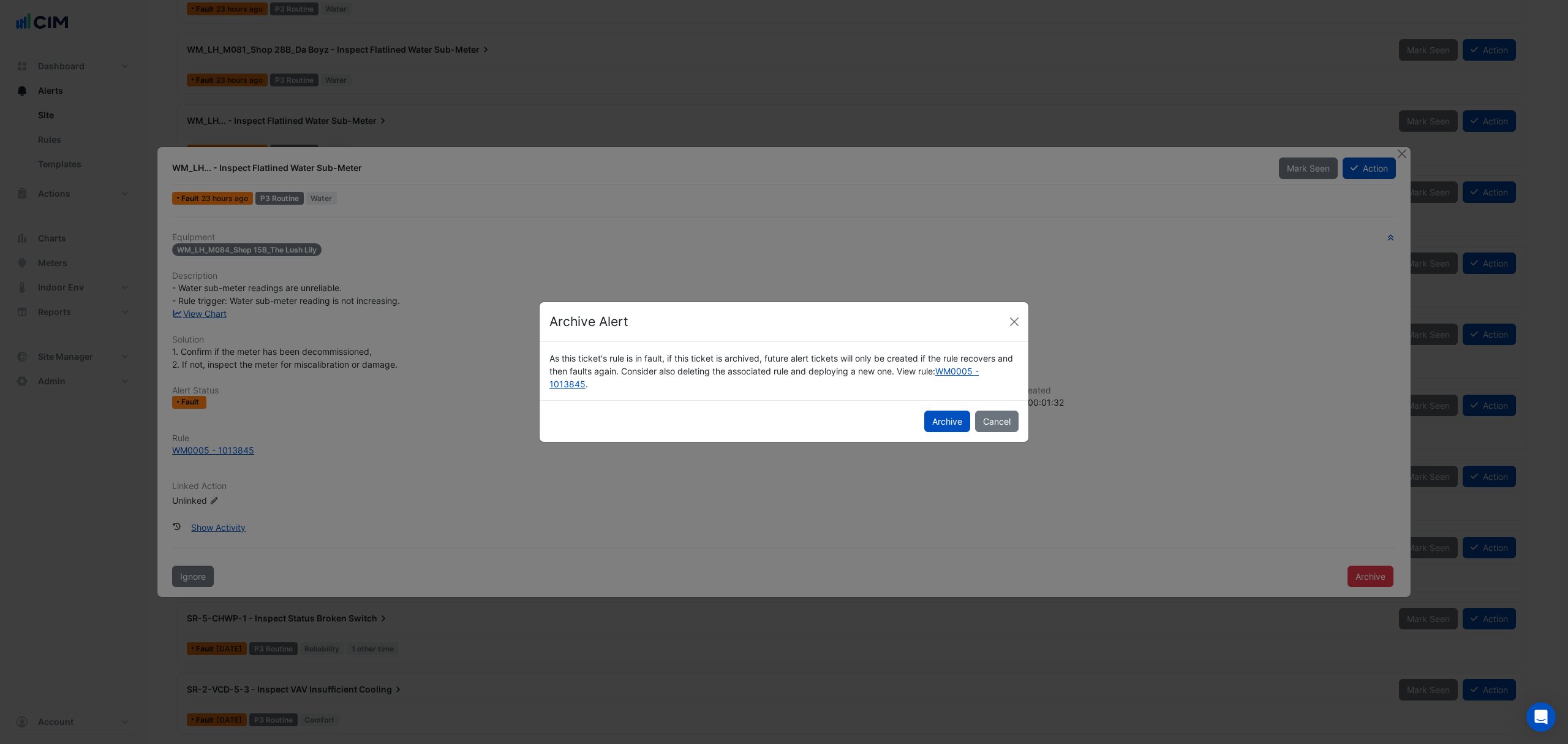
click at [944, 409] on div "Archive Cancel" at bounding box center [783, 421] width 489 height 42
click at [938, 424] on button "Archive" at bounding box center [947, 421] width 46 height 21
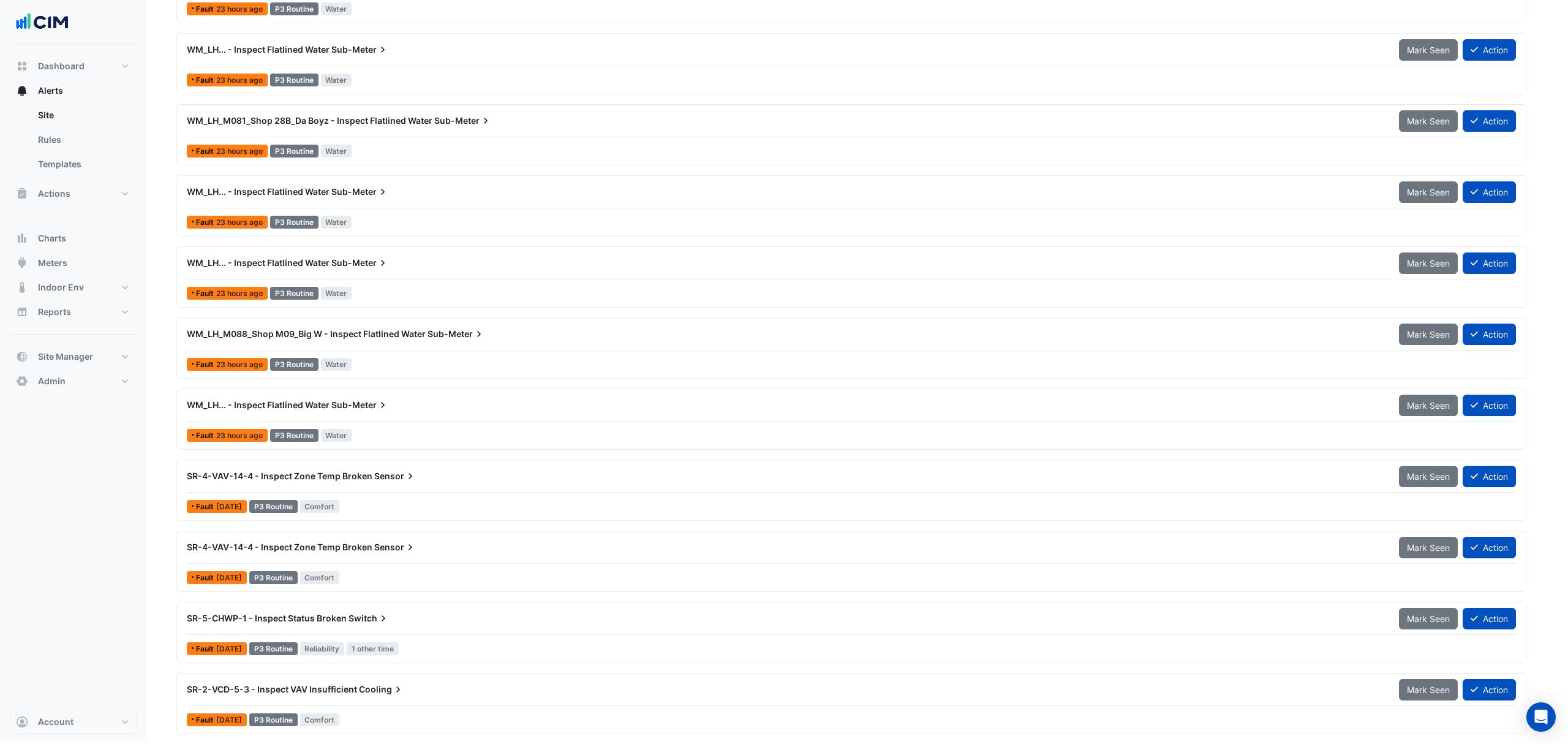
scroll to position [1204, 0]
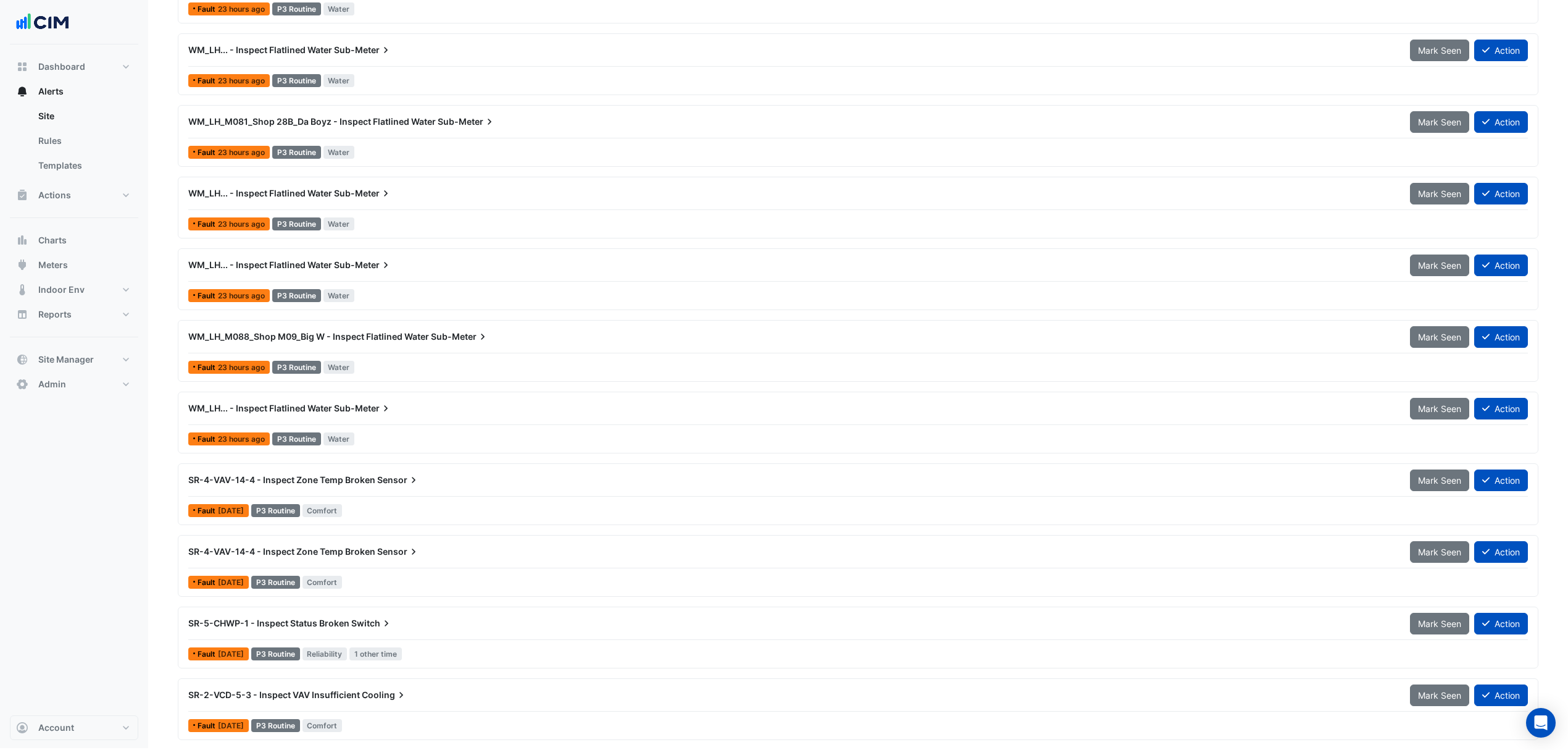
click at [297, 398] on div "WM_LH... - Inspect Flatlined Water Sub-Meter" at bounding box center [792, 408] width 1222 height 22
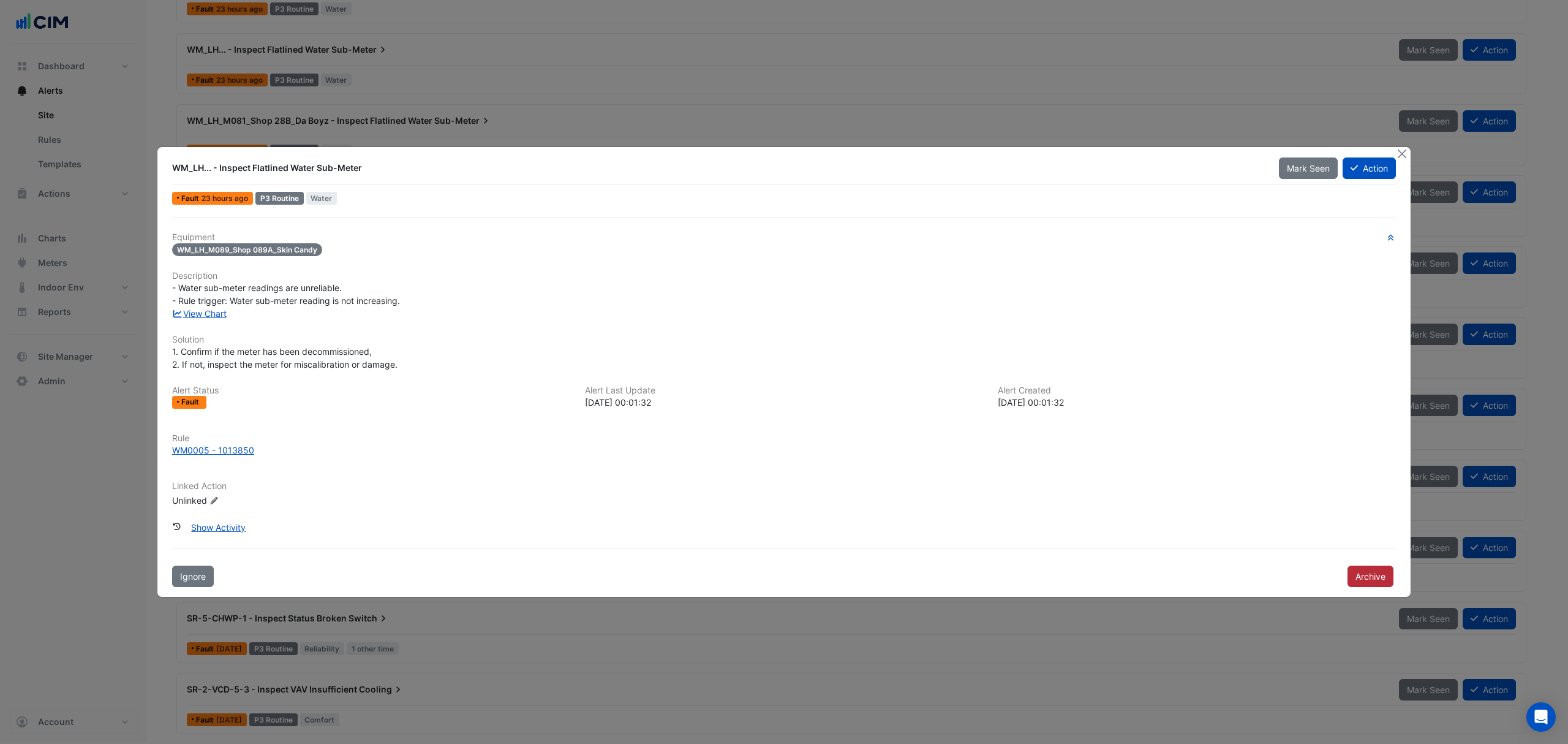
click at [1370, 576] on button "Archive" at bounding box center [1370, 576] width 46 height 21
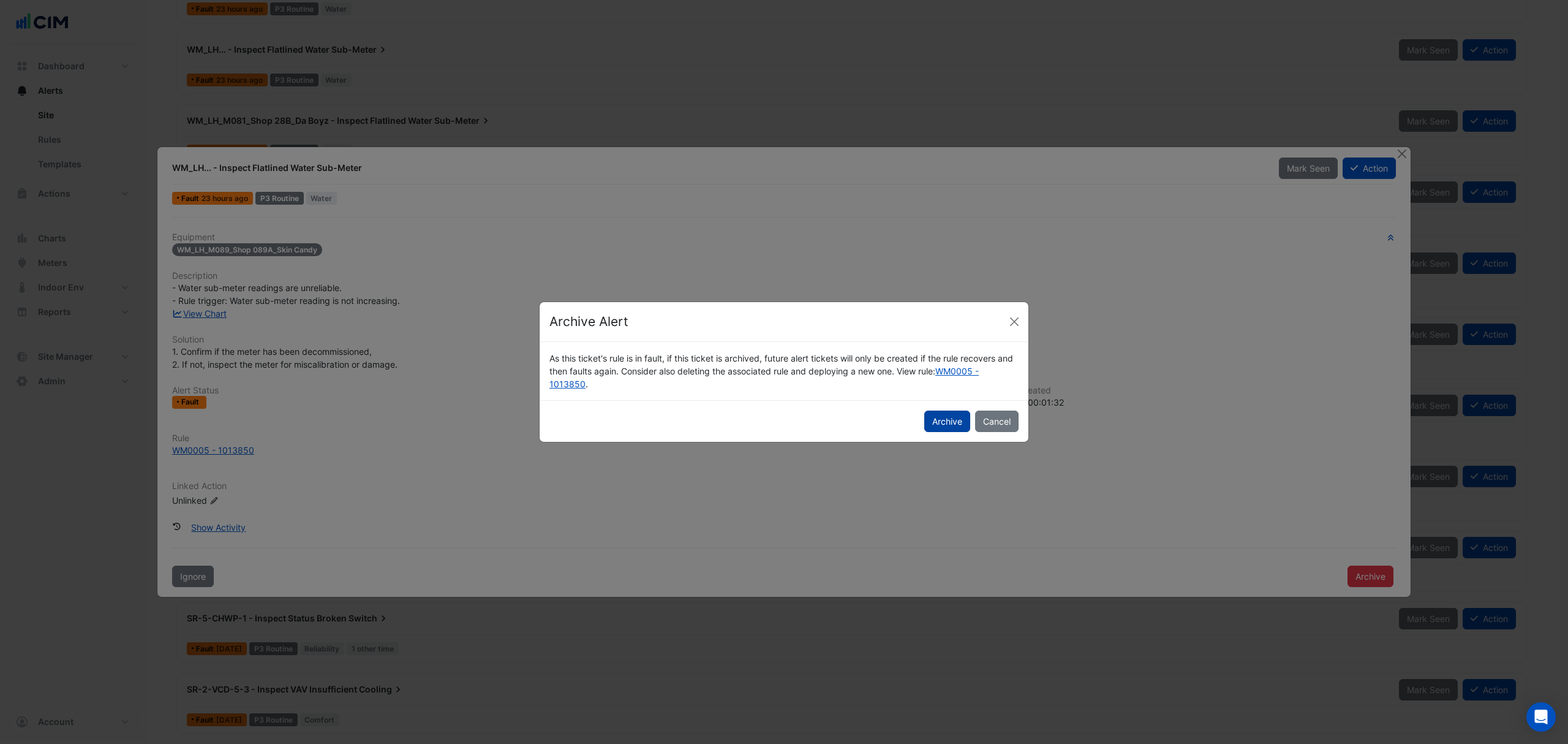
click at [936, 422] on button "Archive" at bounding box center [947, 421] width 46 height 21
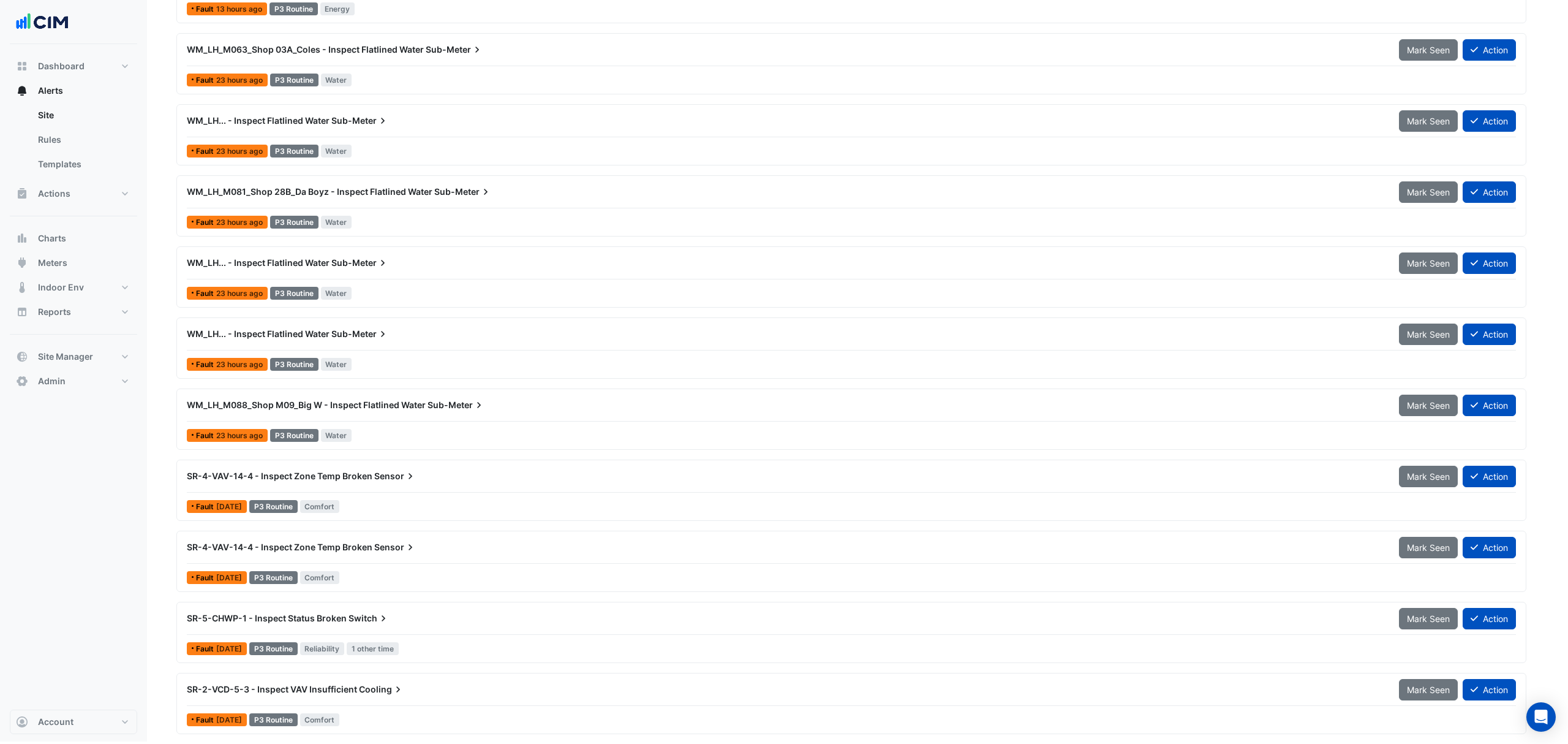
scroll to position [1133, 0]
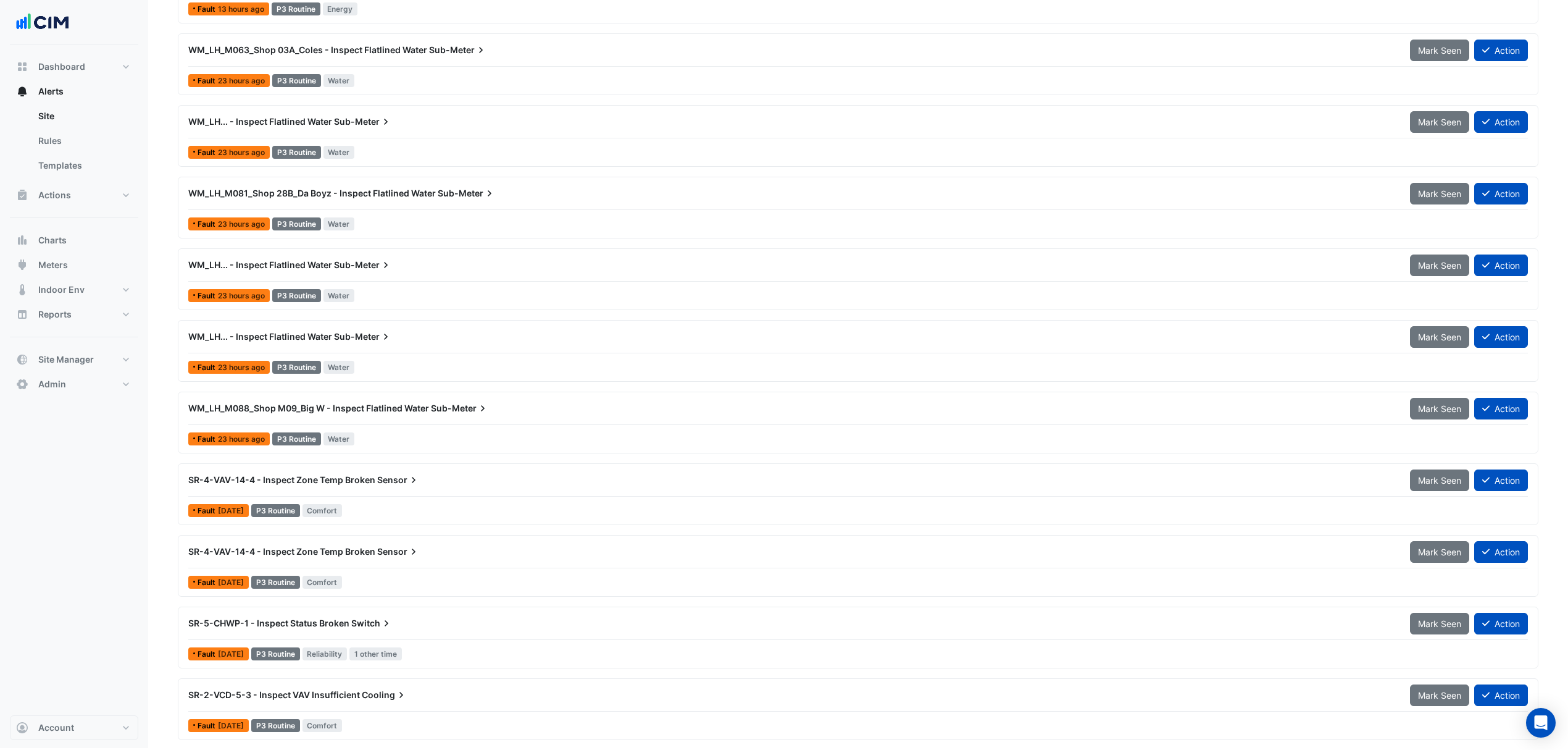
click at [329, 398] on div "WM_LH_M088_Shop M09_Big W - Inspect Flatlined Water Sub-Meter" at bounding box center [792, 408] width 1222 height 22
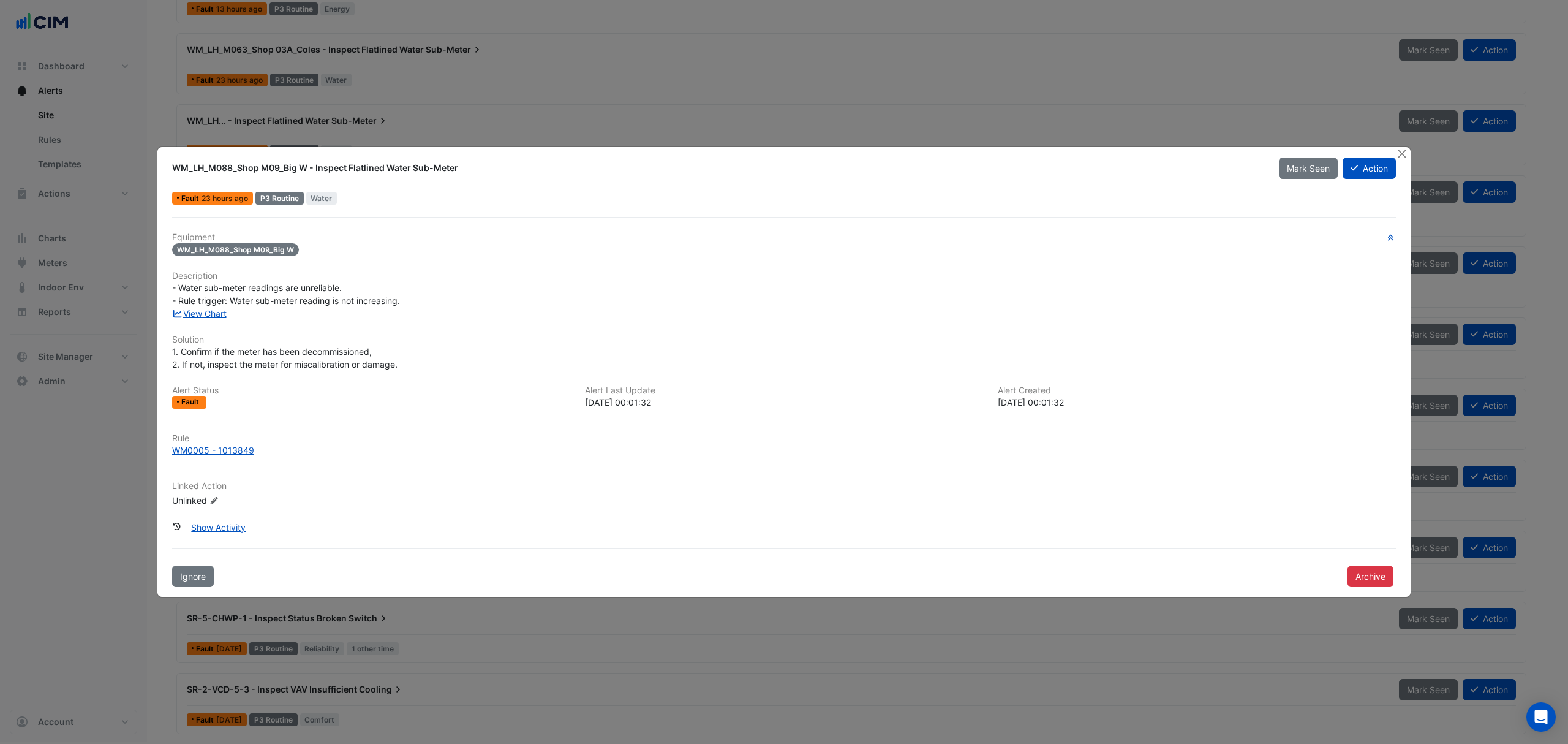
drag, startPoint x: 1356, startPoint y: 564, endPoint x: 1345, endPoint y: 573, distance: 14.2
click at [1349, 571] on div "Archive" at bounding box center [1372, 575] width 63 height 24
click at [1350, 580] on button "Archive" at bounding box center [1370, 576] width 46 height 21
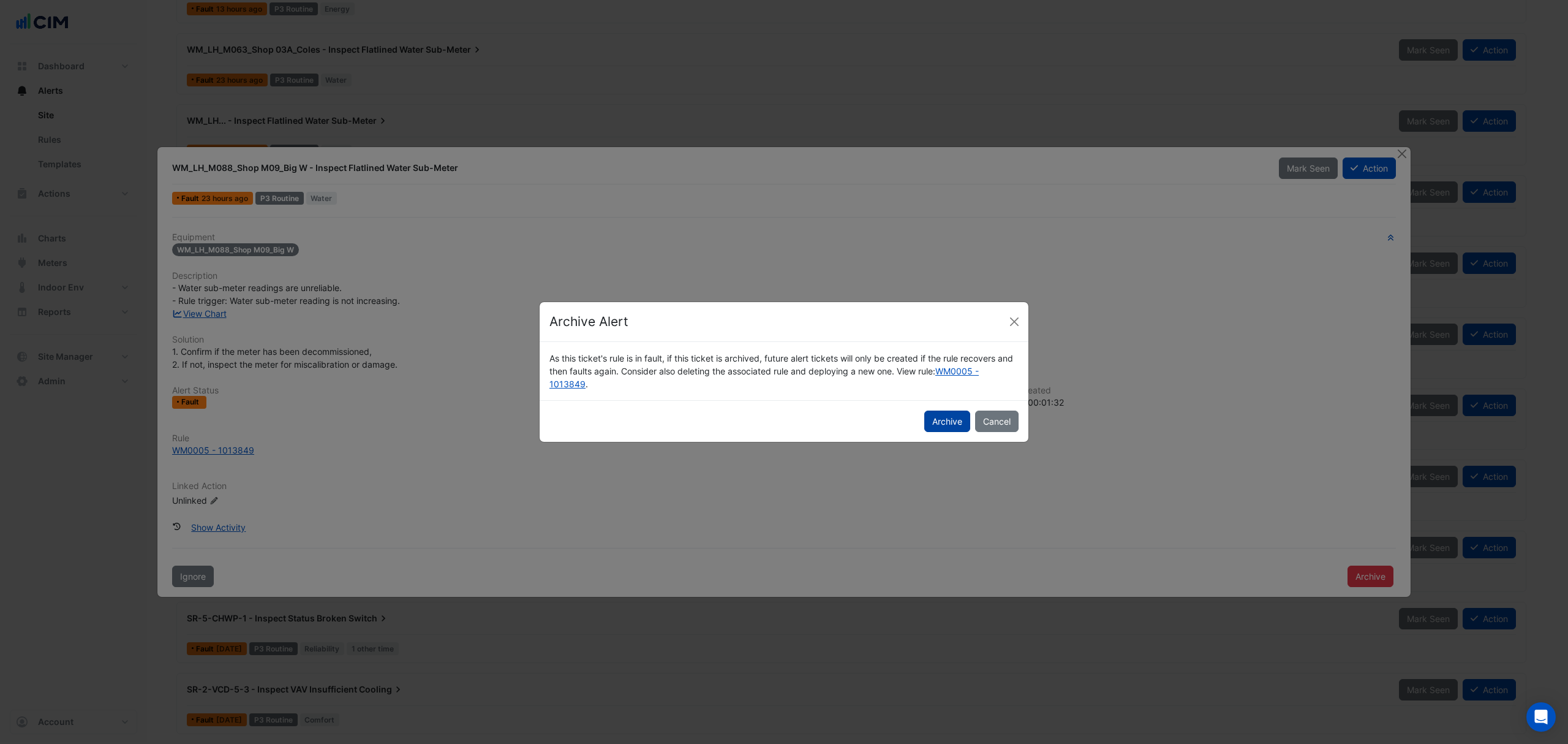
click at [956, 422] on button "Archive" at bounding box center [947, 421] width 46 height 21
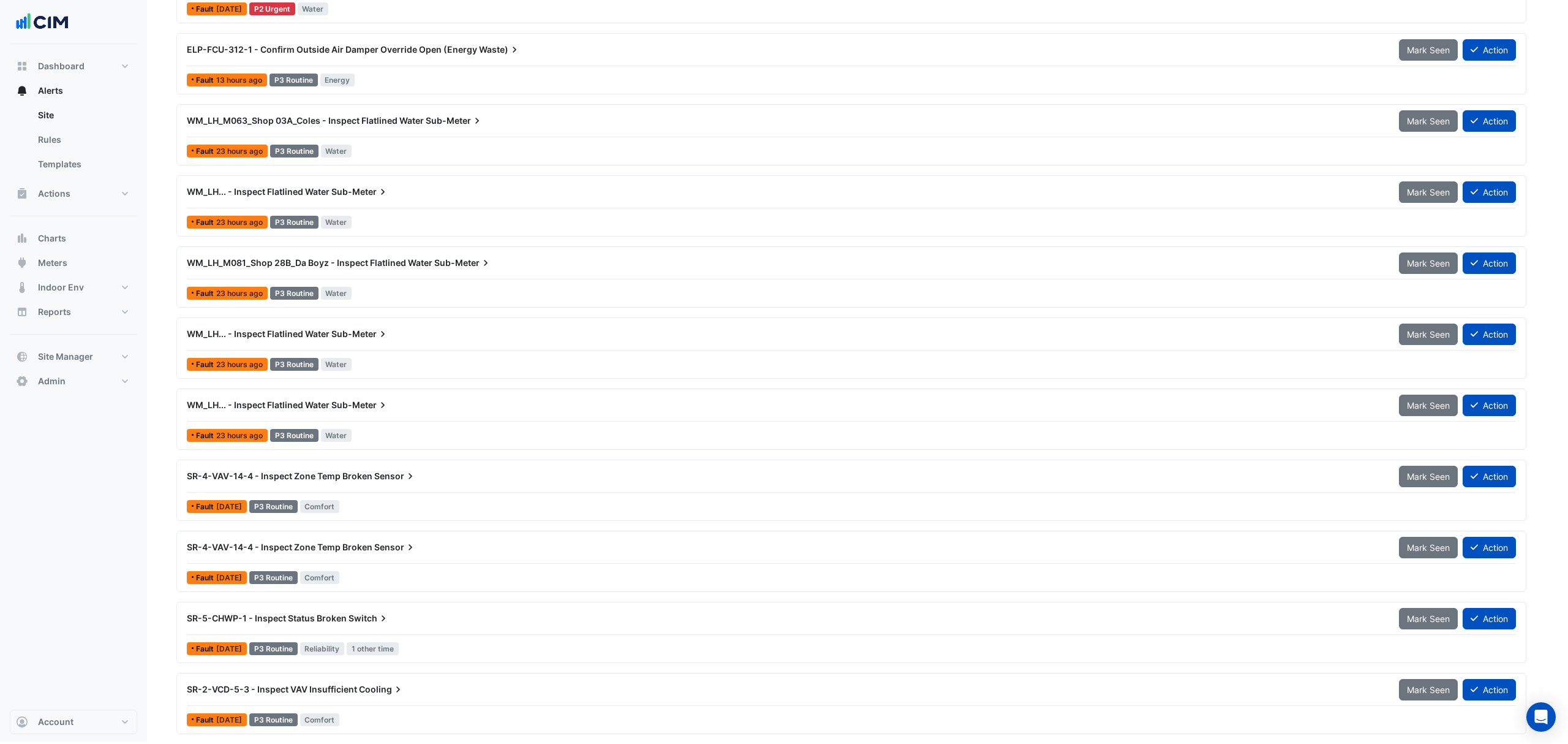
scroll to position [1060, 0]
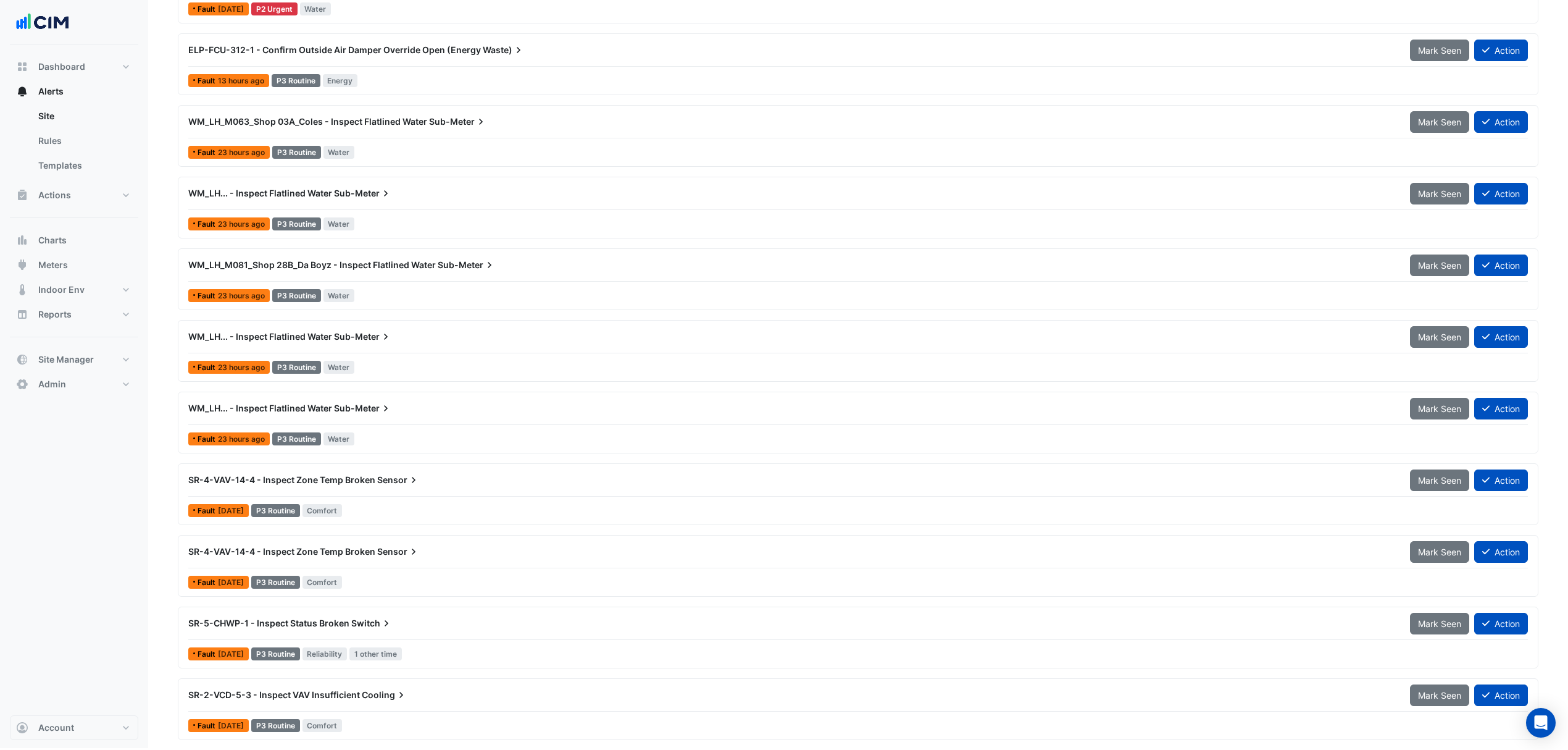
click at [250, 403] on span "WM_LH... - Inspect Flatlined Water" at bounding box center [260, 408] width 144 height 10
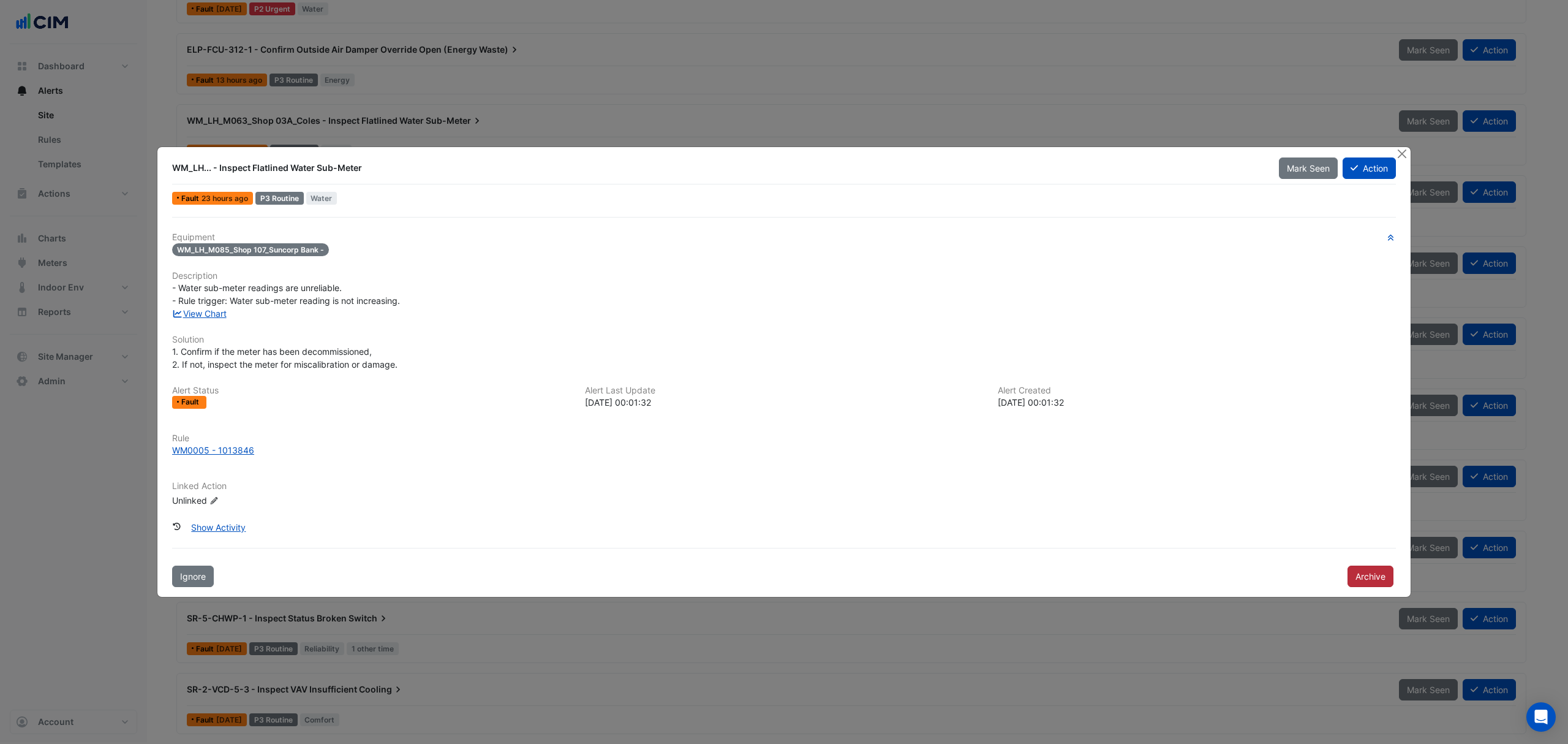
click at [1351, 572] on button "Archive" at bounding box center [1370, 576] width 46 height 21
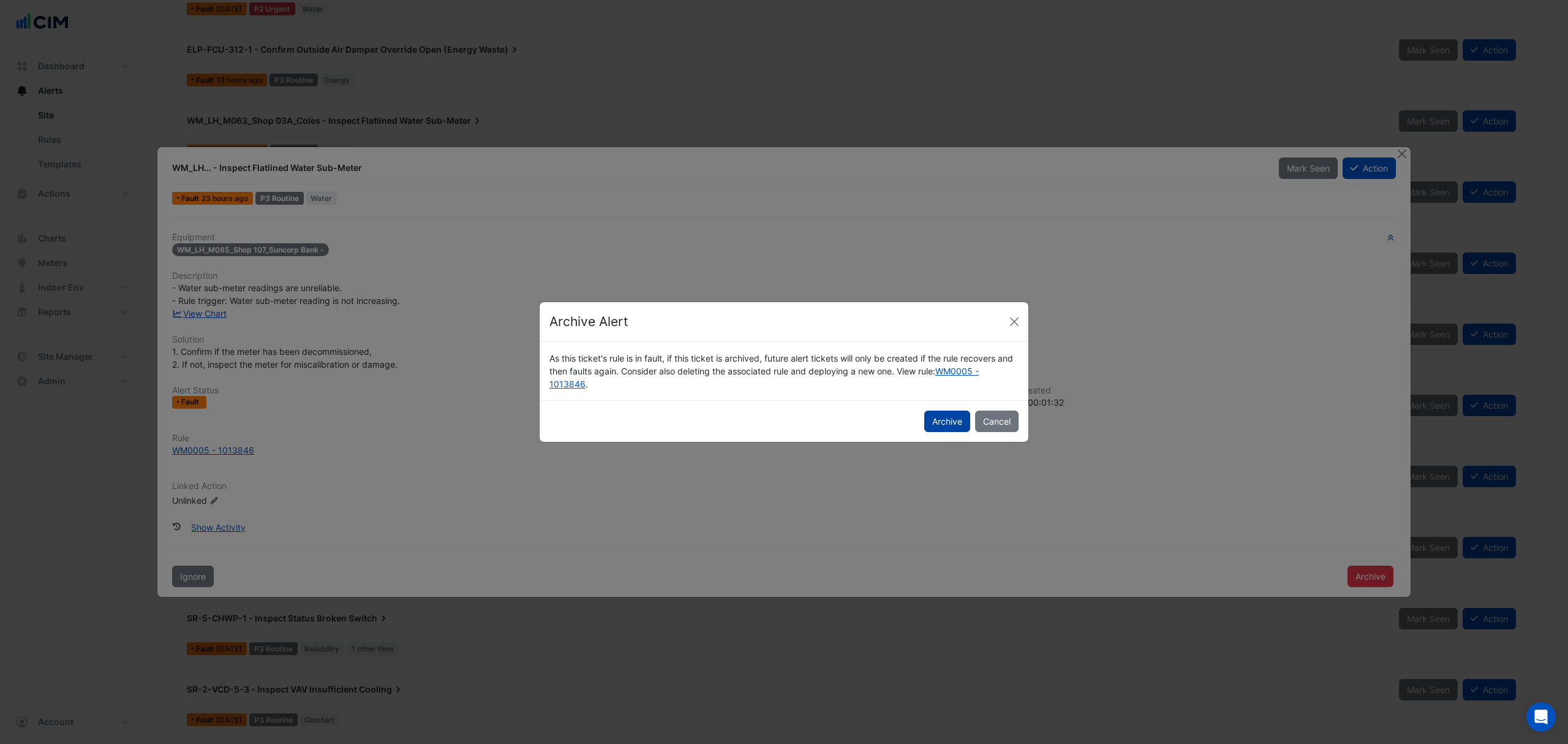
click at [944, 428] on button "Archive" at bounding box center [947, 421] width 46 height 21
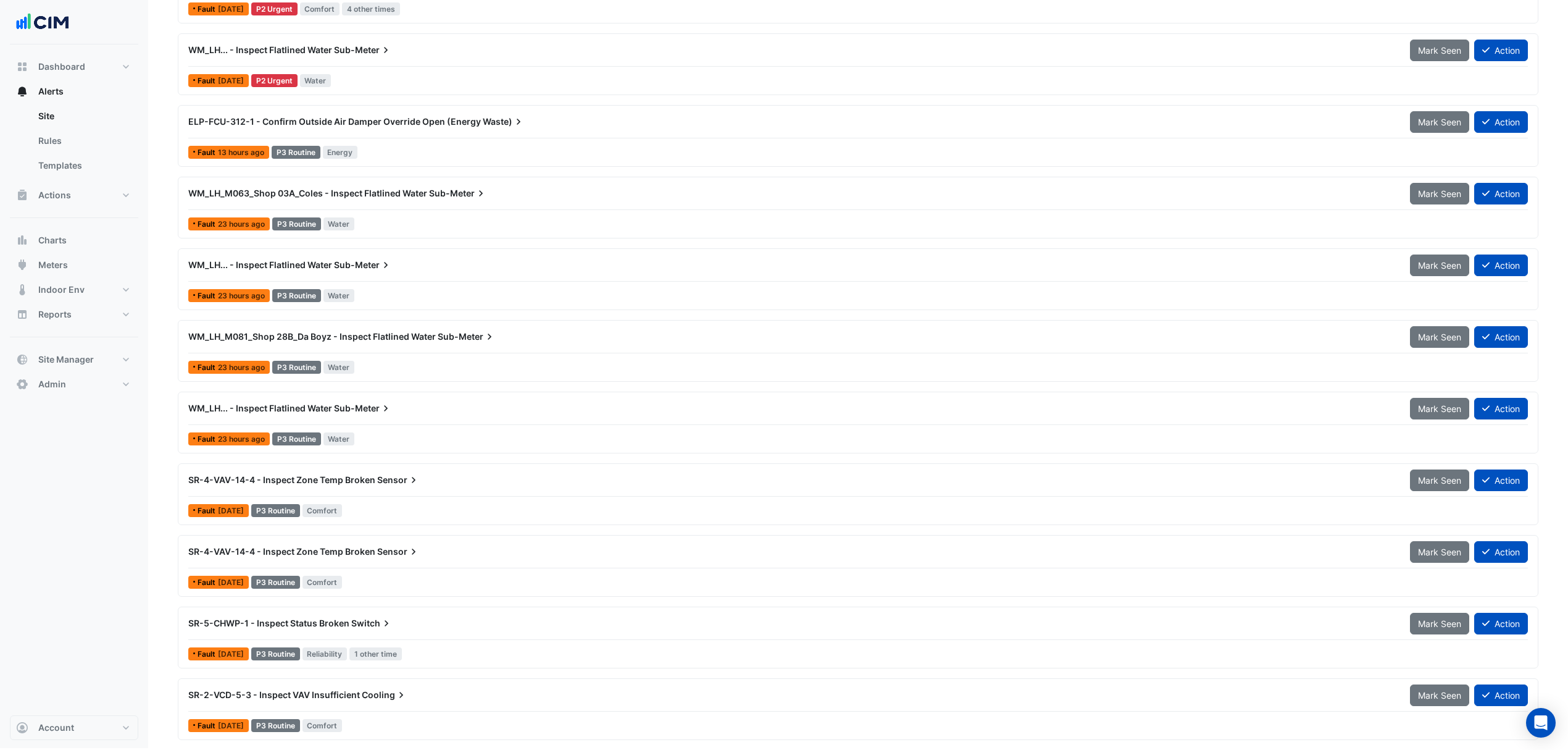
click at [283, 392] on div "WM_LH... - Inspect Flatlined Water Sub-Meter Mark Seen Action Fault 23 hours ag…" at bounding box center [858, 423] width 1361 height 62
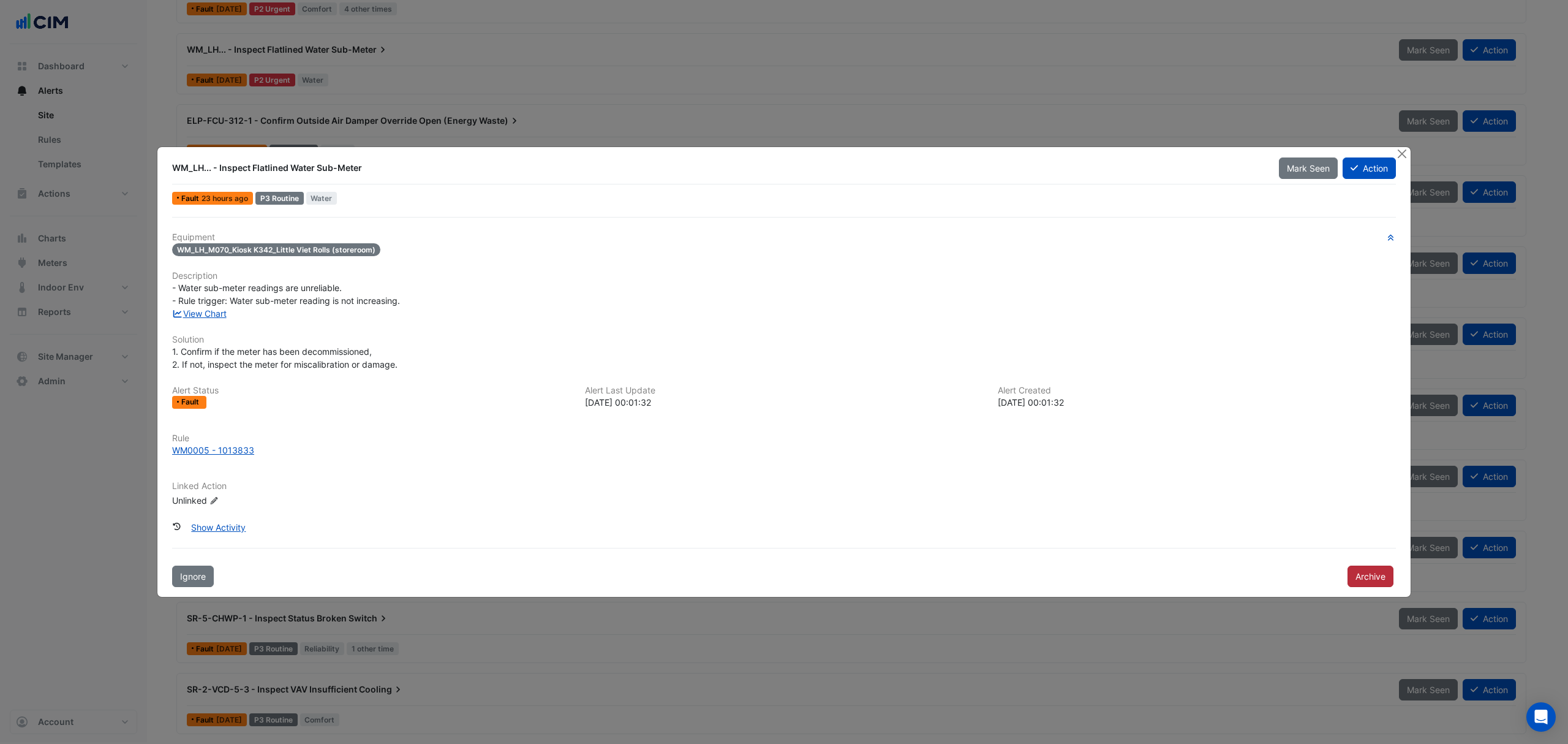
click at [1360, 579] on button "Archive" at bounding box center [1370, 576] width 46 height 21
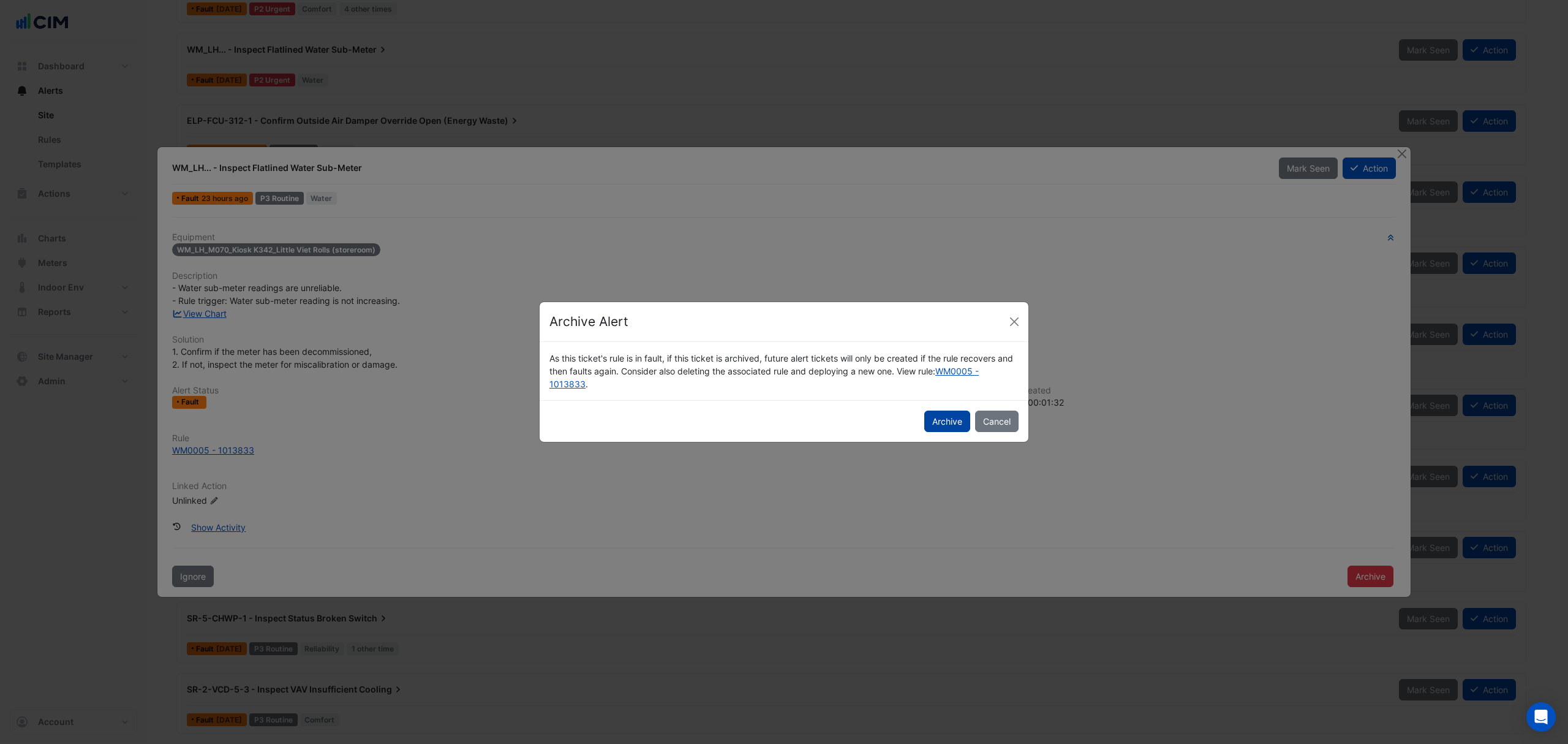
click at [951, 423] on button "Archive" at bounding box center [947, 421] width 46 height 21
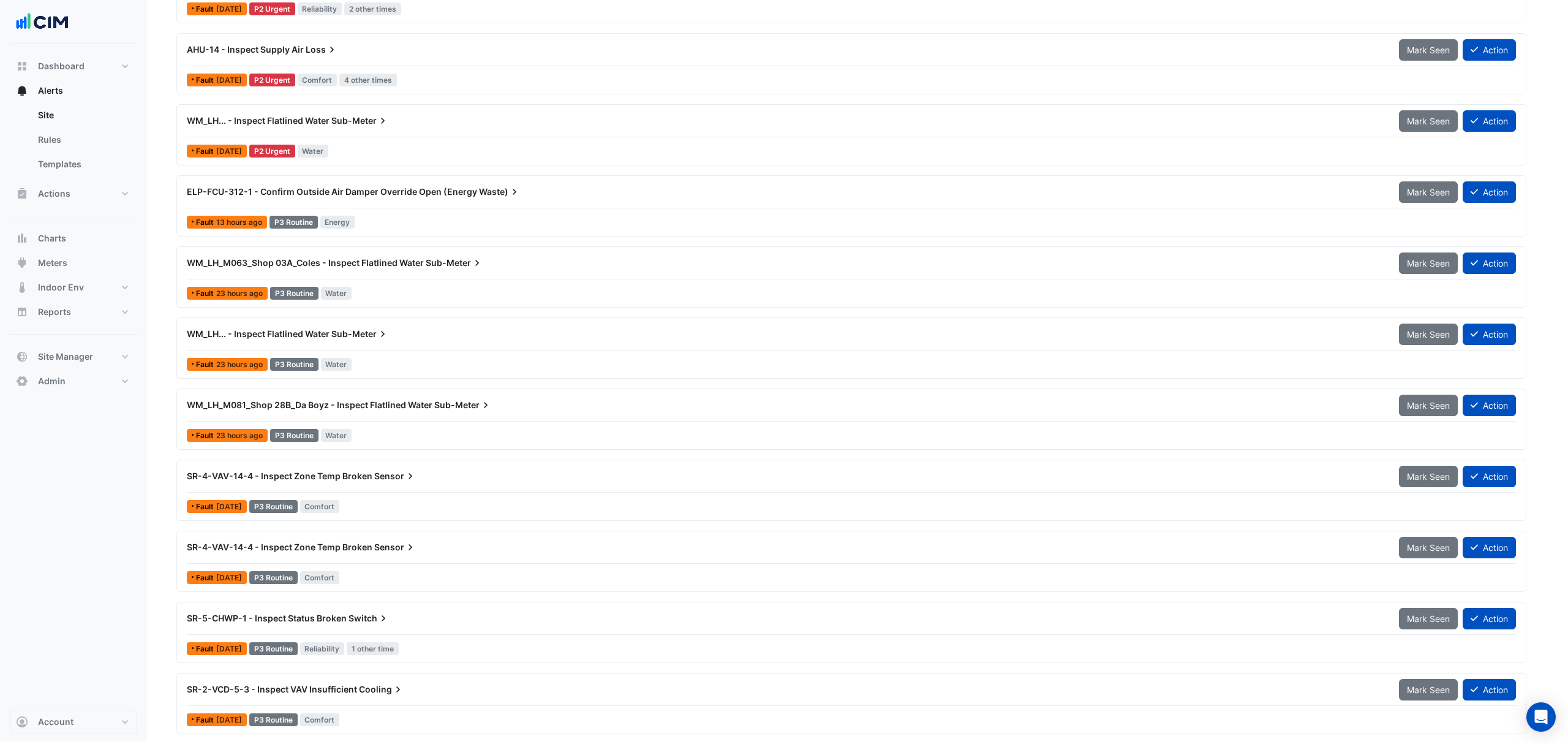
scroll to position [917, 0]
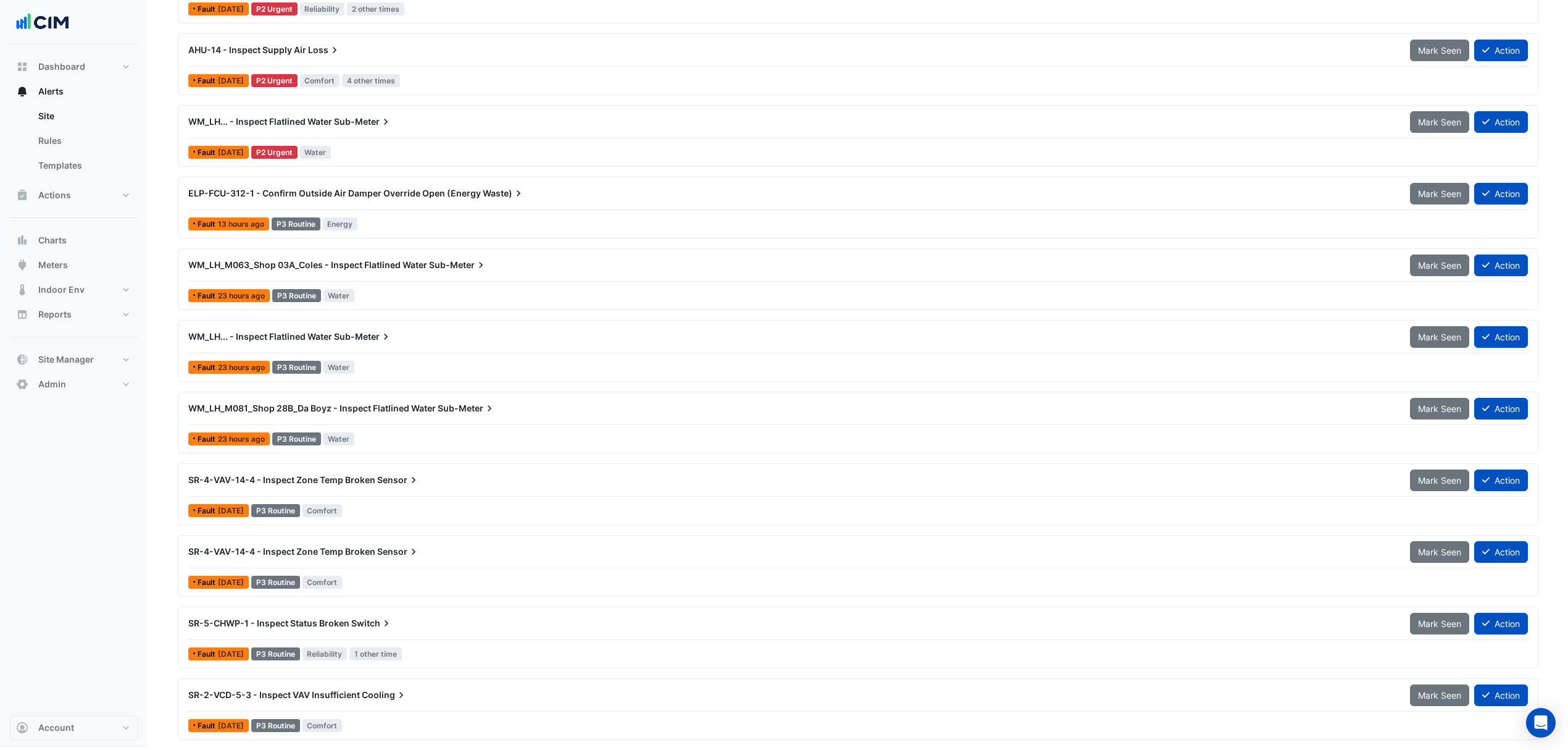
click at [338, 394] on div "WM_LH_M081_Shop 28B_Da Boyz - Inspect Flatlined Water Sub-Meter Mark Seen Actio…" at bounding box center [858, 423] width 1361 height 62
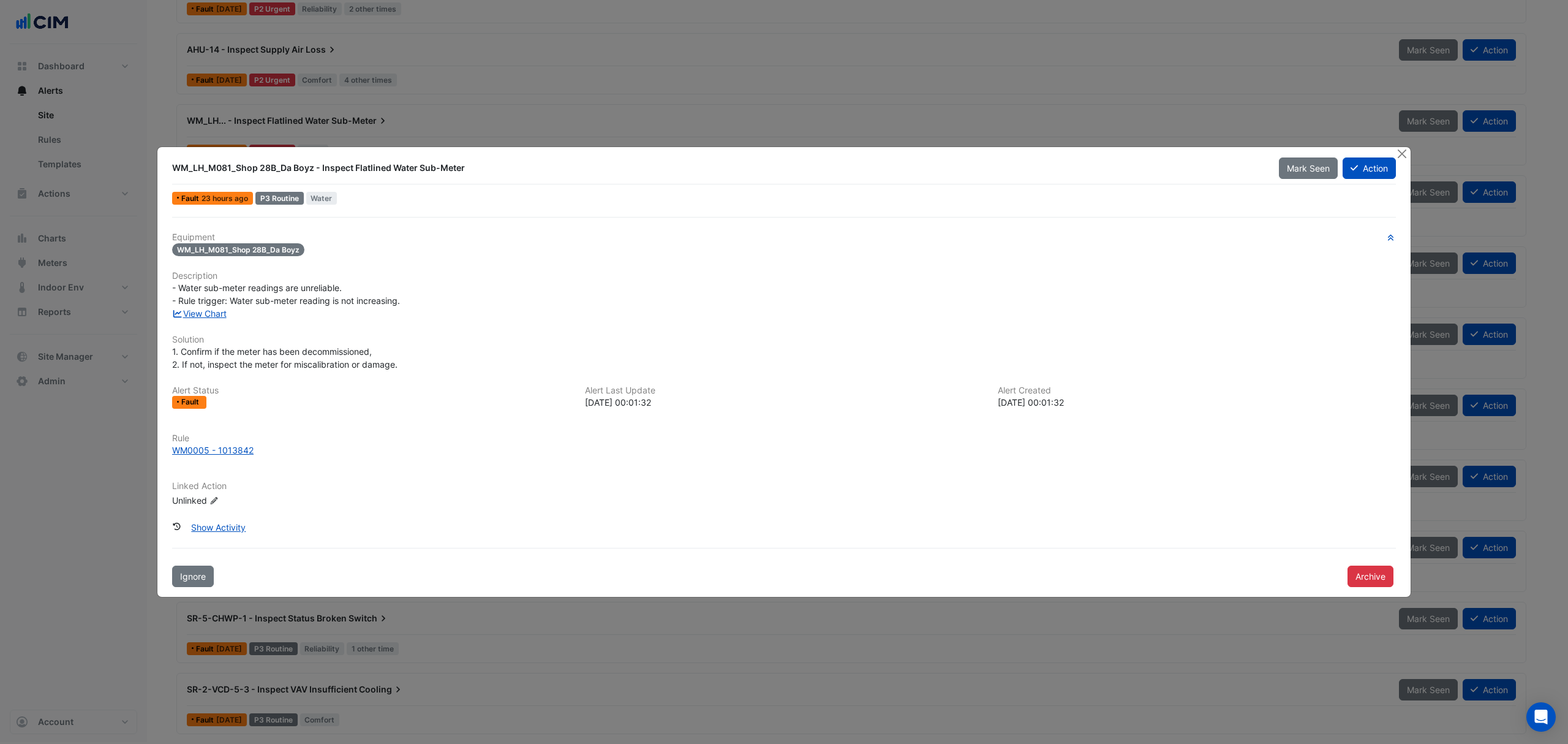
click at [1378, 592] on div "WM_LH_M081_Shop 28B_Da Boyz - Inspect Flatlined Water Sub-Meter Mark Seen Actio…" at bounding box center [784, 372] width 1253 height 450
click at [1377, 584] on button "Archive" at bounding box center [1370, 576] width 46 height 21
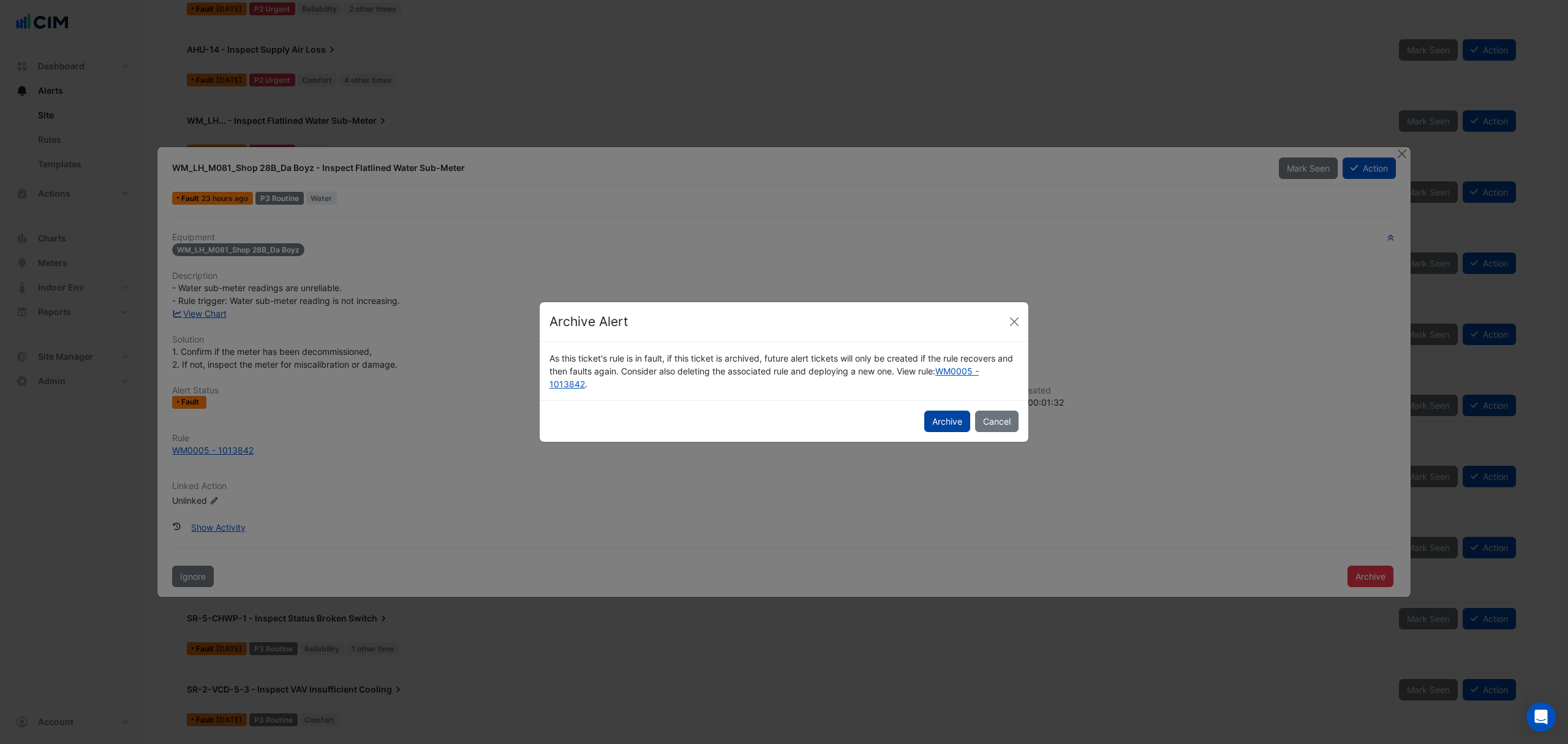
click at [959, 414] on button "Archive" at bounding box center [947, 421] width 46 height 21
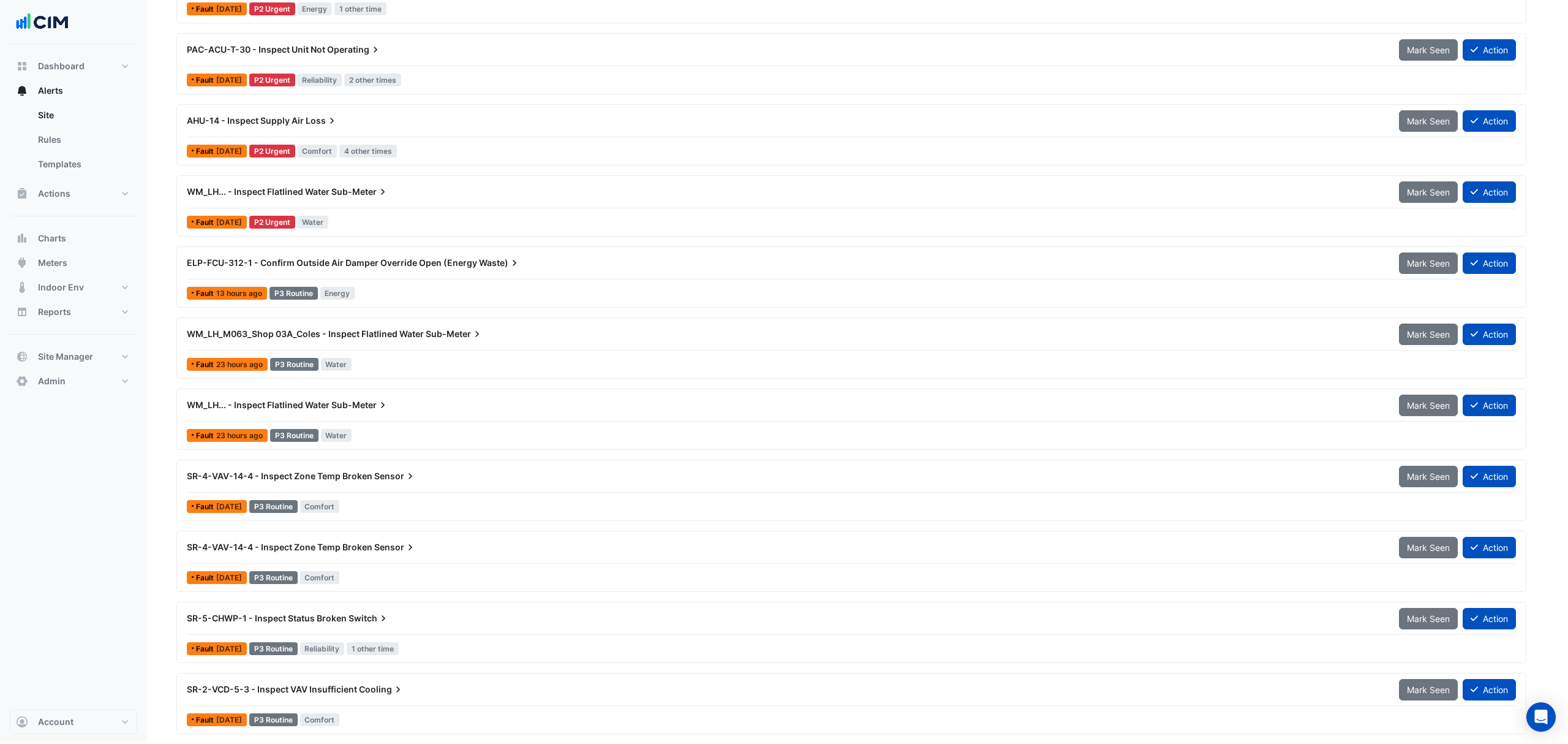
scroll to position [846, 0]
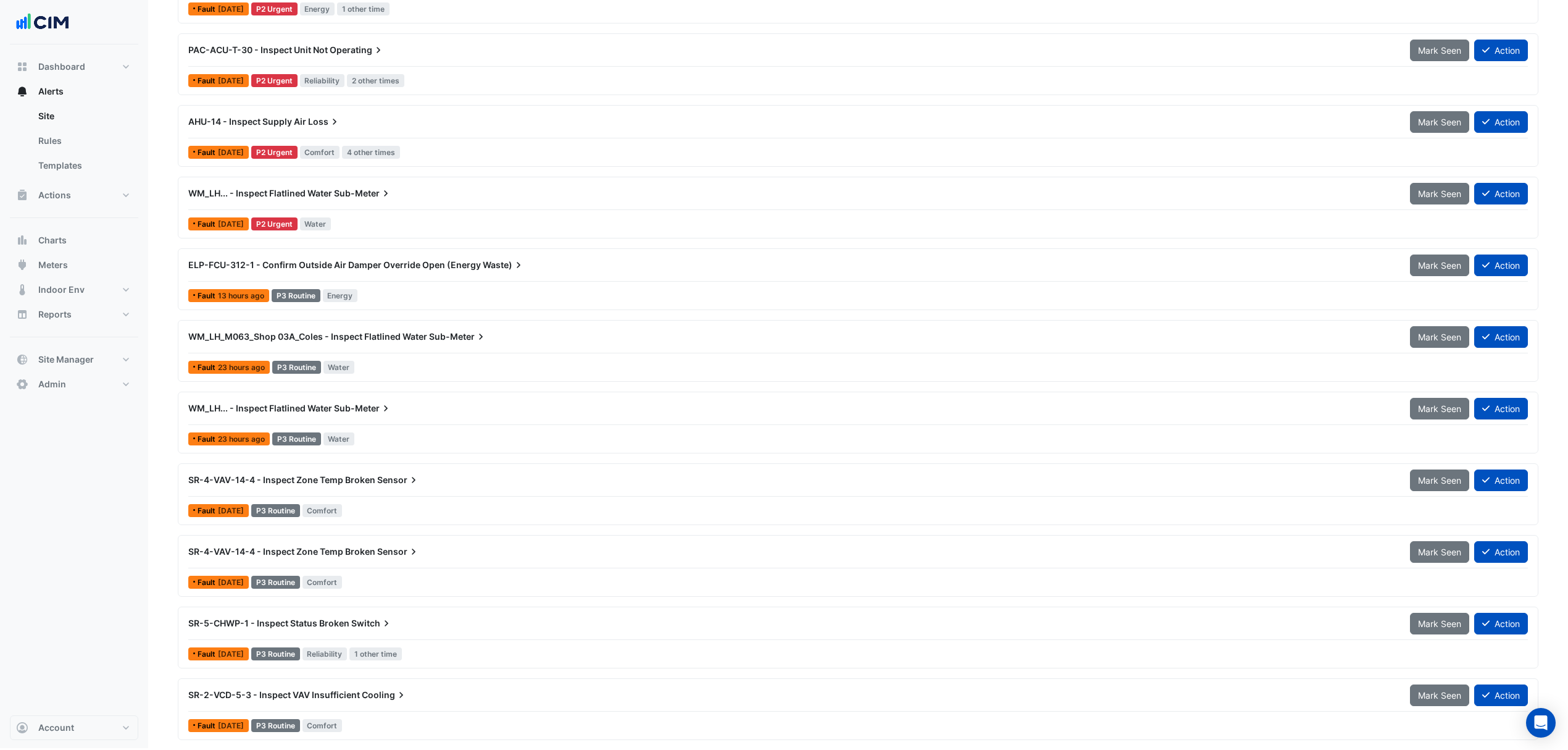
click at [367, 325] on div "WM_LH_M063_Shop 03A_Coles - Inspect Flatlined Water Sub-Meter" at bounding box center [792, 337] width 1222 height 22
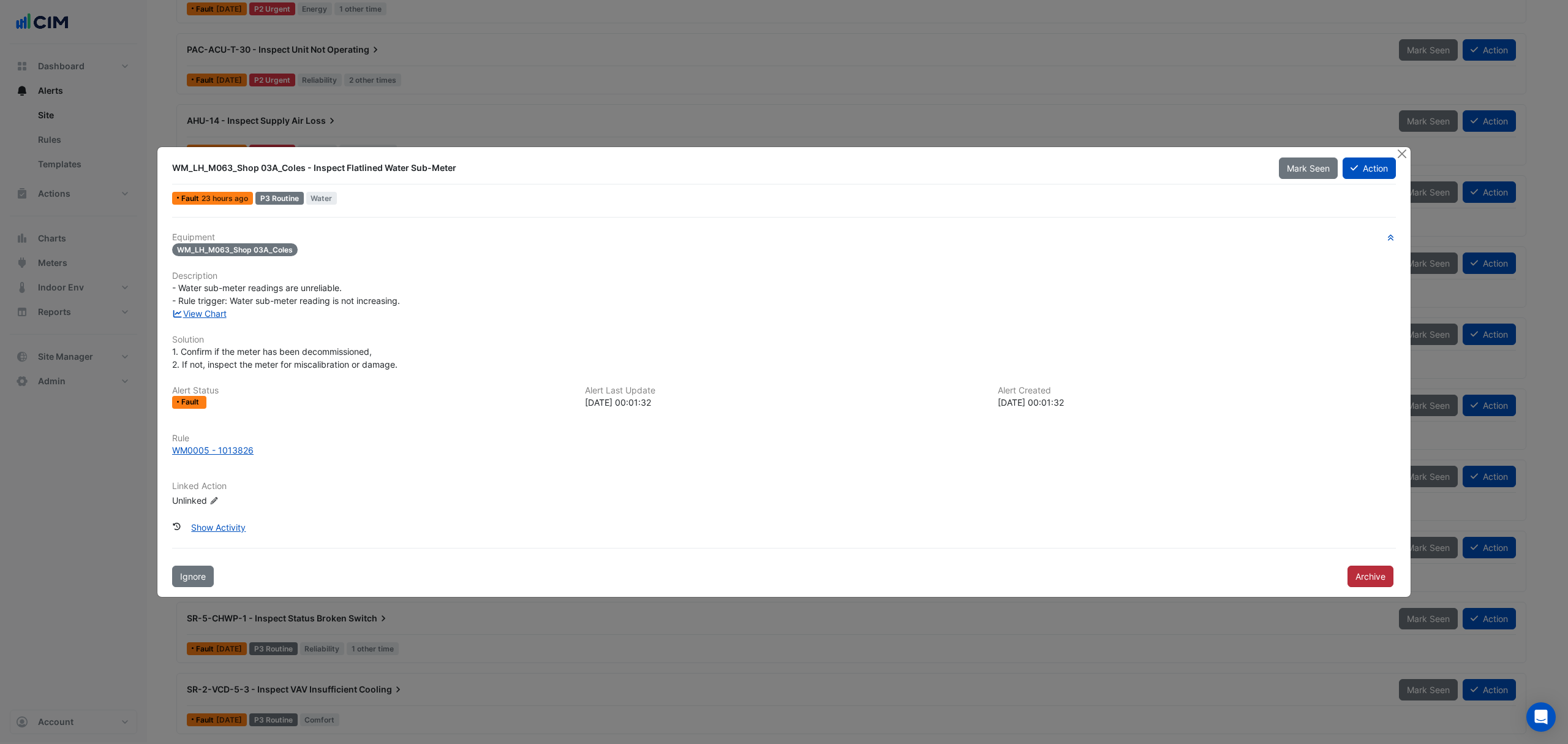
click at [1353, 577] on button "Archive" at bounding box center [1370, 576] width 46 height 21
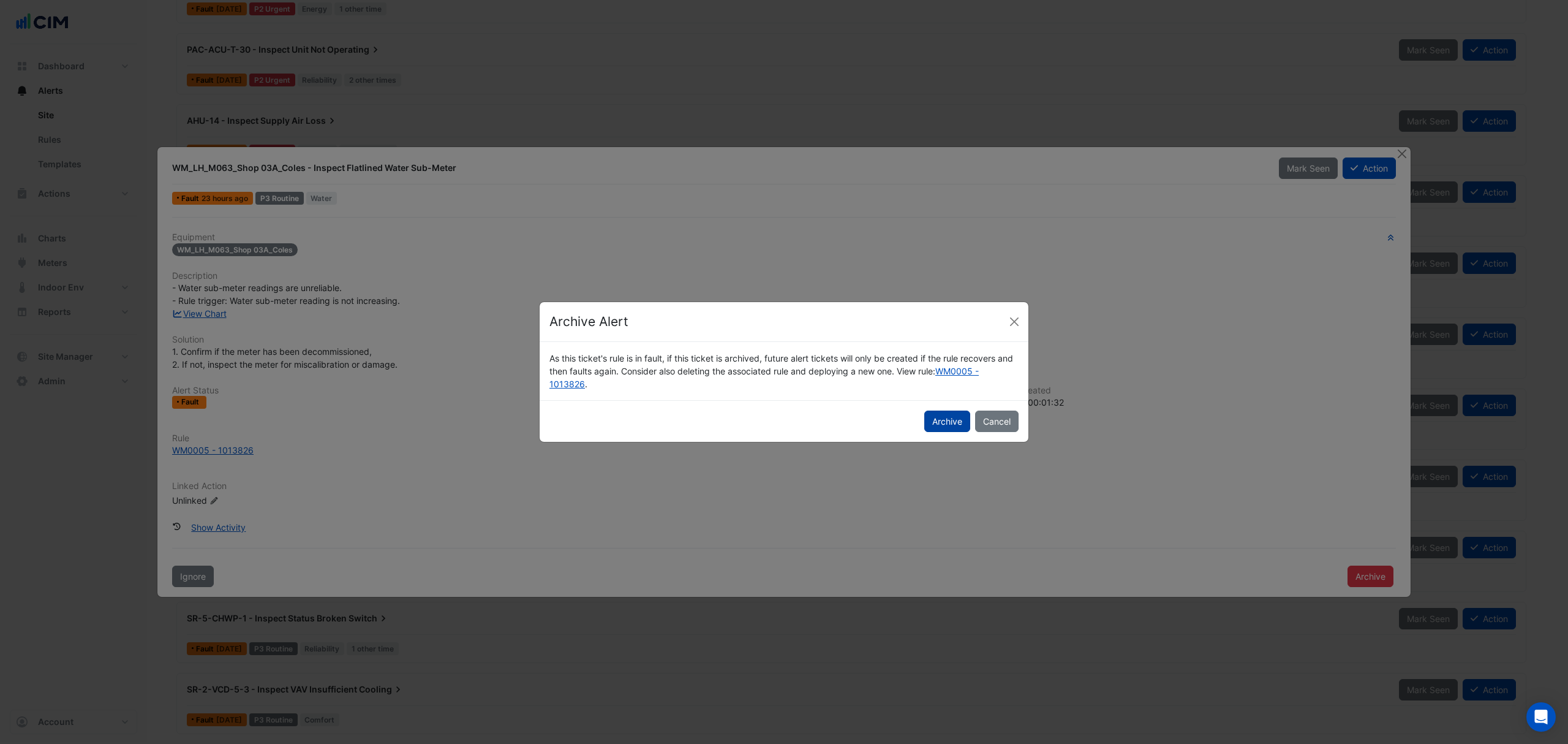
click at [951, 427] on button "Archive" at bounding box center [947, 421] width 46 height 21
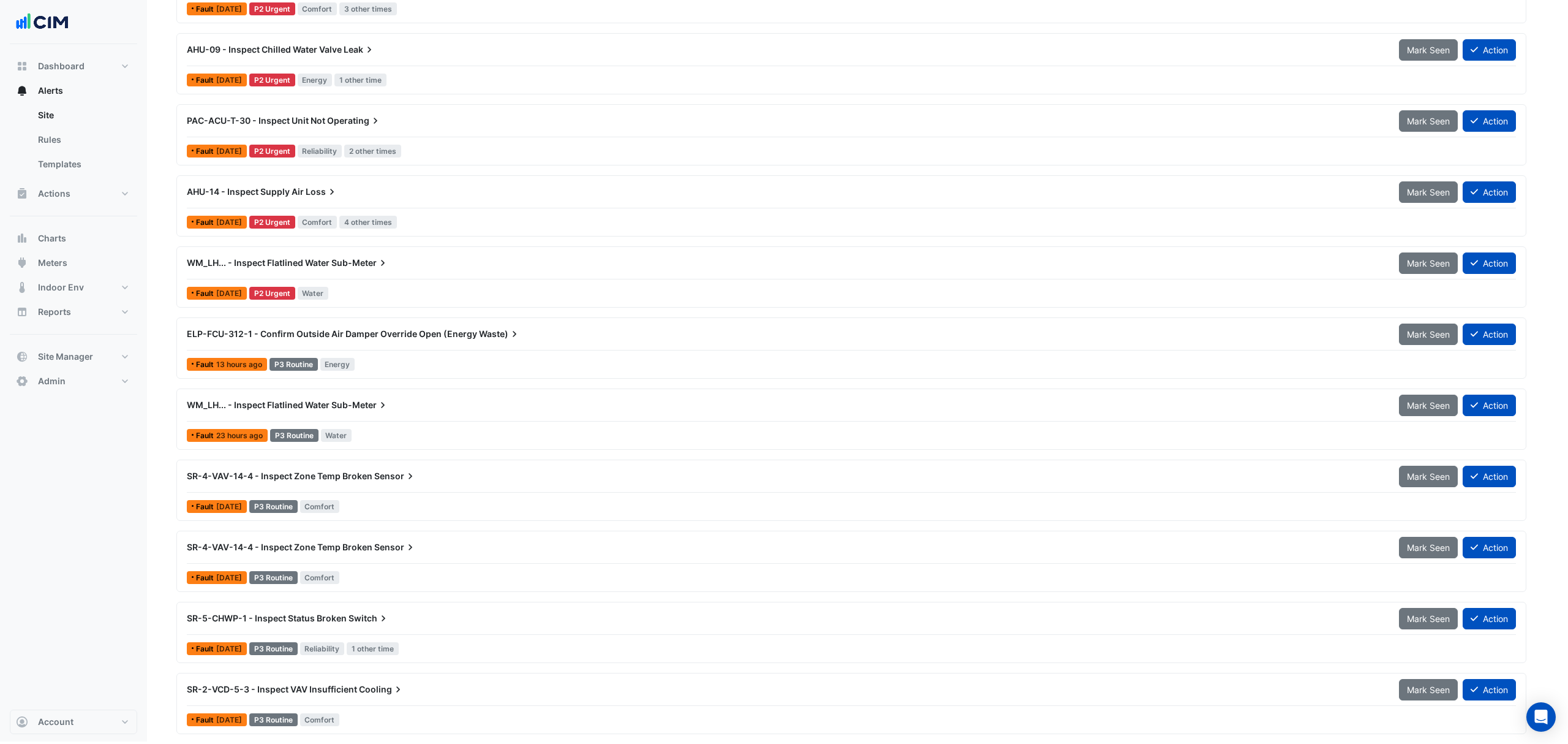
scroll to position [773, 0]
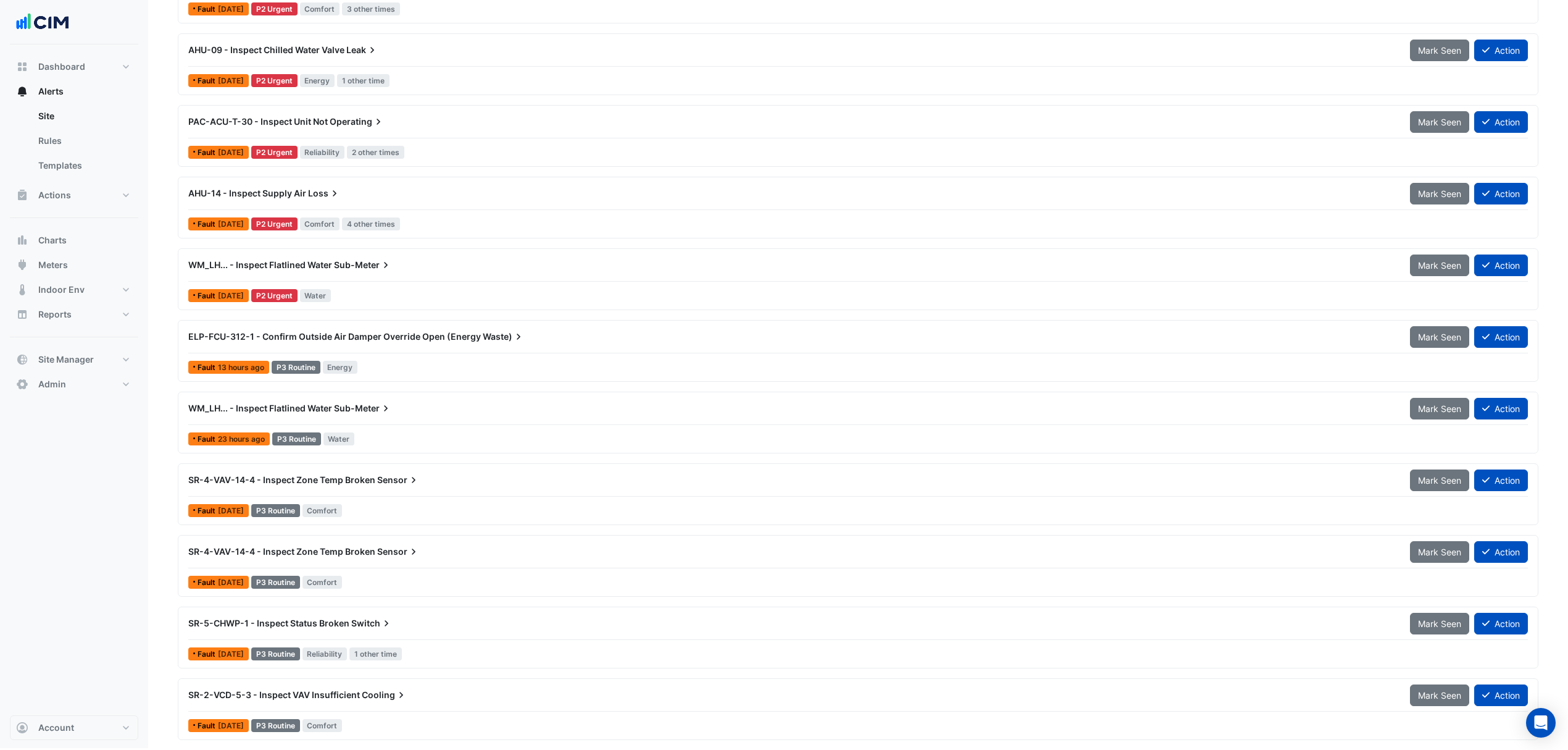
click at [330, 267] on span "WM_LH... - Inspect Flatlined Water" at bounding box center [260, 264] width 144 height 10
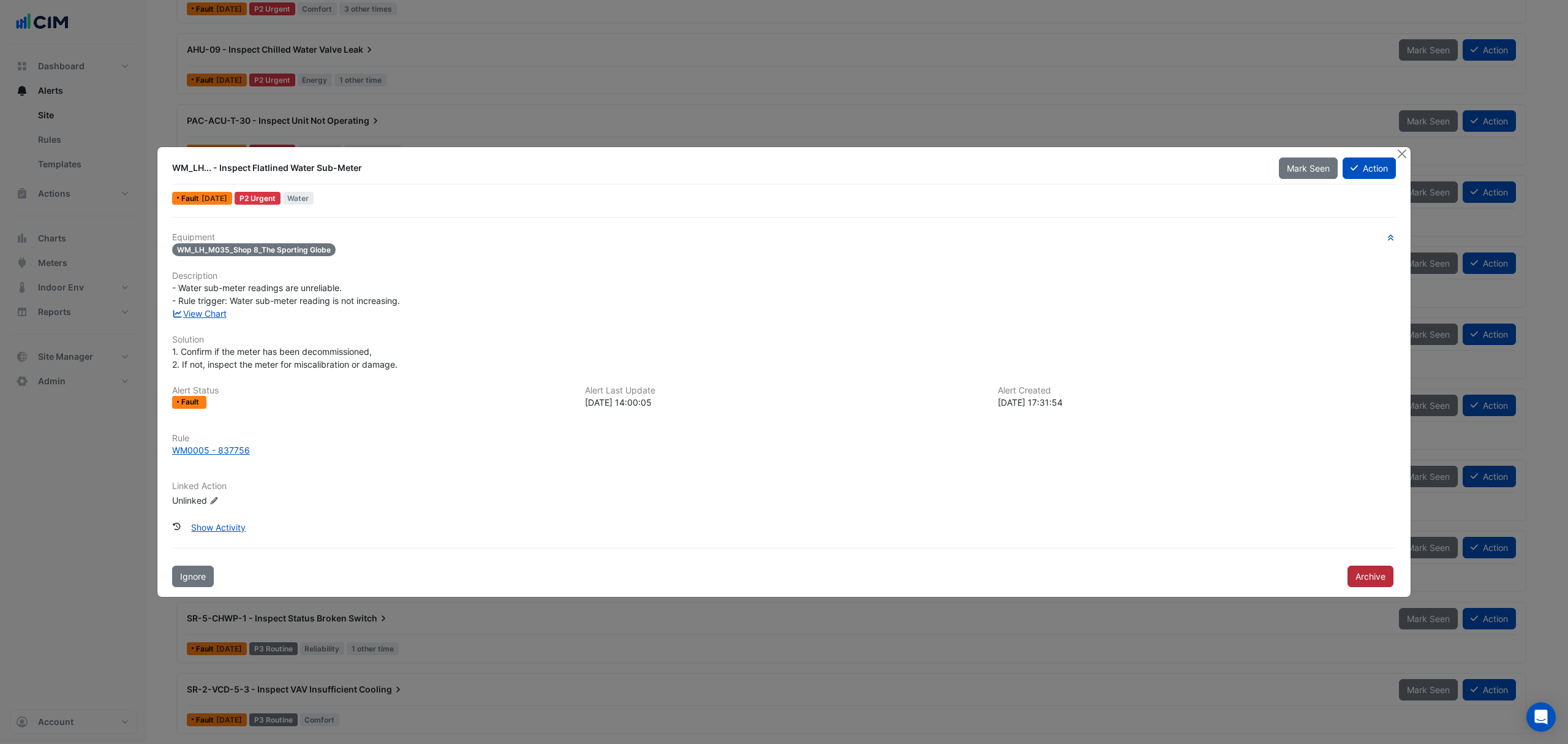
click at [1375, 577] on button "Archive" at bounding box center [1370, 576] width 46 height 21
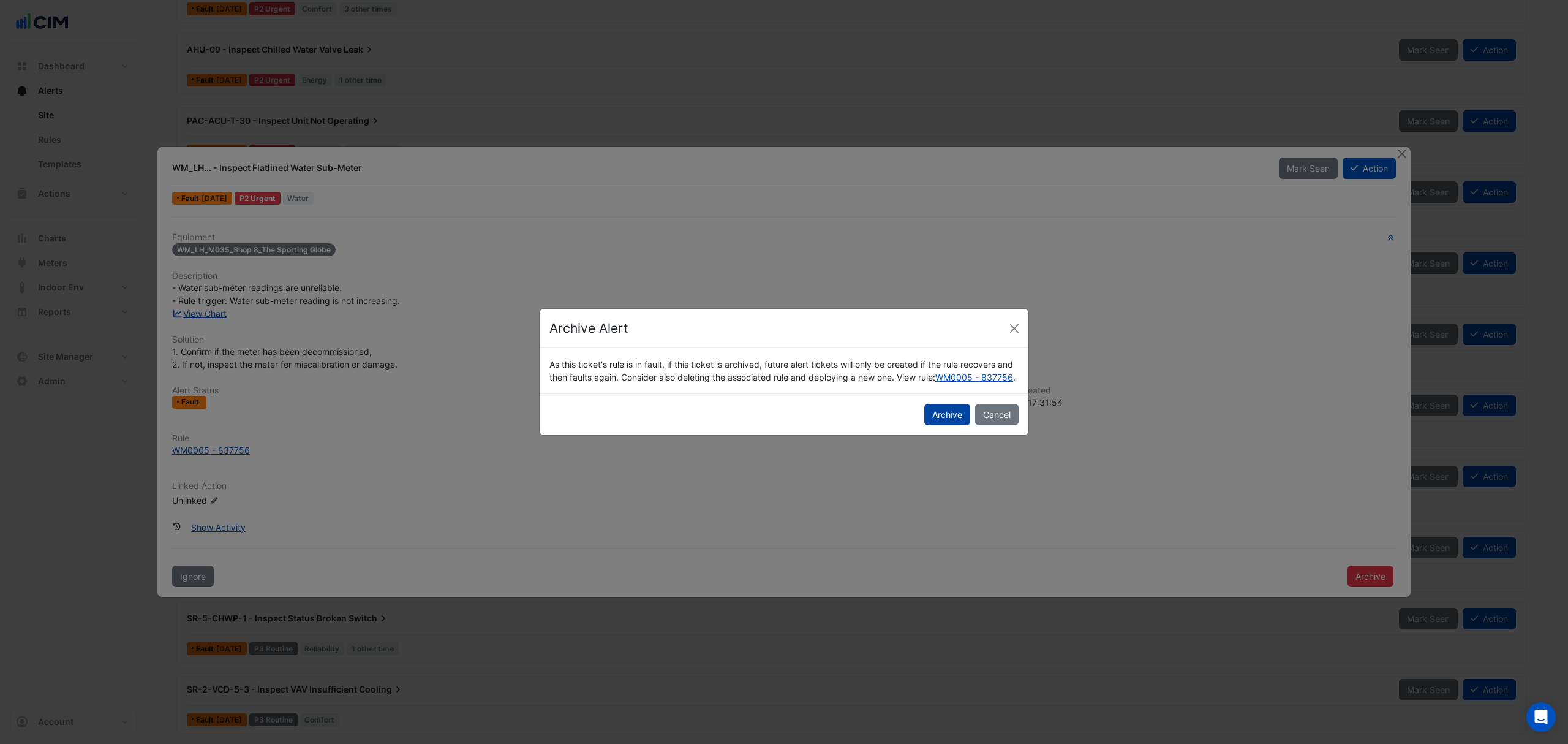
click at [949, 418] on button "Archive" at bounding box center [947, 414] width 46 height 21
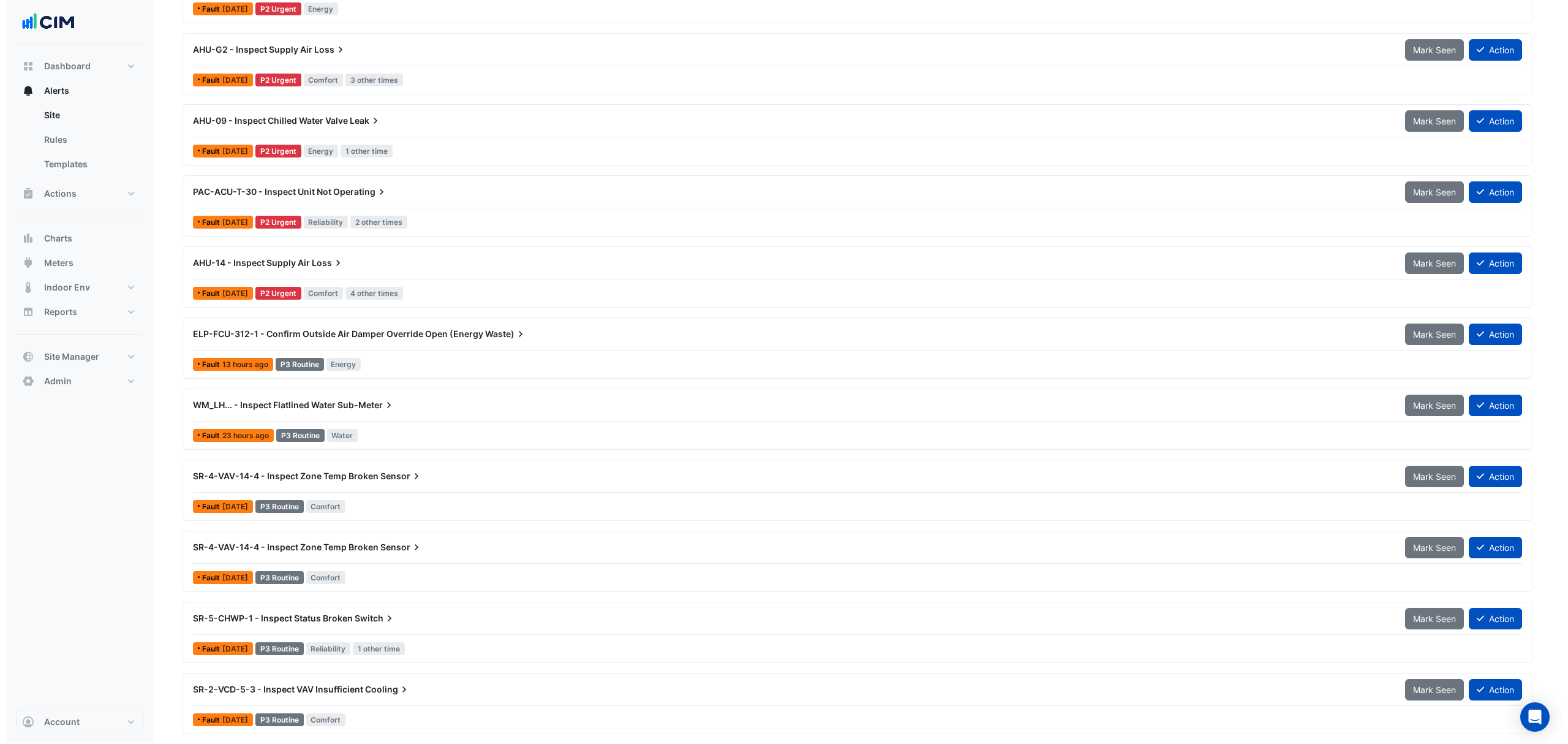
scroll to position [702, 0]
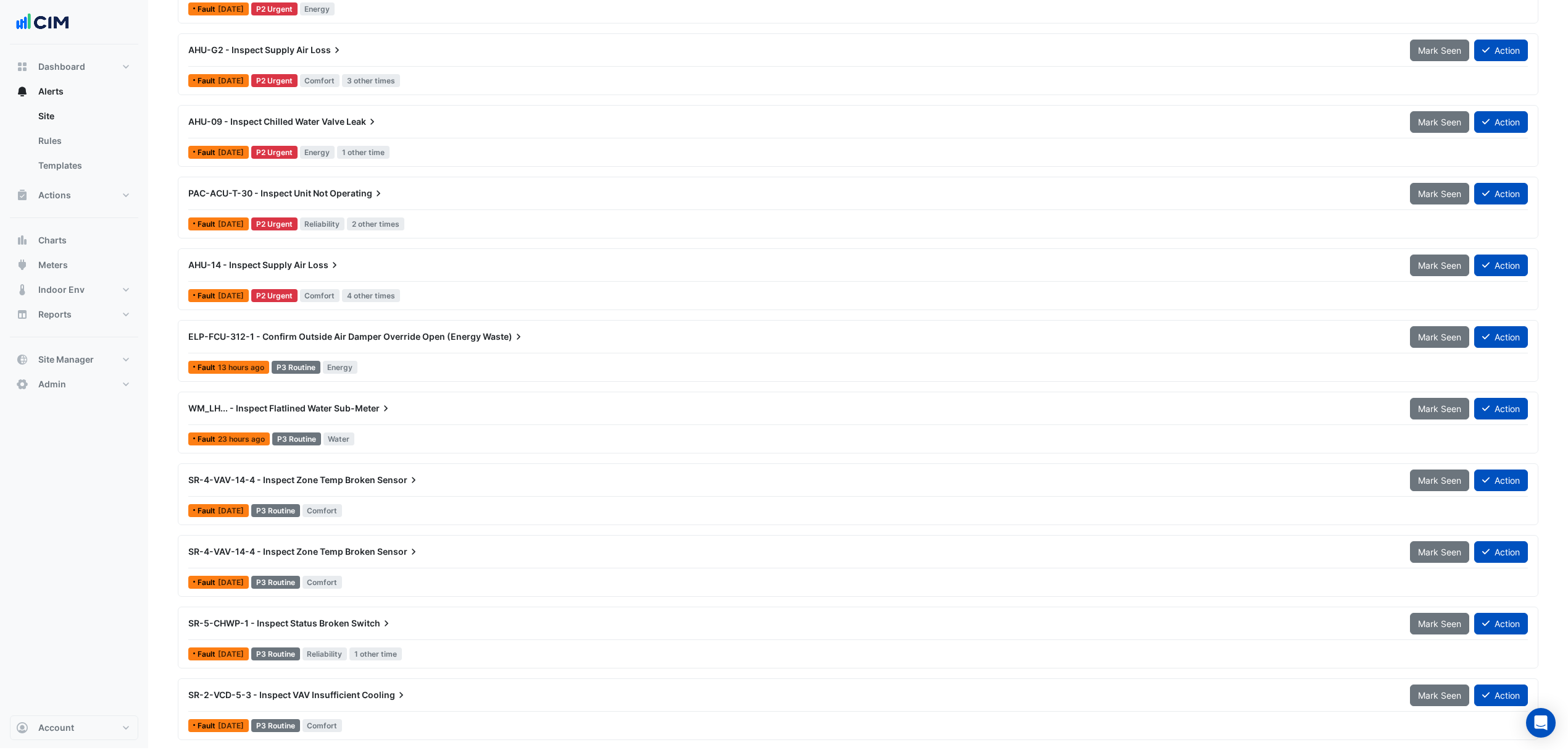
click at [373, 411] on span "Sub-Meter" at bounding box center [363, 408] width 58 height 12
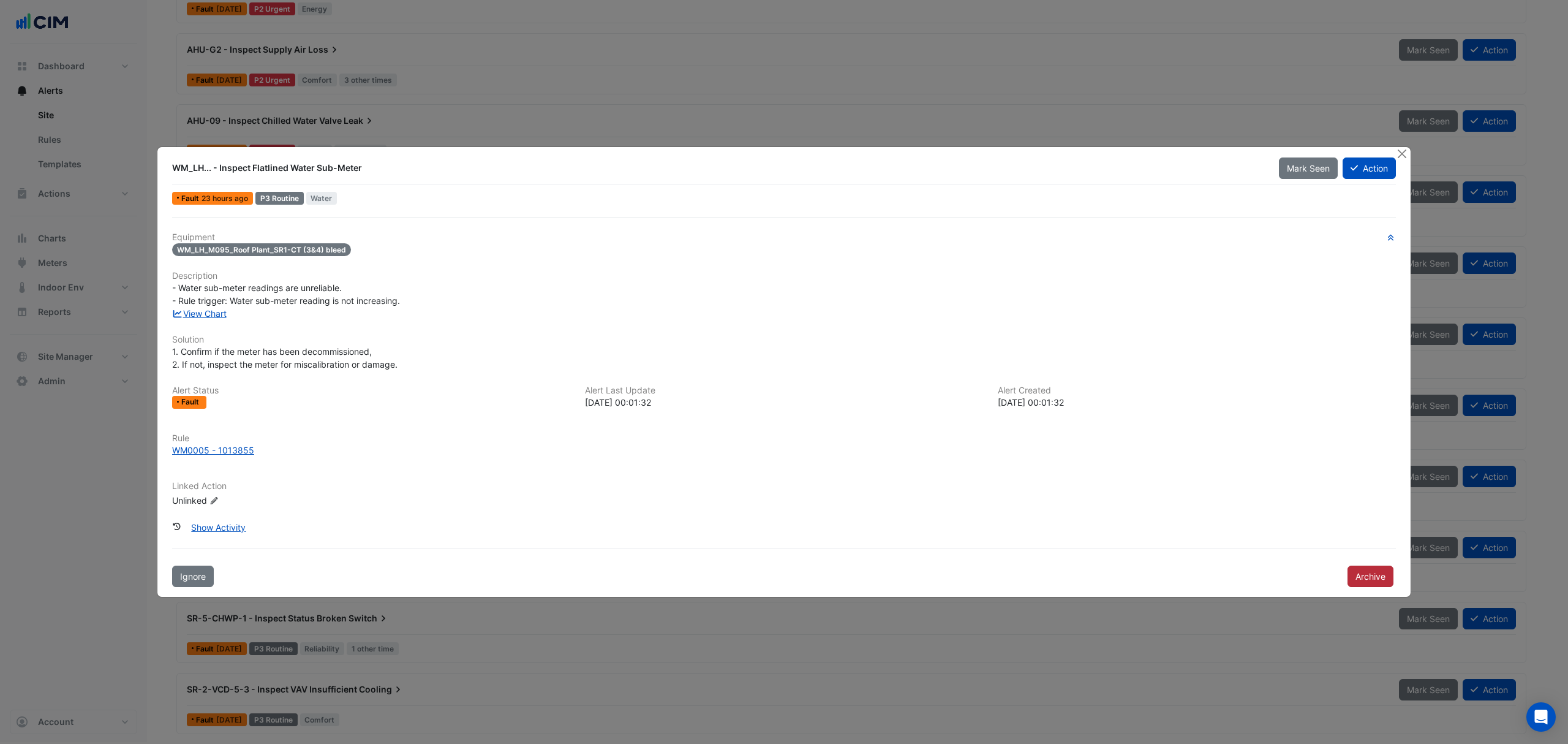
click at [1351, 576] on button "Archive" at bounding box center [1370, 576] width 46 height 21
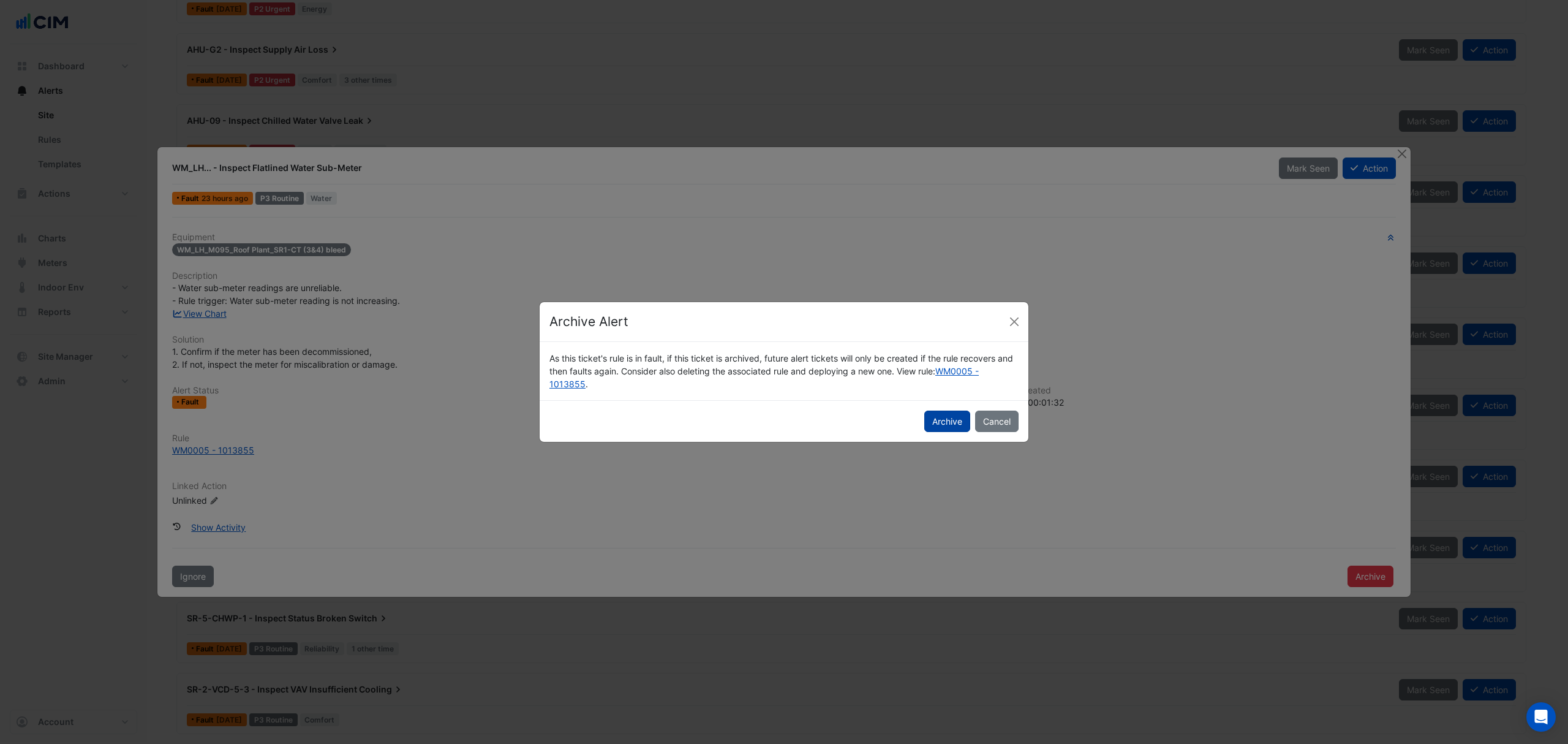
click at [946, 420] on button "Archive" at bounding box center [947, 421] width 46 height 21
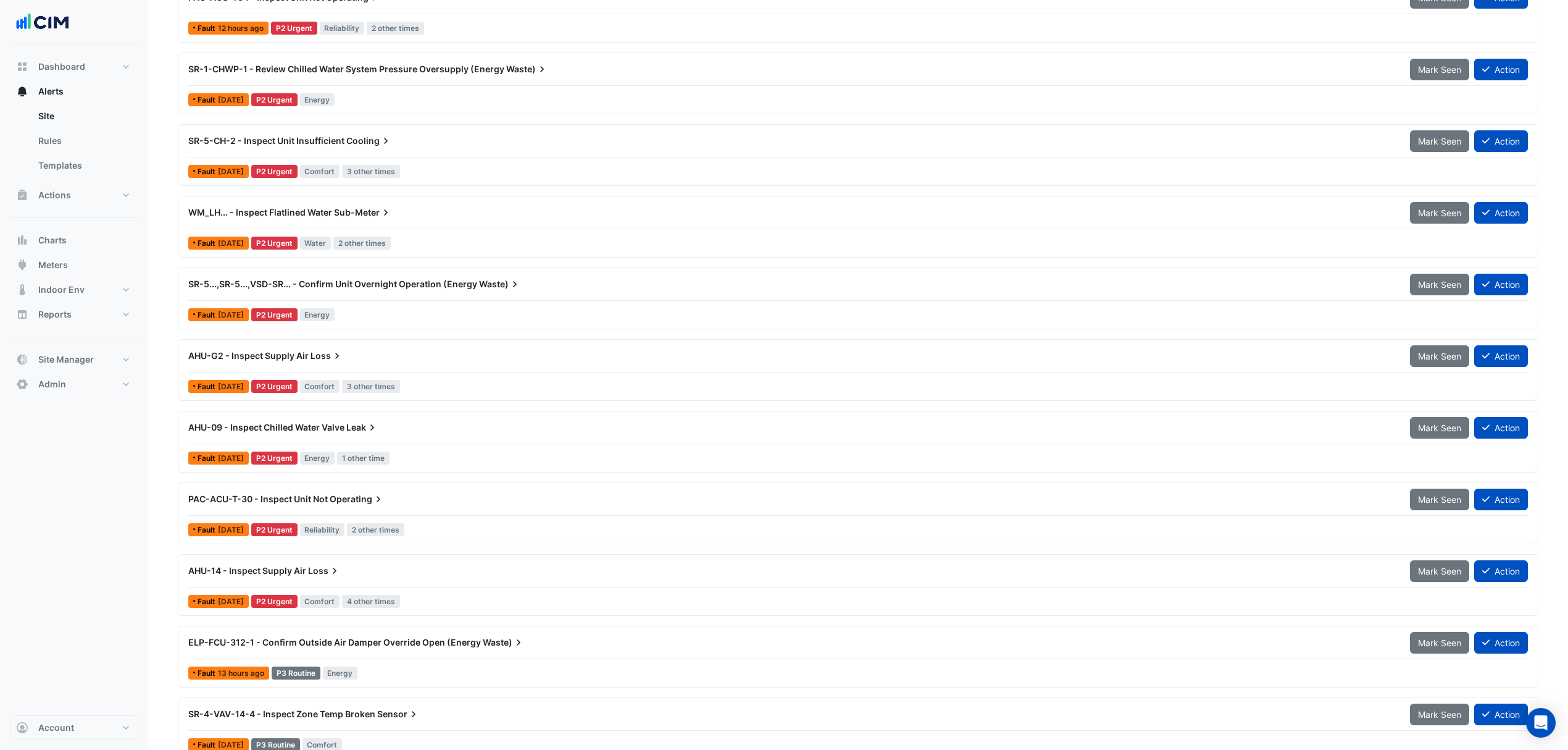
scroll to position [224, 0]
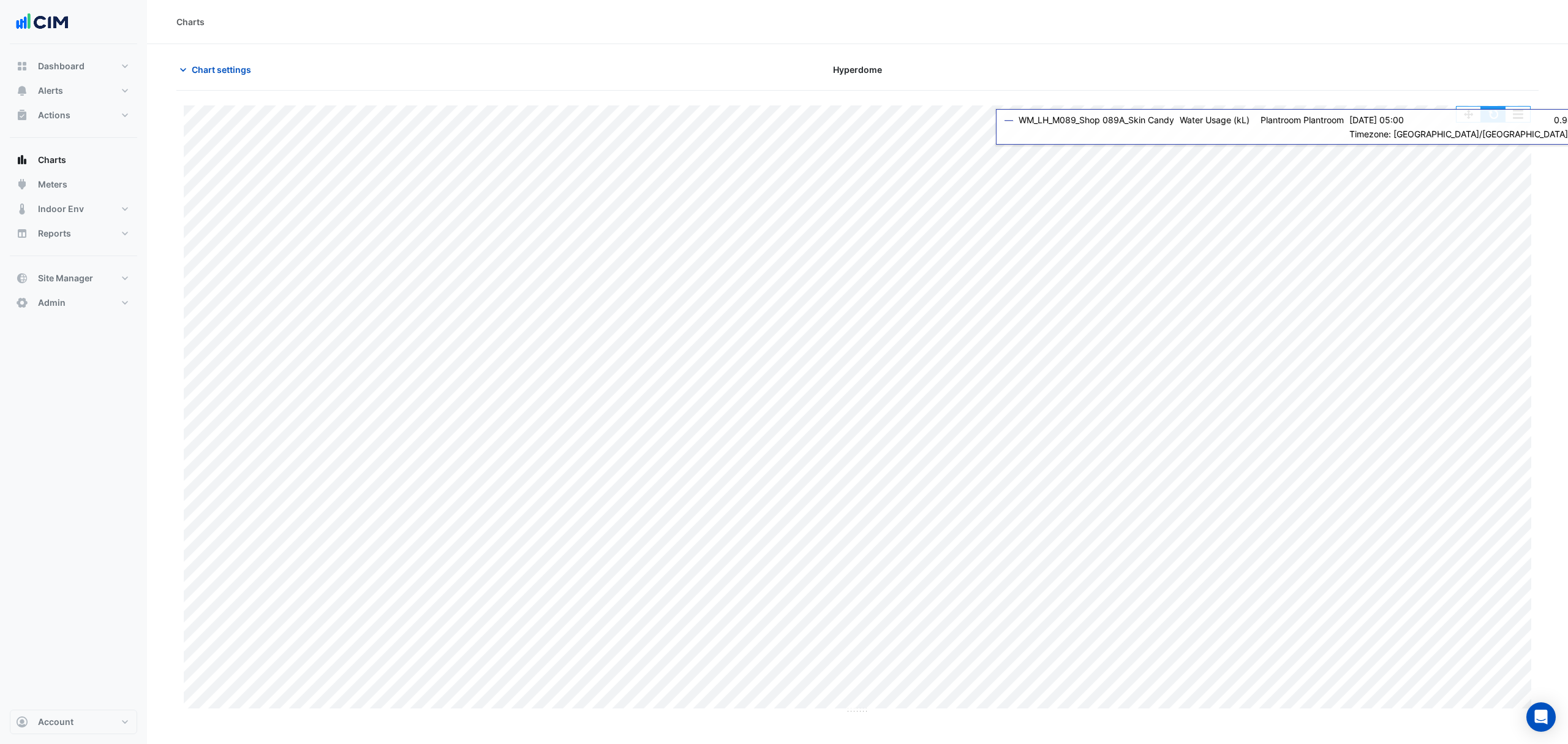
click at [1500, 120] on button "button" at bounding box center [1493, 115] width 25 height 16
click at [1491, 114] on button "button" at bounding box center [1493, 115] width 25 height 16
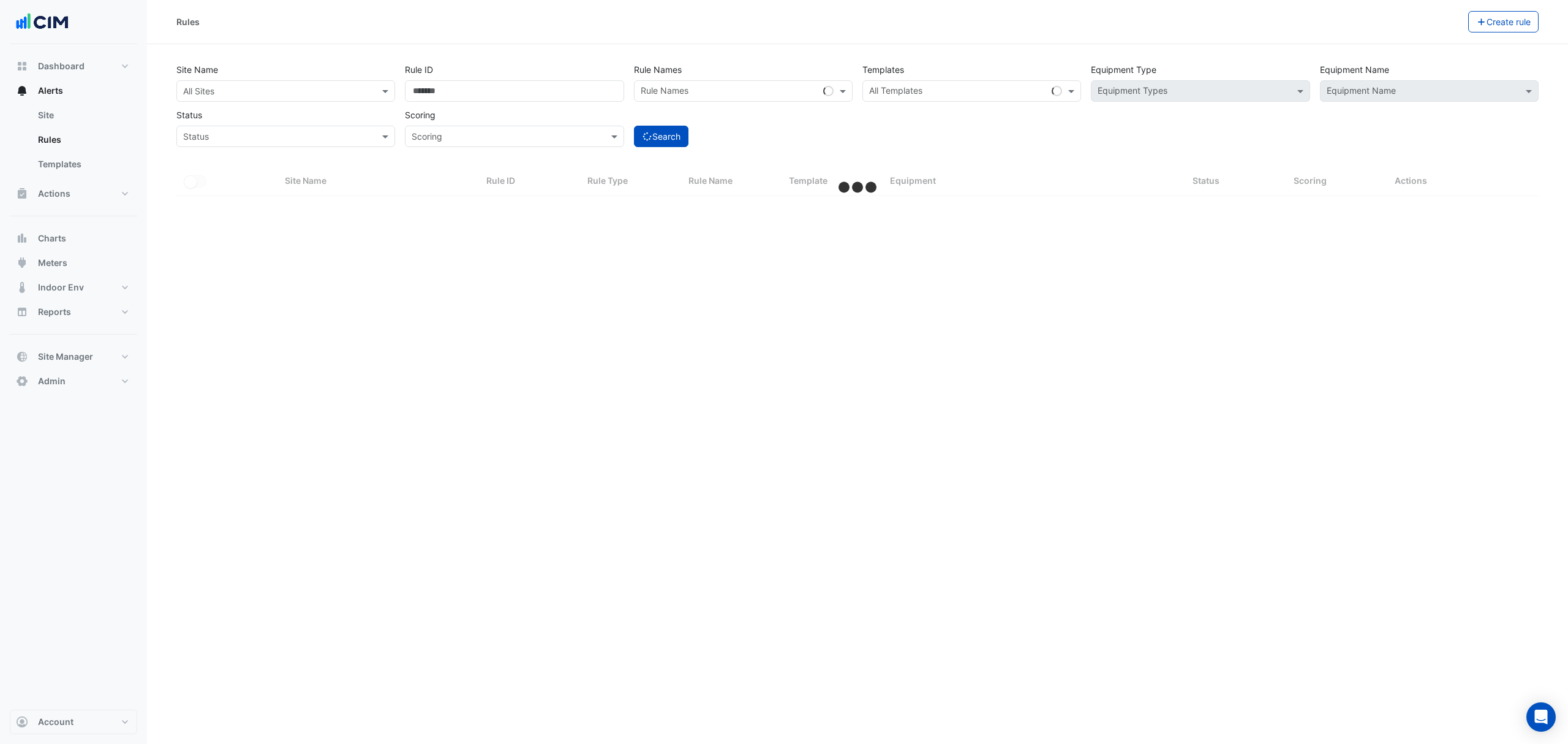
select select "***"
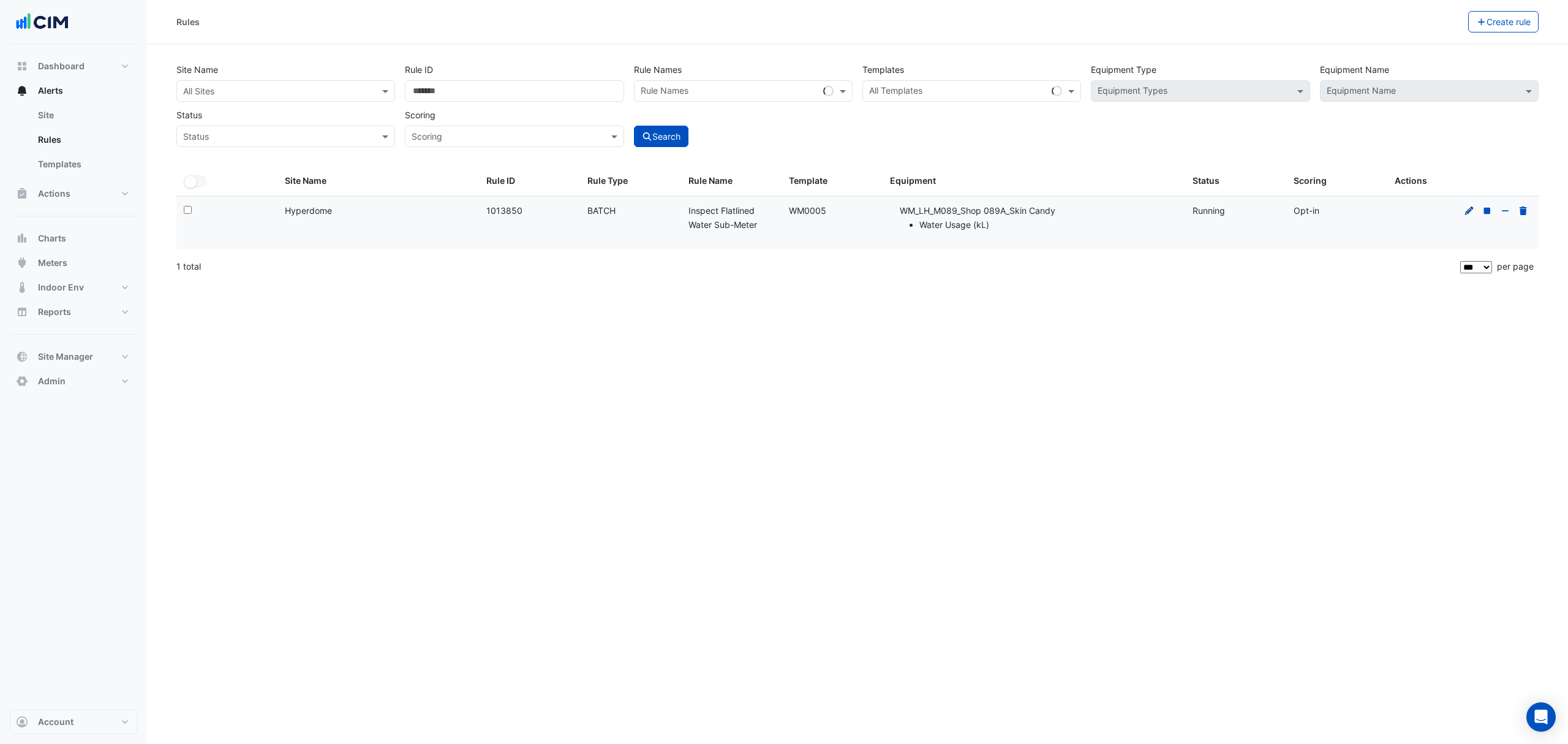
click at [1470, 212] on icon at bounding box center [1469, 210] width 11 height 8
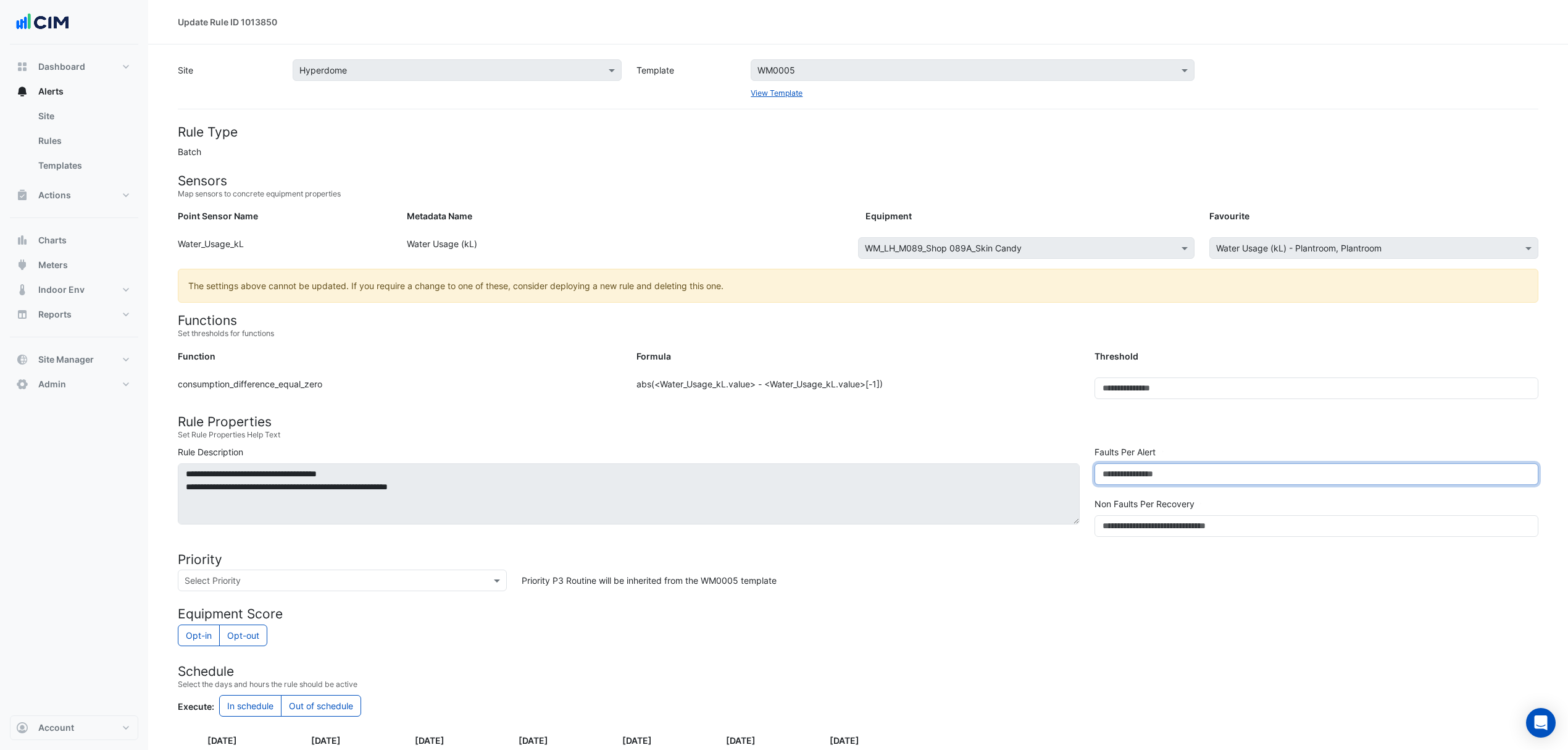
click at [1115, 484] on input "*" at bounding box center [1316, 474] width 444 height 22
click at [1112, 485] on input "*" at bounding box center [1316, 474] width 444 height 22
click at [1110, 485] on input "*" at bounding box center [1316, 474] width 444 height 22
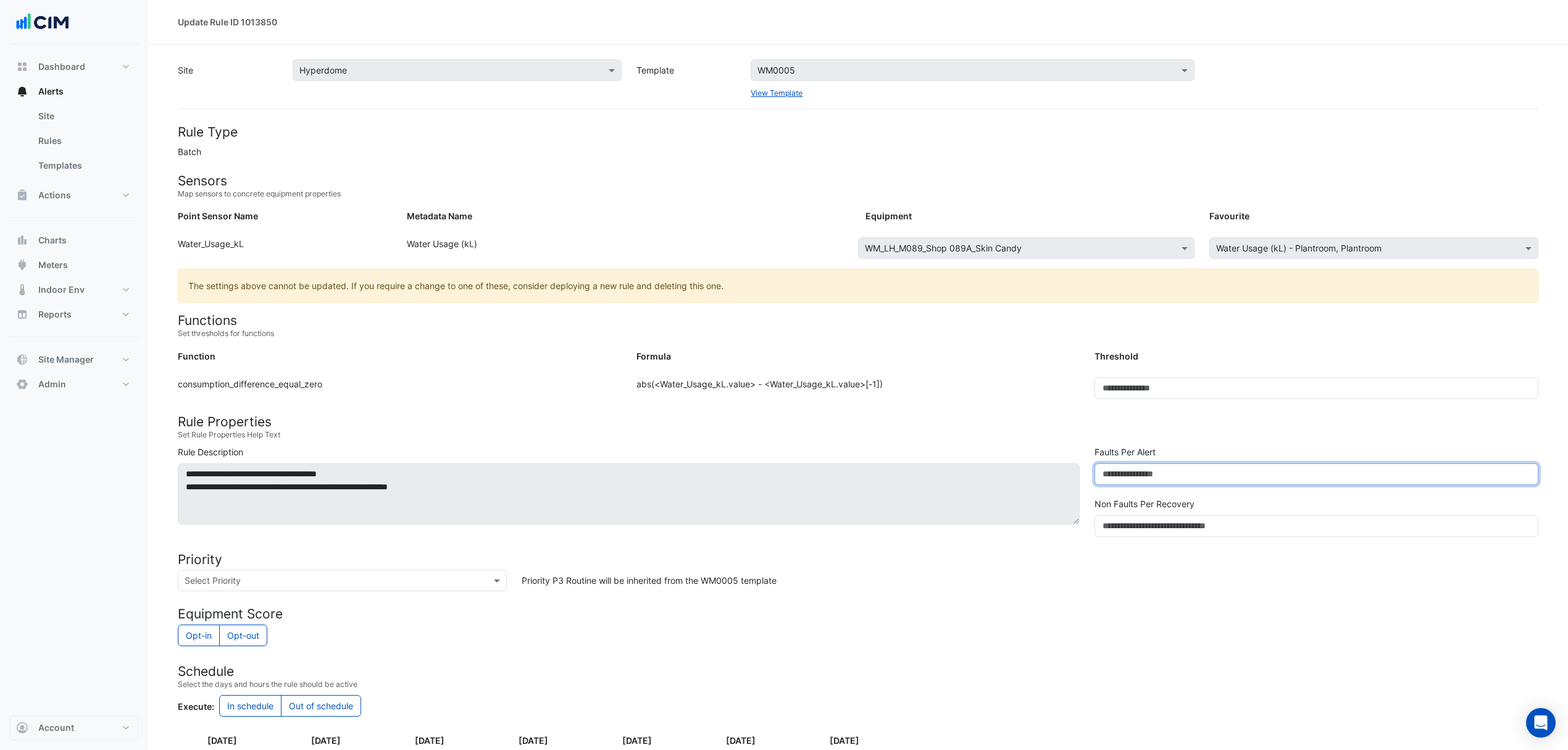
type input "***"
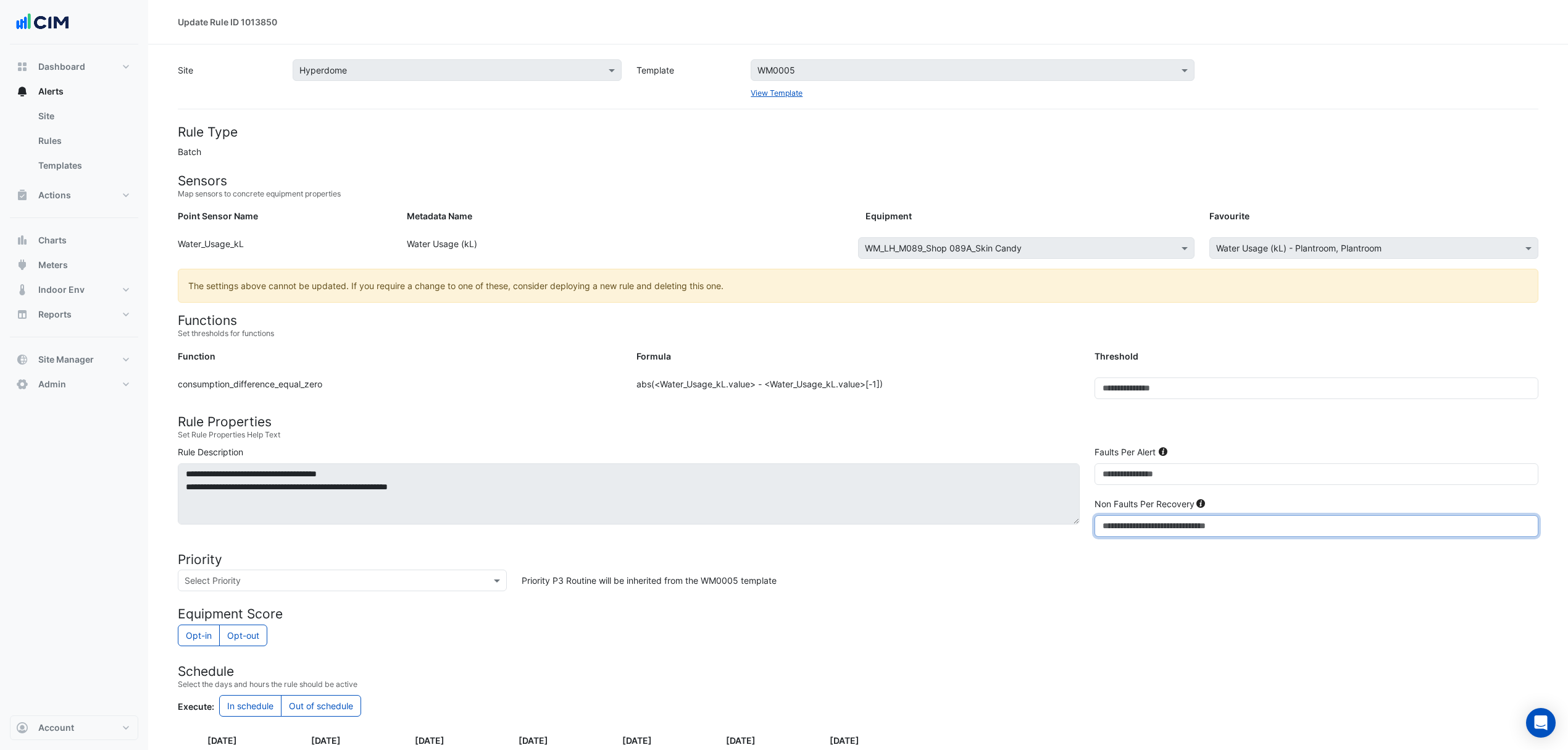
click at [1112, 522] on input "***" at bounding box center [1316, 526] width 444 height 22
type input "*"
click at [1293, 604] on form "Rule Type Batch Sensors Map sensors to concrete equipment properties Point Sens…" at bounding box center [858, 518] width 1361 height 789
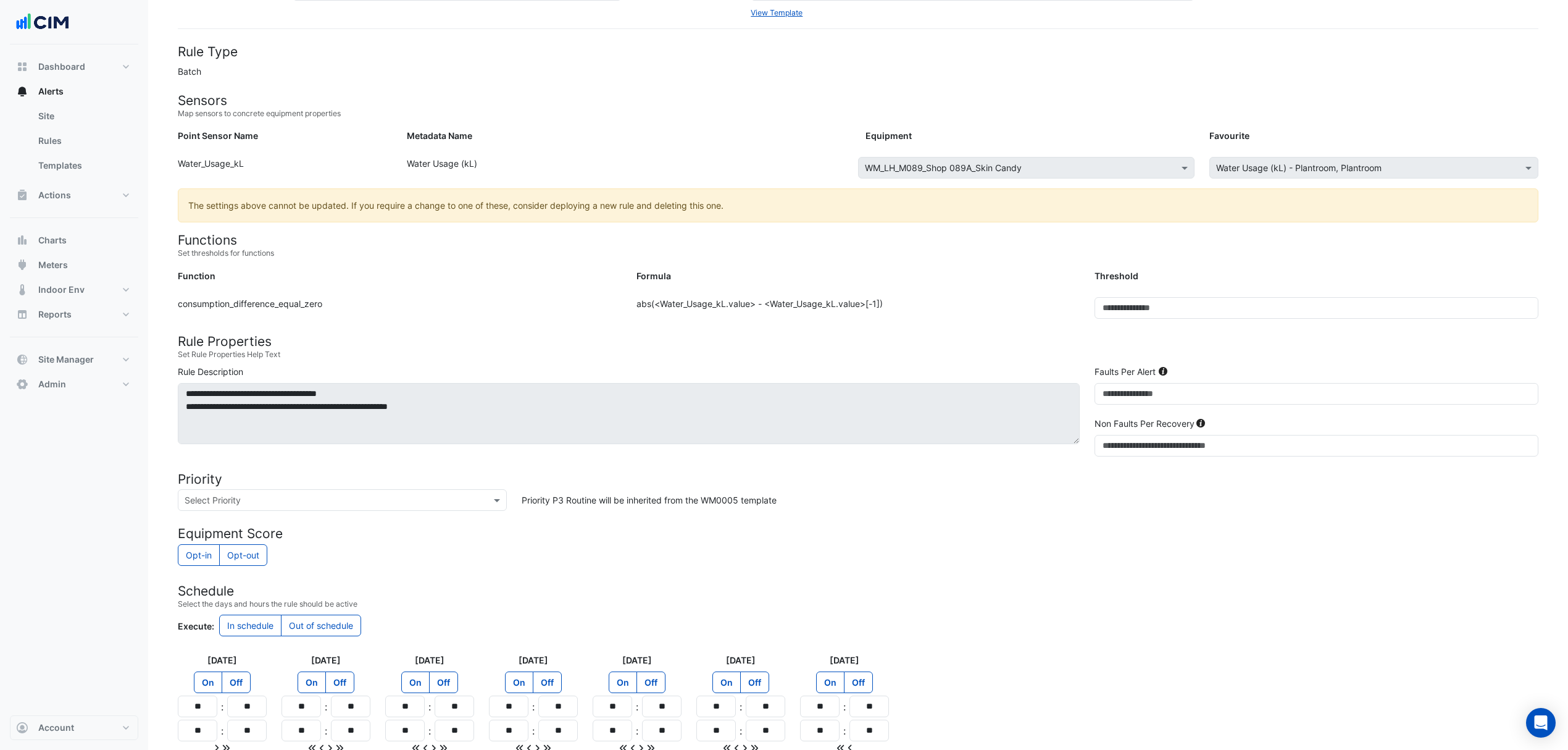
scroll to position [177, 0]
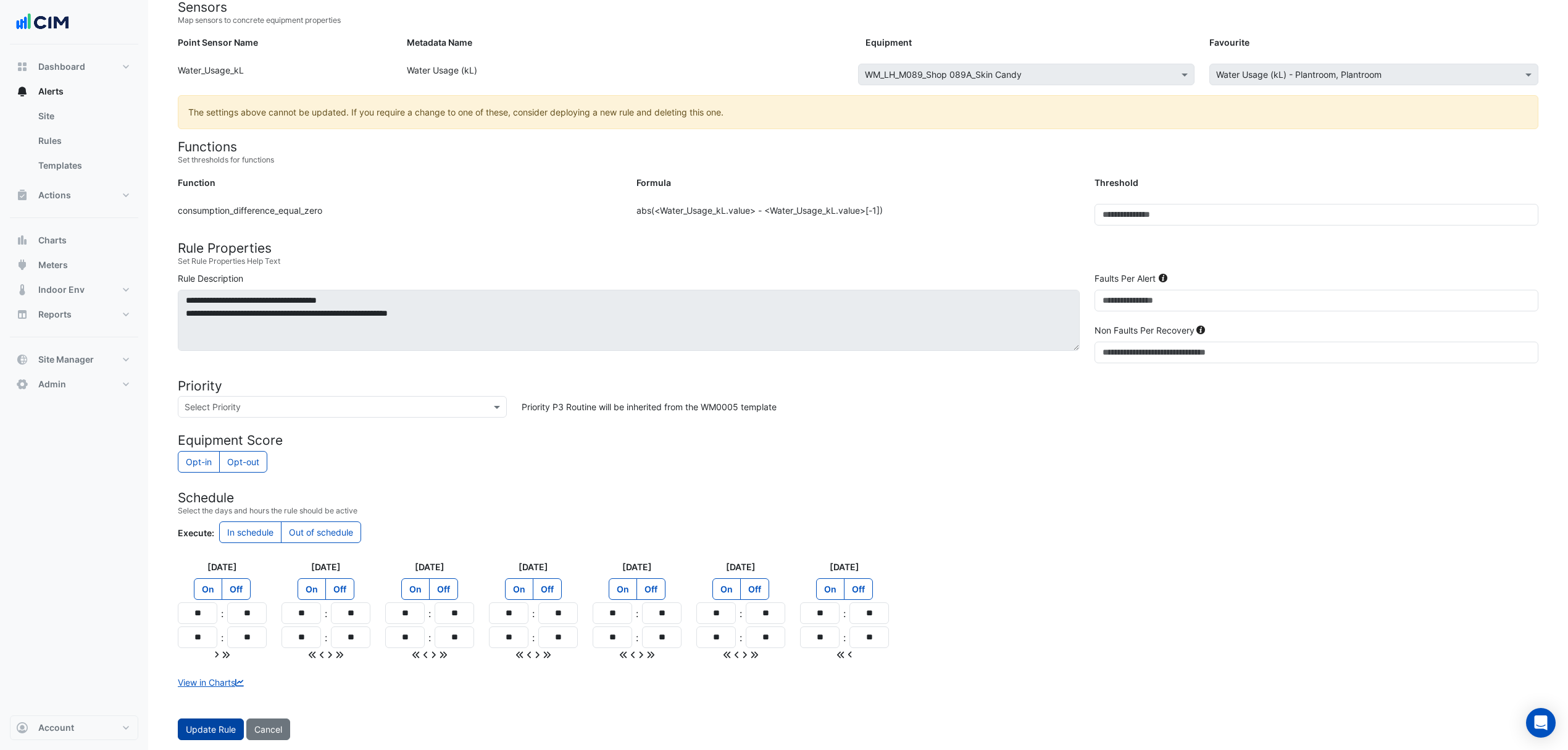
click at [222, 722] on button "Update Rule" at bounding box center [211, 729] width 66 height 22
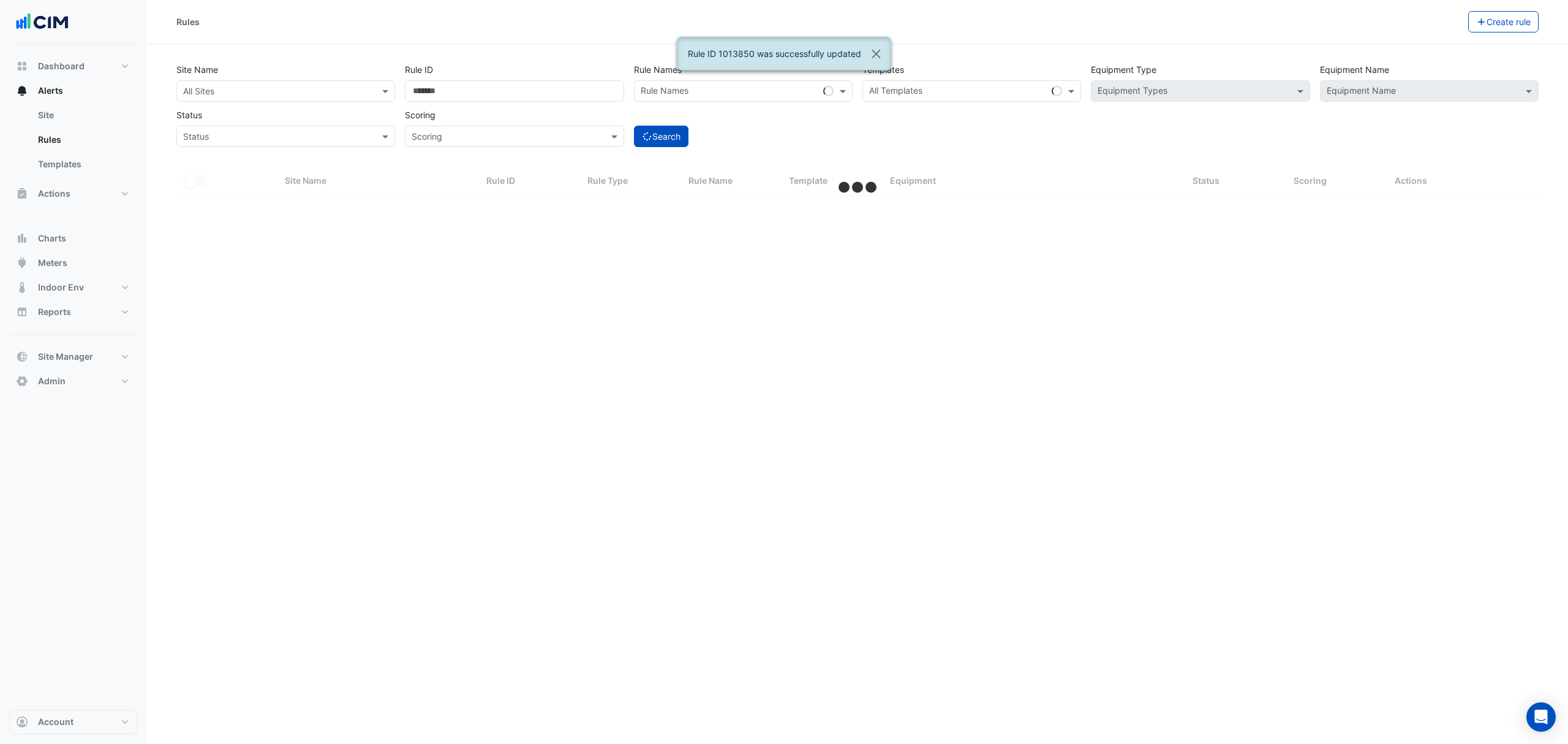
select select "***"
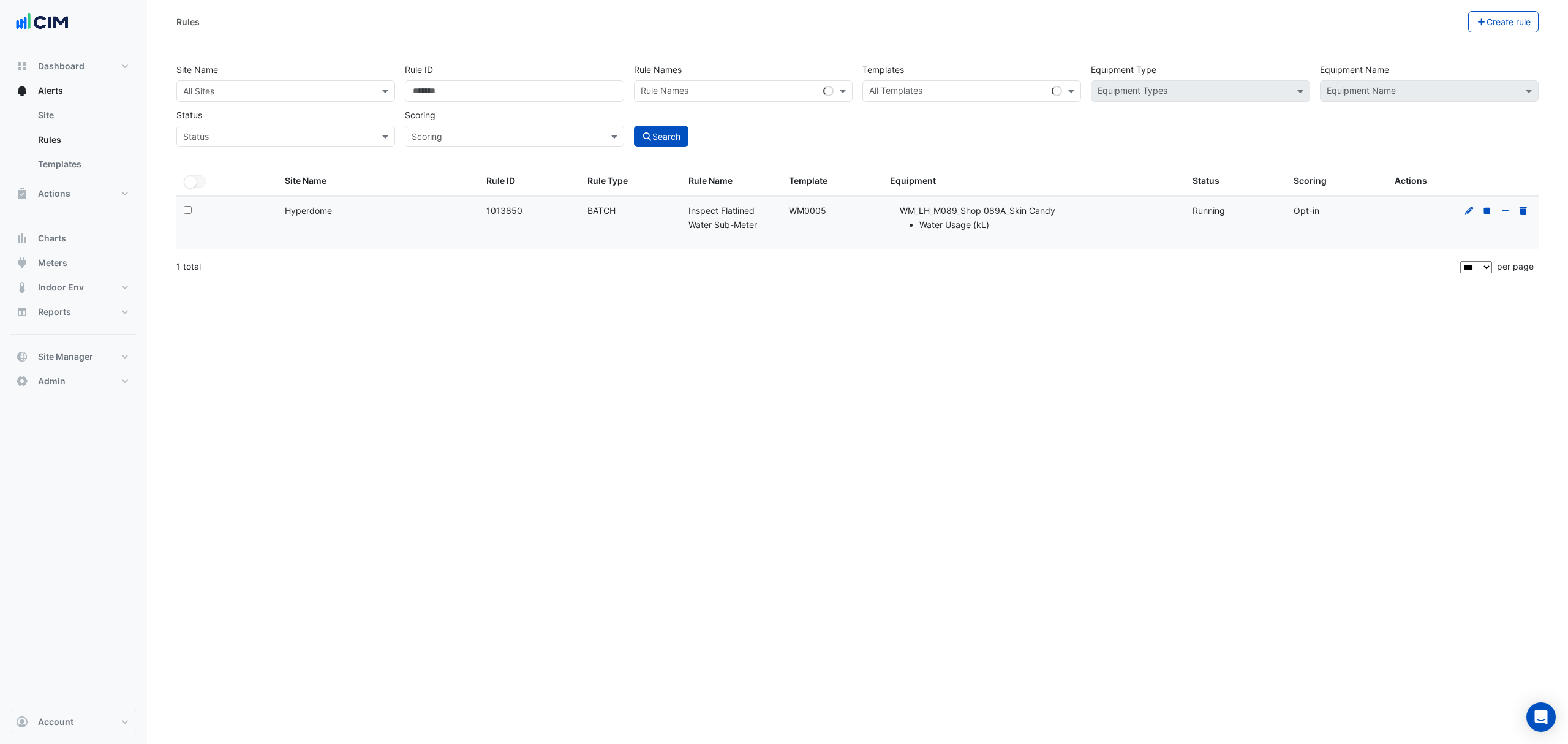
drag, startPoint x: 824, startPoint y: 212, endPoint x: 789, endPoint y: 214, distance: 35.1
click at [789, 214] on div "Template: WM0005" at bounding box center [831, 211] width 87 height 14
copy div "WM0005"
click at [574, 82] on input "*******" at bounding box center [514, 90] width 219 height 21
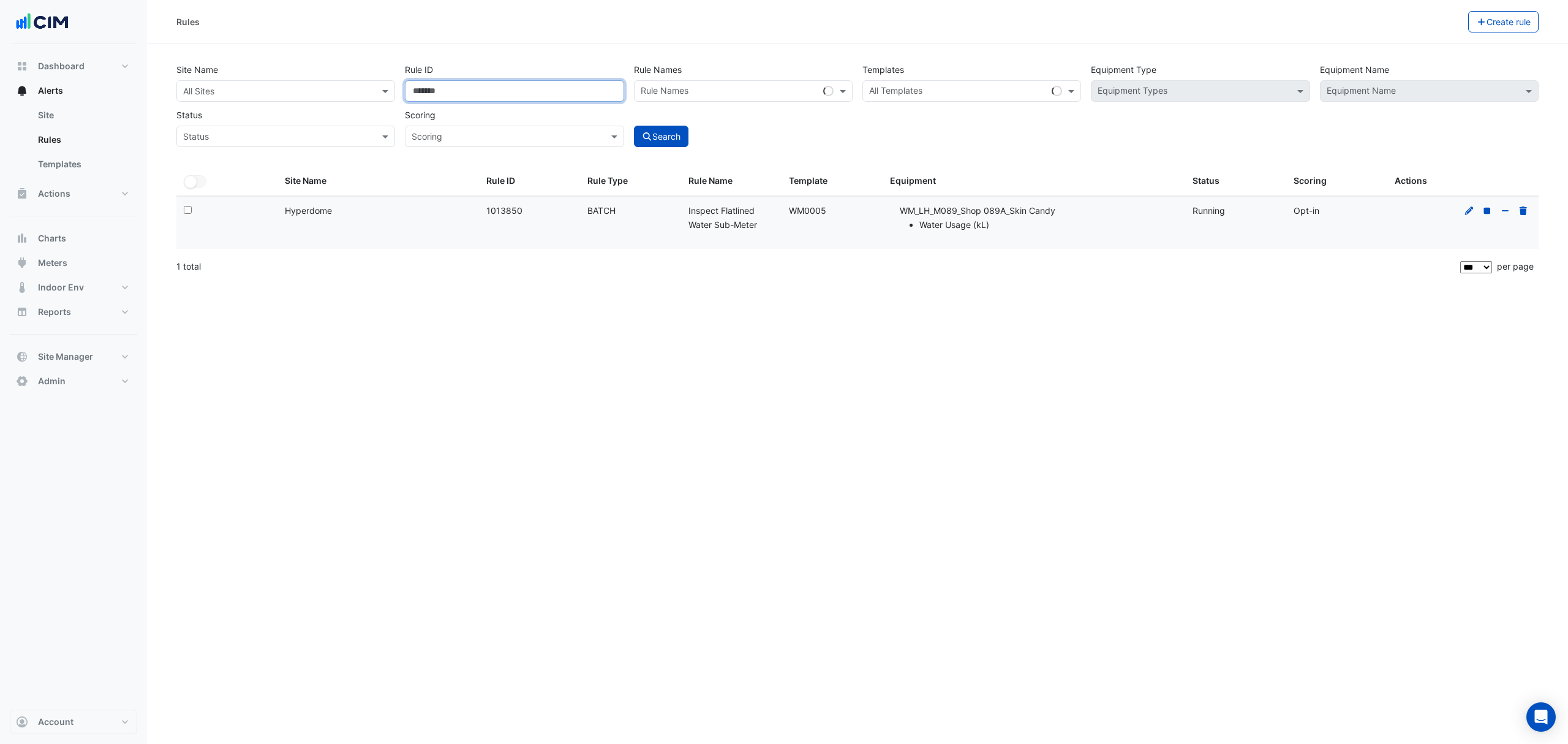
click at [574, 82] on input "*******" at bounding box center [514, 90] width 219 height 21
click at [986, 101] on div "All Templates" at bounding box center [971, 90] width 219 height 21
click at [1062, 89] on div "All Templates" at bounding box center [971, 90] width 219 height 21
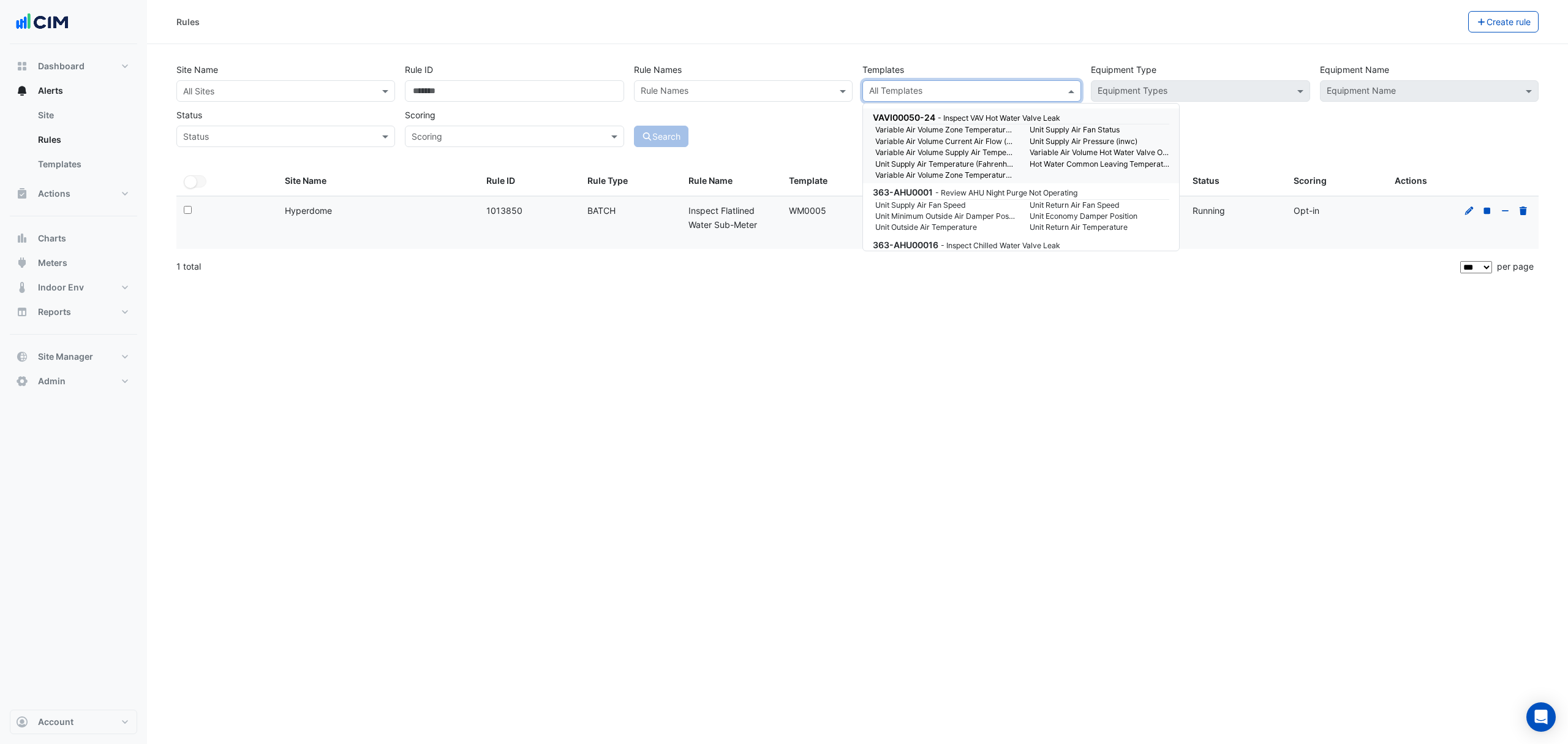
paste input "******"
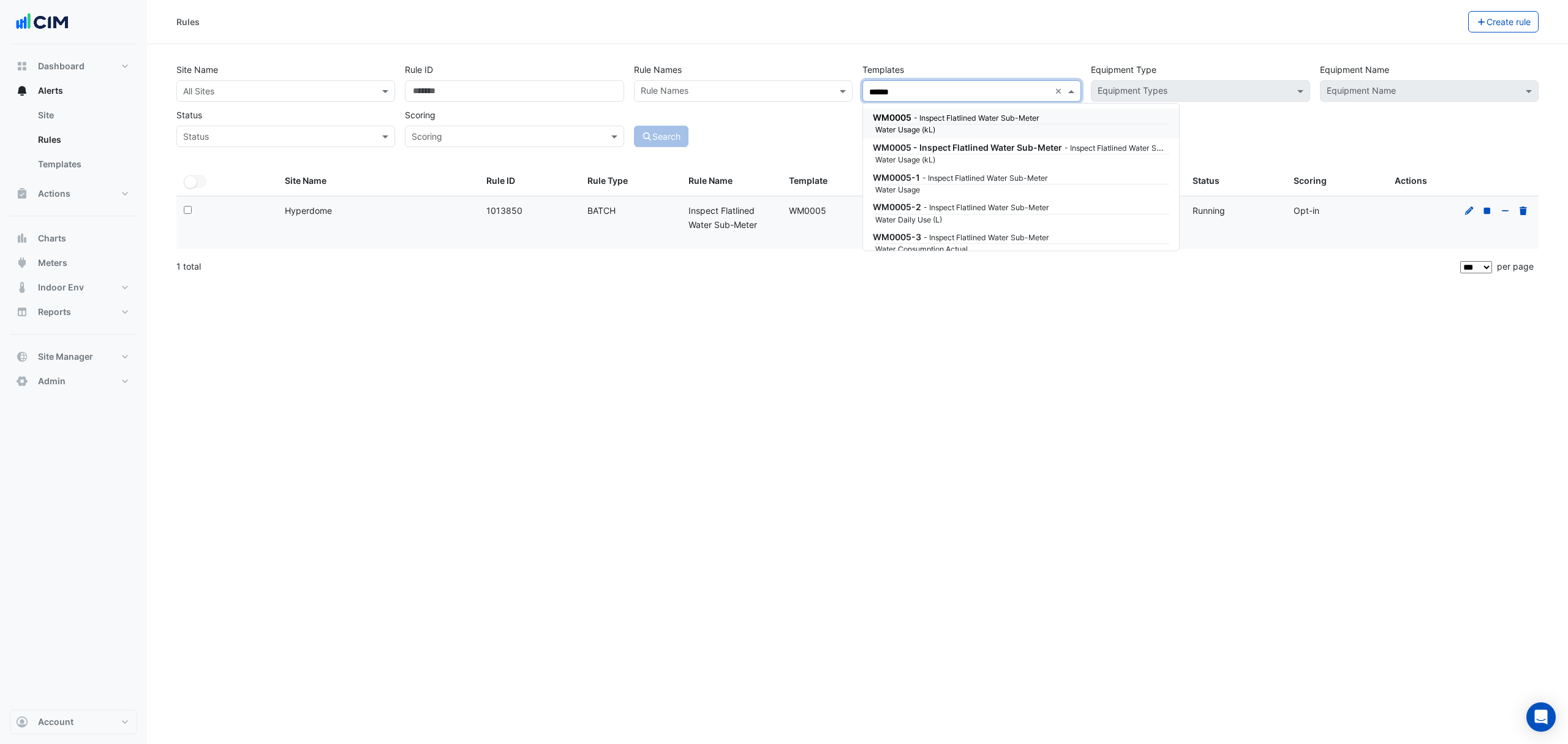
click at [913, 118] on div "WM0005 - Inspect Flatlined Water Sub-Meter" at bounding box center [1020, 117] width 294 height 13
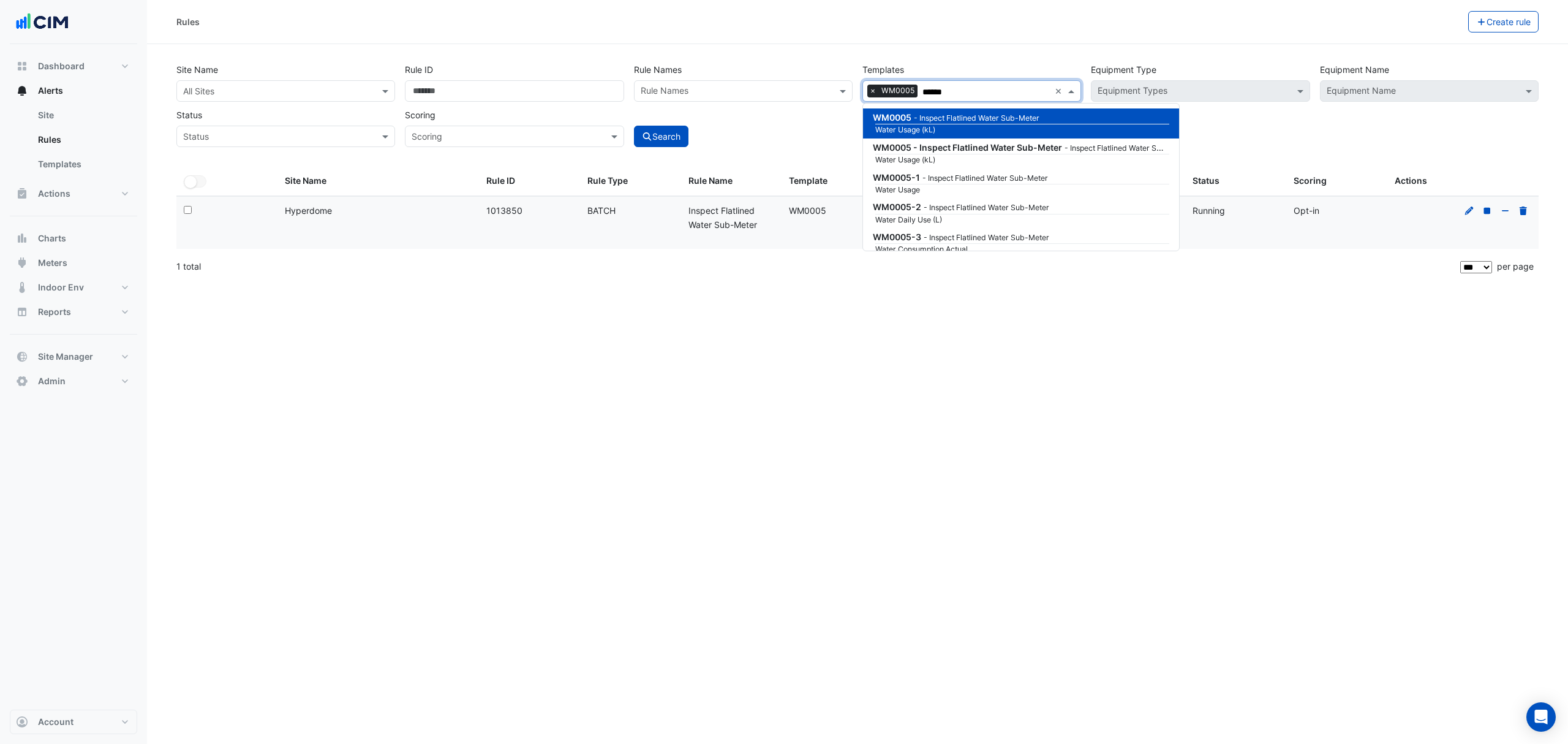
type input "******"
click at [339, 90] on input "text" at bounding box center [273, 92] width 181 height 13
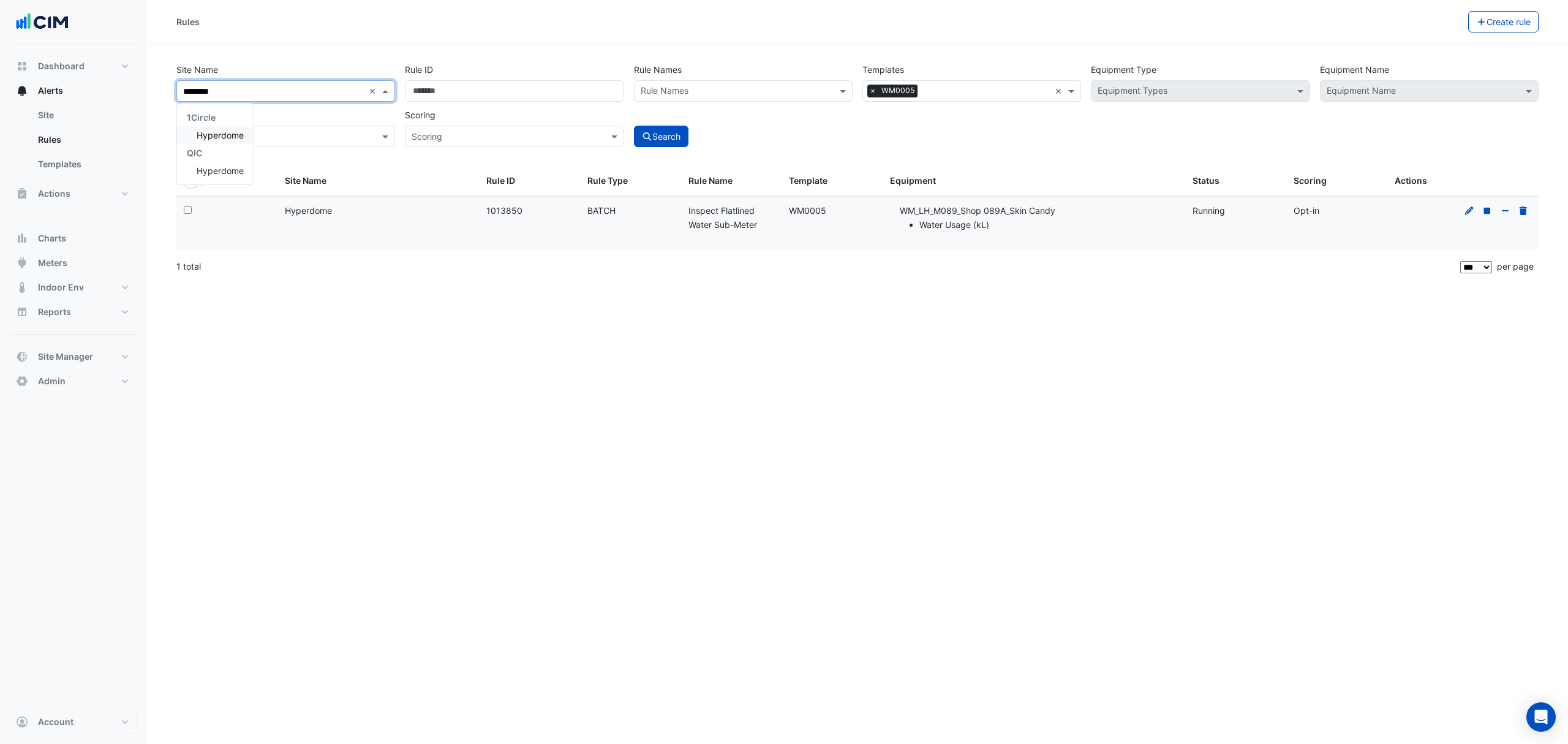
type input "*********"
click at [226, 137] on span "Hyperdome" at bounding box center [220, 135] width 47 height 10
click at [1034, 417] on div "Rules Create rule Site Name All Sites × Hyperdome × Rule ID Rule Names Rule Nam…" at bounding box center [858, 372] width 1421 height 744
click at [648, 135] on icon "submit" at bounding box center [647, 136] width 11 height 8
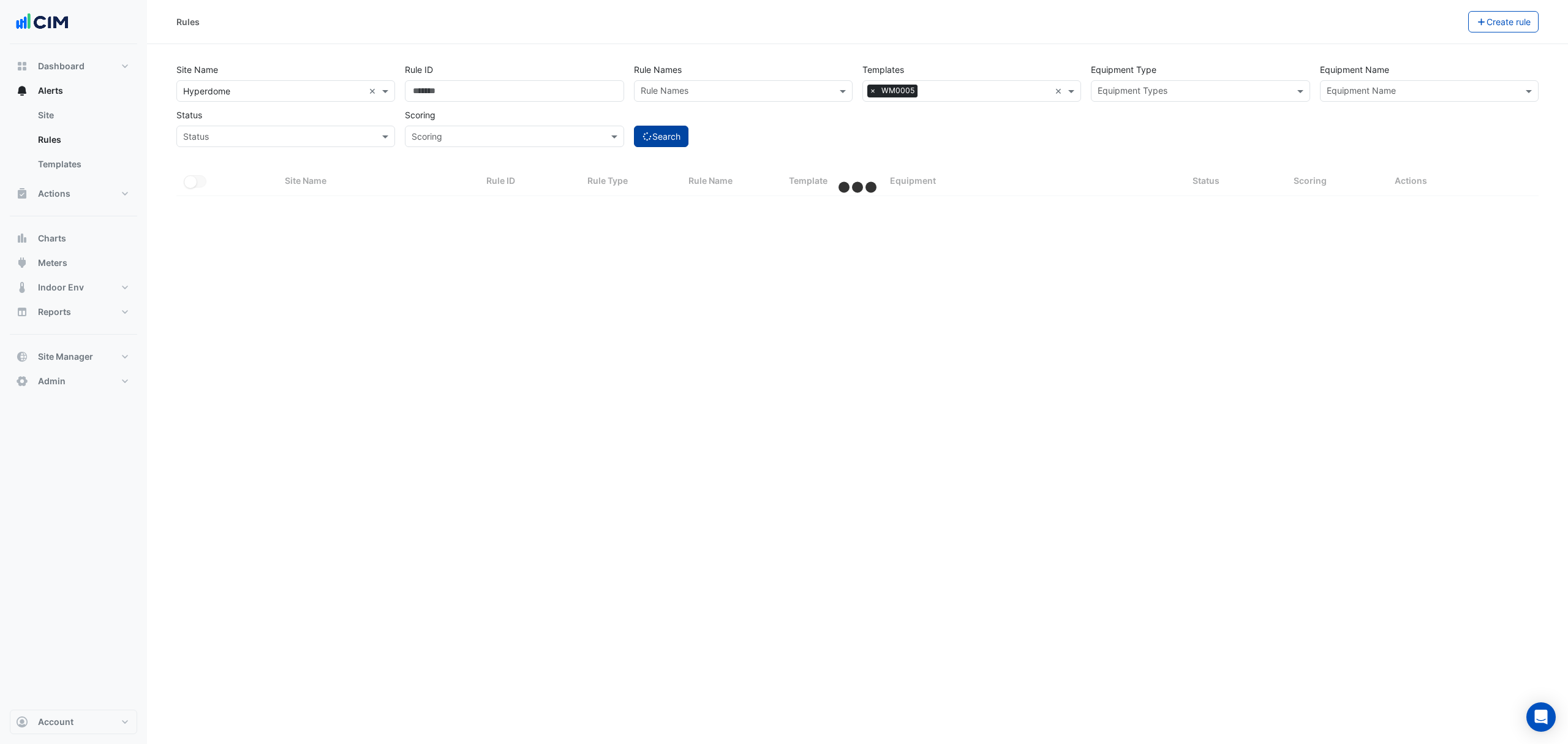
select select "***"
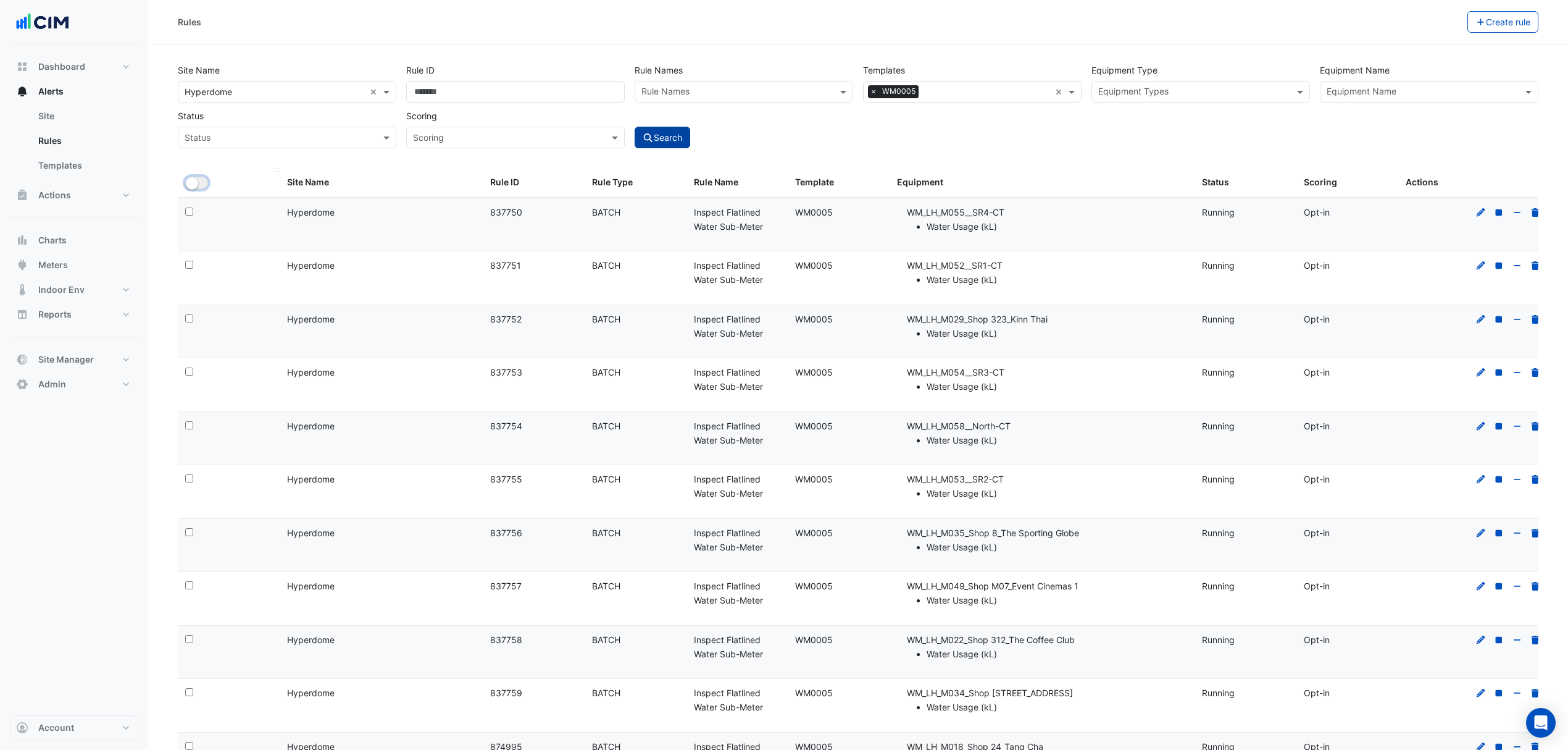
click at [205, 178] on button "All Selected" at bounding box center [196, 182] width 23 height 12
click at [1443, 20] on button "Bulk Actions" at bounding box center [1428, 22] width 73 height 22
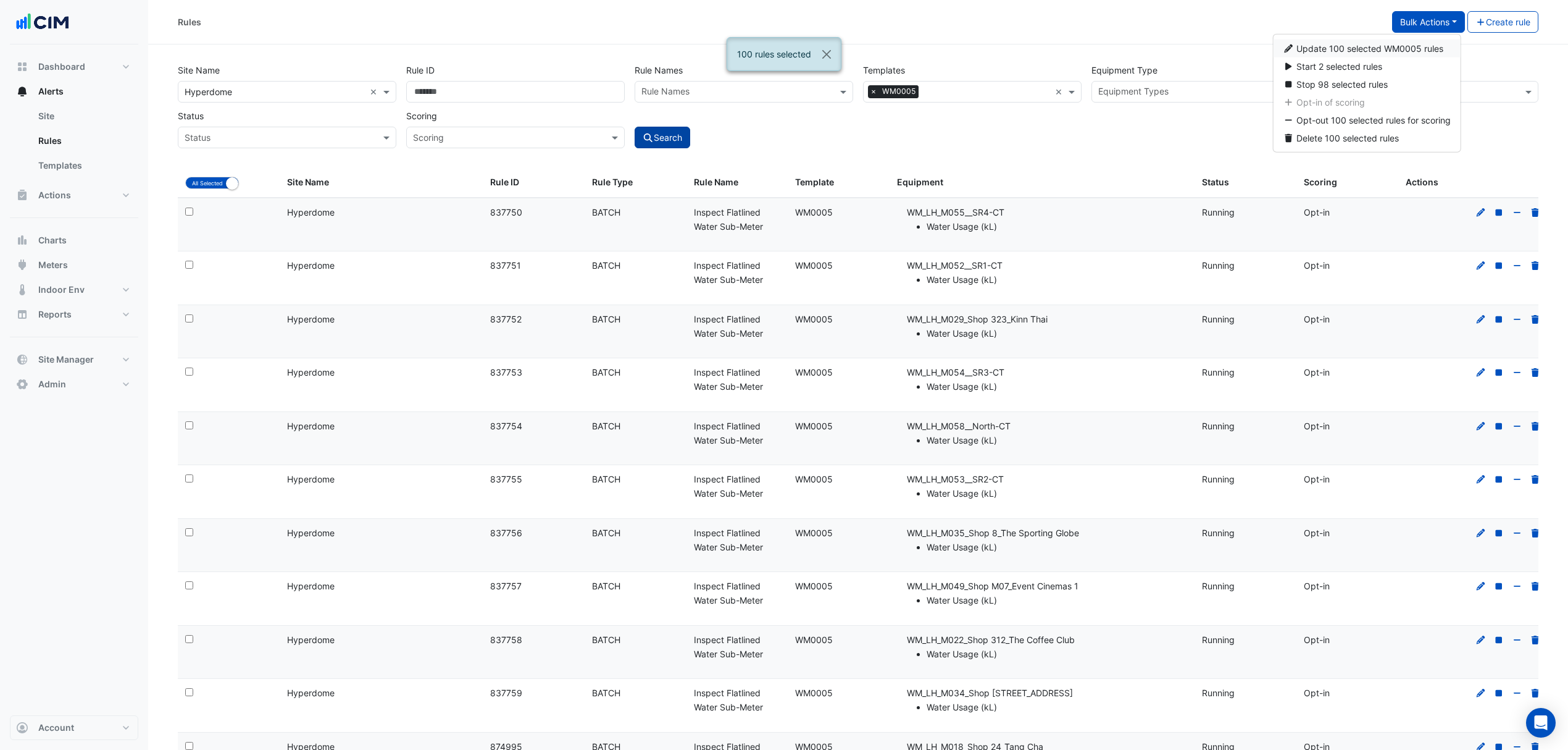
click at [1365, 50] on span "Update 100 selected WM0005 rules" at bounding box center [1370, 49] width 147 height 10
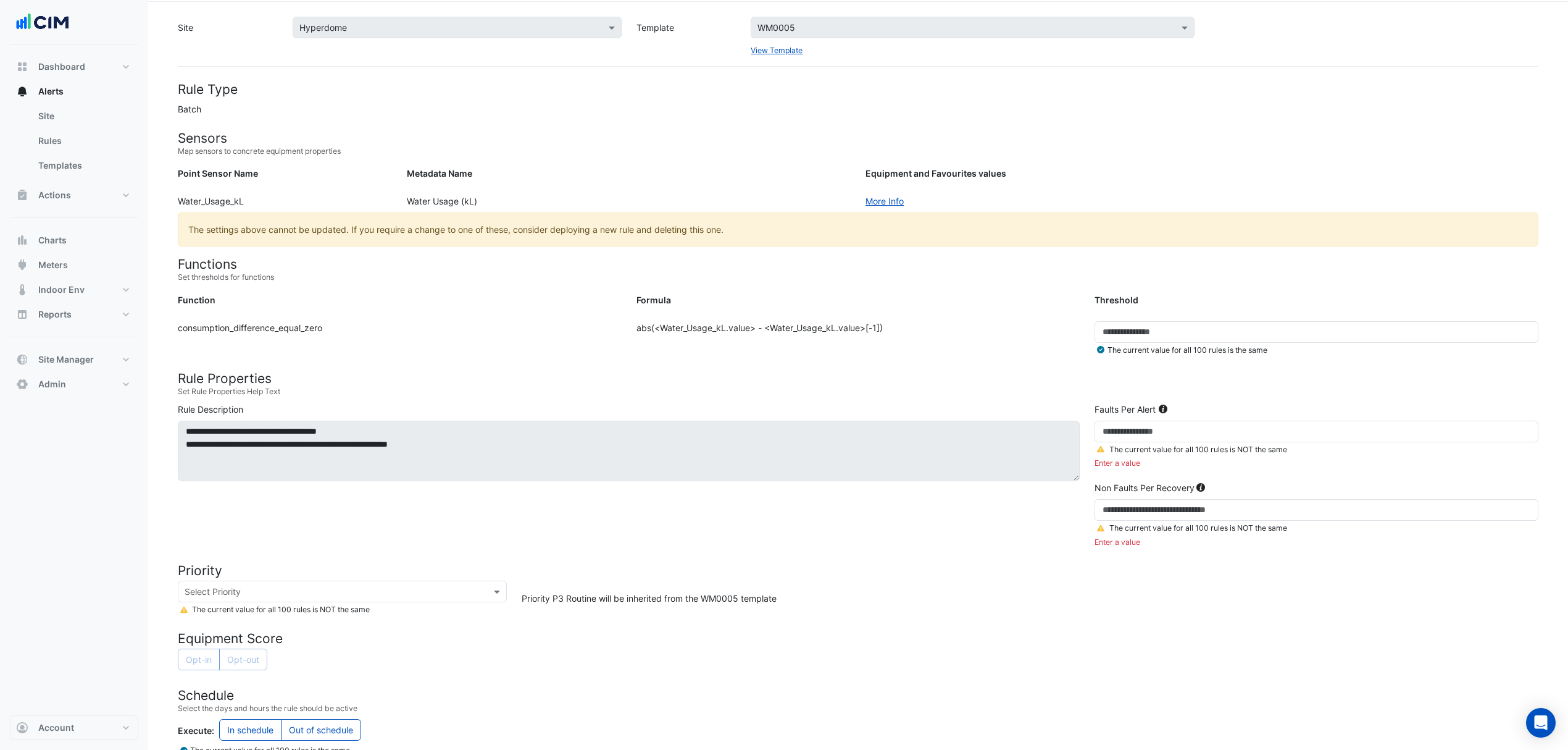
scroll to position [82, 0]
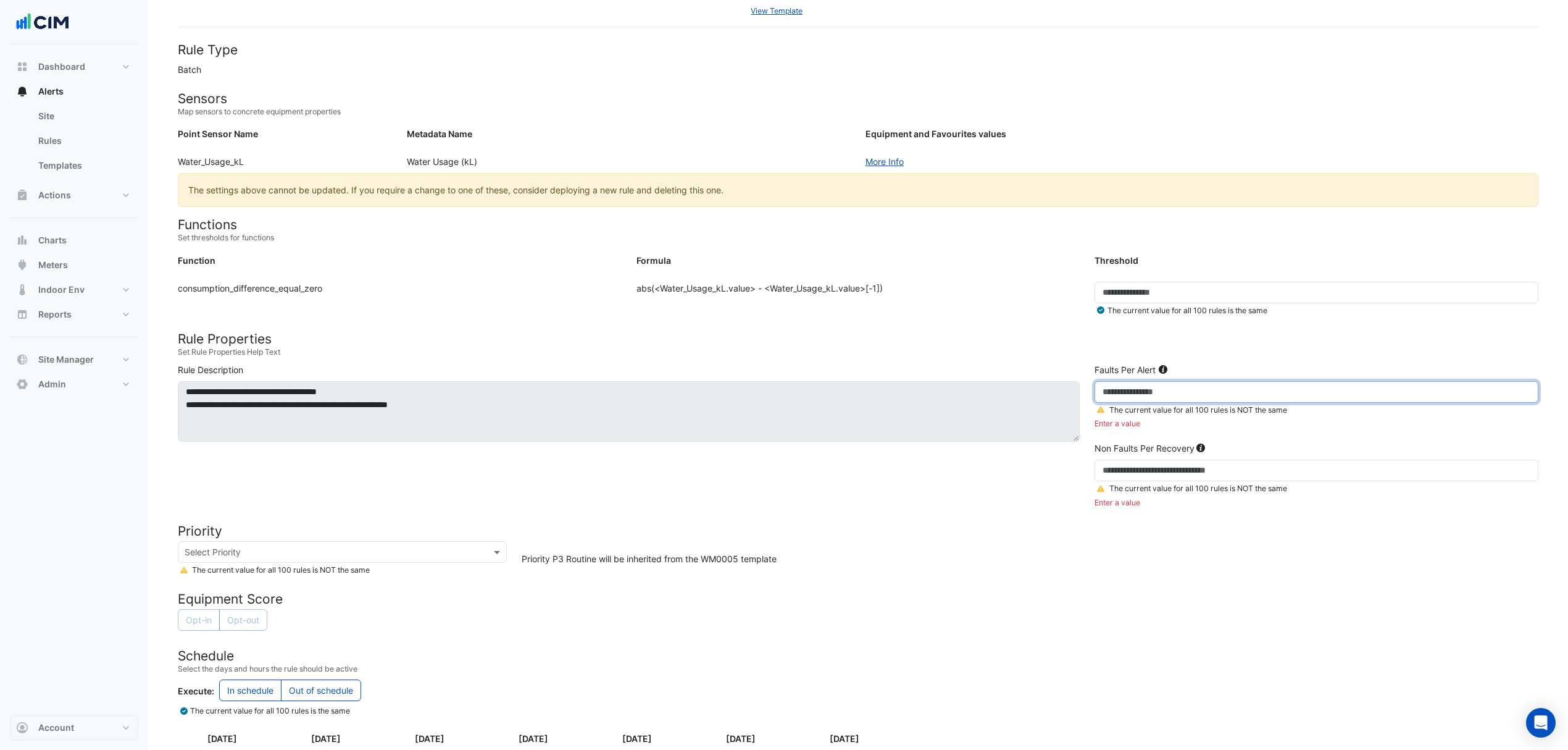
click at [1119, 386] on input "number" at bounding box center [1316, 392] width 444 height 22
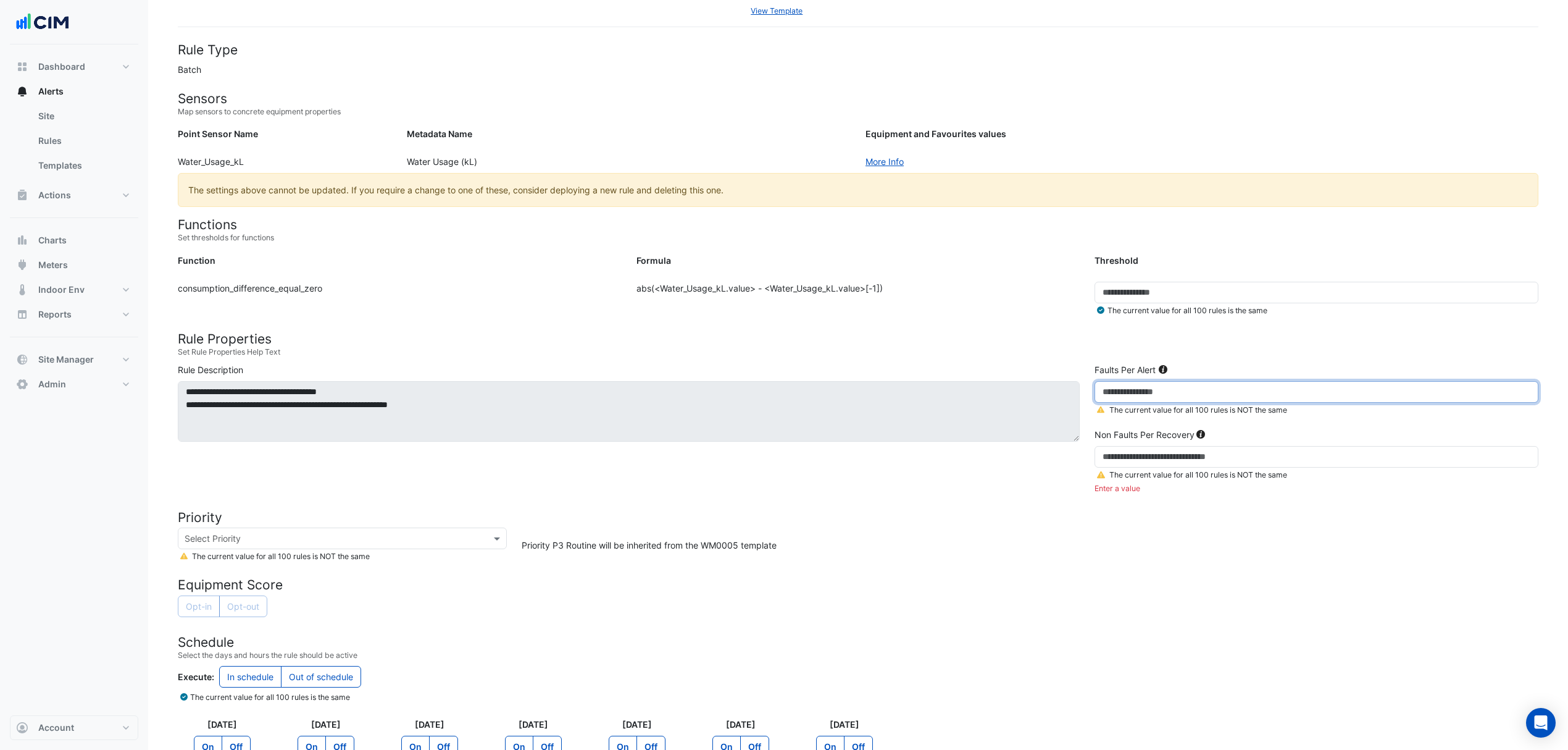
type input "***"
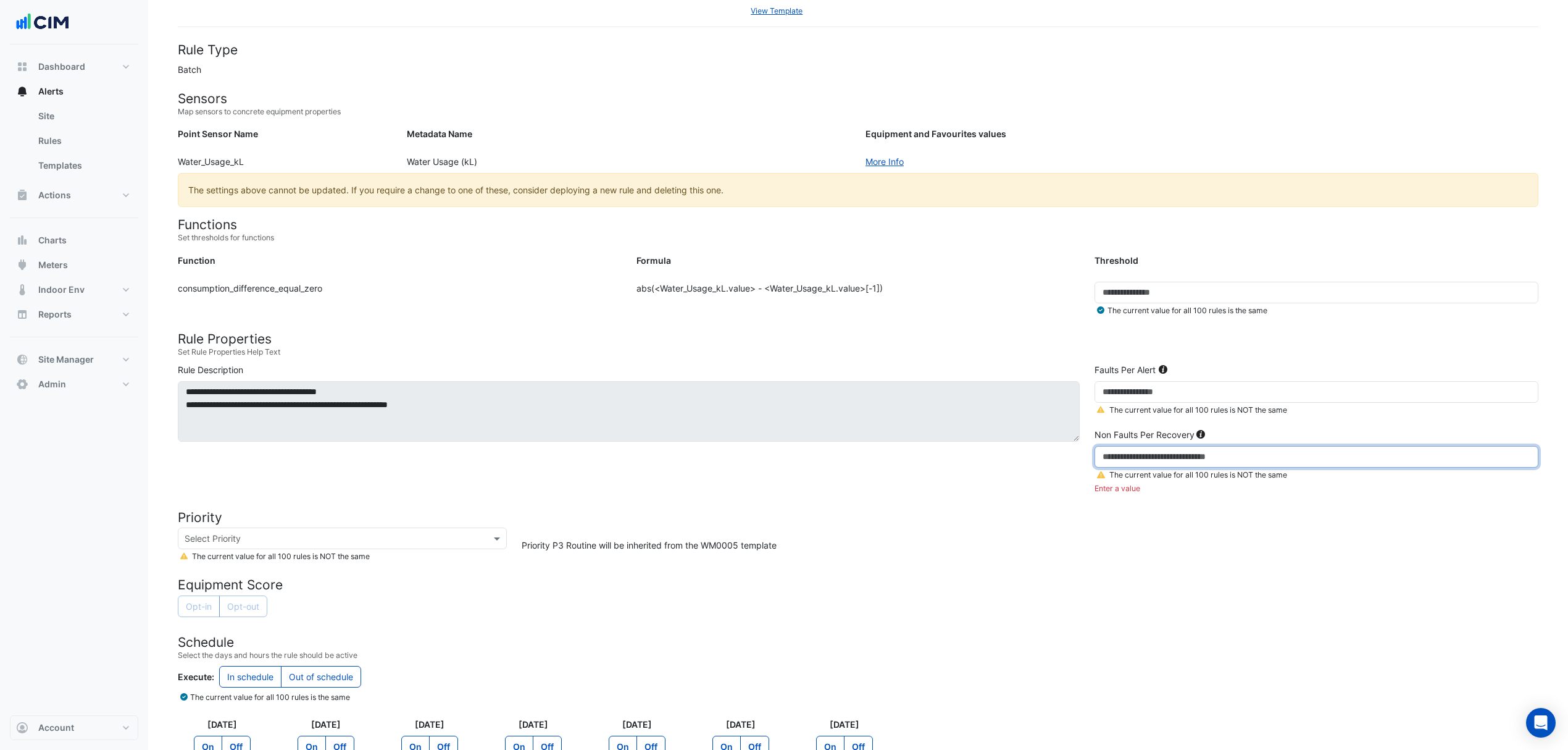
click at [1142, 458] on input "number" at bounding box center [1316, 457] width 444 height 22
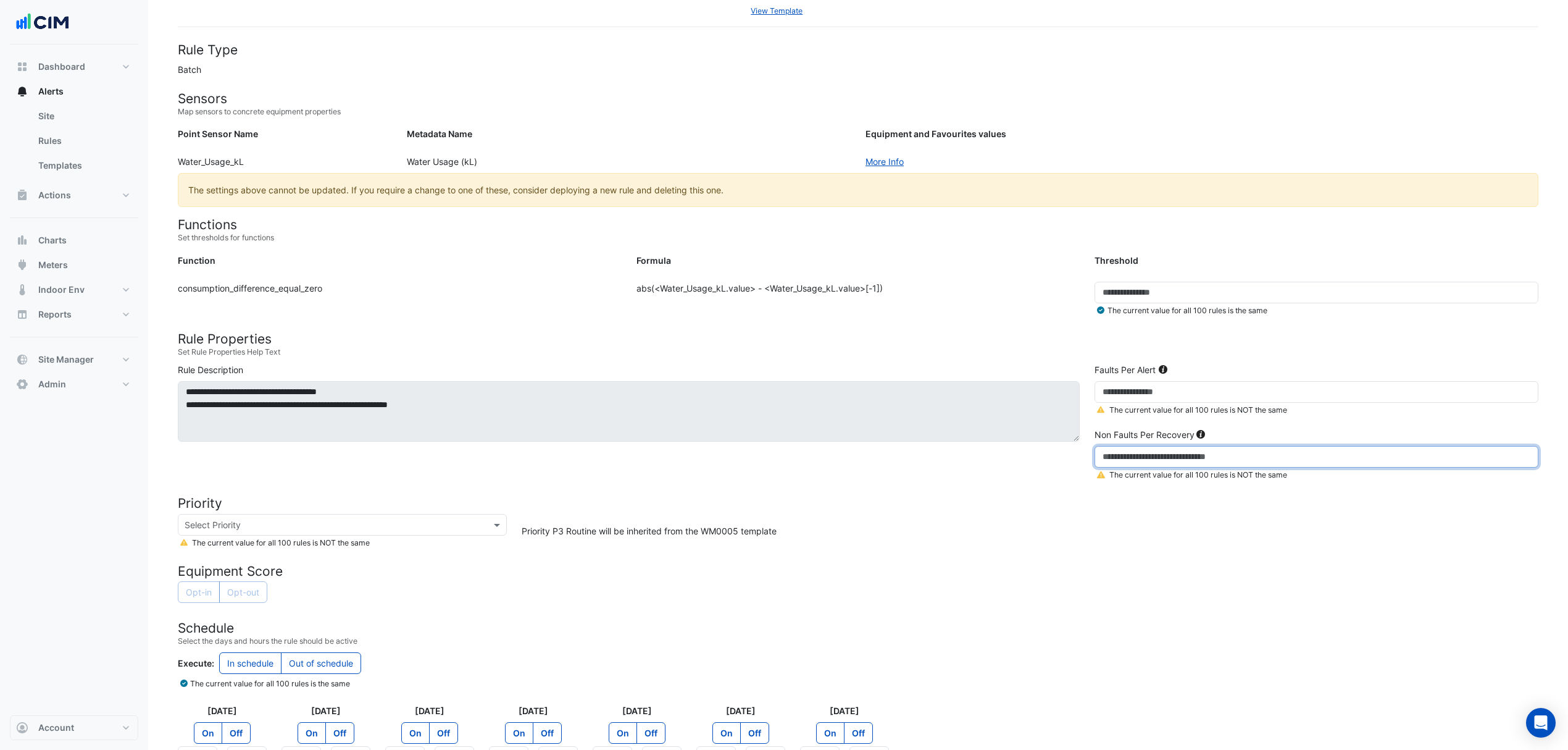
type input "*"
click at [1158, 537] on div "Priority P3 Routine will be inherited from the WM0005 template" at bounding box center [1030, 531] width 1032 height 35
click at [1152, 453] on input "*" at bounding box center [1316, 457] width 444 height 22
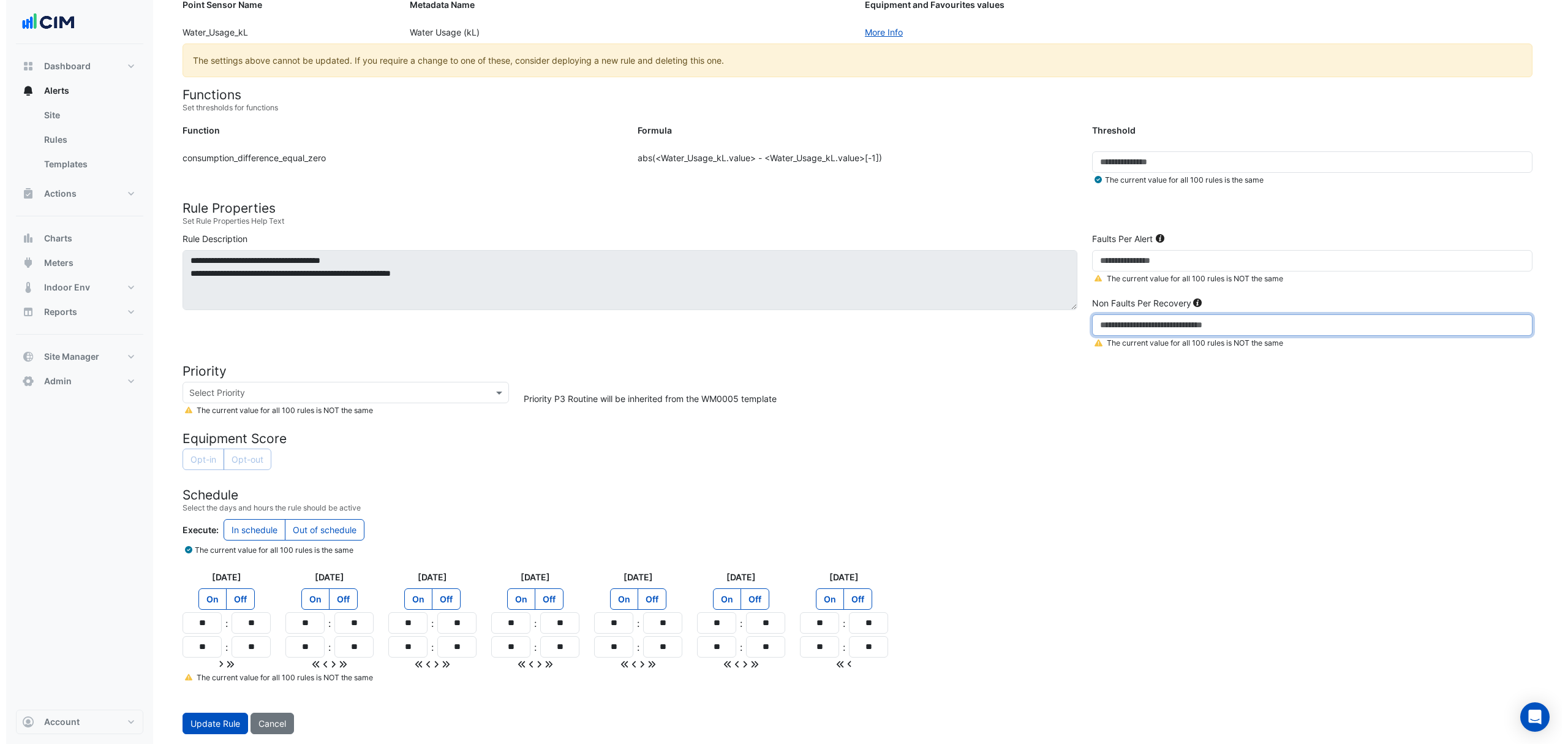
scroll to position [212, 0]
type input "*"
click at [362, 398] on div "Select Priority" at bounding box center [340, 392] width 327 height 21
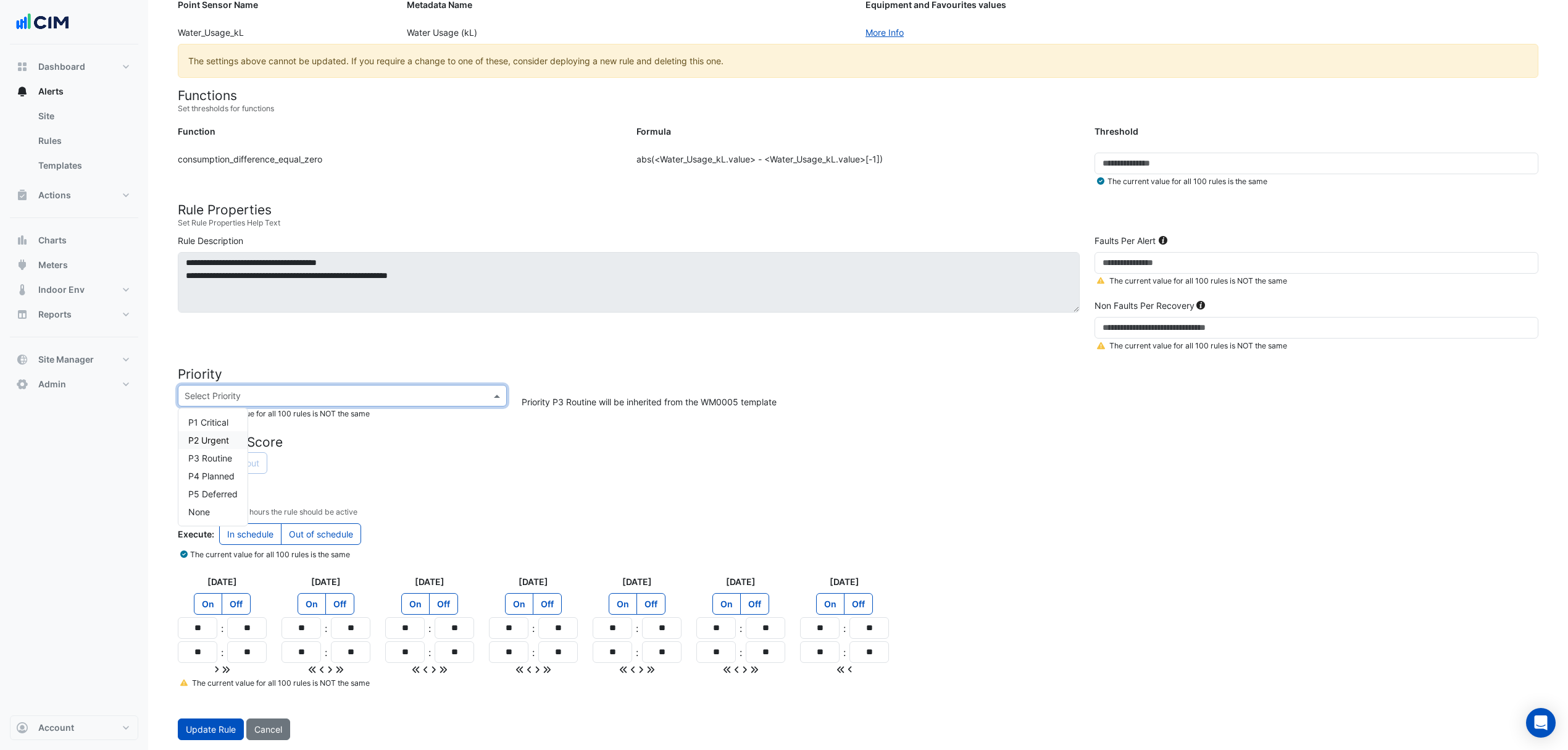
click at [195, 436] on span "P2 Urgent" at bounding box center [209, 440] width 41 height 10
click at [896, 493] on h4 "Schedule" at bounding box center [858, 499] width 1361 height 16
click at [203, 730] on span "Update Rule" at bounding box center [211, 729] width 50 height 10
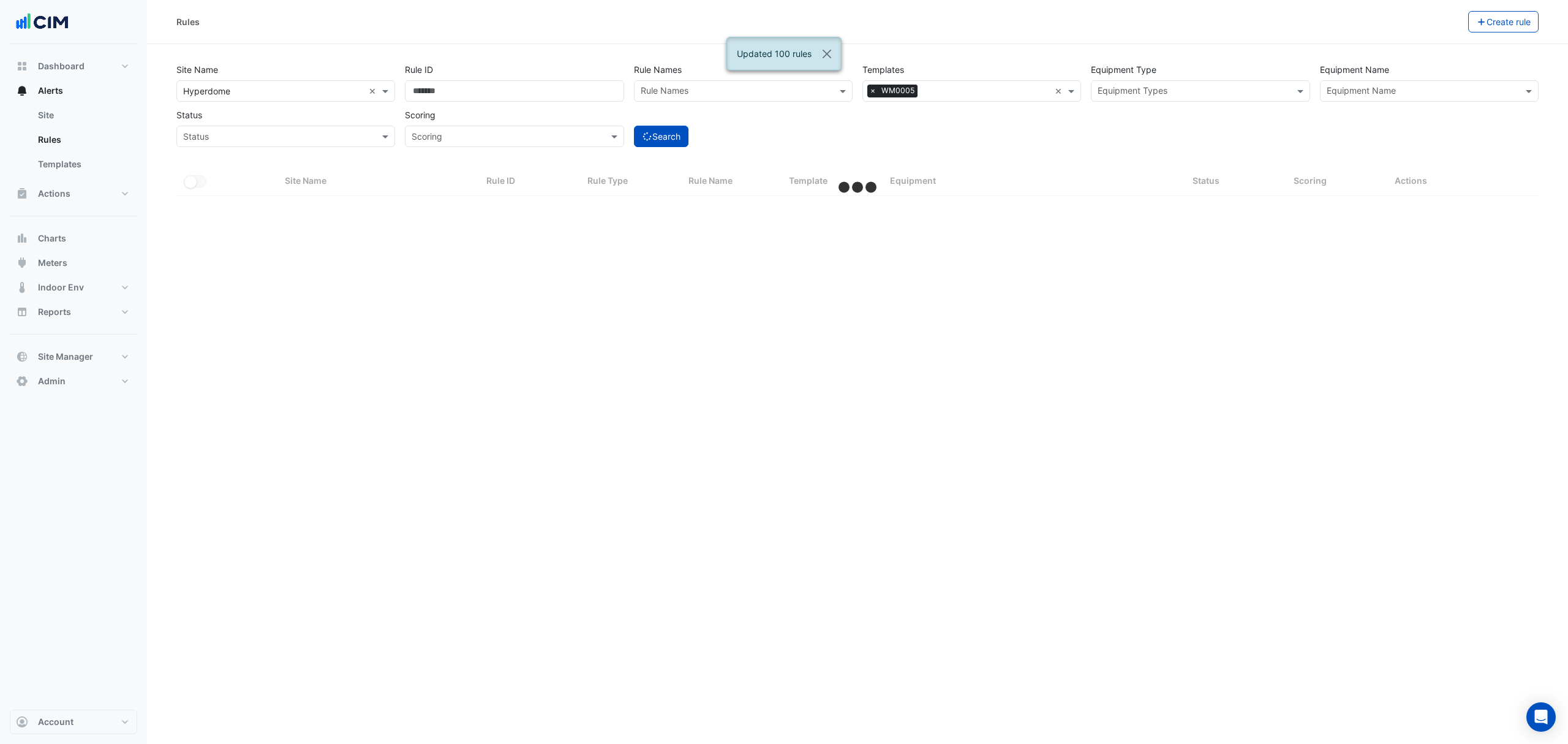
select select "***"
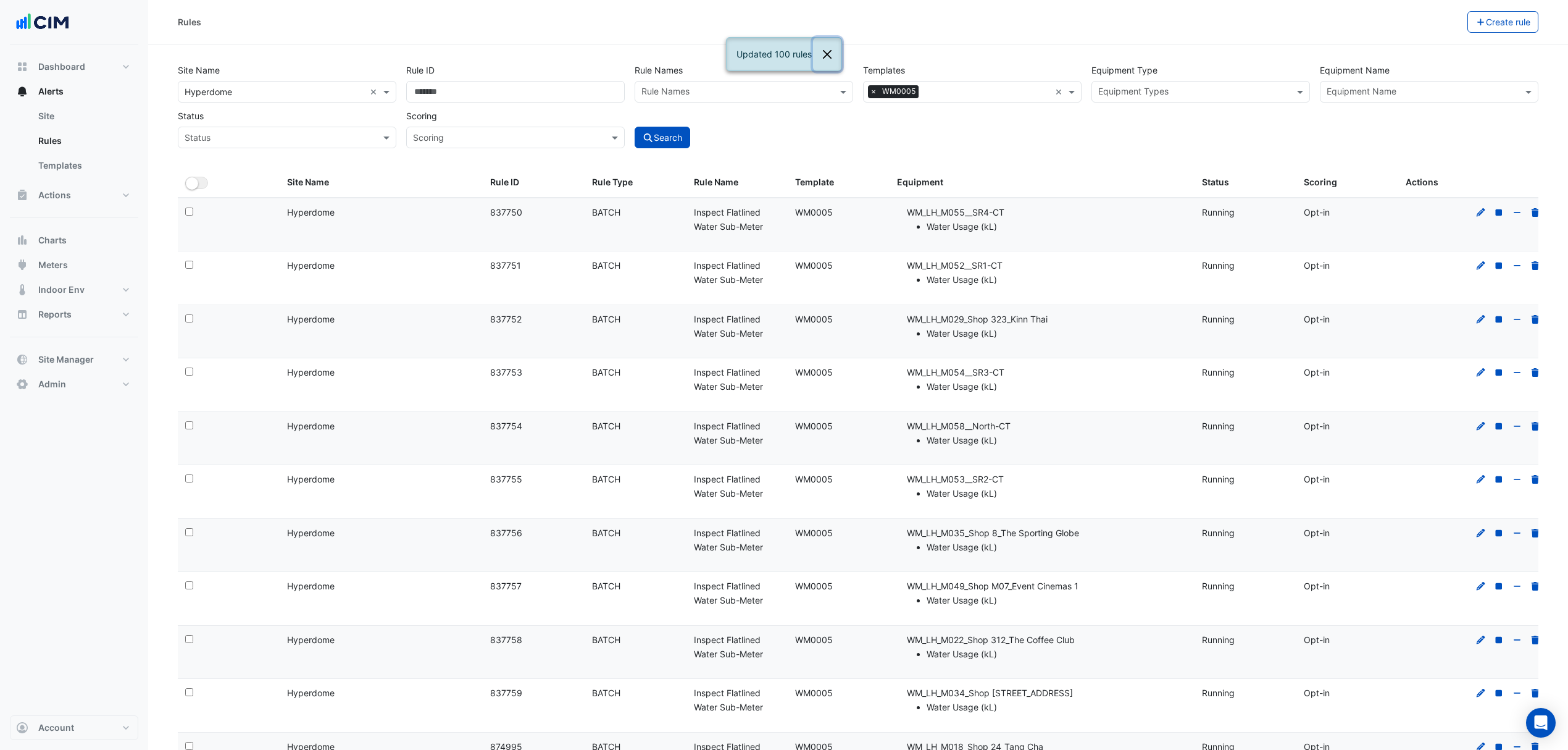
click at [835, 48] on button "Close" at bounding box center [827, 54] width 28 height 33
